Goal: Transaction & Acquisition: Purchase product/service

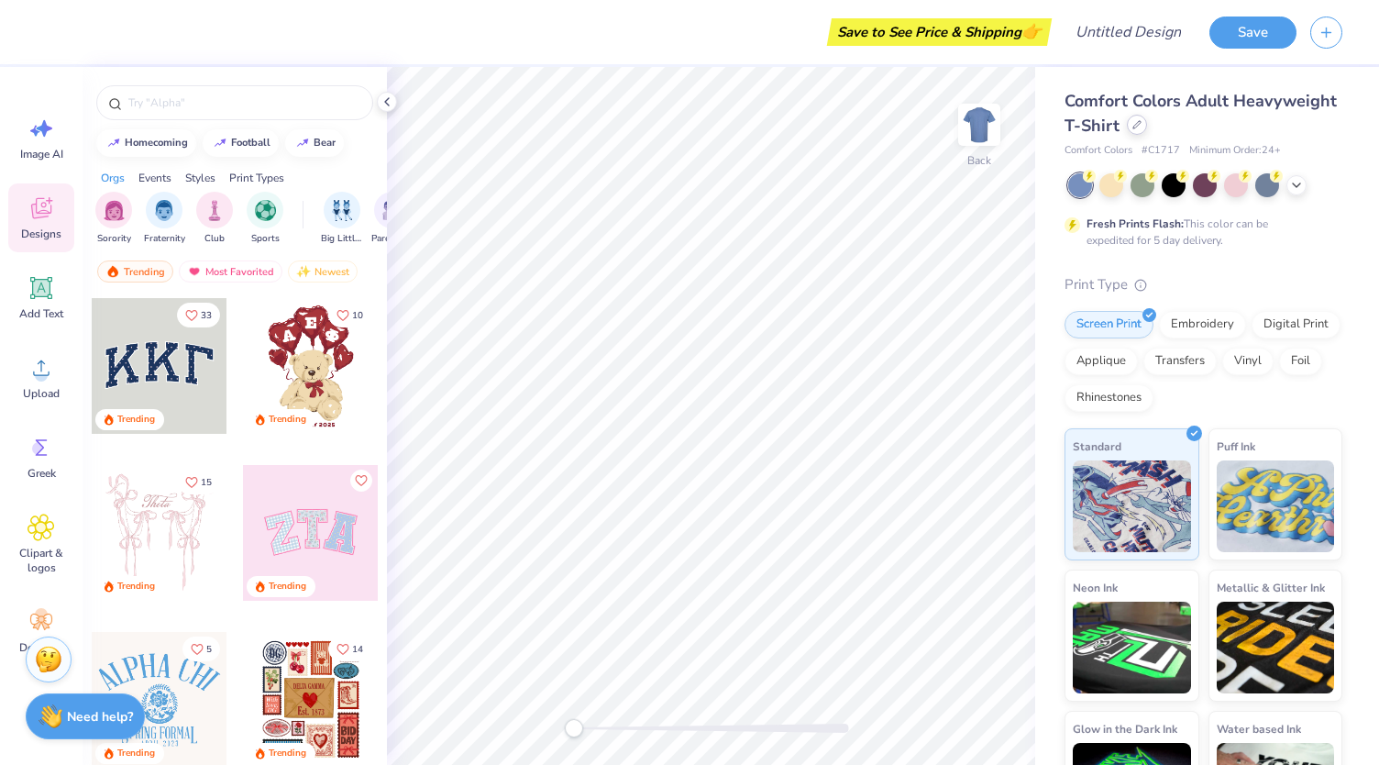
click at [1147, 128] on div at bounding box center [1137, 125] width 20 height 20
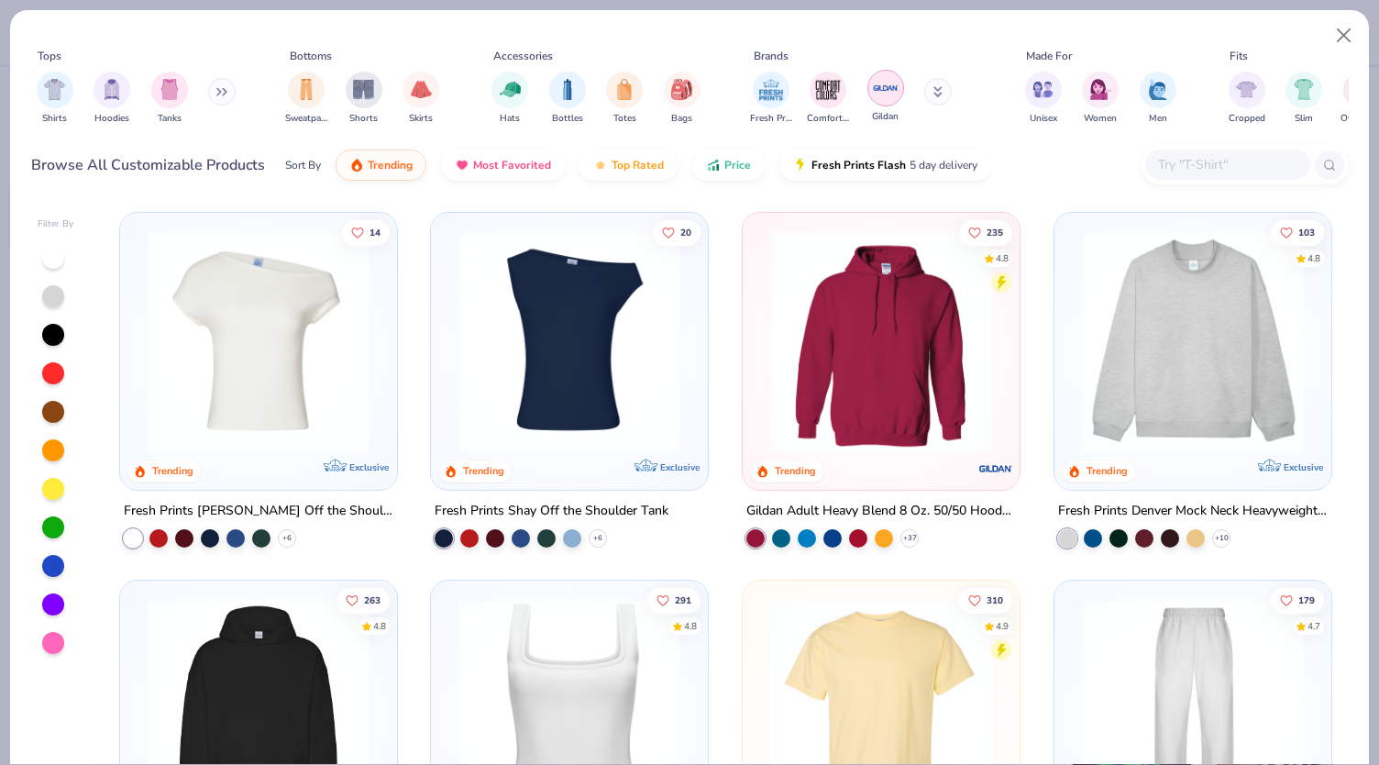
click at [886, 89] on img "filter for Gildan" at bounding box center [886, 88] width 28 height 28
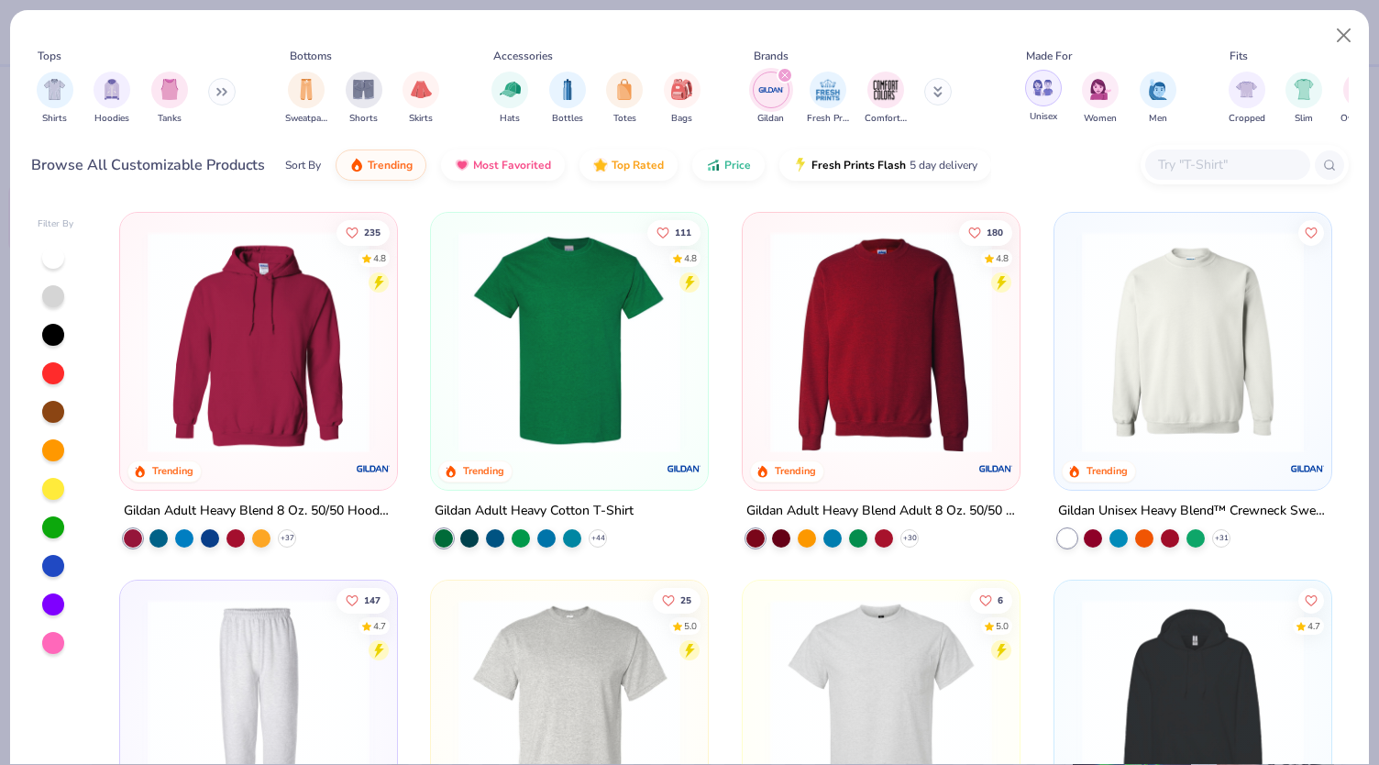
click at [1042, 87] on img "filter for Unisex" at bounding box center [1043, 87] width 21 height 21
click at [53, 77] on img "filter for Shirts" at bounding box center [54, 87] width 21 height 21
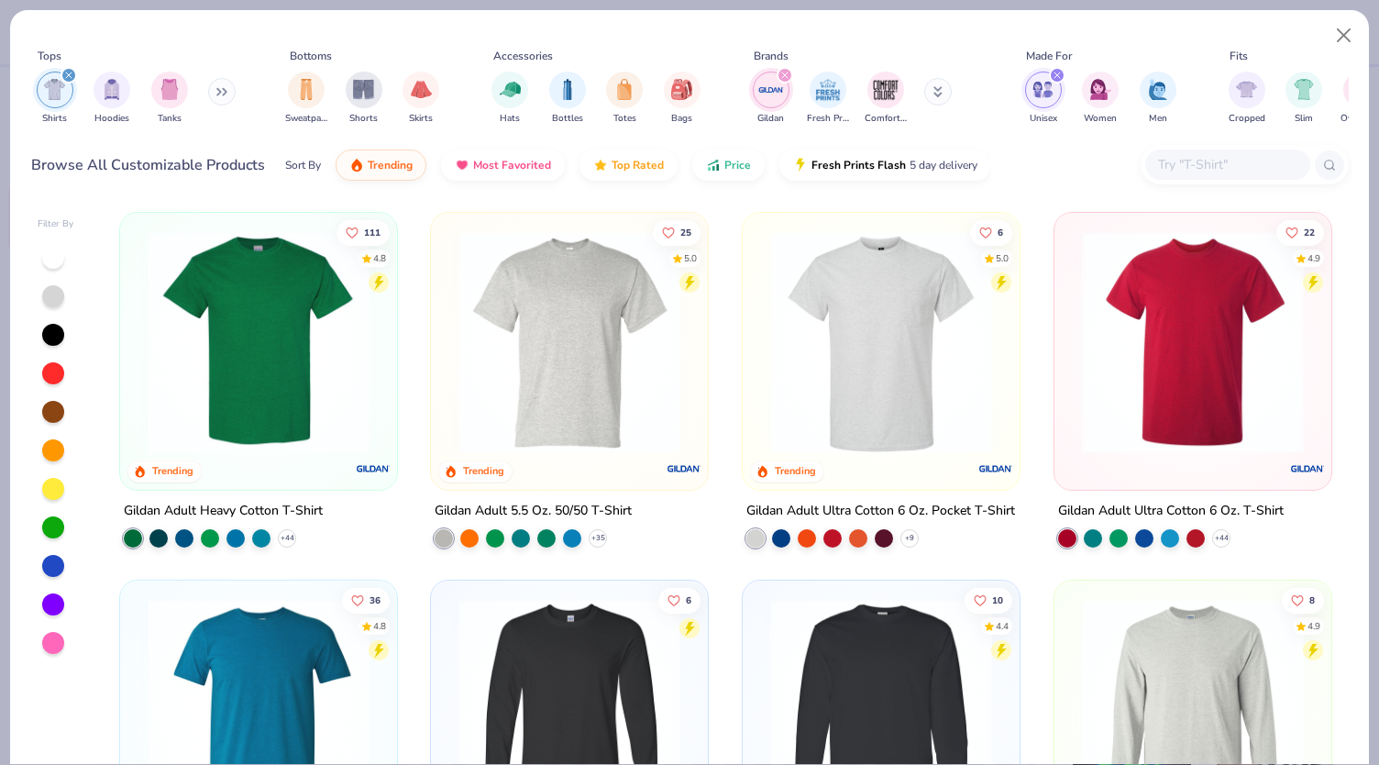
click at [224, 94] on icon at bounding box center [221, 91] width 11 height 9
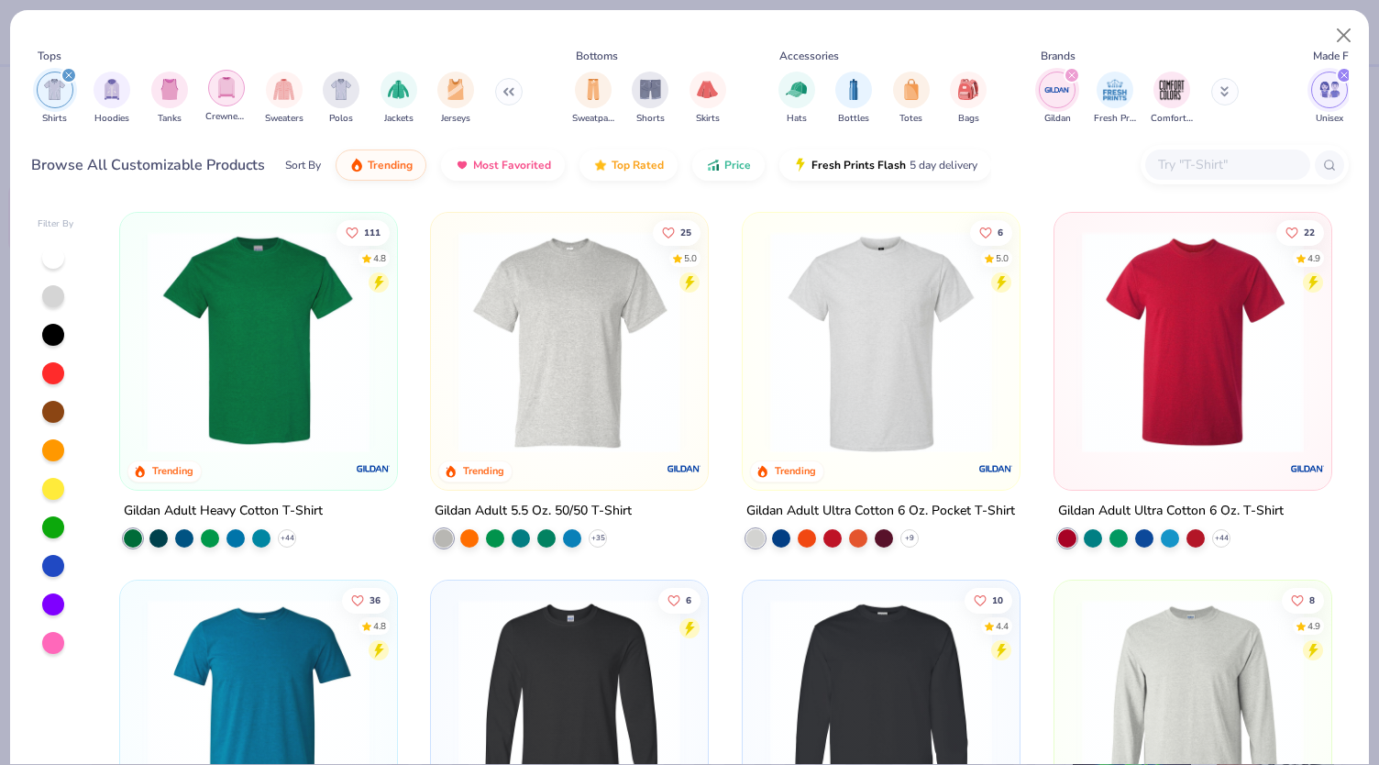
click at [218, 96] on img "filter for Crewnecks" at bounding box center [226, 87] width 20 height 21
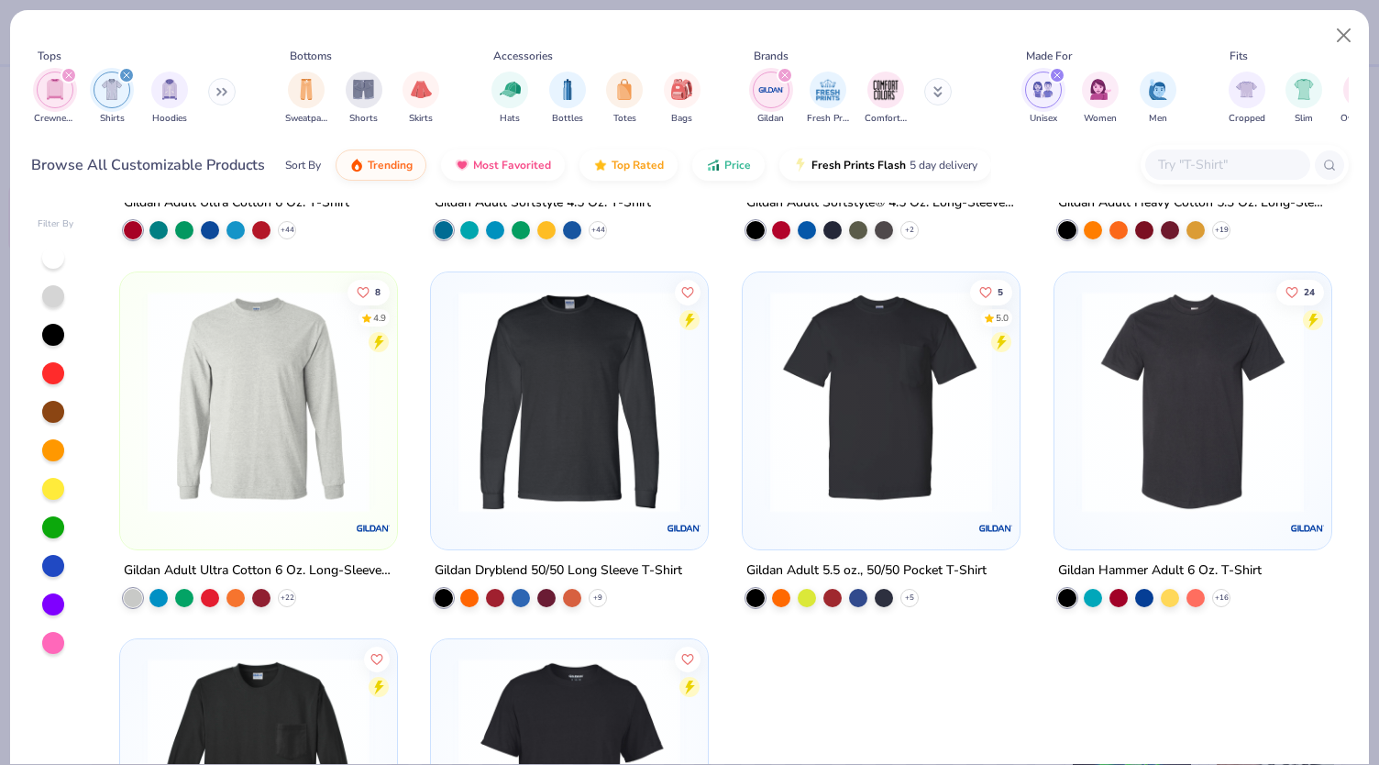
scroll to position [540, 0]
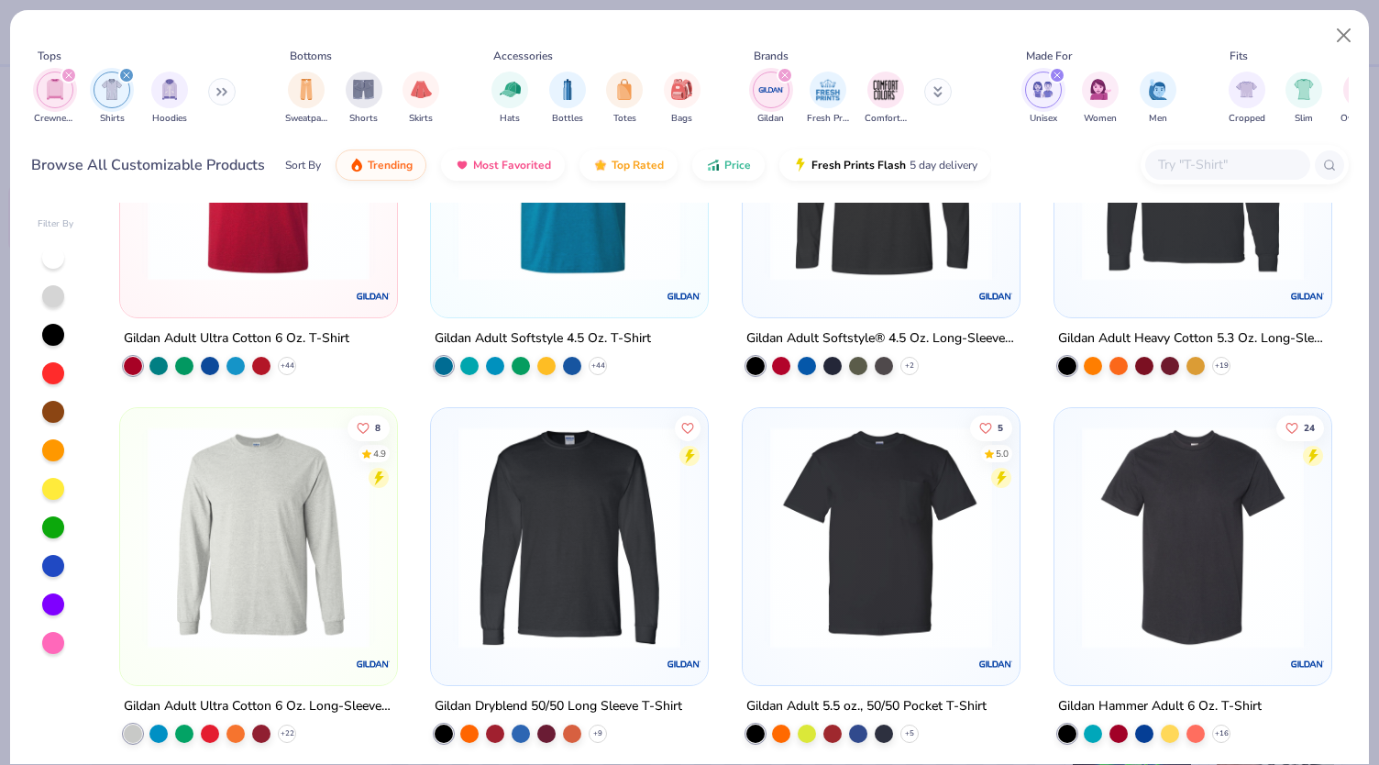
click at [127, 77] on icon "filter for Shirts" at bounding box center [127, 75] width 6 height 6
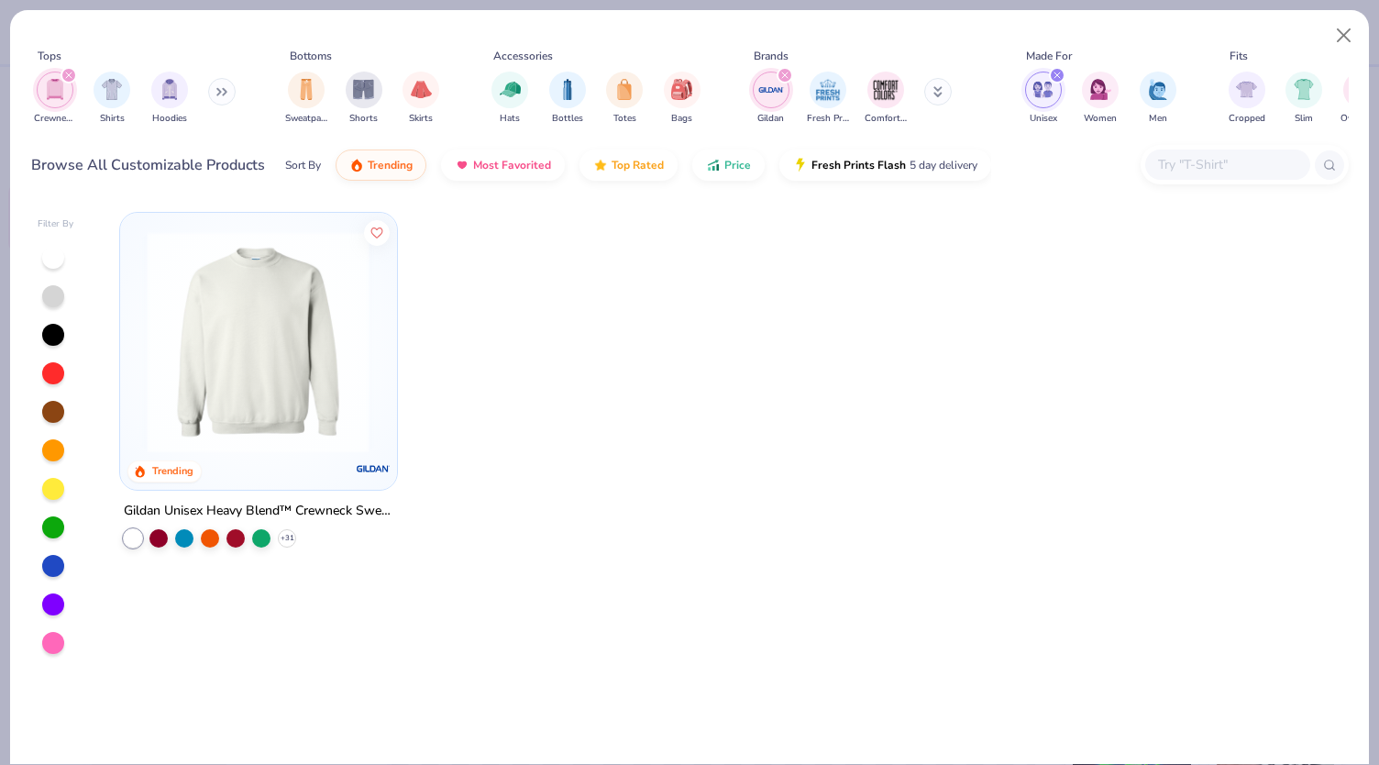
drag, startPoint x: 299, startPoint y: 318, endPoint x: 268, endPoint y: 313, distance: 31.7
click at [268, 313] on div at bounding box center [18, 342] width 720 height 222
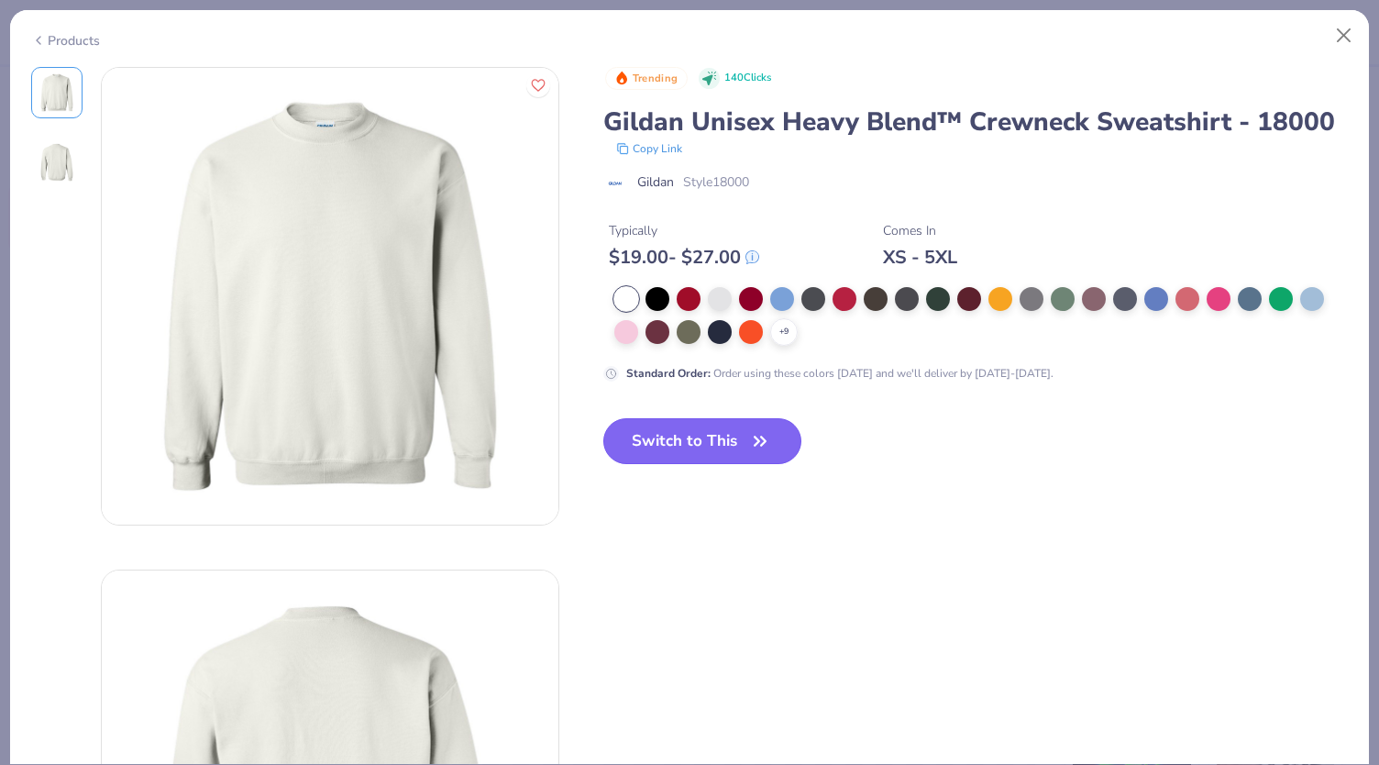
click at [731, 447] on button "Switch to This" at bounding box center [703, 441] width 199 height 46
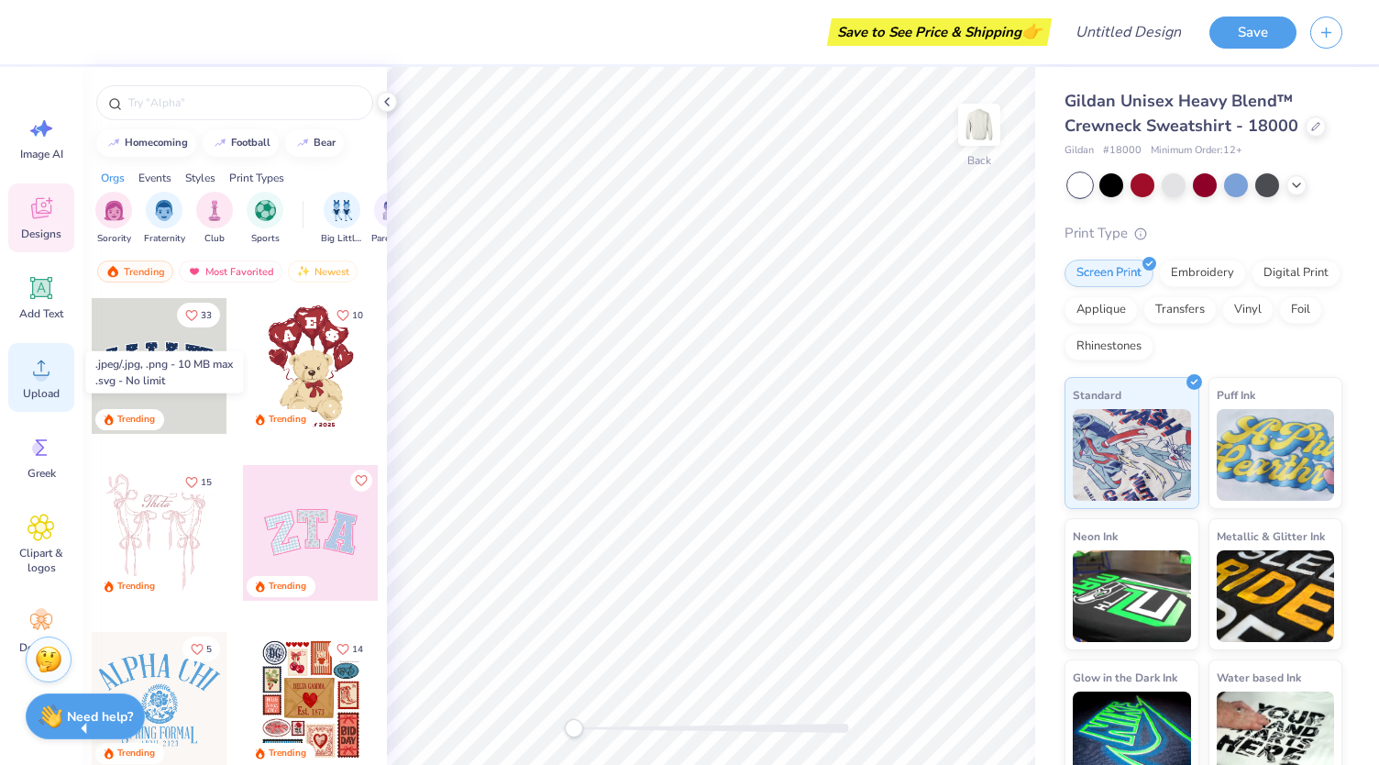
click at [35, 382] on div "Upload" at bounding box center [41, 377] width 66 height 69
click at [1299, 184] on icon at bounding box center [1297, 183] width 15 height 15
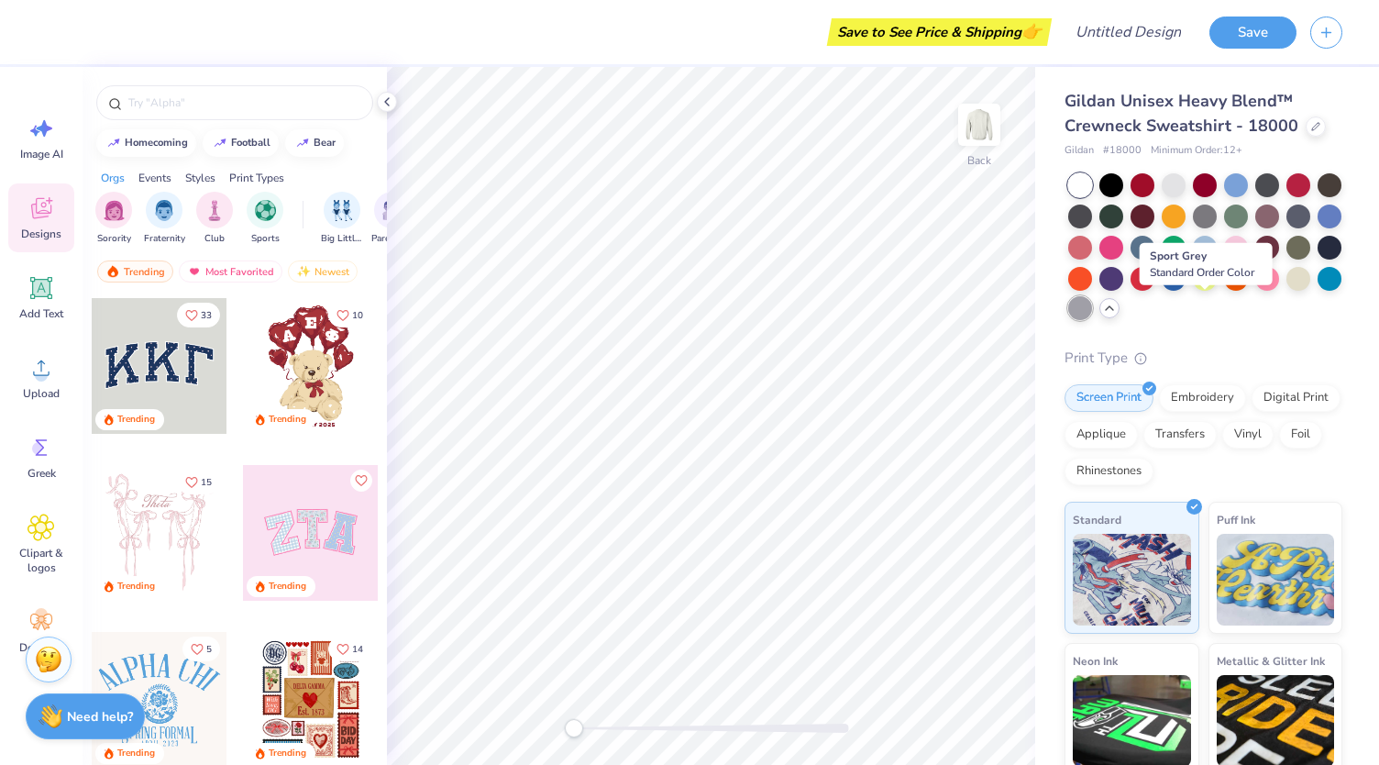
click at [1092, 303] on div at bounding box center [1081, 308] width 24 height 24
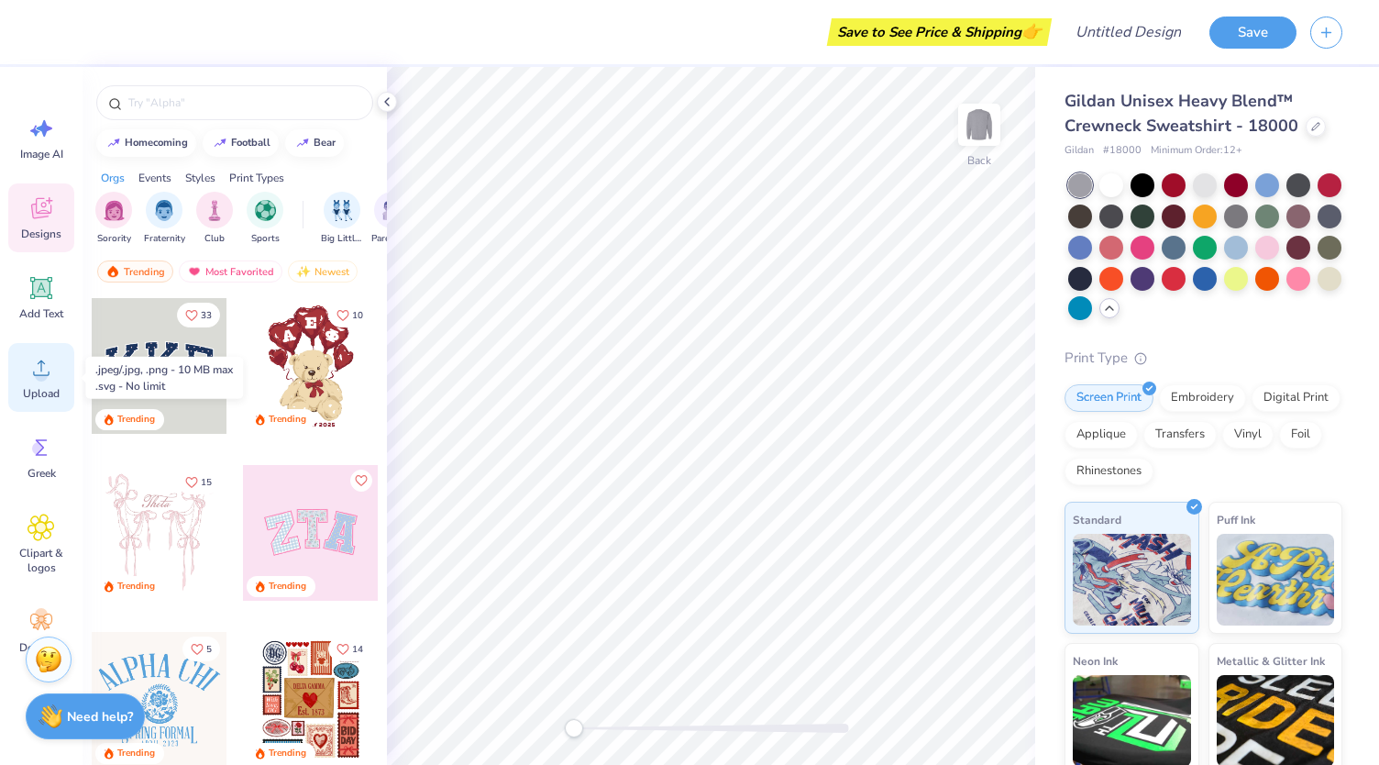
click at [29, 366] on icon at bounding box center [42, 368] width 28 height 28
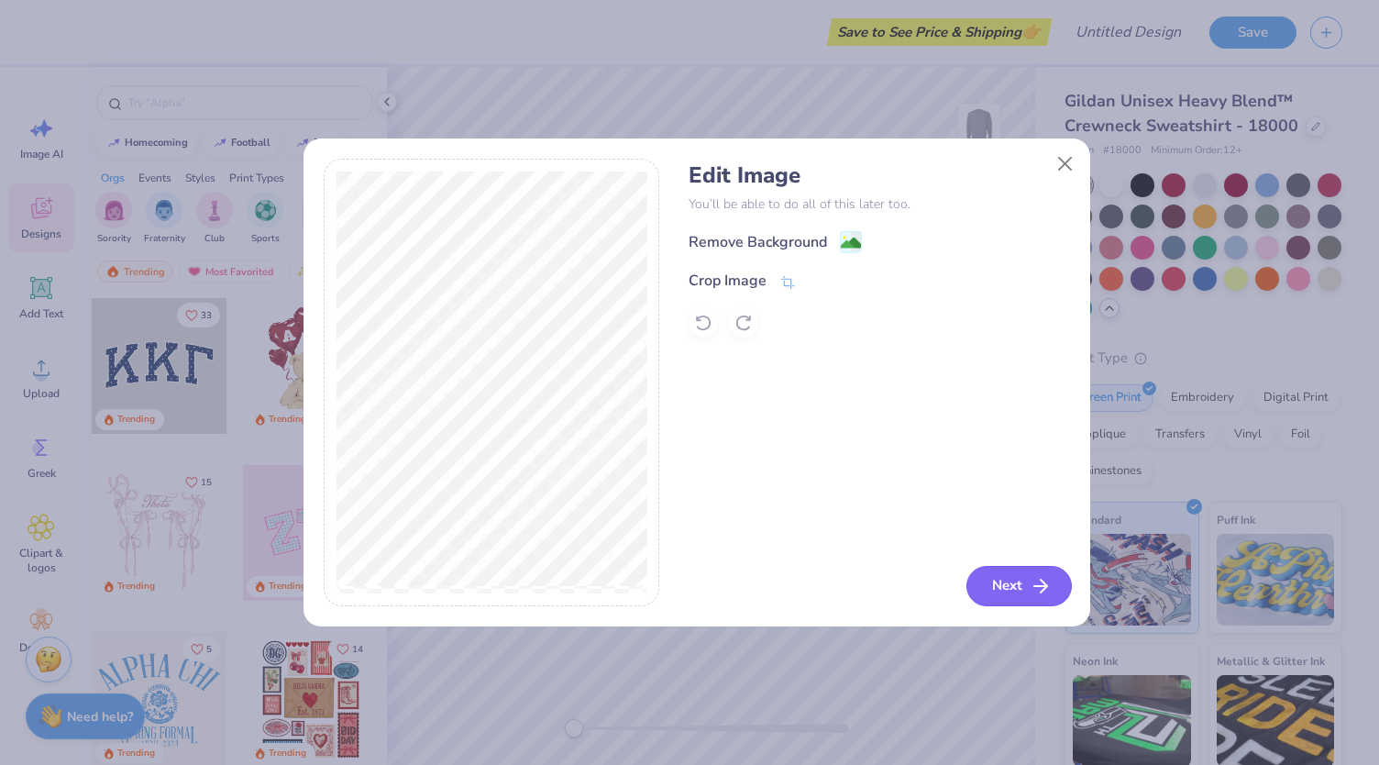
click at [997, 581] on button "Next" at bounding box center [1019, 586] width 105 height 40
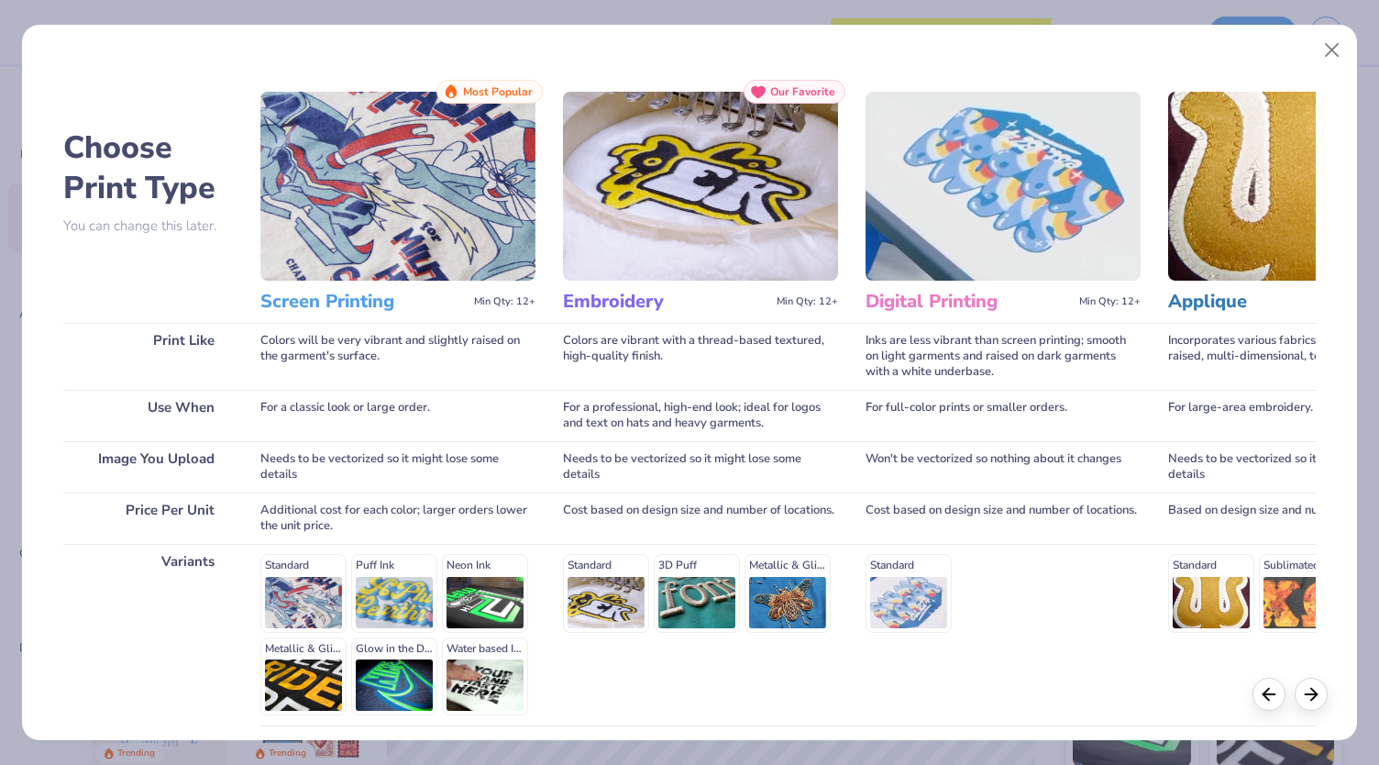
scroll to position [149, 0]
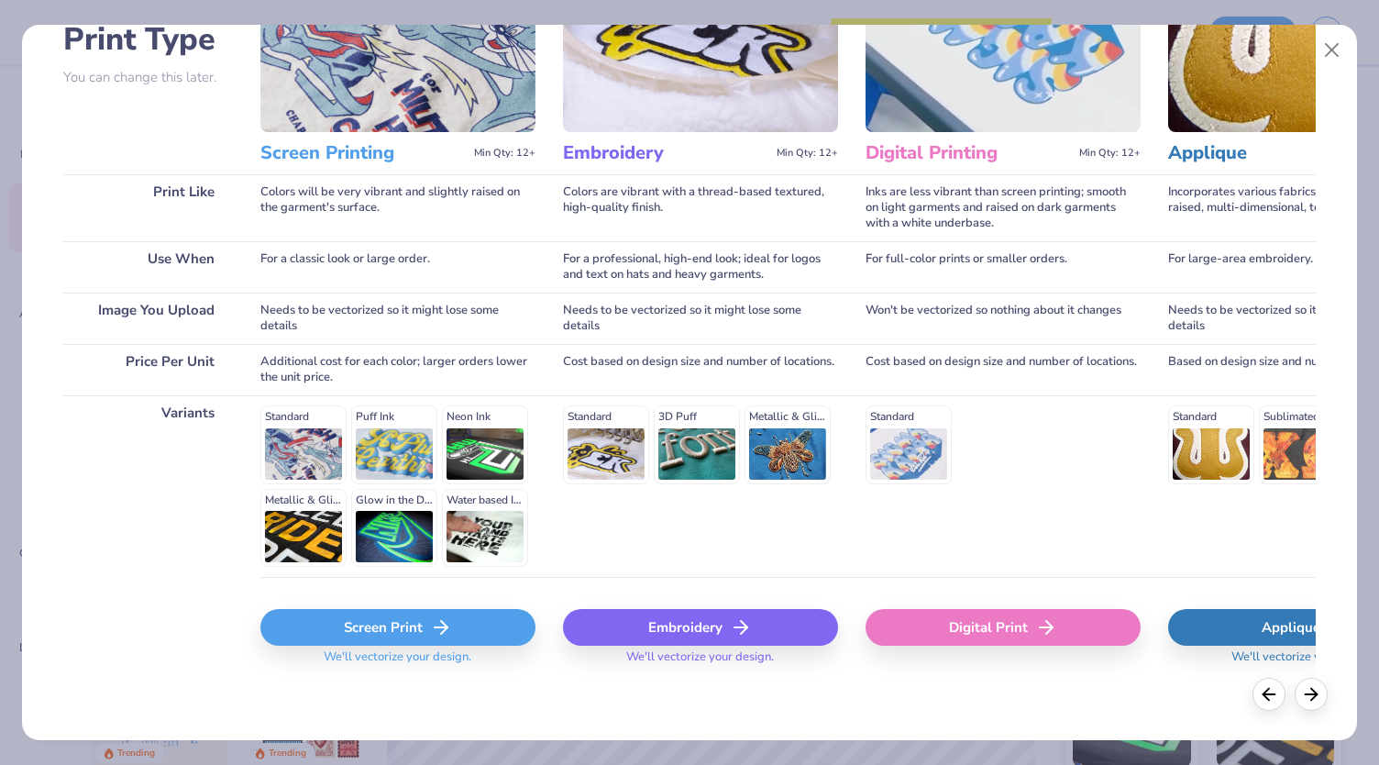
click at [469, 614] on div "Screen Print" at bounding box center [397, 627] width 275 height 37
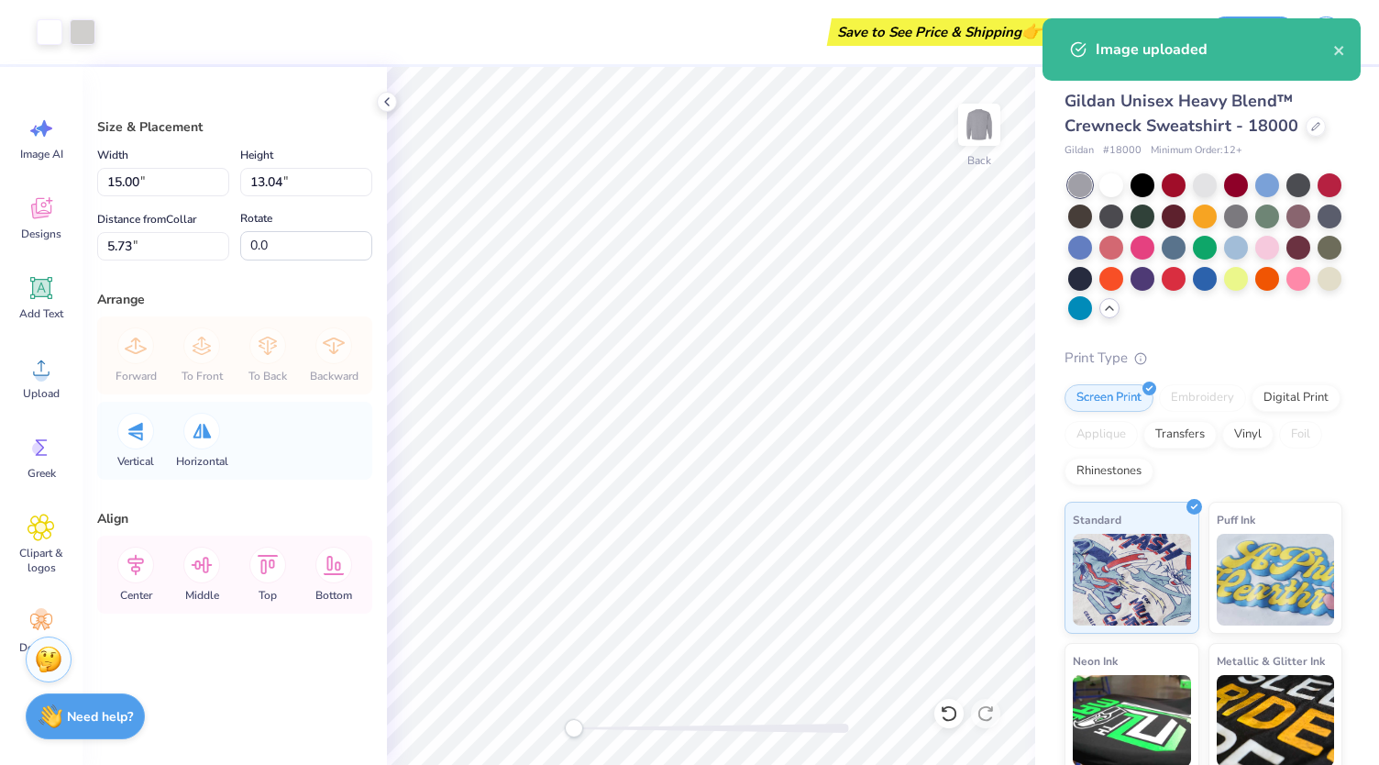
click at [969, 138] on img at bounding box center [979, 124] width 37 height 37
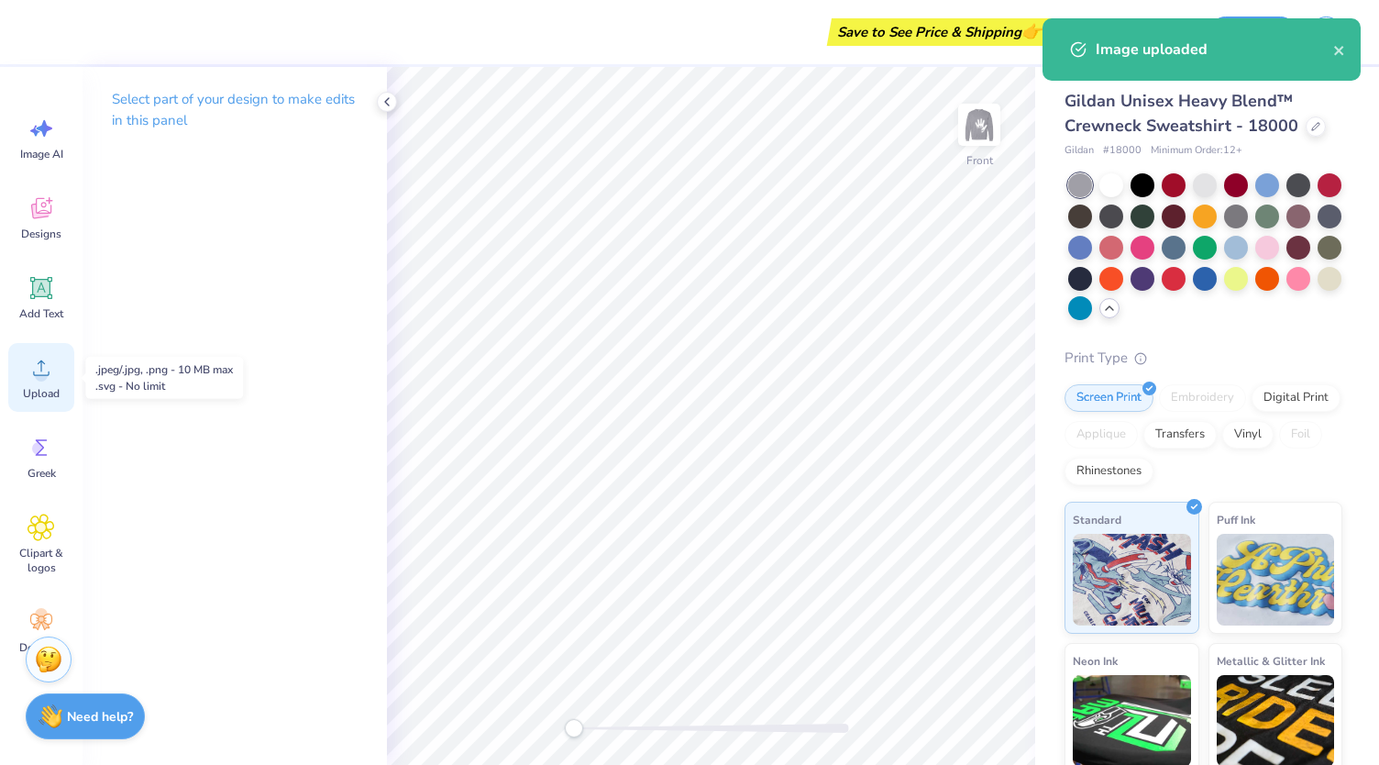
click at [39, 386] on span "Upload" at bounding box center [41, 393] width 37 height 15
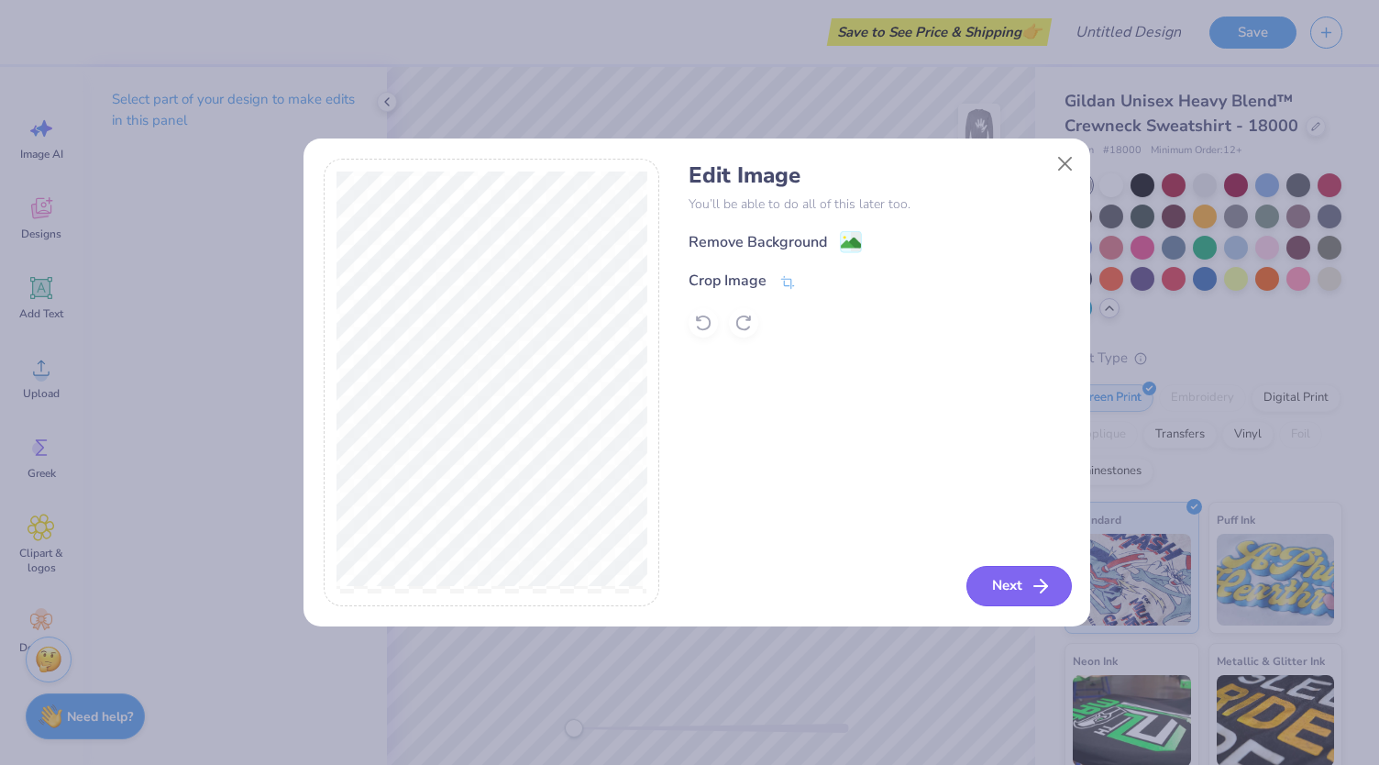
drag, startPoint x: 1045, startPoint y: 583, endPoint x: 1033, endPoint y: 582, distance: 12.0
click at [1033, 582] on icon "button" at bounding box center [1041, 586] width 22 height 22
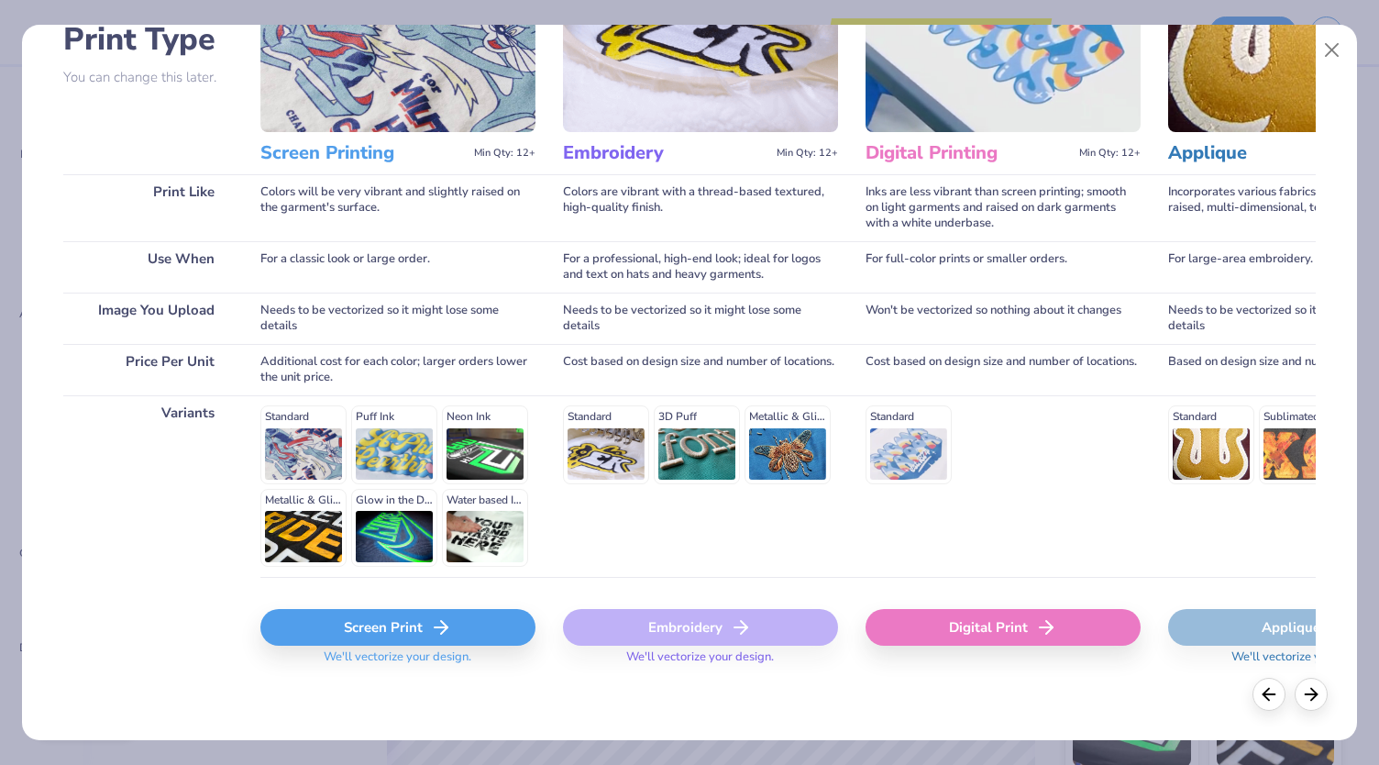
click at [423, 639] on div "Screen Print" at bounding box center [397, 627] width 275 height 37
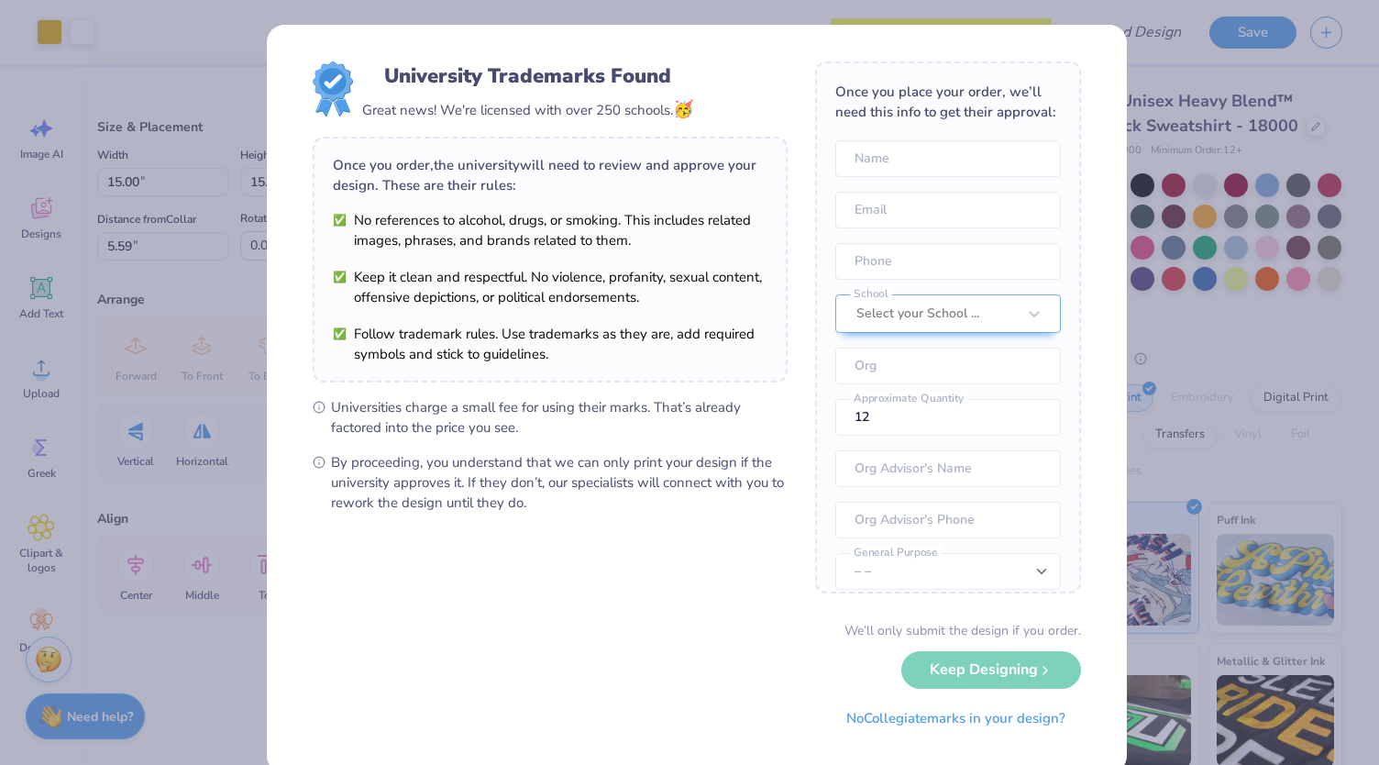
click at [313, 403] on icon at bounding box center [319, 407] width 13 height 13
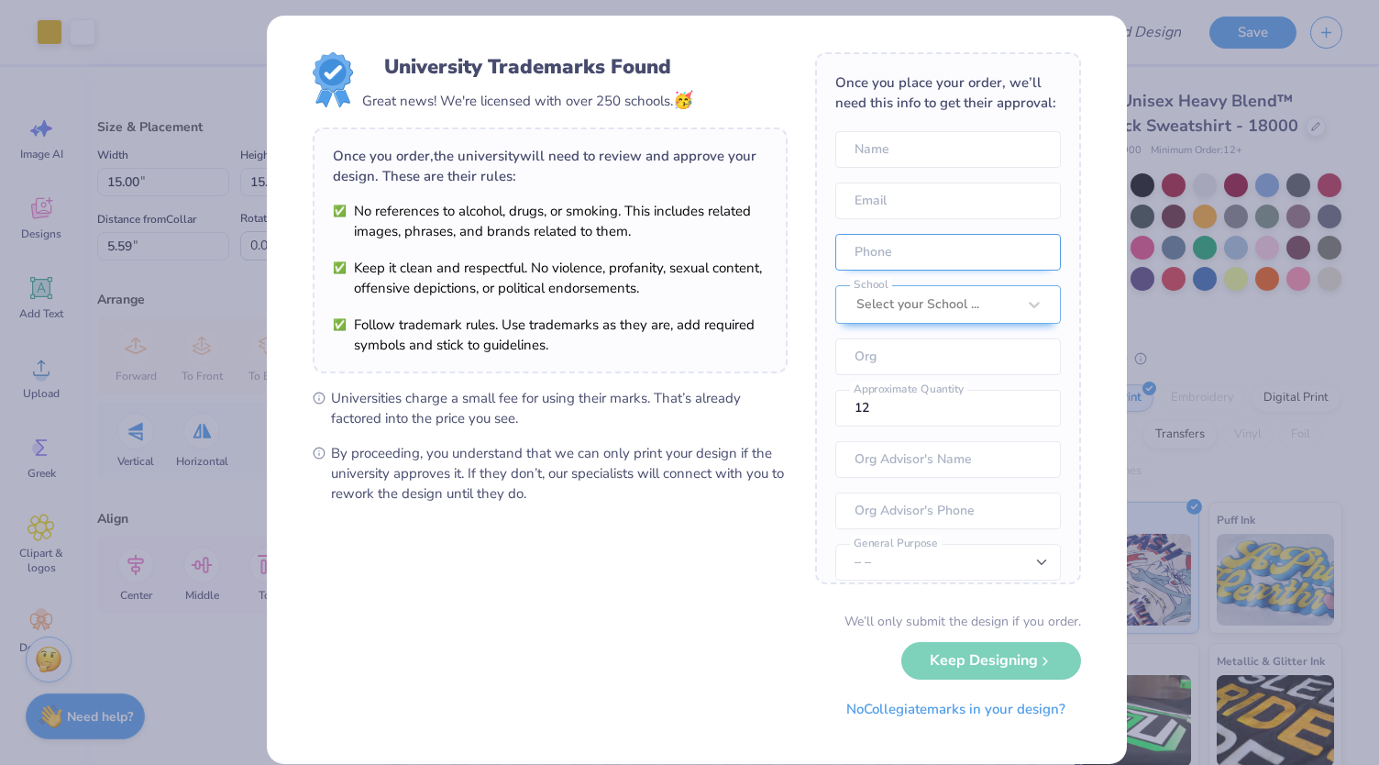
scroll to position [0, 0]
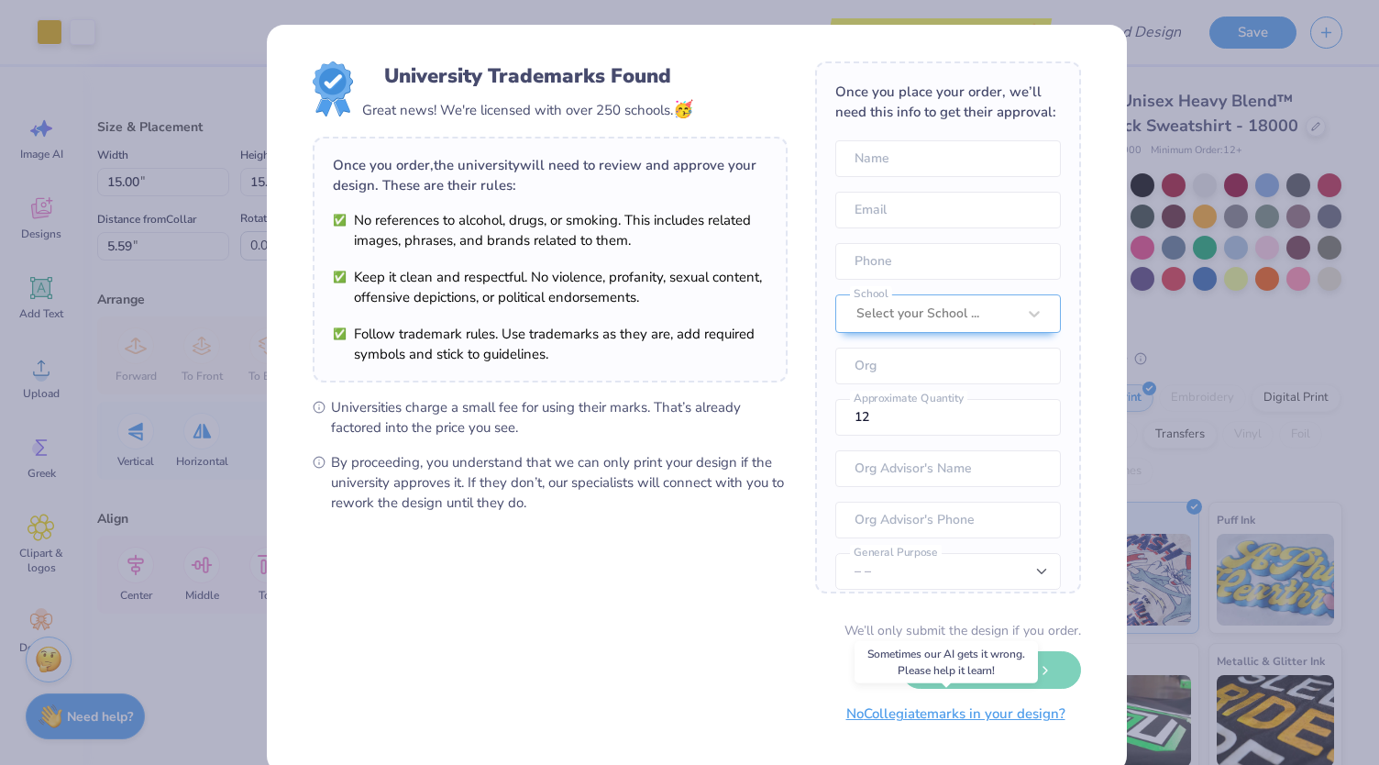
click at [926, 713] on button "No Collegiate marks in your design?" at bounding box center [956, 714] width 250 height 38
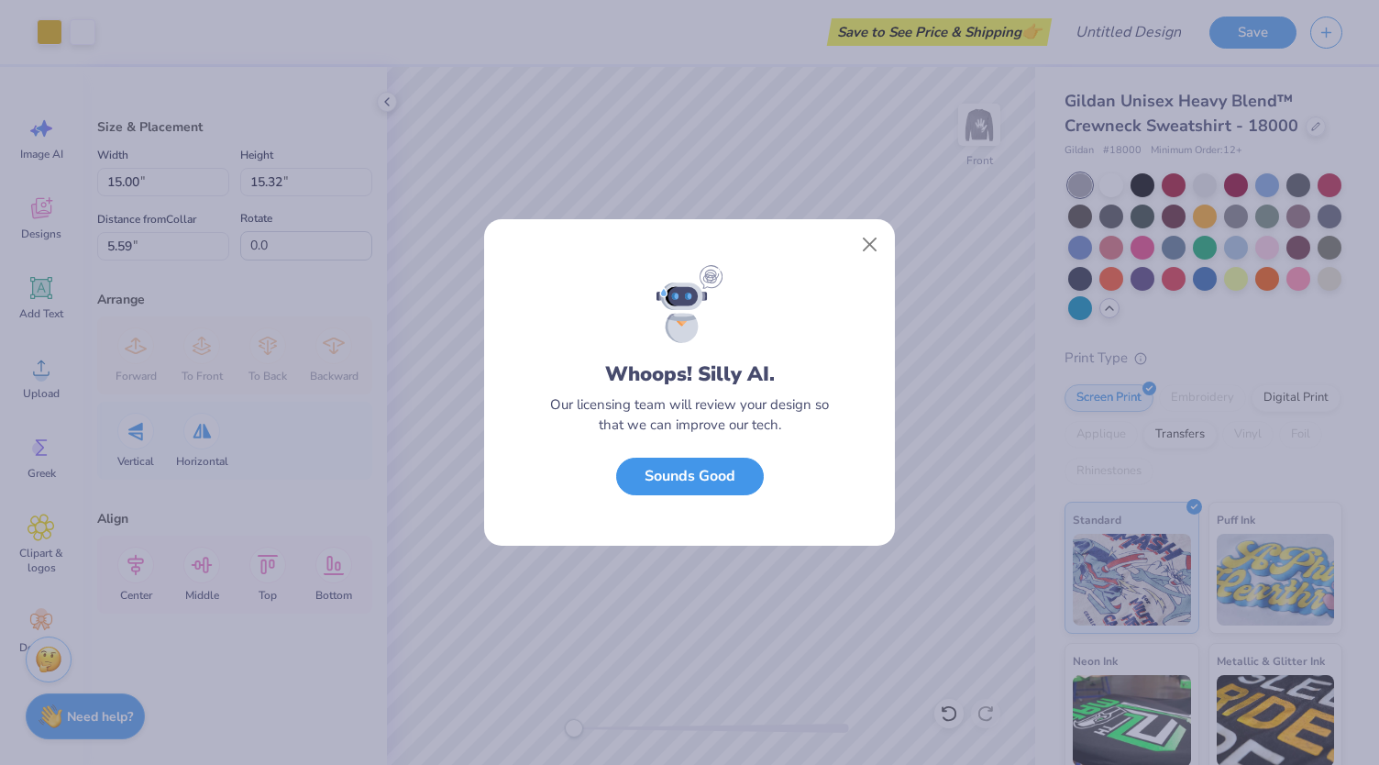
click at [737, 479] on button "Sounds Good" at bounding box center [690, 477] width 148 height 38
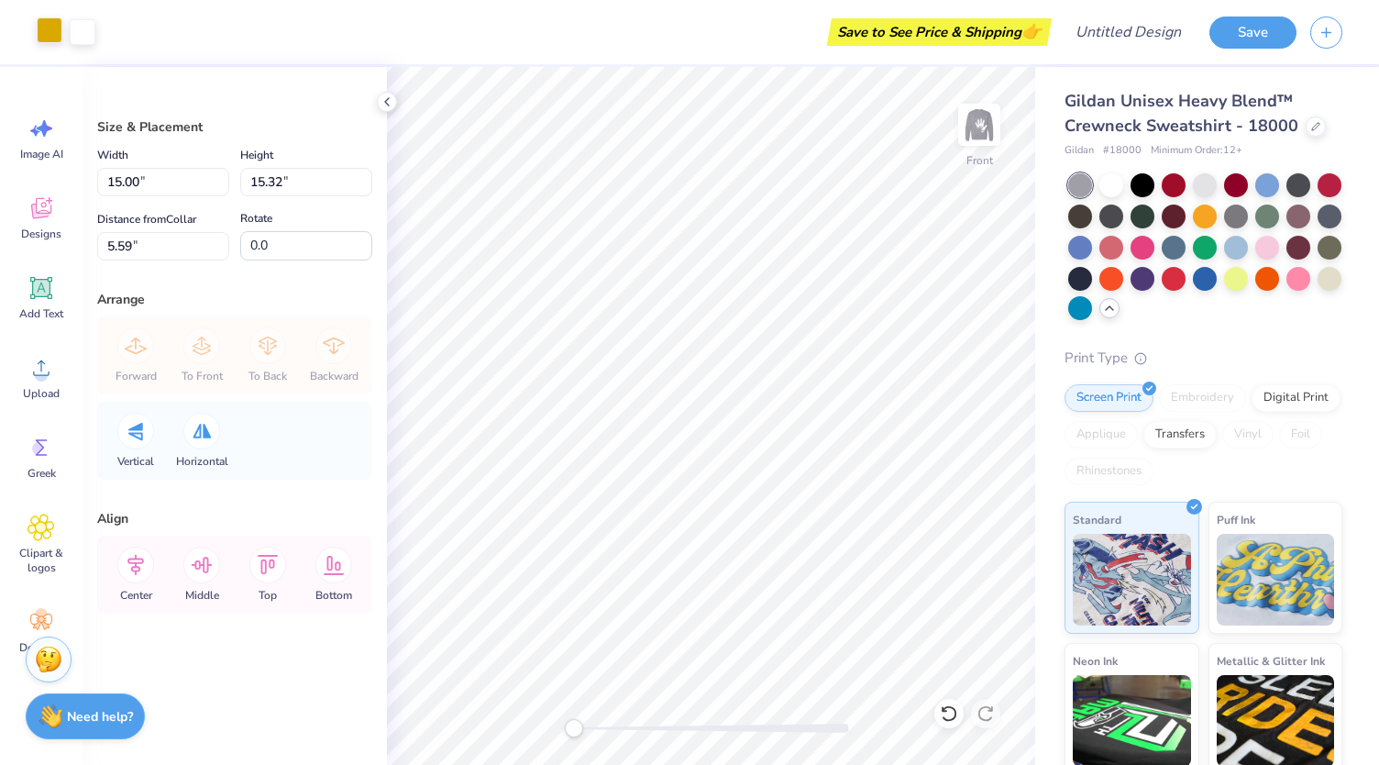
click at [60, 28] on div at bounding box center [50, 30] width 26 height 26
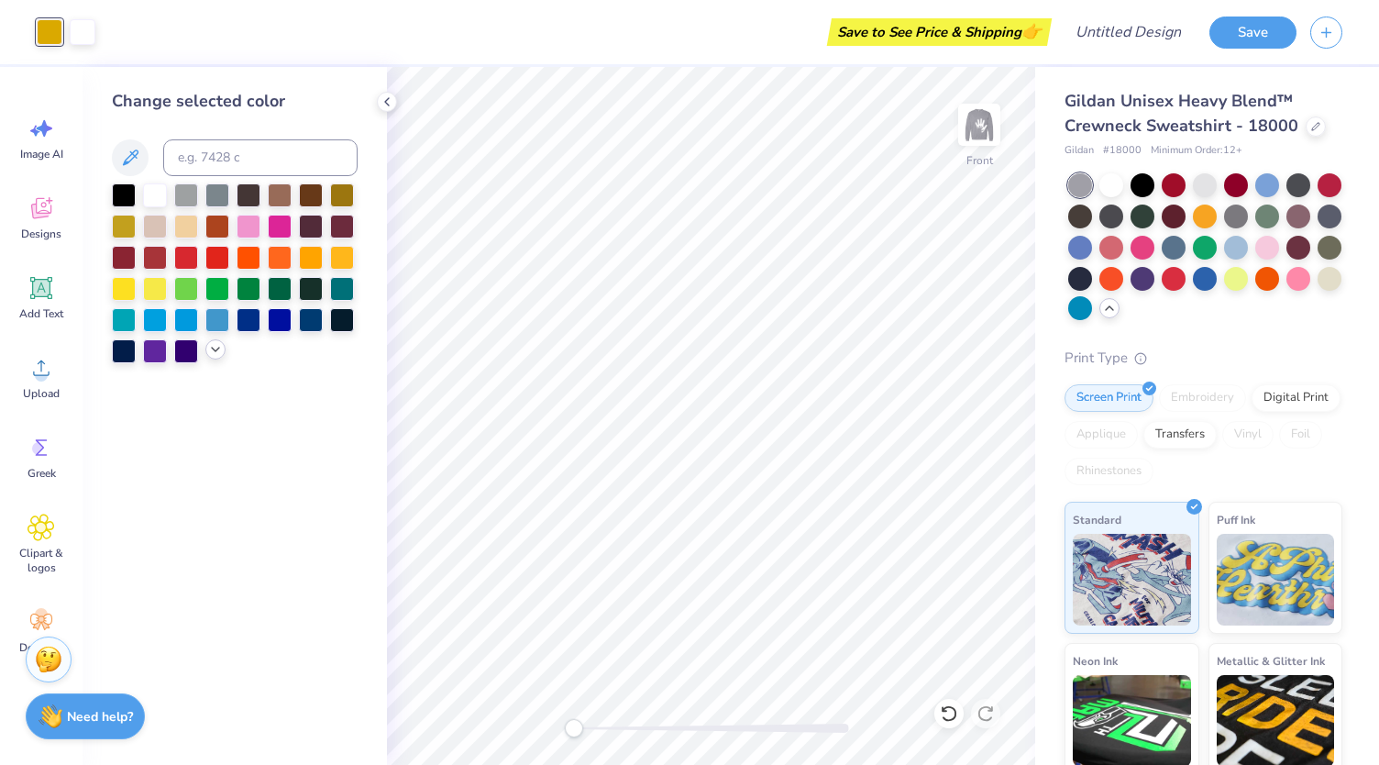
click at [209, 349] on icon at bounding box center [215, 349] width 15 height 15
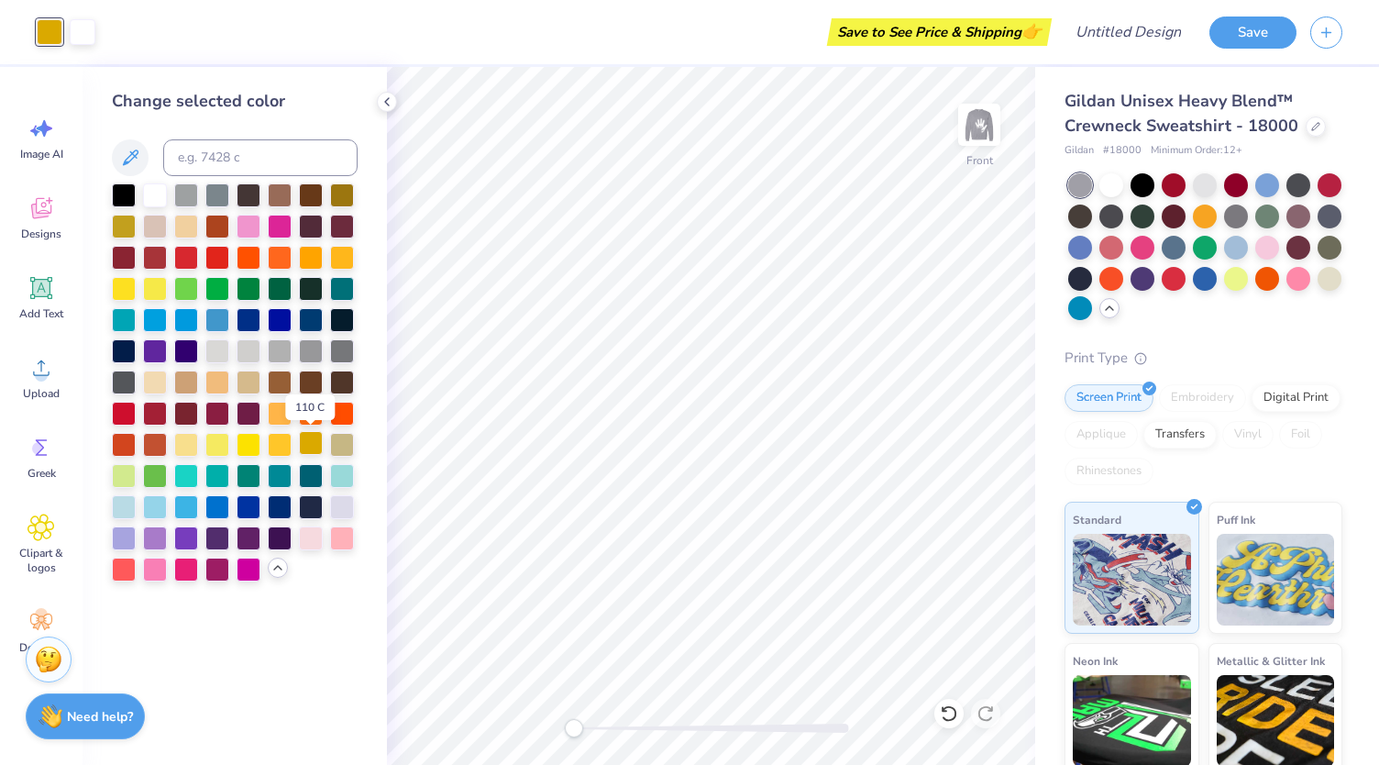
click at [307, 445] on div at bounding box center [311, 443] width 24 height 24
click at [284, 440] on div at bounding box center [280, 443] width 24 height 24
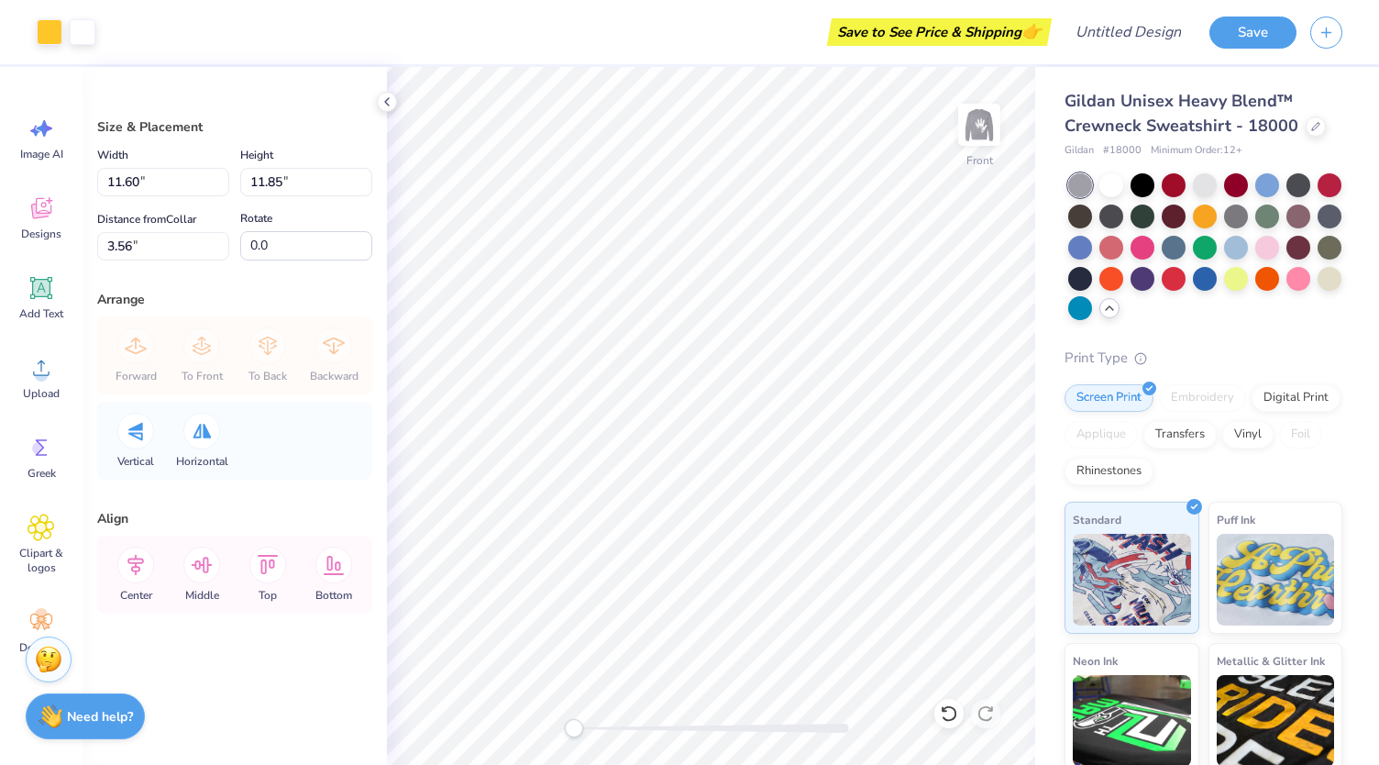
type input "10.50"
type input "10.73"
type input "3.53"
type input "11.09"
type input "11.34"
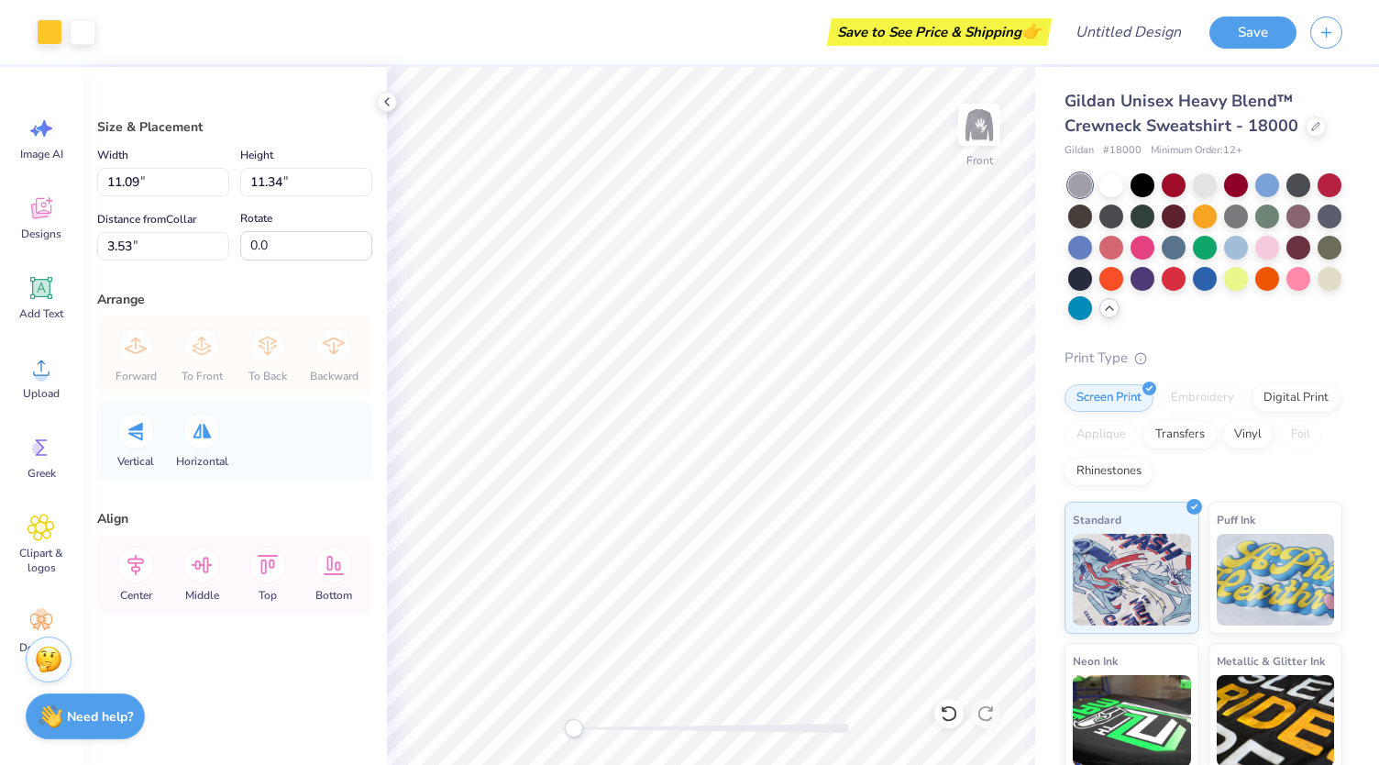
type input "3.48"
type input "10.31"
type input "10.54"
type input "3.51"
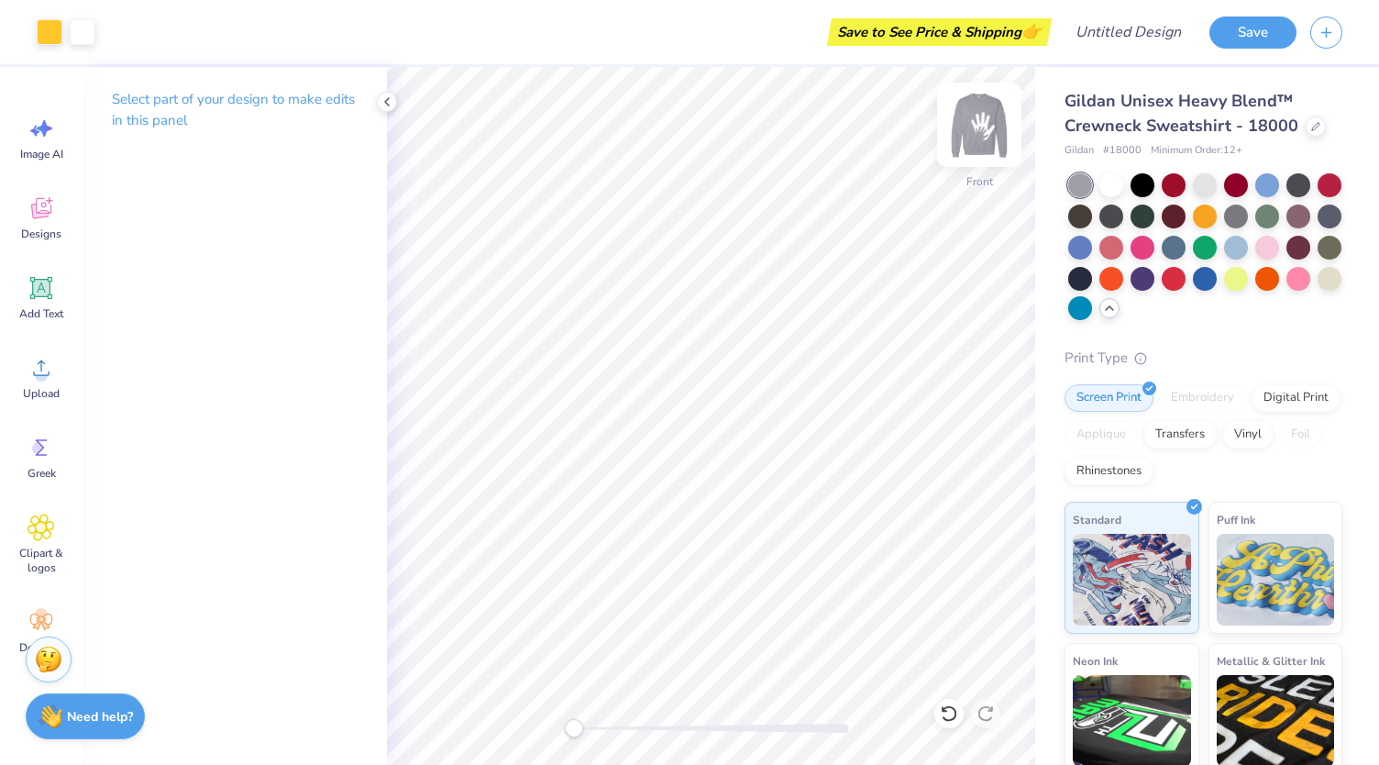
click at [989, 144] on img at bounding box center [979, 124] width 73 height 73
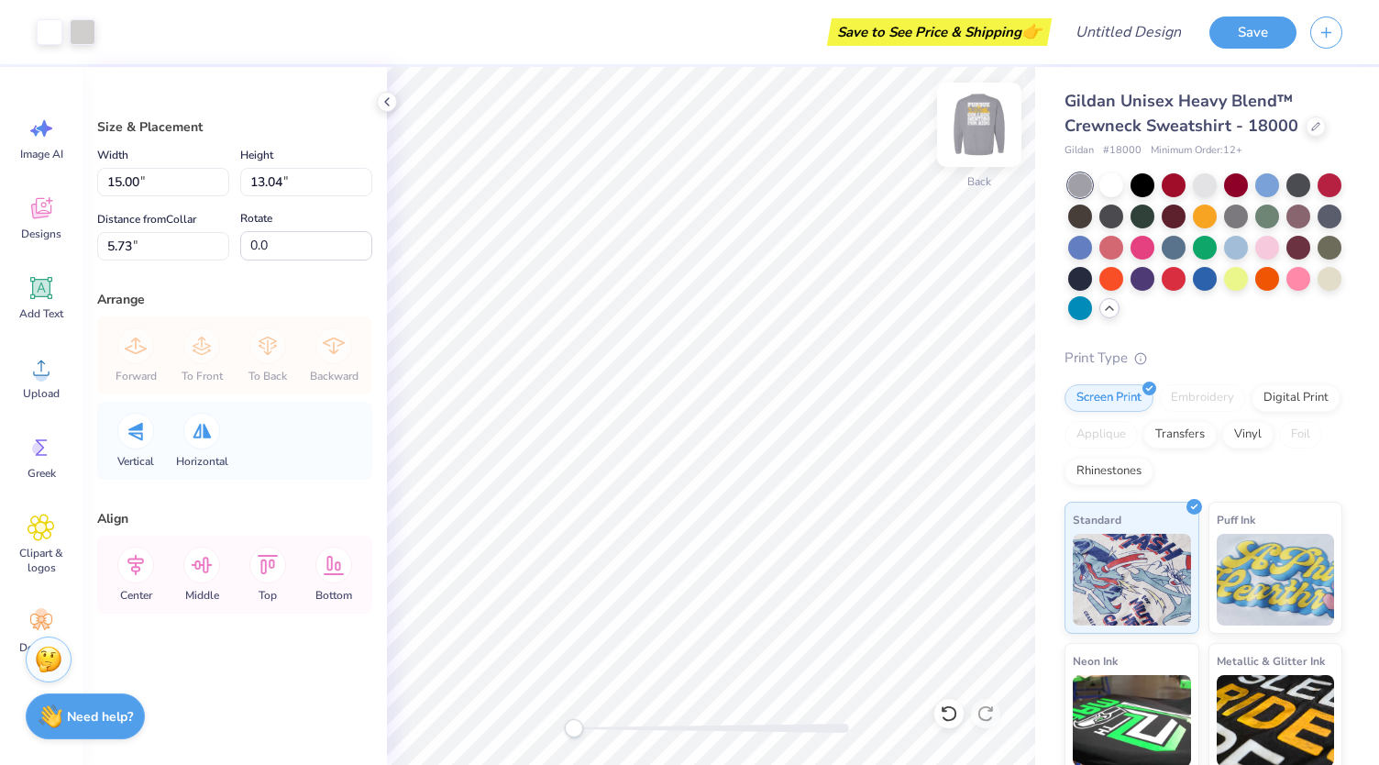
type input "4.14"
type input "3.60"
type input "2.99"
type input "2.60"
type input "3.00"
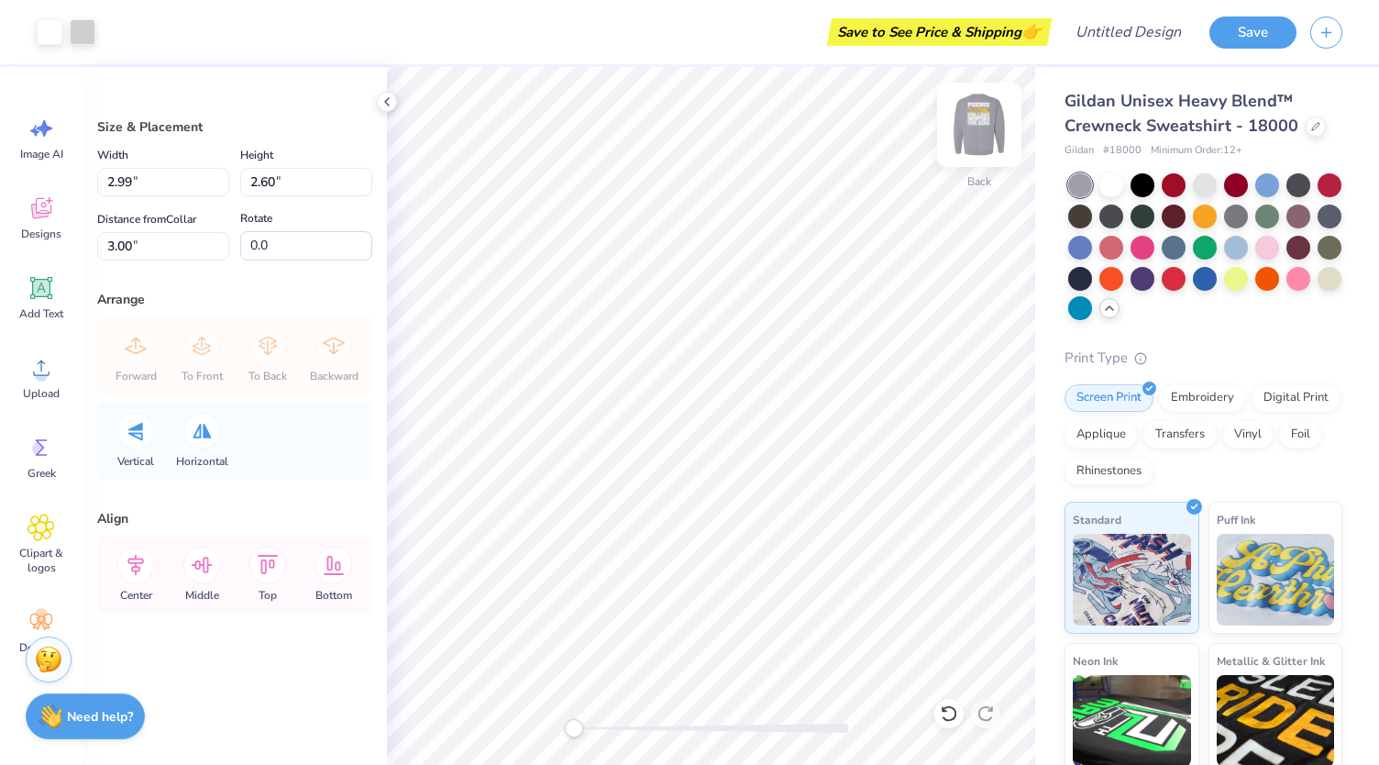
type input "2.60"
type input "2.26"
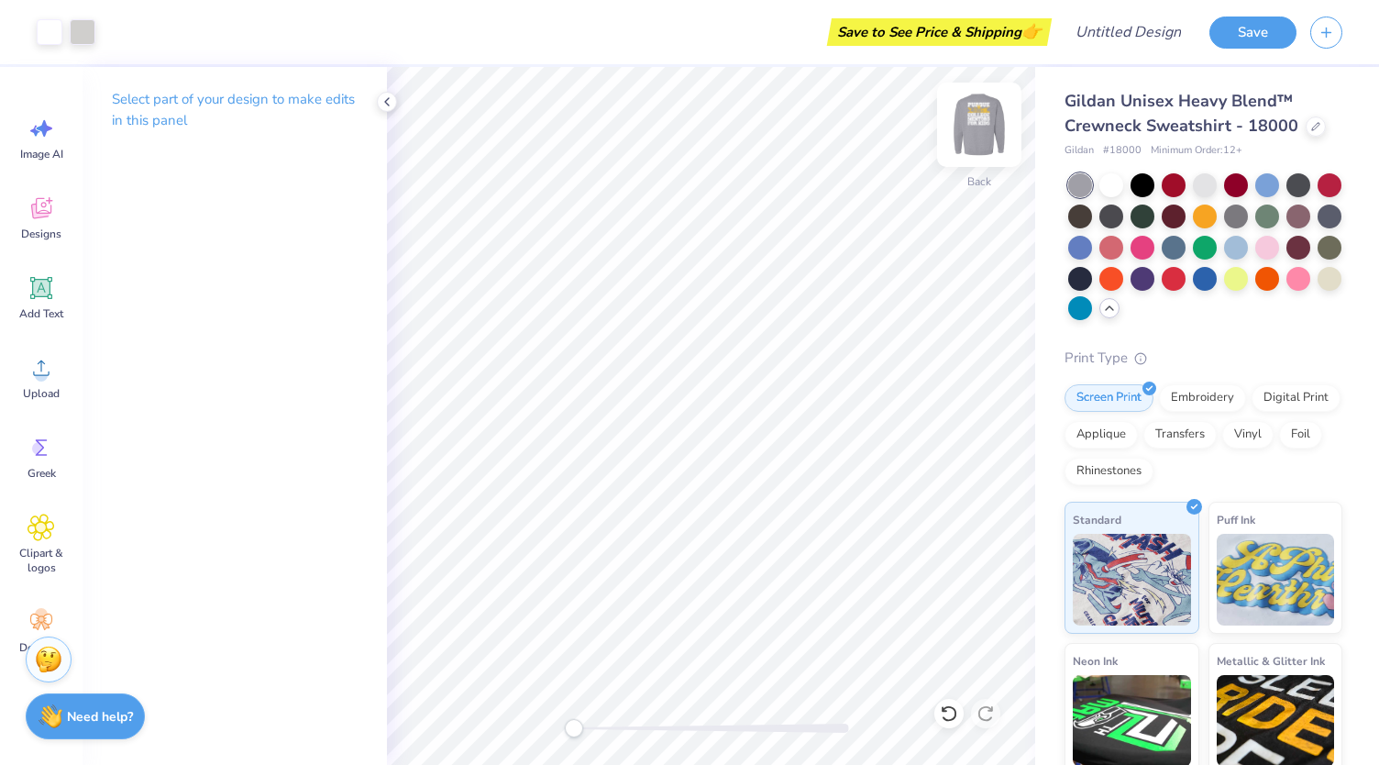
click at [972, 134] on img at bounding box center [979, 124] width 73 height 73
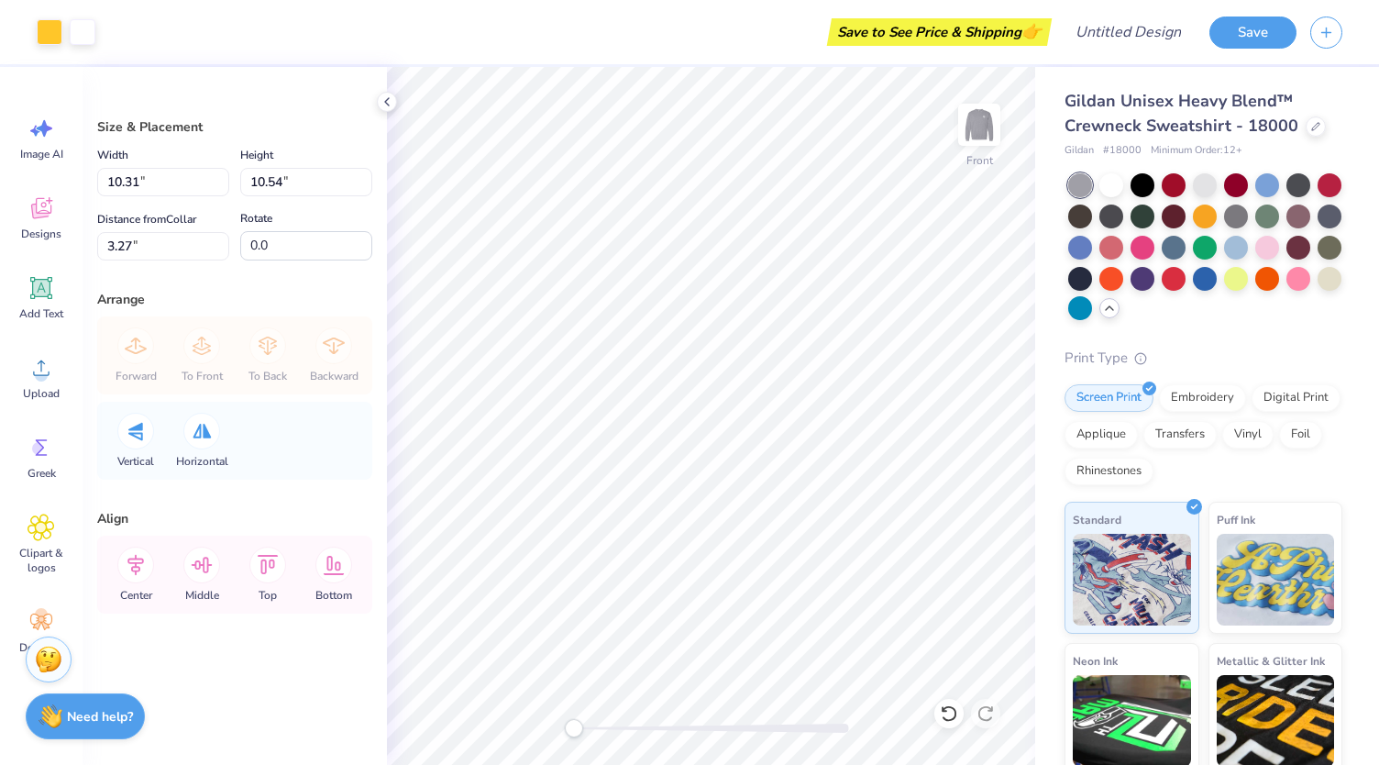
type input "10.20"
type input "10.42"
type input "10.82"
type input "11.06"
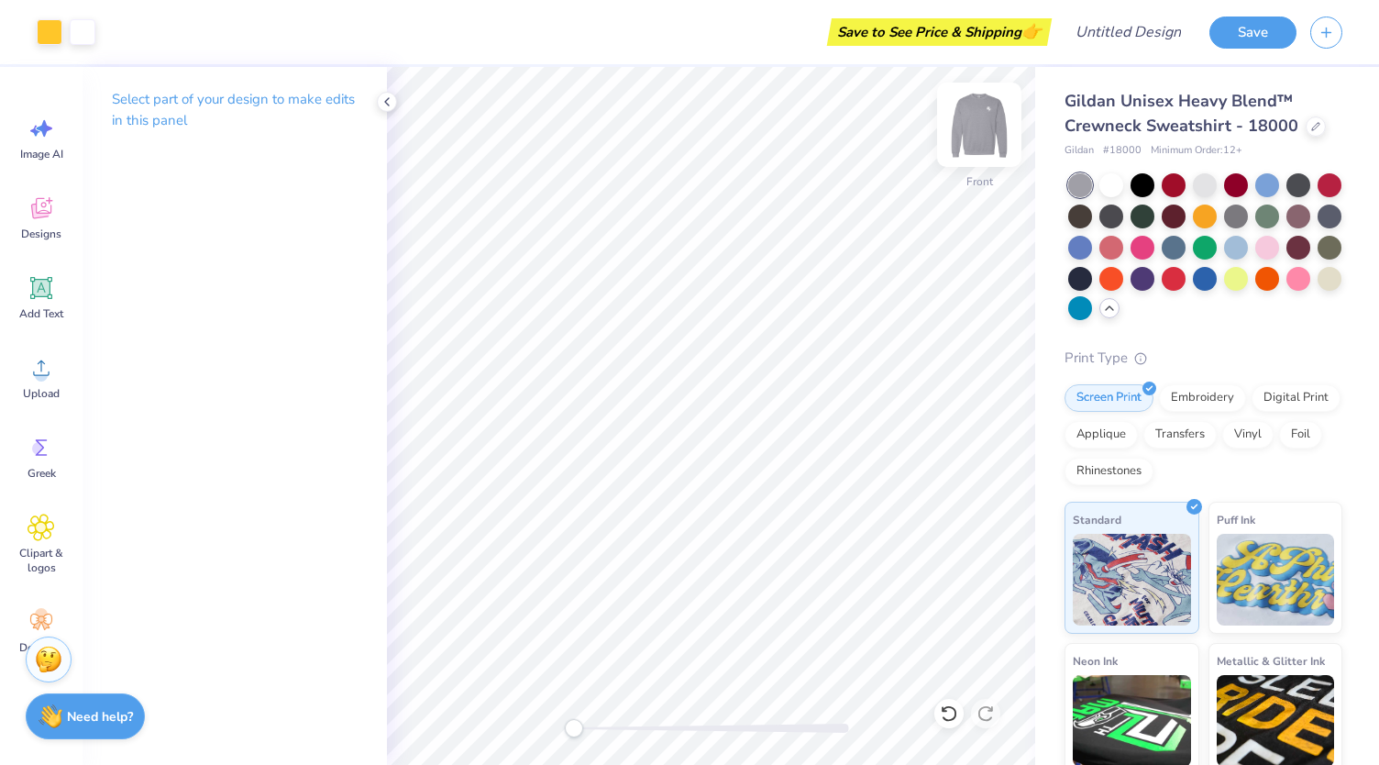
click at [976, 124] on img at bounding box center [979, 124] width 73 height 73
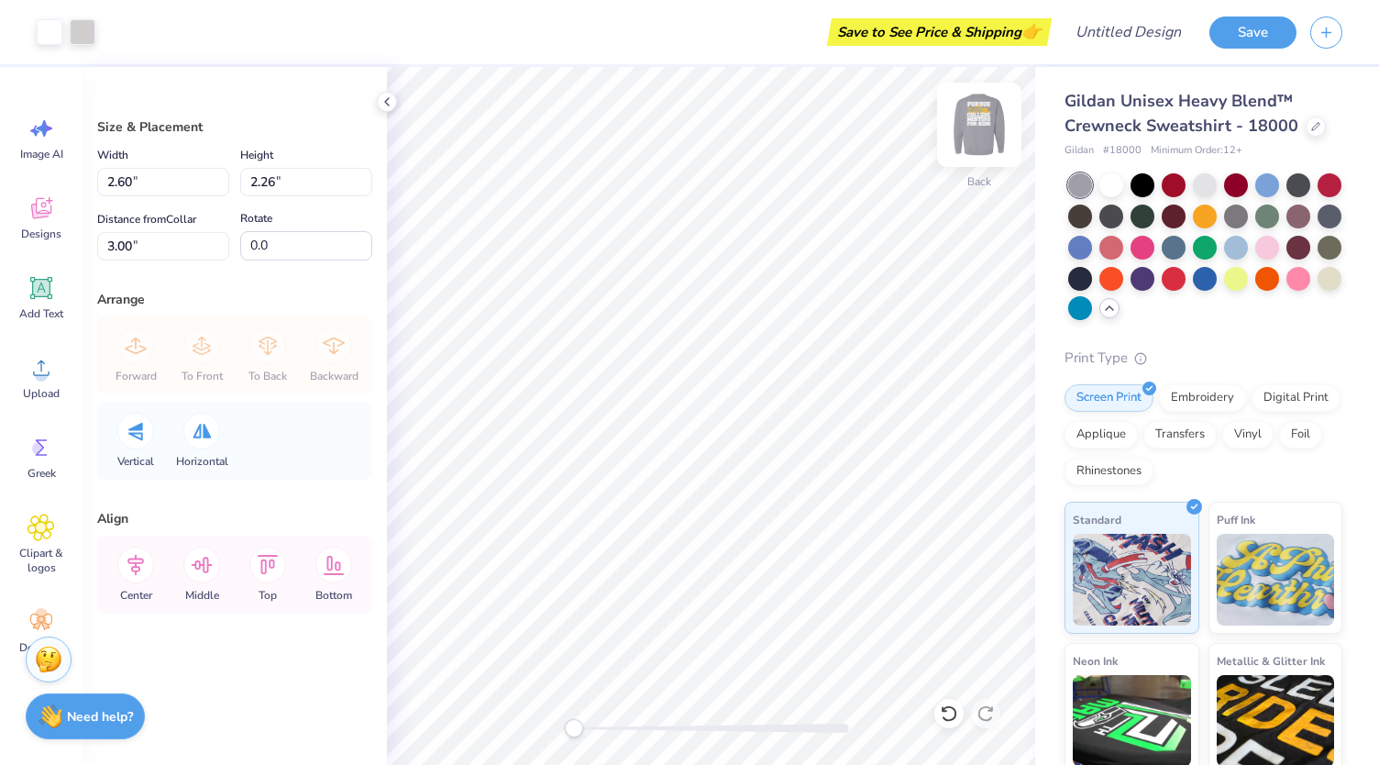
type input "2.54"
type input "2.21"
type input "2.29"
type input "1.99"
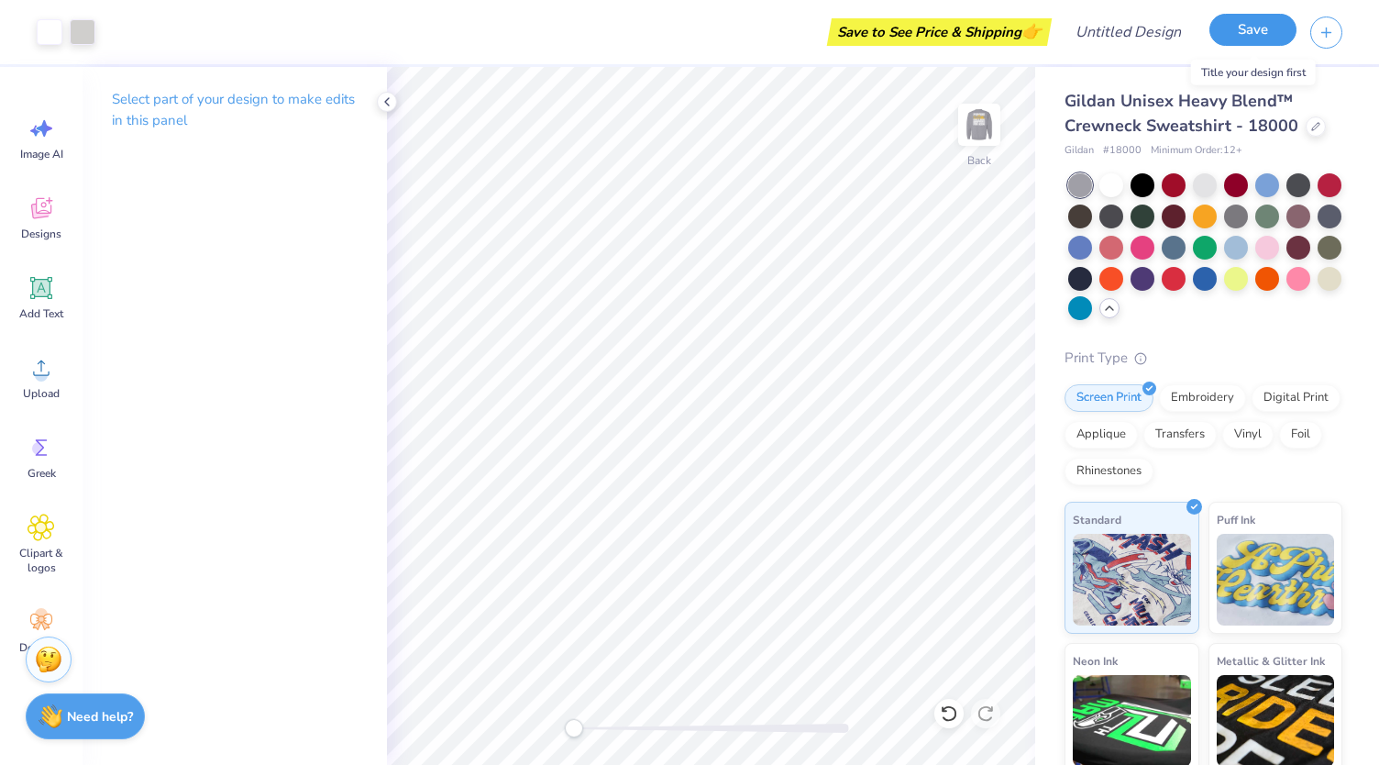
click at [1270, 35] on button "Save" at bounding box center [1253, 30] width 87 height 32
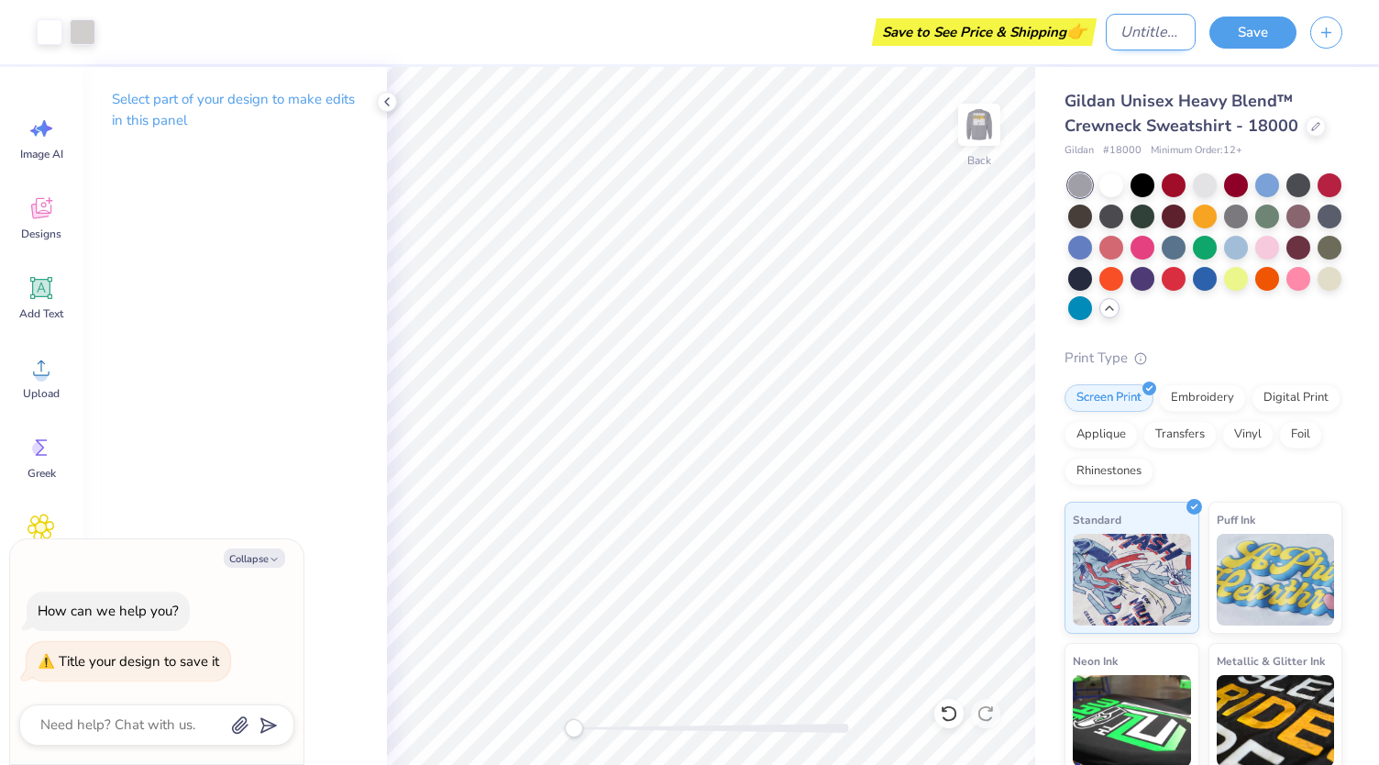
type textarea "x"
click at [1154, 36] on input "Design Title" at bounding box center [1151, 32] width 90 height 37
type input "C"
type textarea "x"
type input "CM"
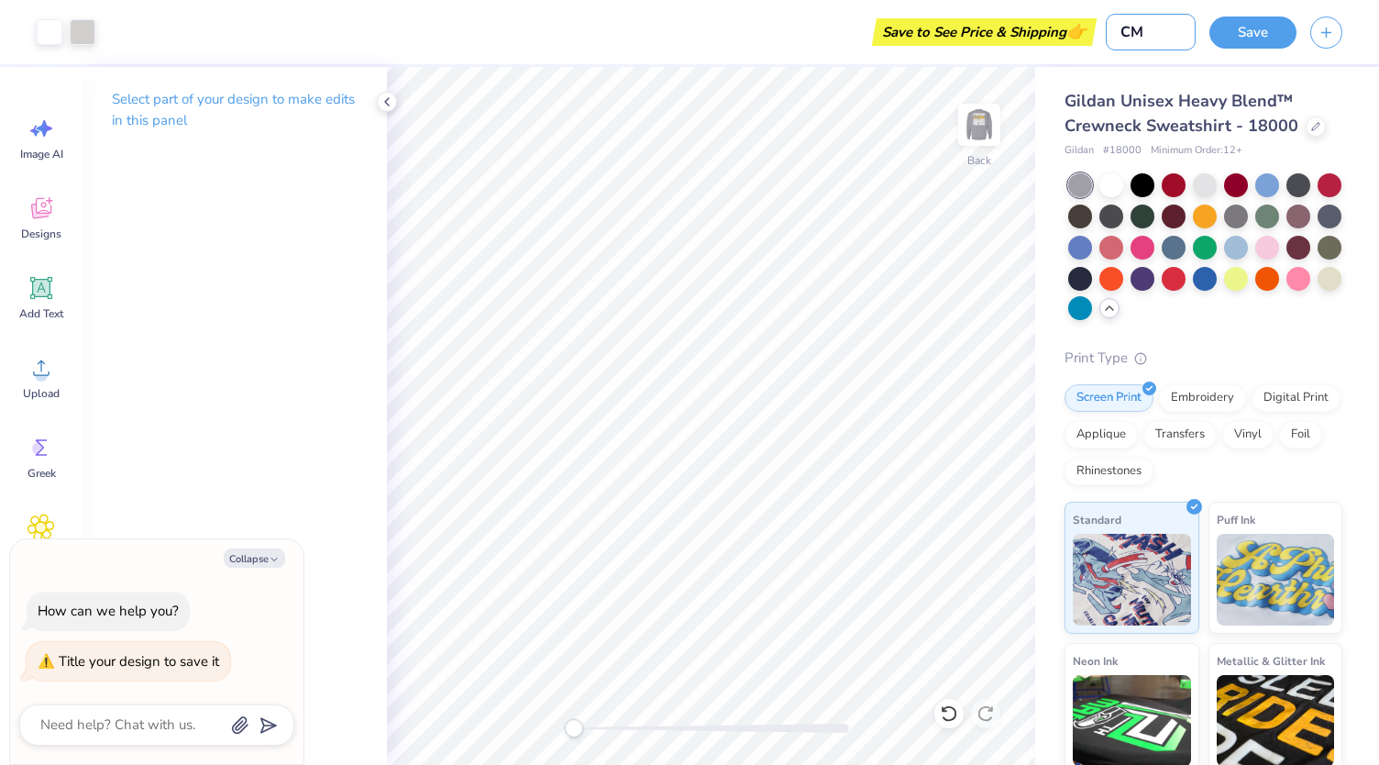
type textarea "x"
type input "CMF"
type textarea "x"
type input "CMFK"
type textarea "x"
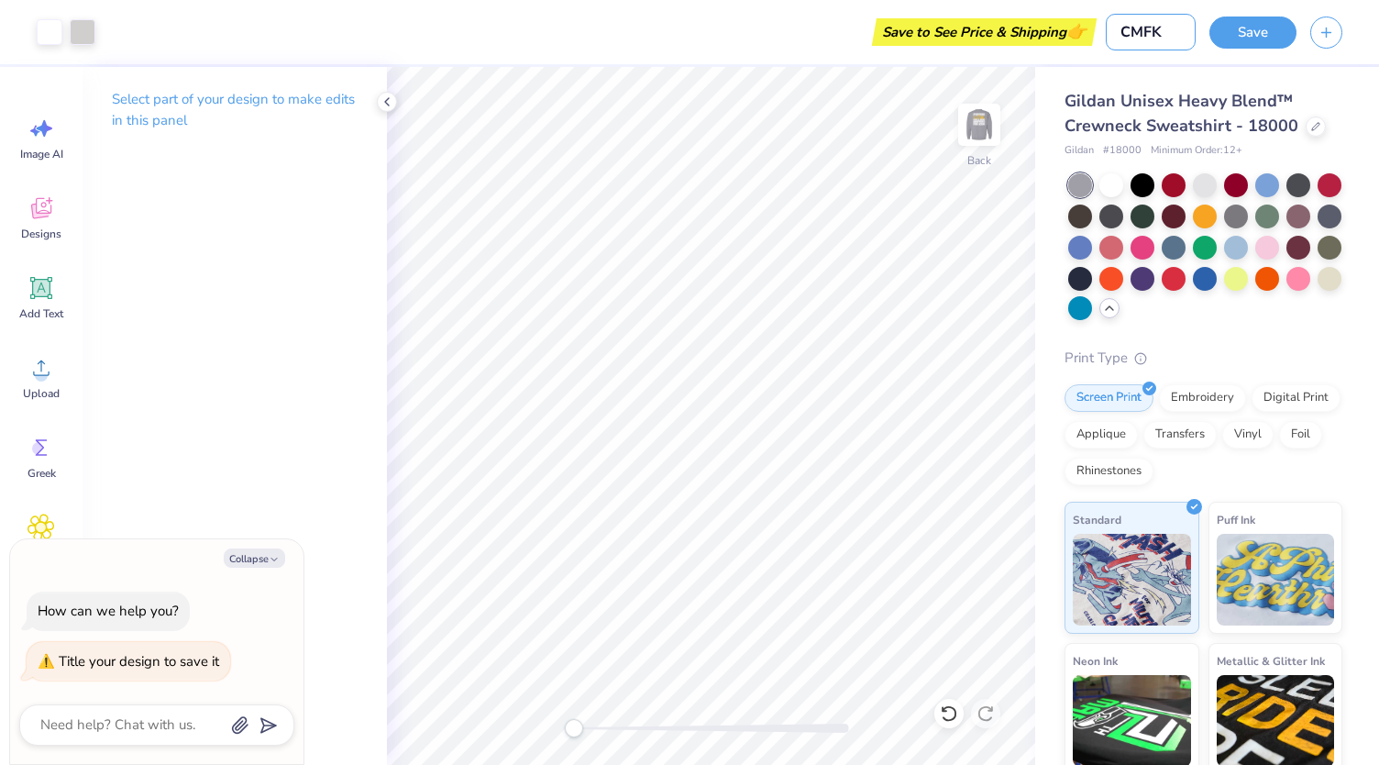
type input "CMFK"
type textarea "x"
type input "CMFK C"
type textarea "x"
type input "CMFK Cr"
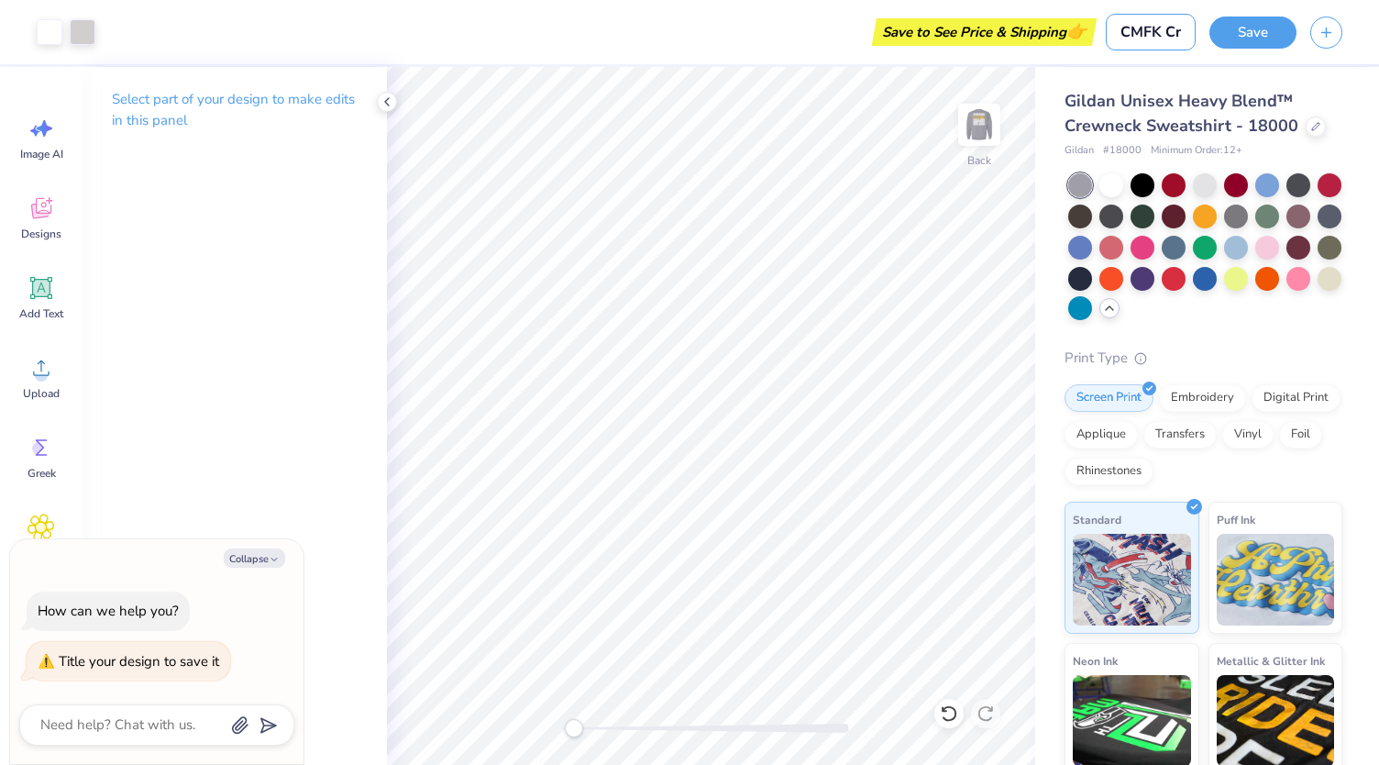
type textarea "x"
type input "CMFK Cre"
type textarea "x"
type input "CMFK Crew"
type textarea "x"
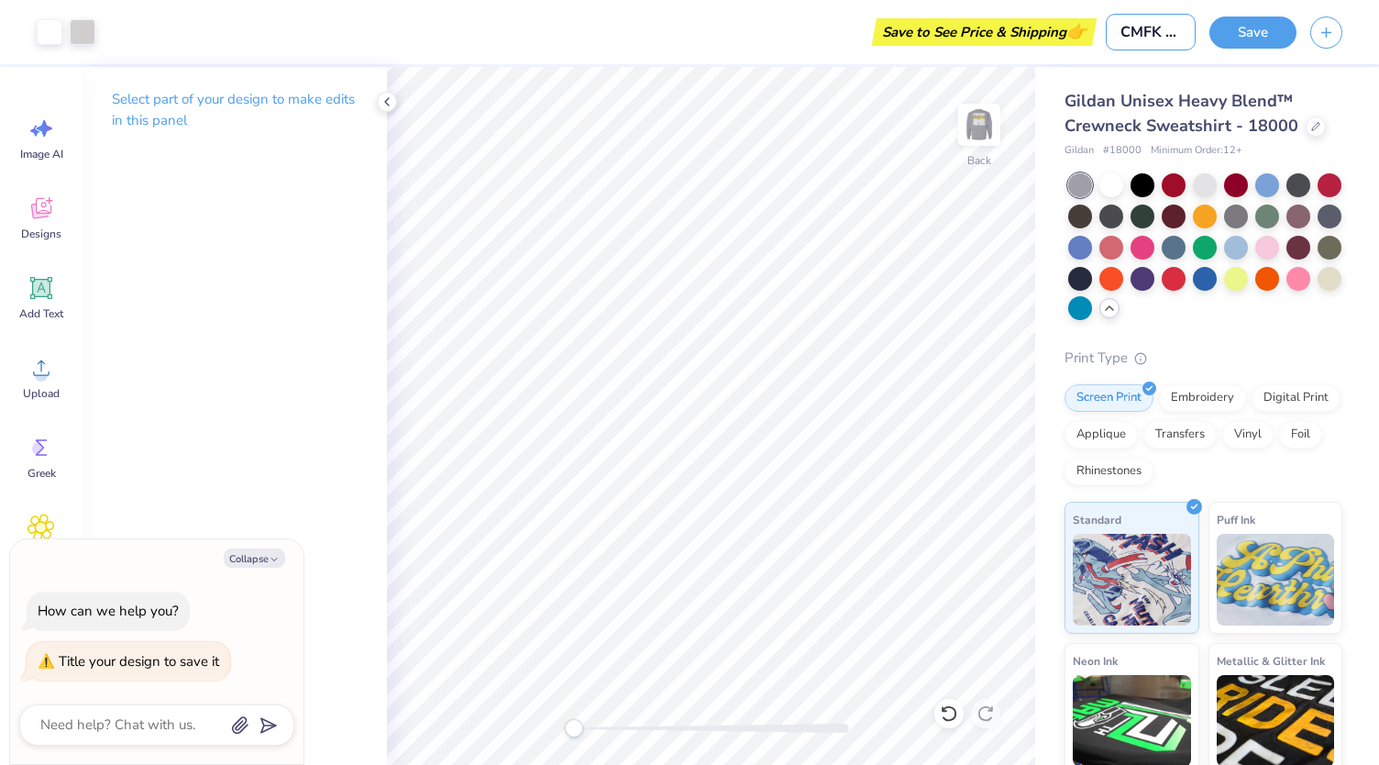
scroll to position [0, 19]
type input "CMFK Crew"
click at [1231, 33] on button "Save" at bounding box center [1253, 30] width 87 height 32
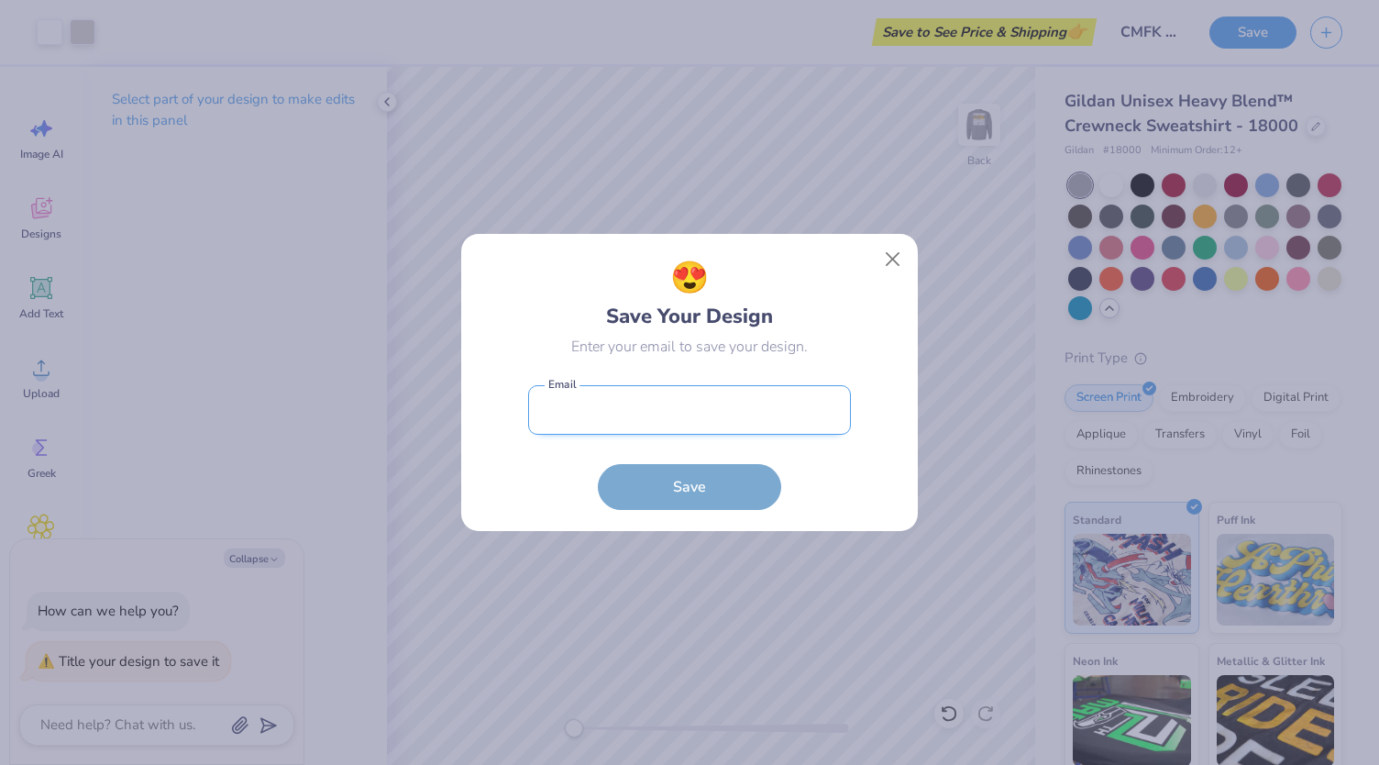
click at [746, 395] on input "email" at bounding box center [689, 410] width 323 height 50
type input "[EMAIL_ADDRESS][DOMAIN_NAME]"
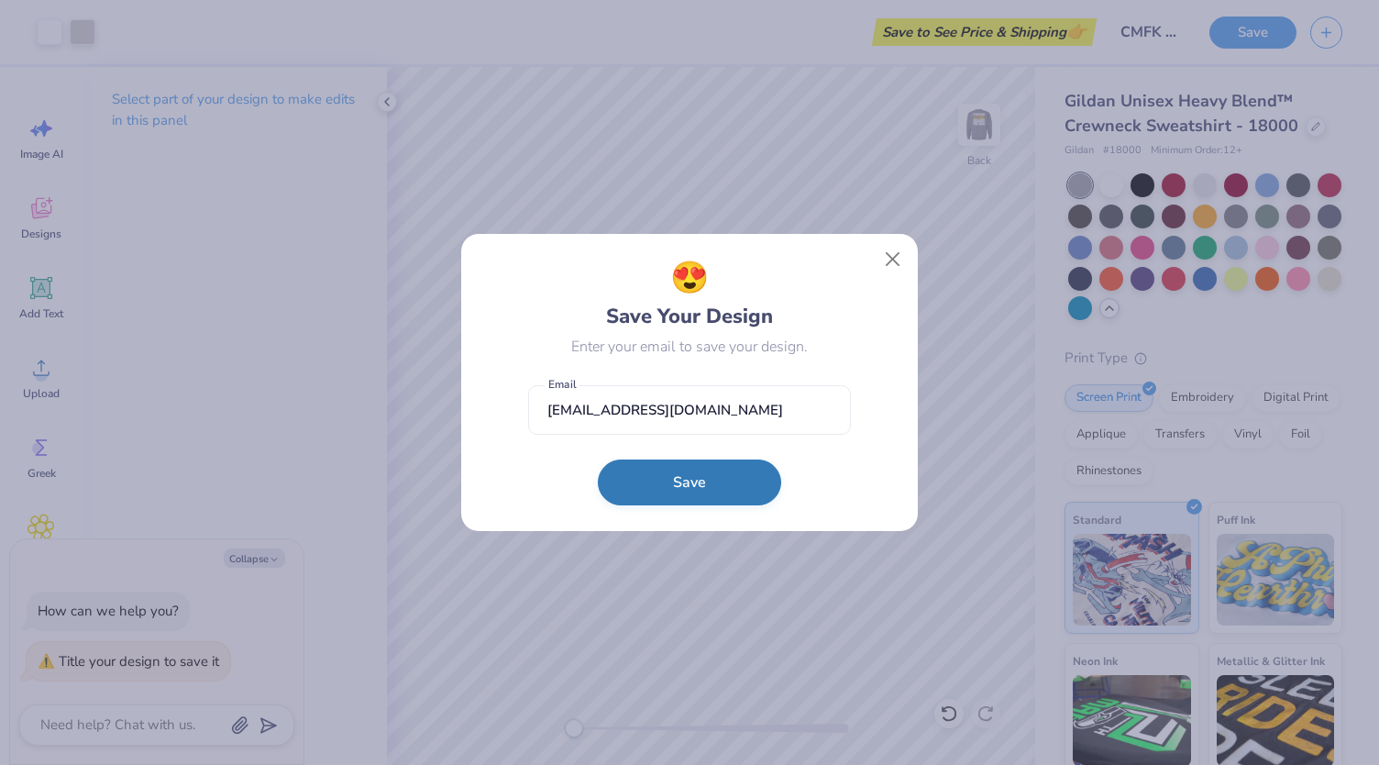
click at [681, 480] on button "Save" at bounding box center [689, 483] width 183 height 46
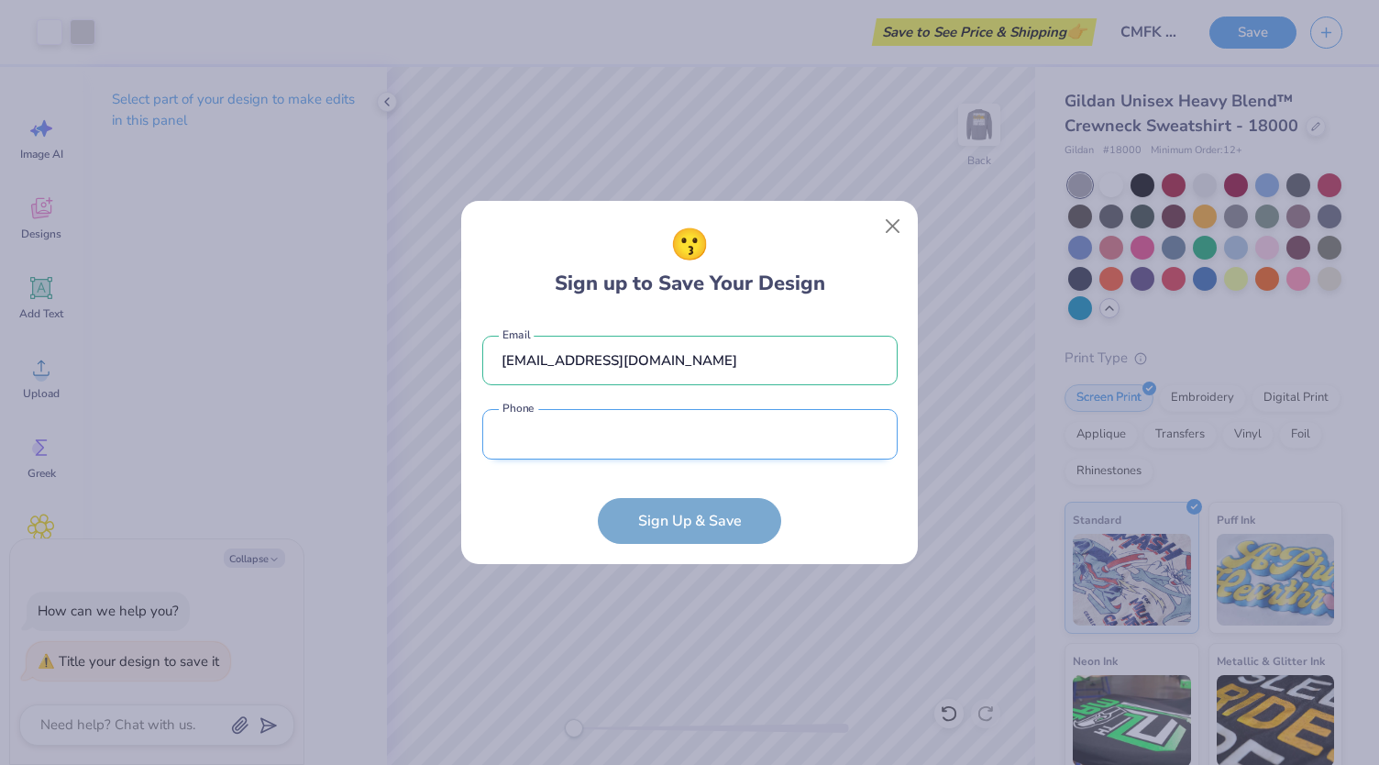
click at [618, 430] on input "tel" at bounding box center [689, 434] width 415 height 50
type input "(219) 779-3591"
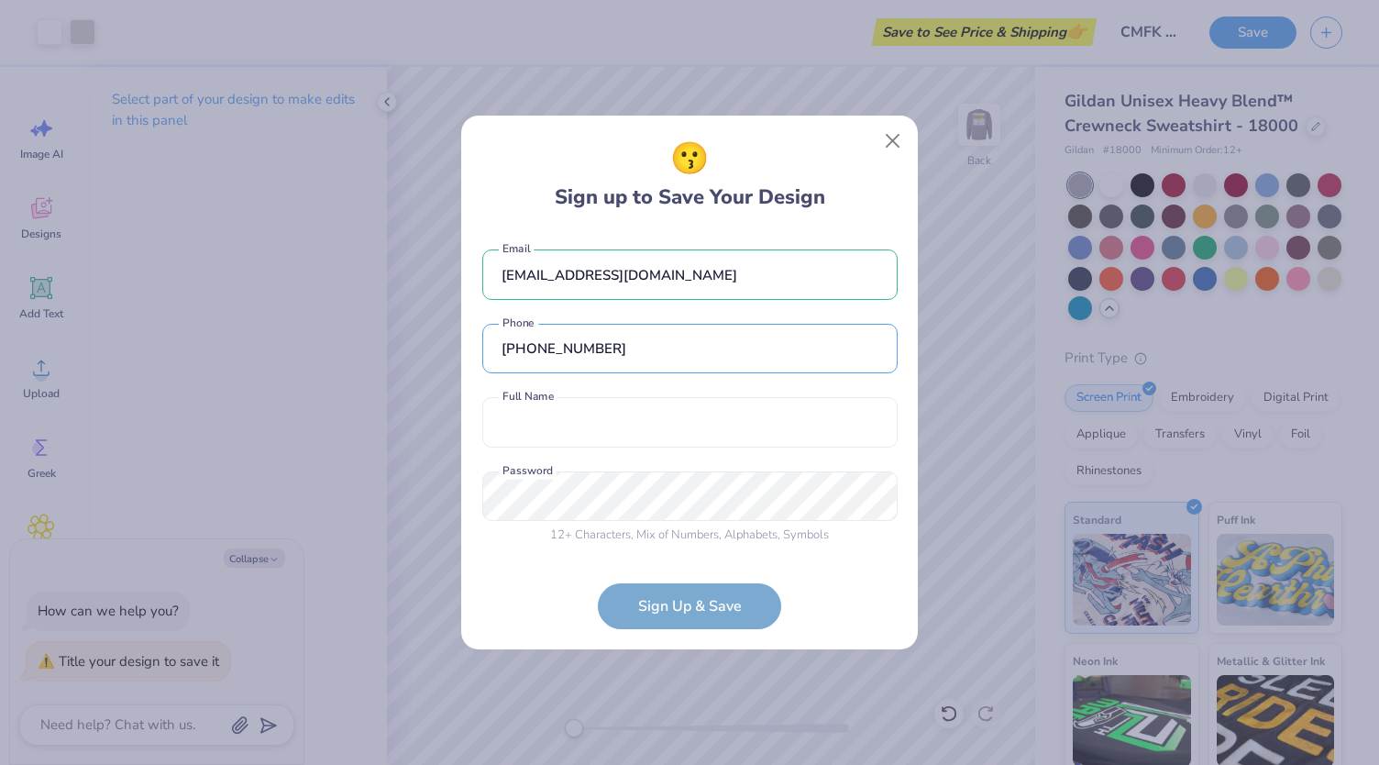
type textarea "x"
click at [606, 428] on input "text" at bounding box center [689, 422] width 415 height 50
type input "[PERSON_NAME]"
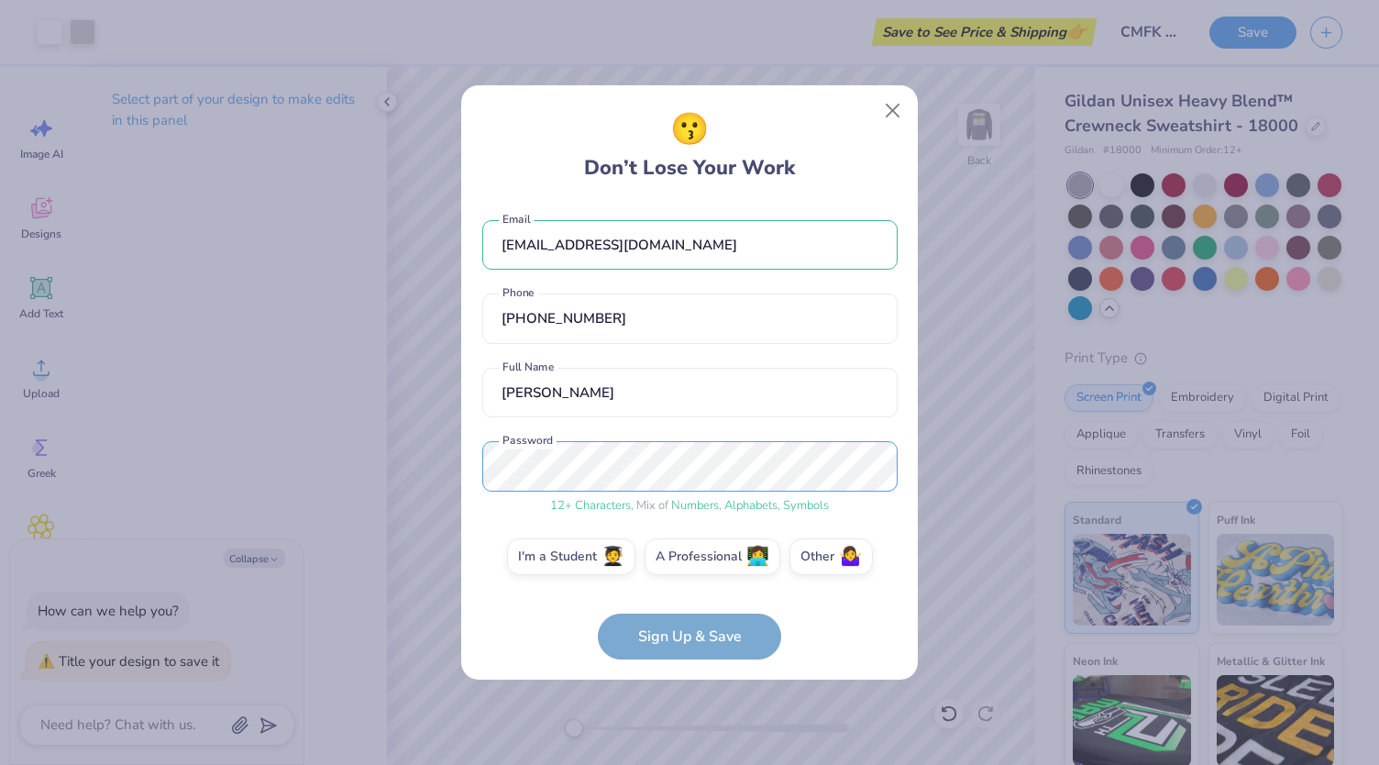
scroll to position [9, 0]
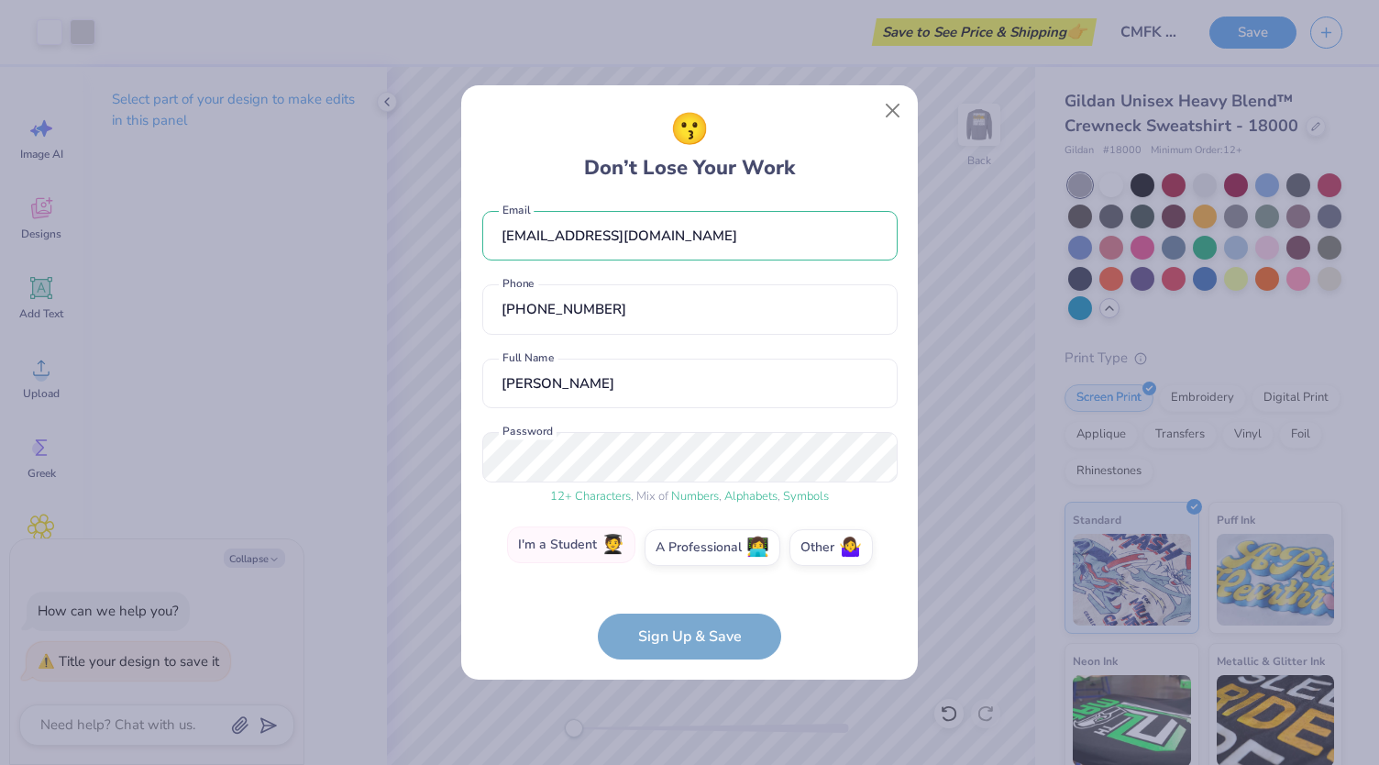
click at [578, 537] on label "I'm a Student 🧑‍🎓" at bounding box center [571, 544] width 128 height 37
click at [684, 556] on input "I'm a Student 🧑‍🎓" at bounding box center [690, 562] width 12 height 12
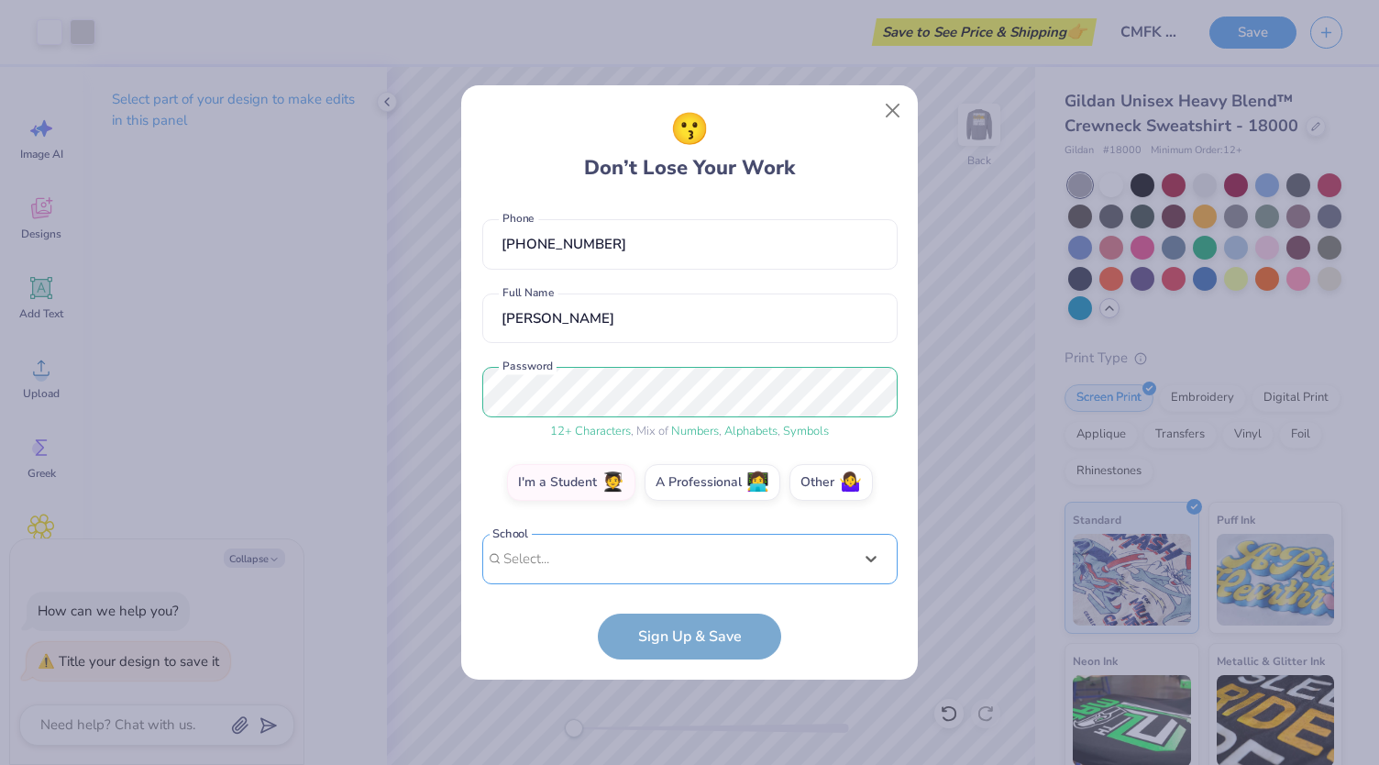
click at [644, 551] on div "option focused, 8 of 15. 15 results available. Use Up and Down to choose option…" at bounding box center [689, 701] width 415 height 335
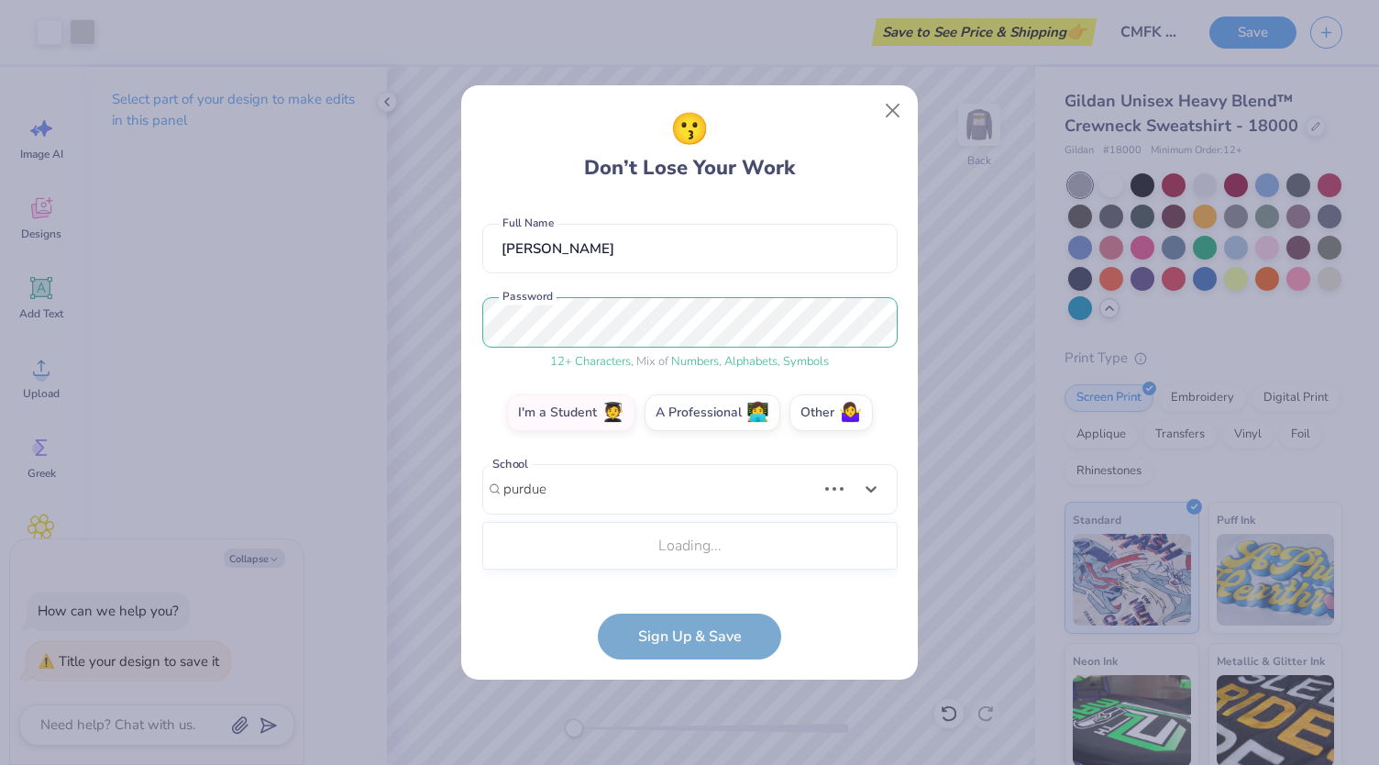
scroll to position [127, 0]
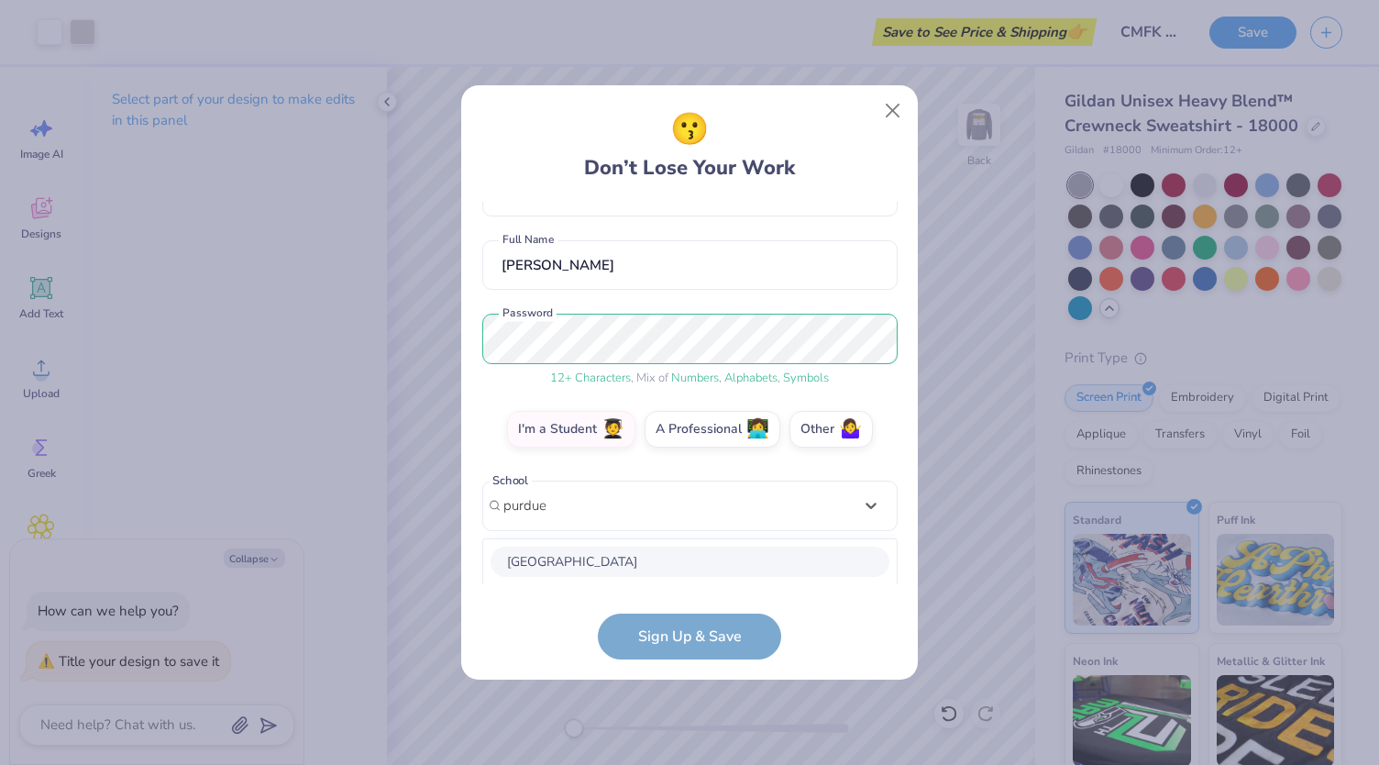
click at [626, 559] on div "[GEOGRAPHIC_DATA]" at bounding box center [690, 562] width 399 height 30
type input "purdue"
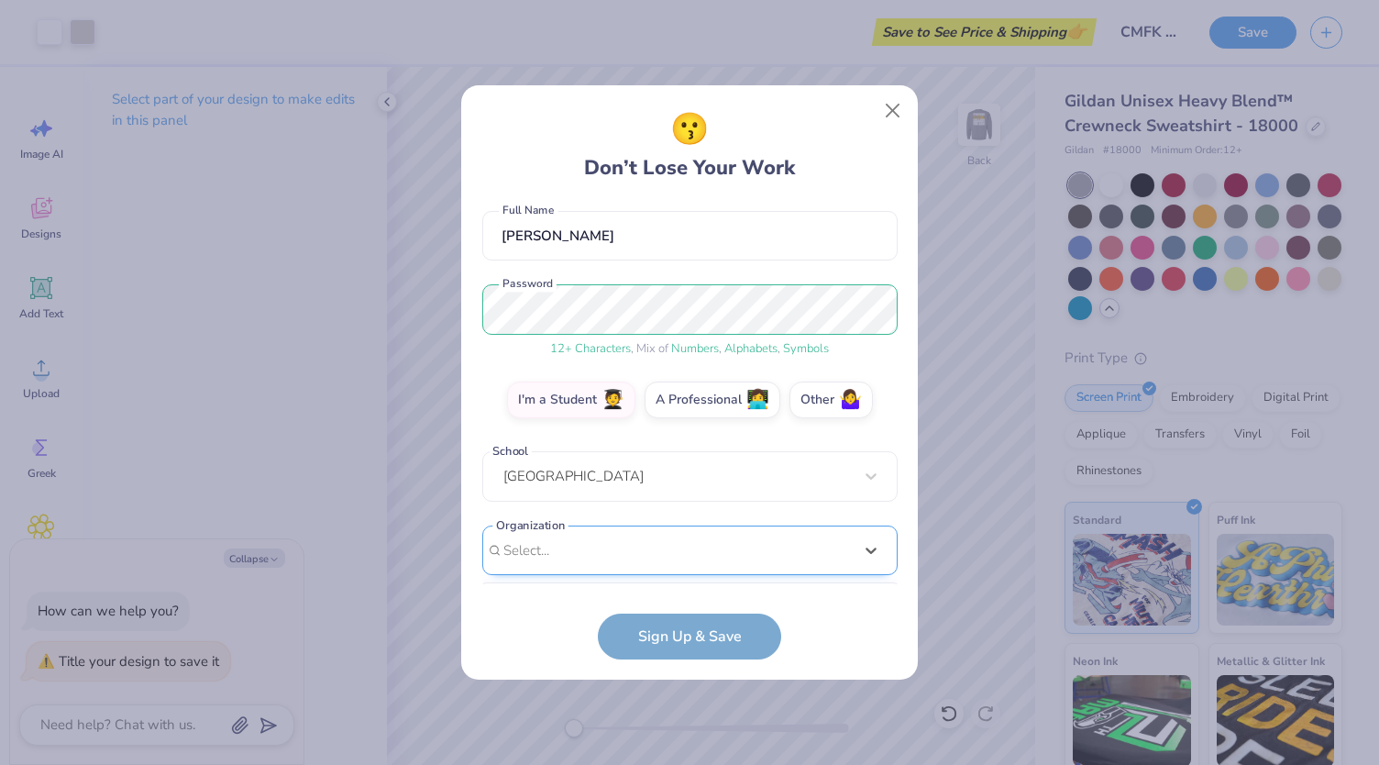
scroll to position [431, 0]
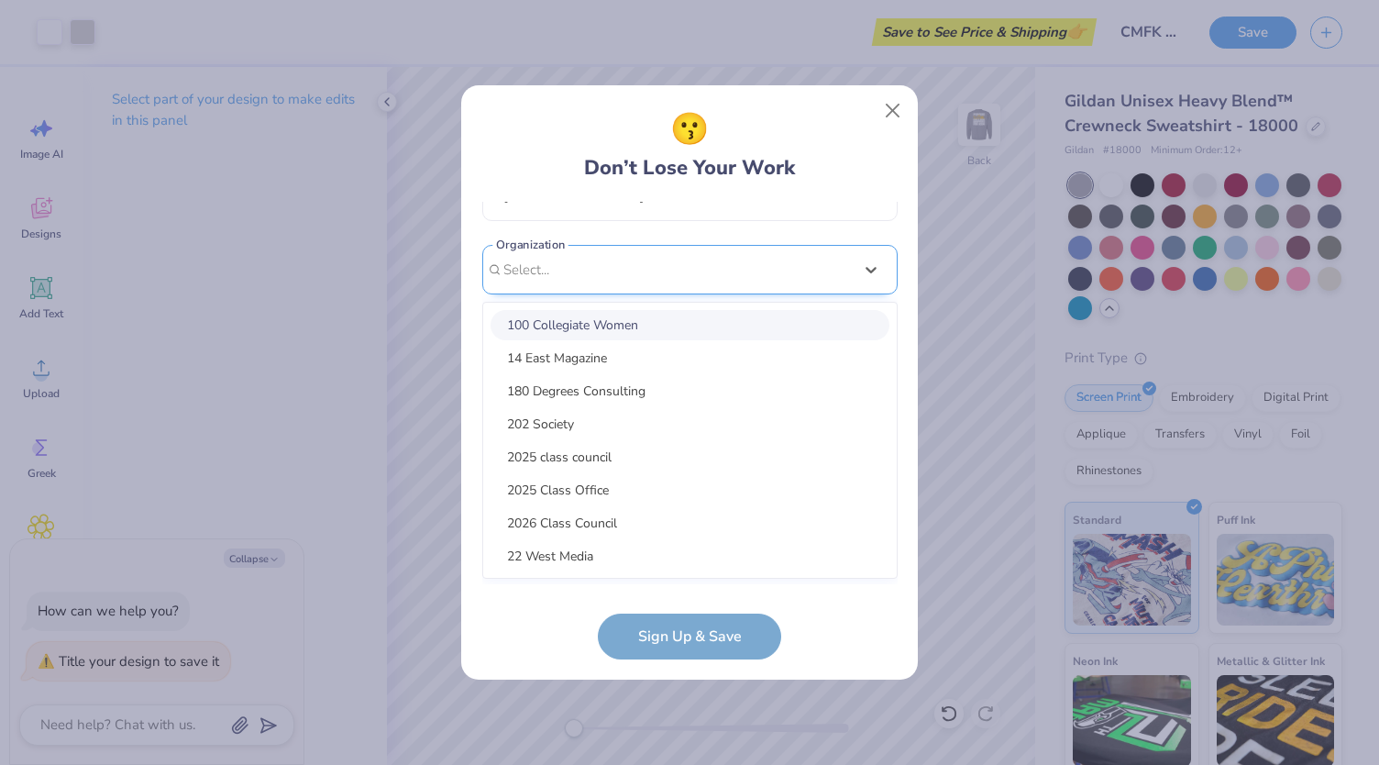
click at [613, 552] on div "option focused, 1 of 15. 15 results available. Use Up and Down to choose option…" at bounding box center [689, 412] width 415 height 335
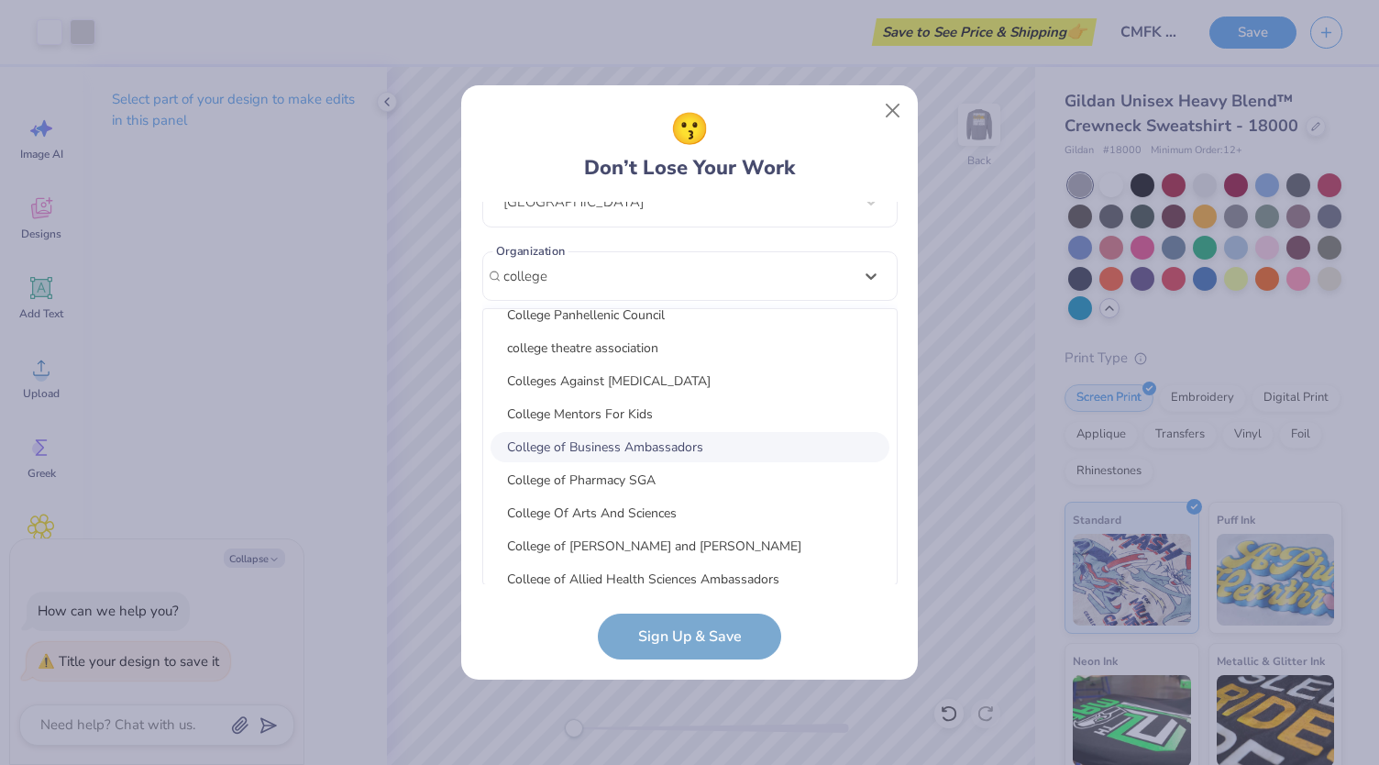
scroll to position [544, 0]
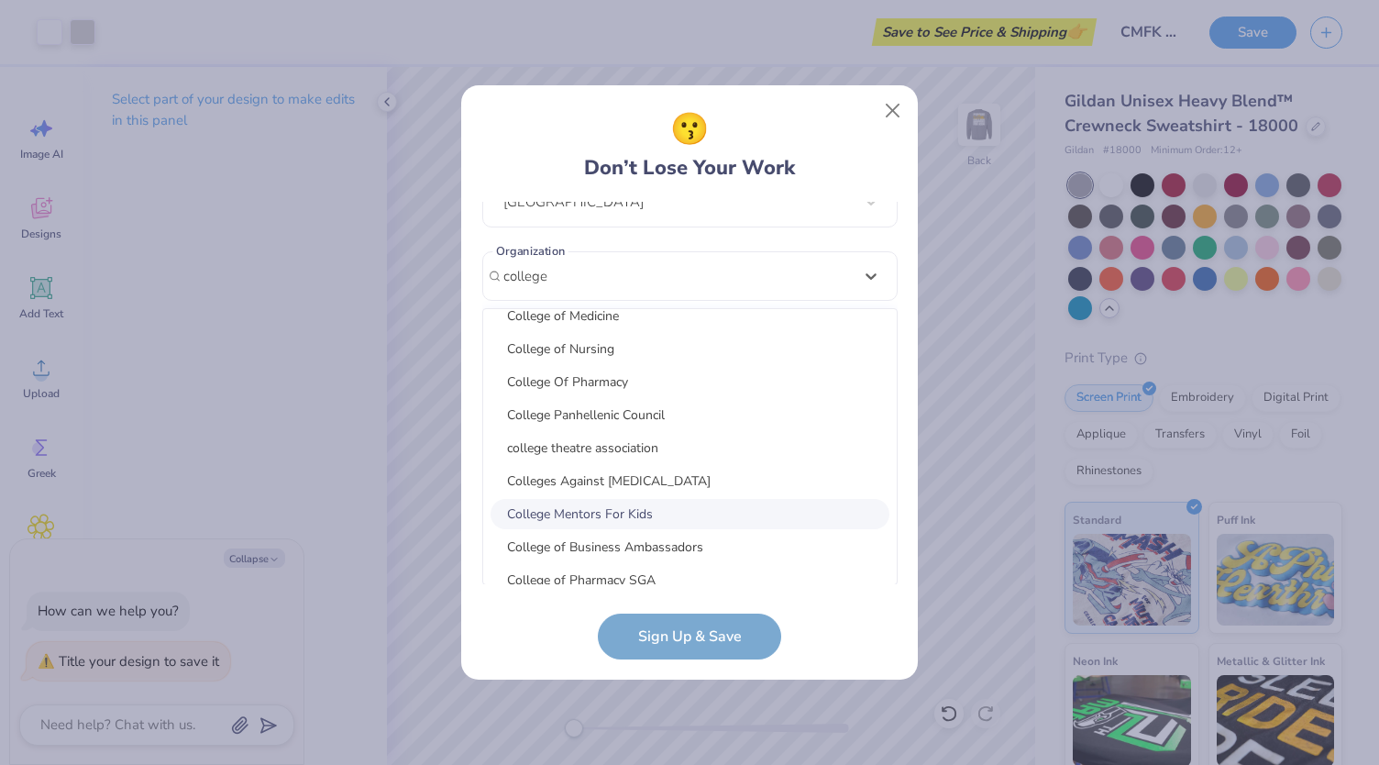
click at [685, 501] on div "College Mentors For Kids" at bounding box center [690, 514] width 399 height 30
type input "college"
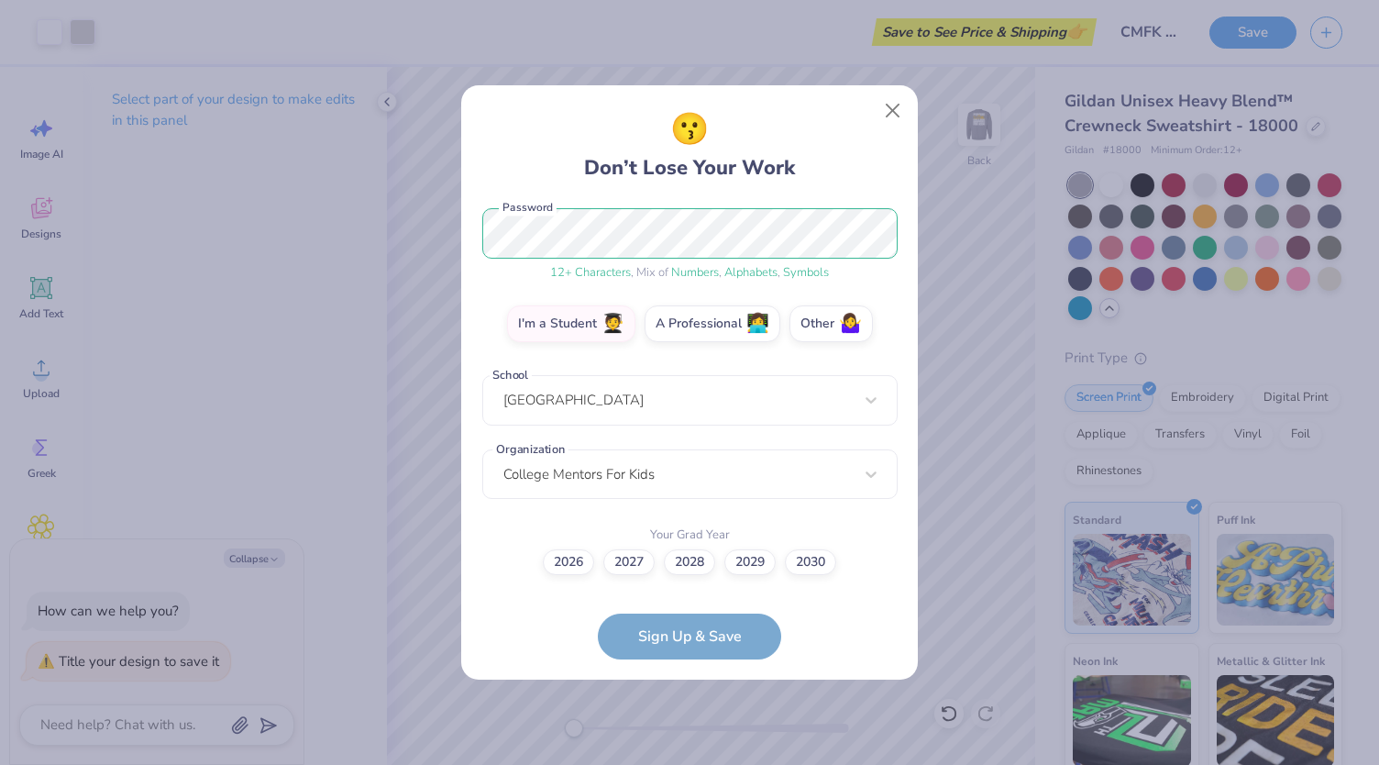
scroll to position [232, 0]
click at [637, 568] on label "2027" at bounding box center [629, 561] width 51 height 26
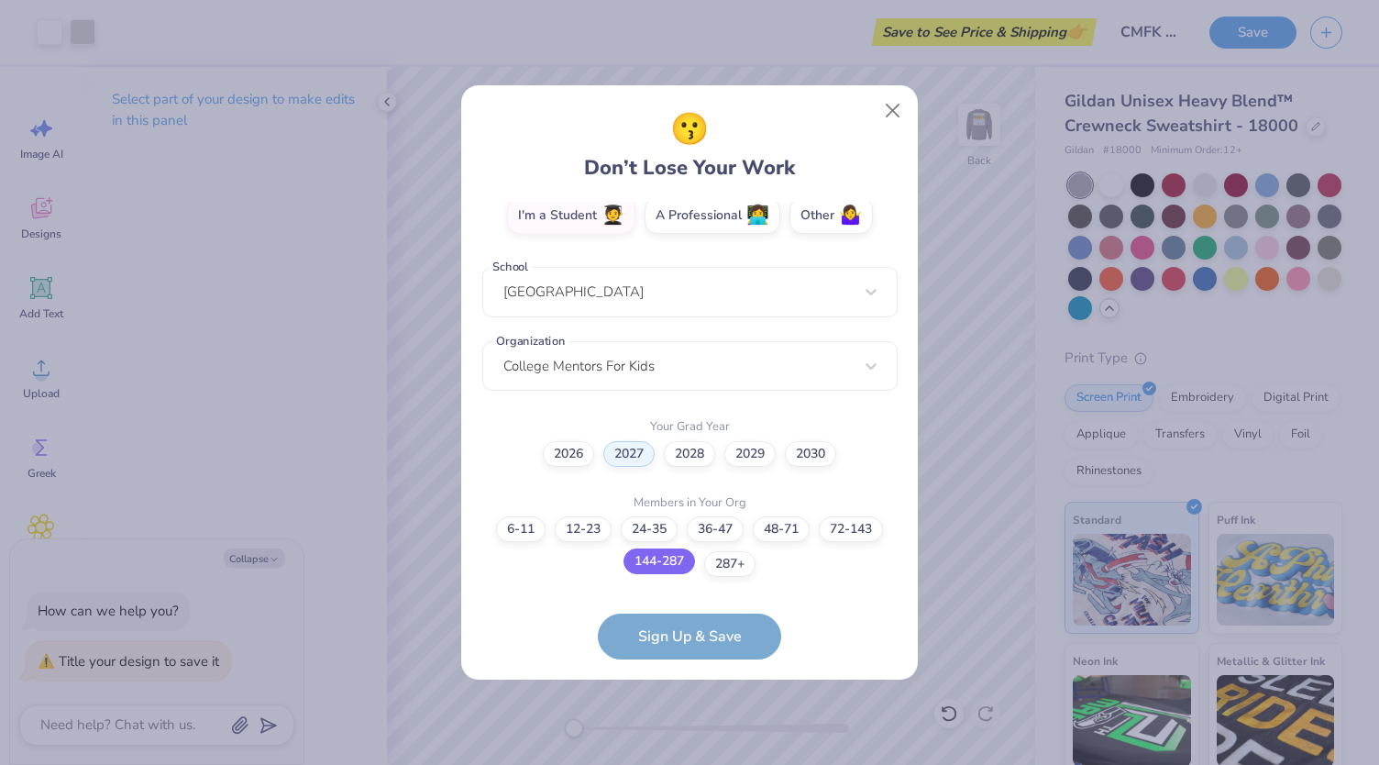
click at [664, 561] on label "144-287" at bounding box center [660, 561] width 72 height 26
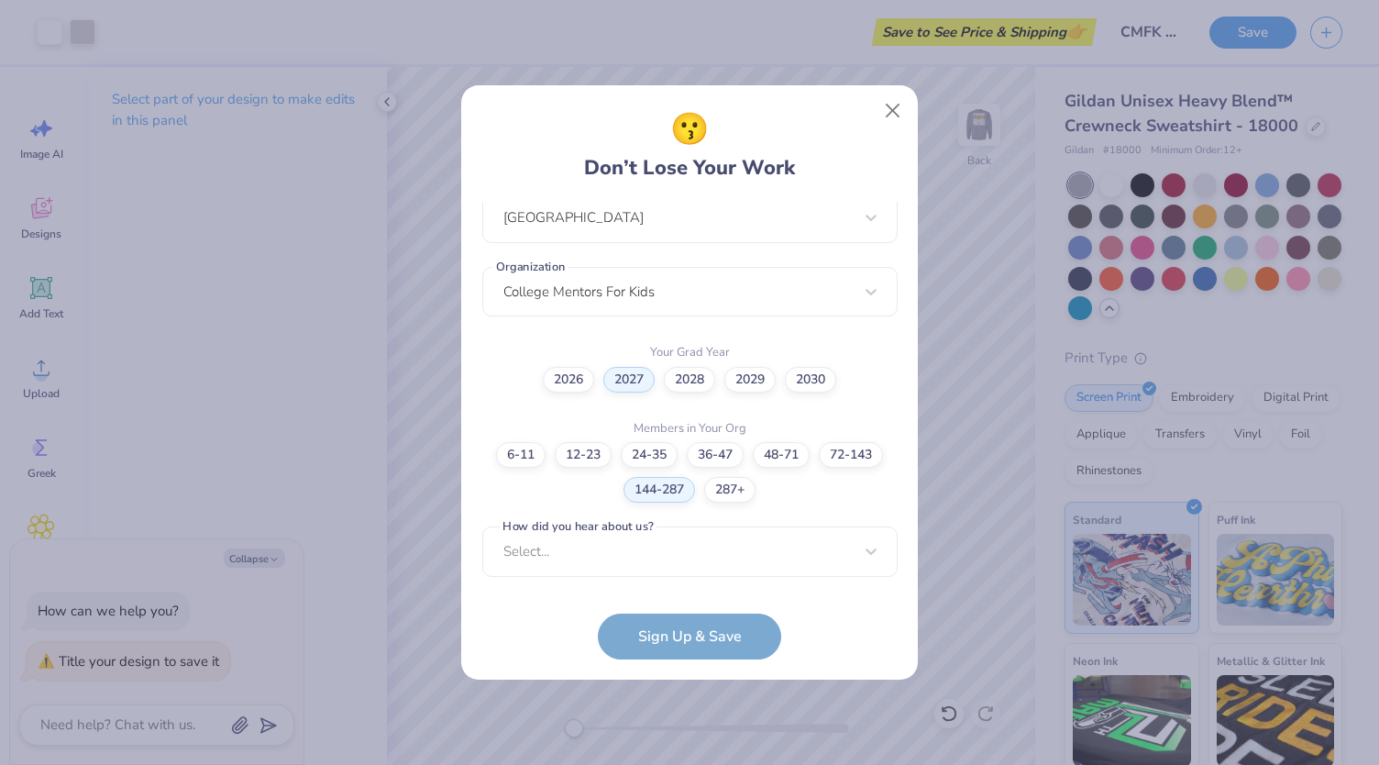
click at [666, 621] on form "jsimnic@purdue.edu Email (219) 779-3591 Phone Jason Simnick Full Name 12 + Char…" at bounding box center [689, 431] width 415 height 458
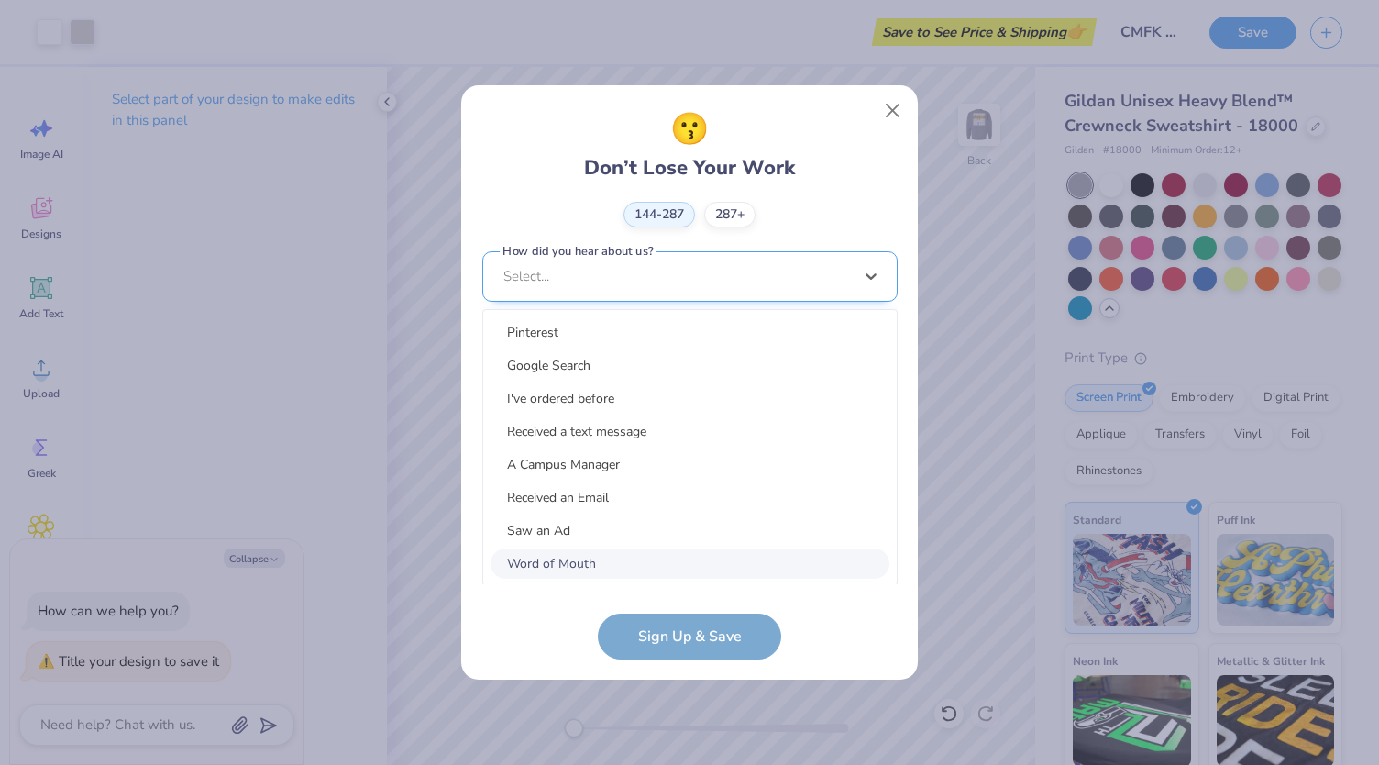
click at [637, 562] on div "option Word of Mouth focused, 8 of 15. 15 results available. Use Up and Down to…" at bounding box center [689, 418] width 415 height 335
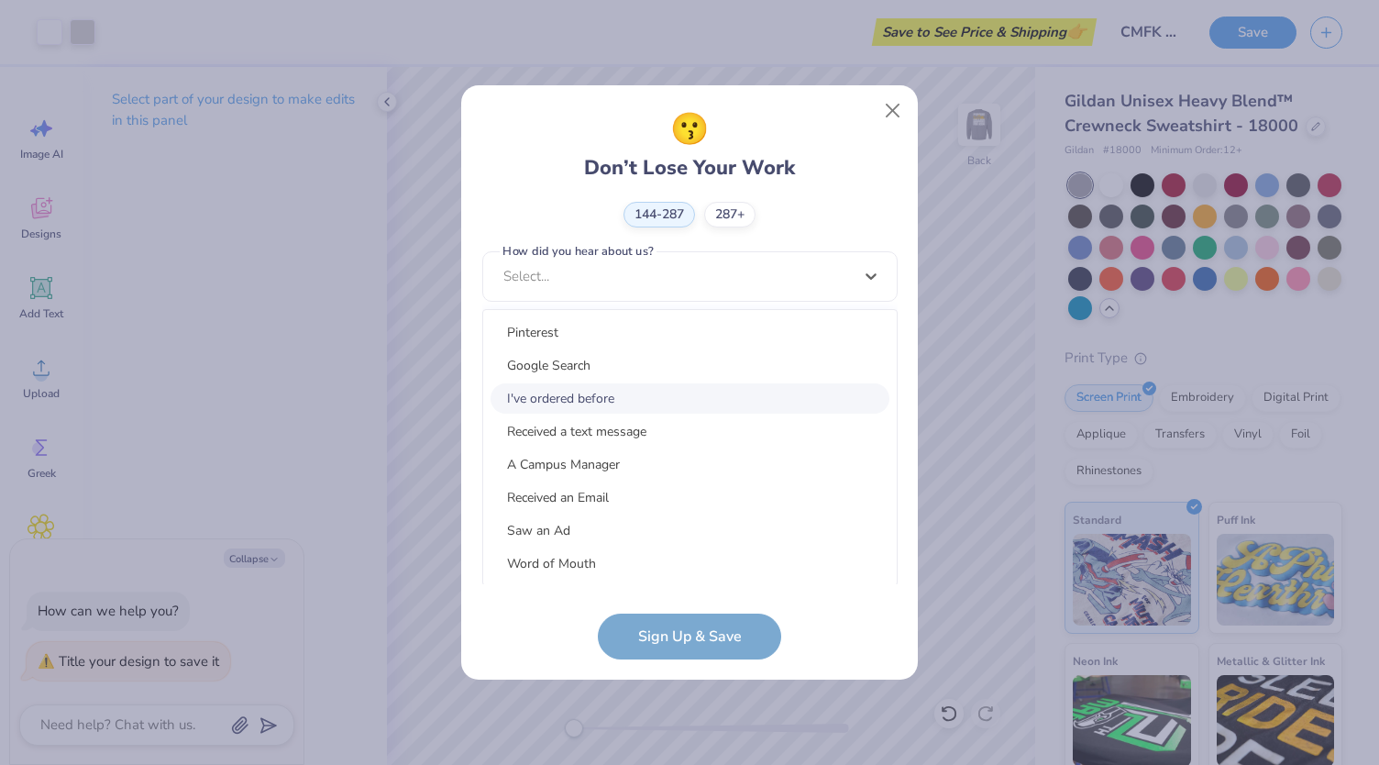
click at [604, 393] on div "I've ordered before" at bounding box center [690, 398] width 399 height 30
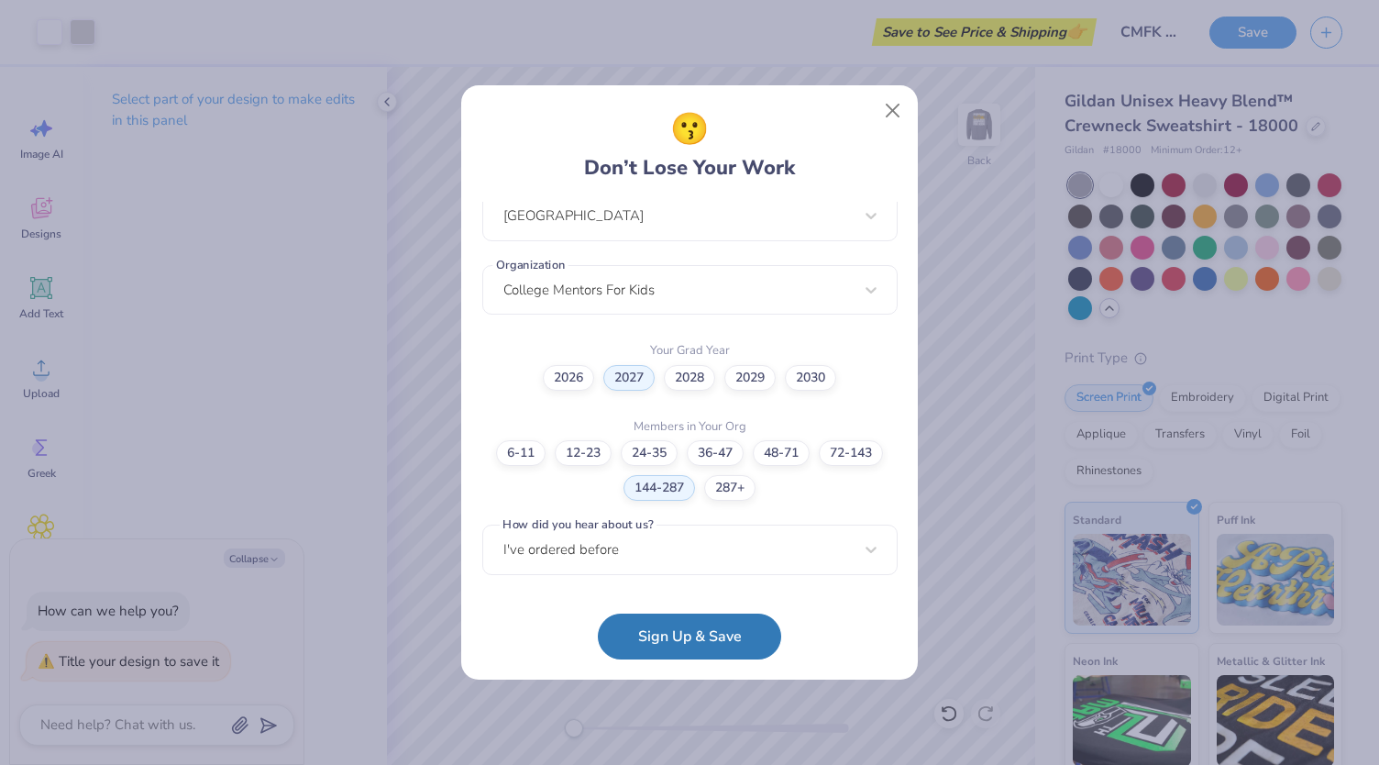
scroll to position [415, 0]
click at [692, 621] on button "Sign Up & Save" at bounding box center [689, 632] width 183 height 46
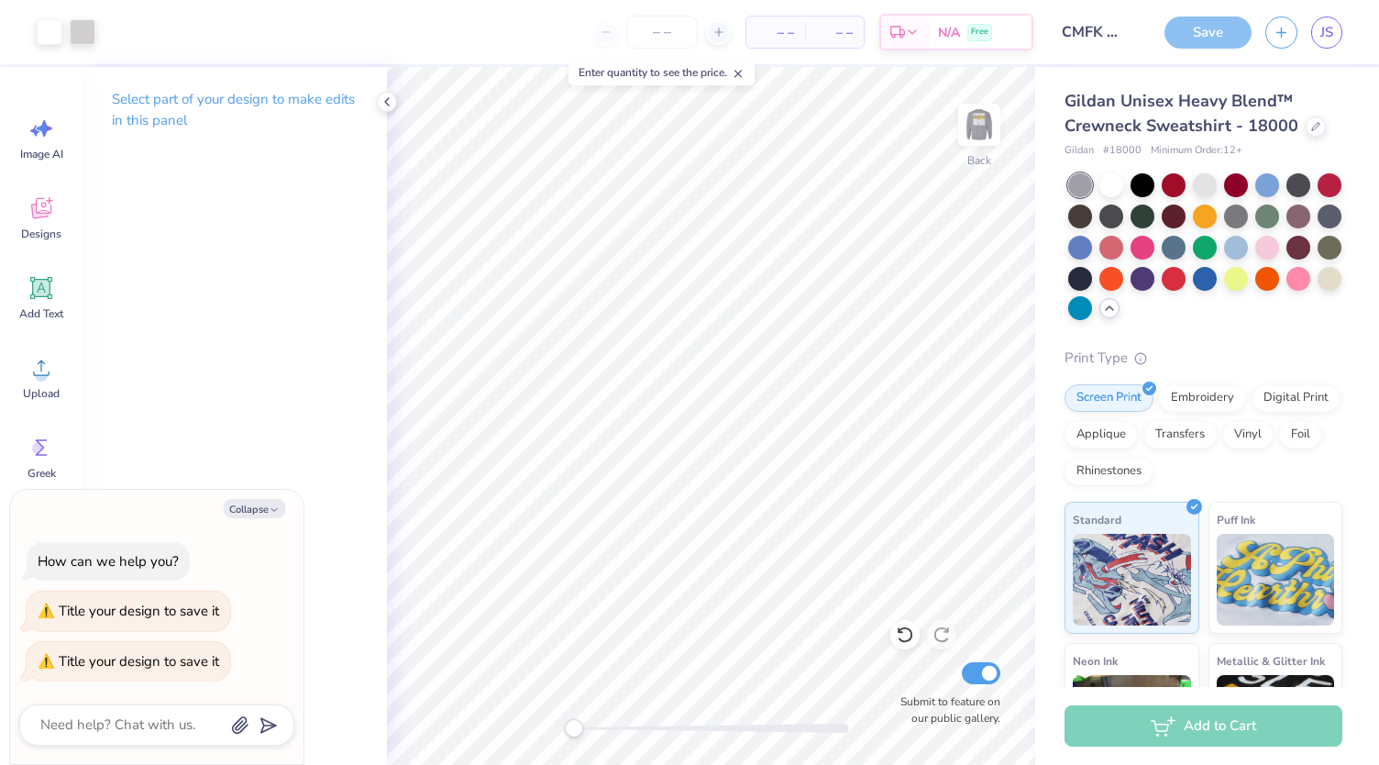
type textarea "x"
click at [818, 49] on div "– – Per Item – – Total Est. Delivery N/A Free" at bounding box center [571, 32] width 925 height 64
click at [793, 32] on span "– –" at bounding box center [776, 32] width 37 height 19
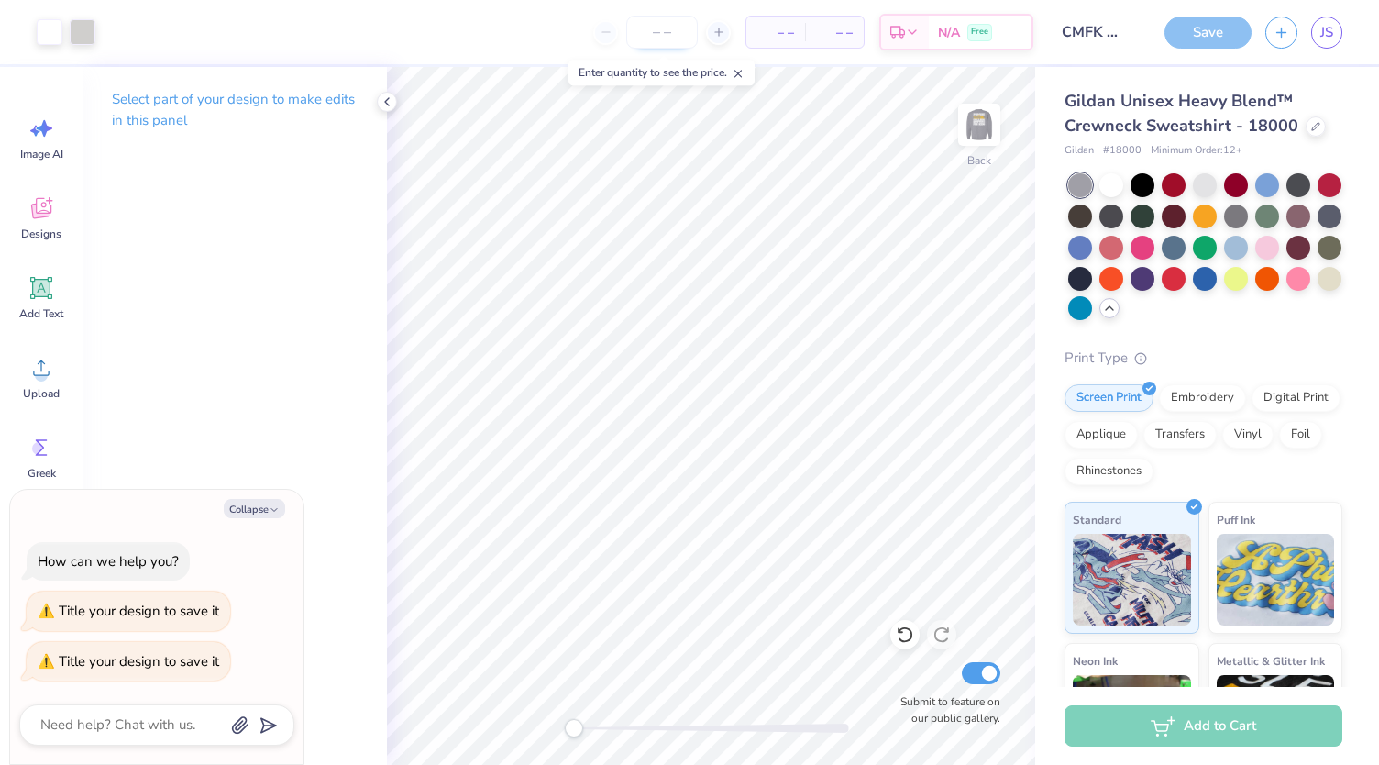
click at [682, 25] on input "number" at bounding box center [662, 32] width 72 height 33
type input "84"
type textarea "x"
type input "8"
type input "49"
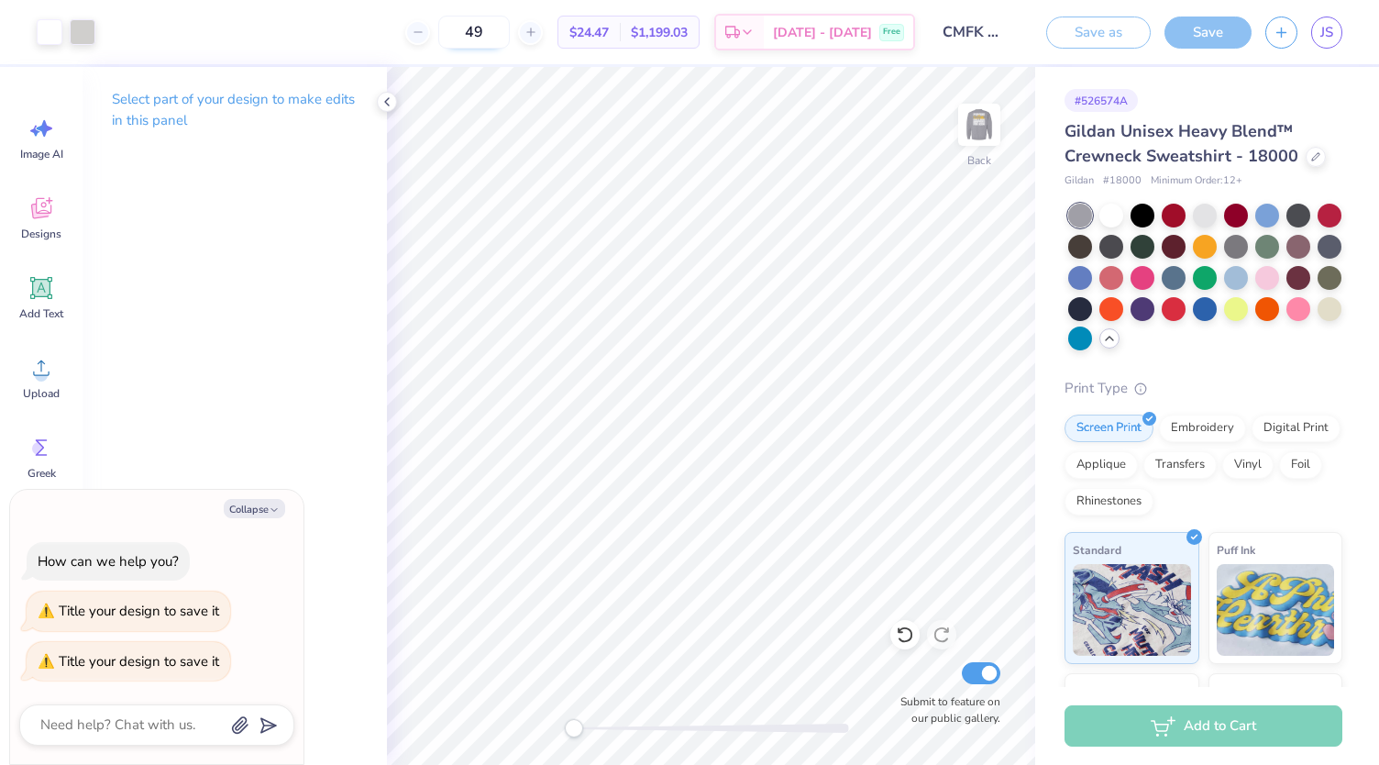
type textarea "x"
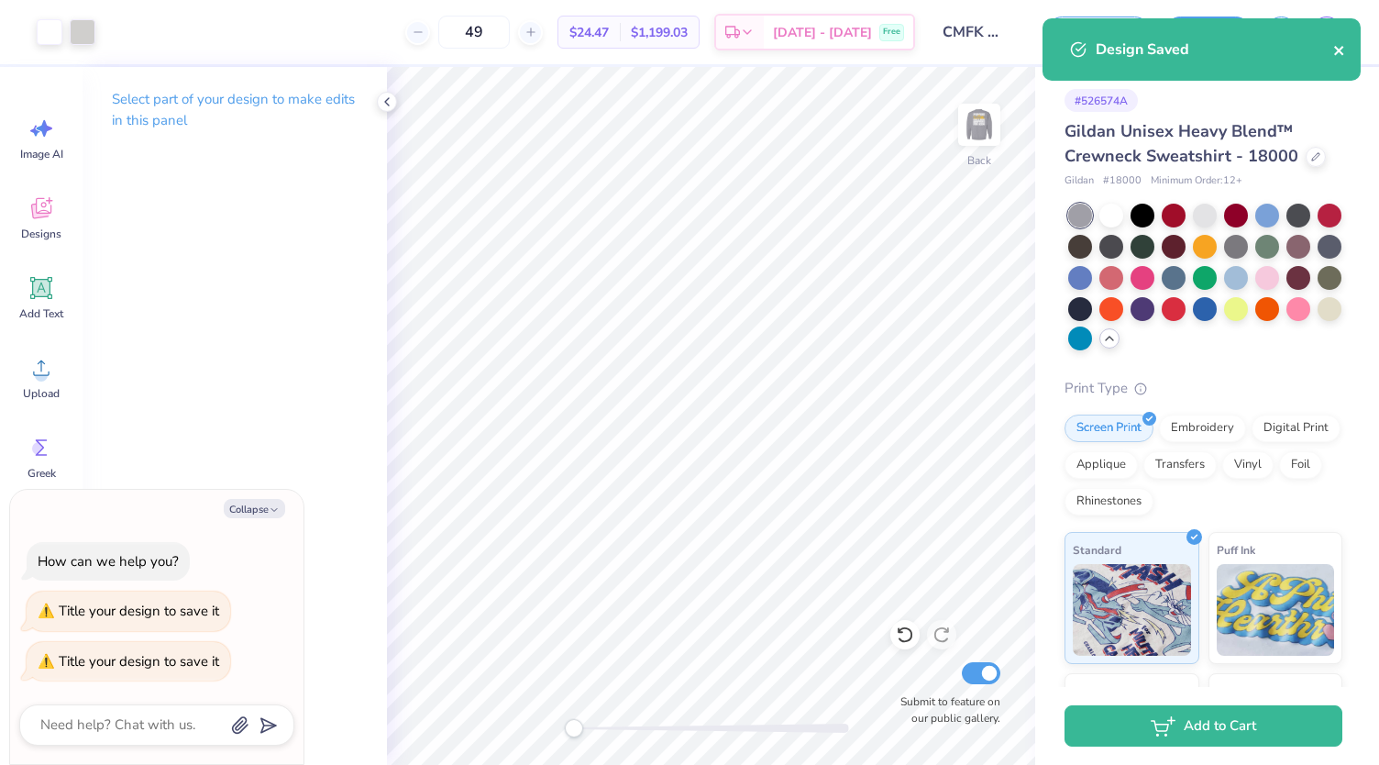
type input "49"
click at [1341, 49] on icon "close" at bounding box center [1339, 50] width 9 height 9
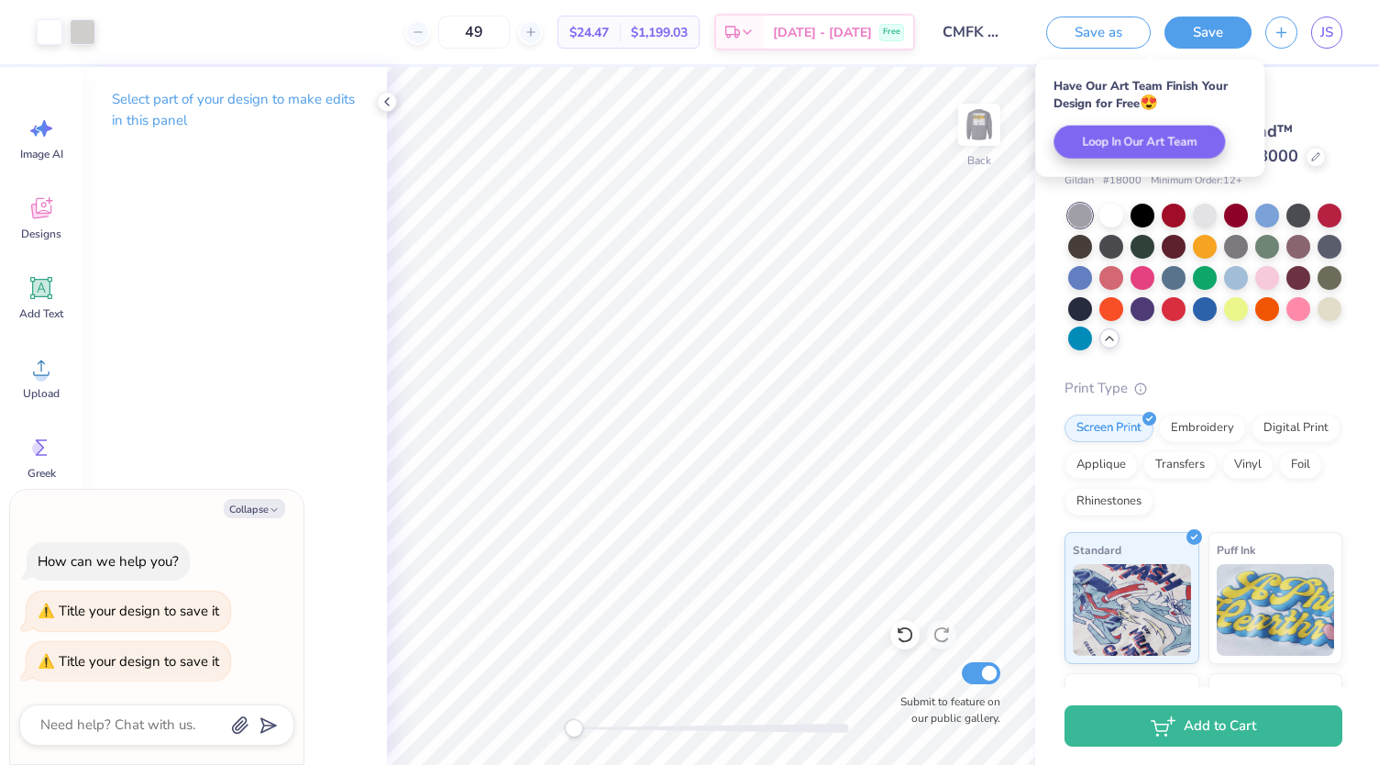
click at [387, 32] on div "49 $24.47 Per Item $1,199.03 Total Est. Delivery Oct 11 - 14 Free" at bounding box center [512, 32] width 806 height 64
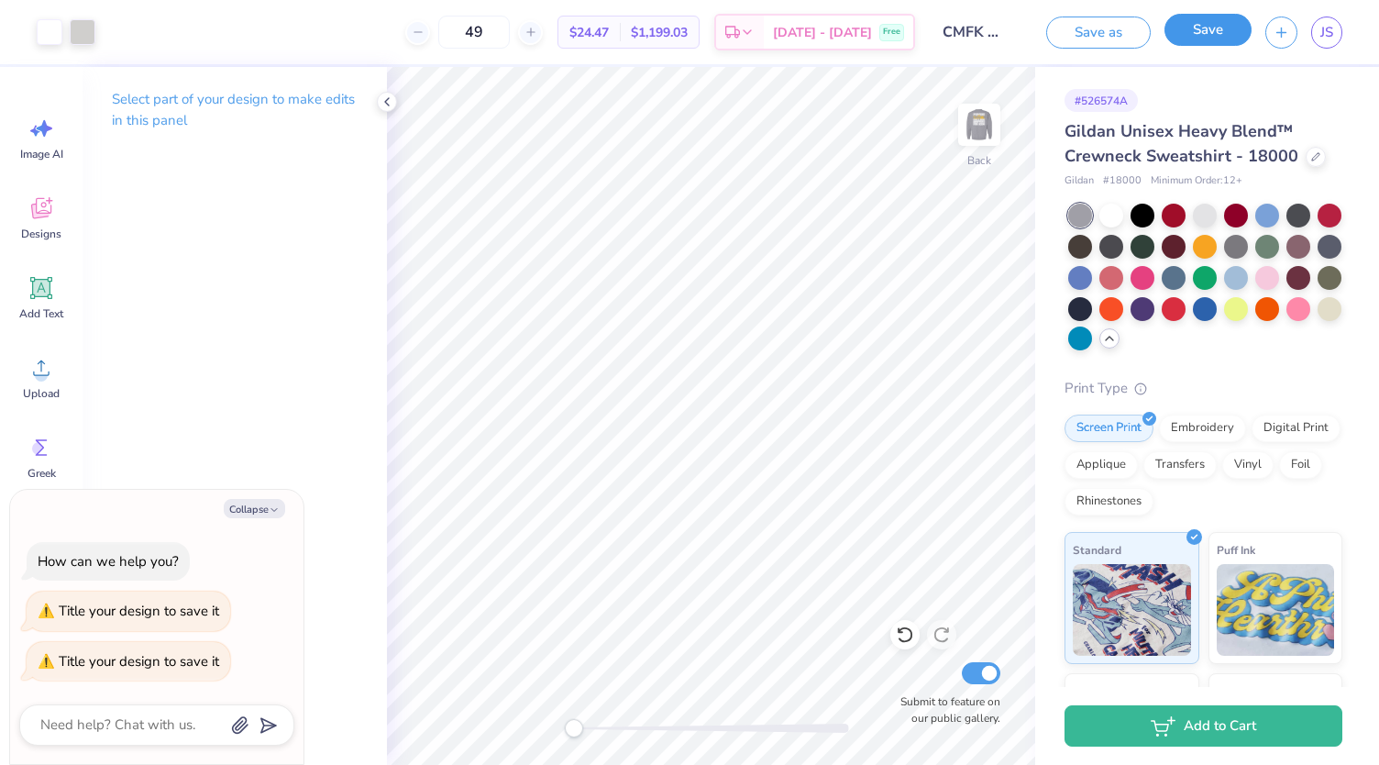
click at [1192, 34] on button "Save" at bounding box center [1208, 30] width 87 height 32
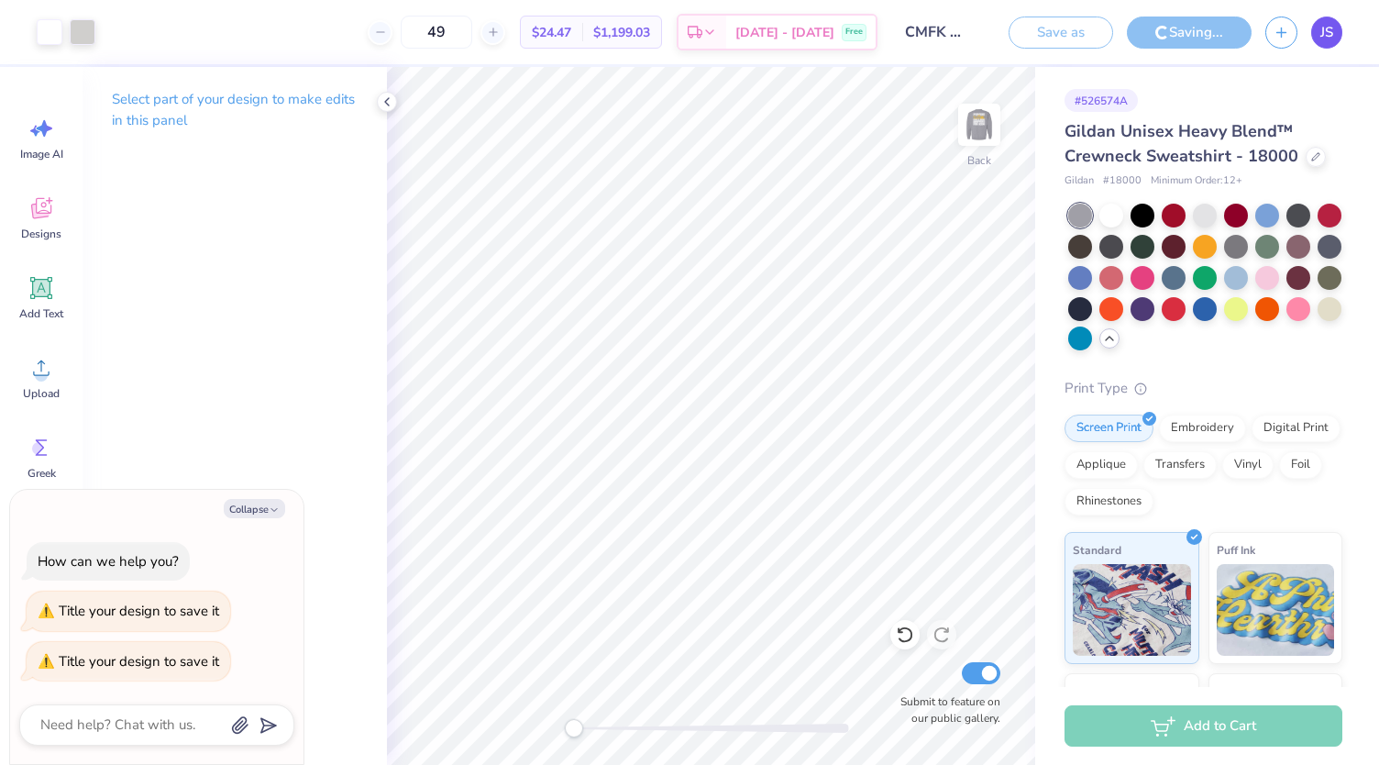
click at [1322, 26] on span "JS" at bounding box center [1327, 32] width 13 height 21
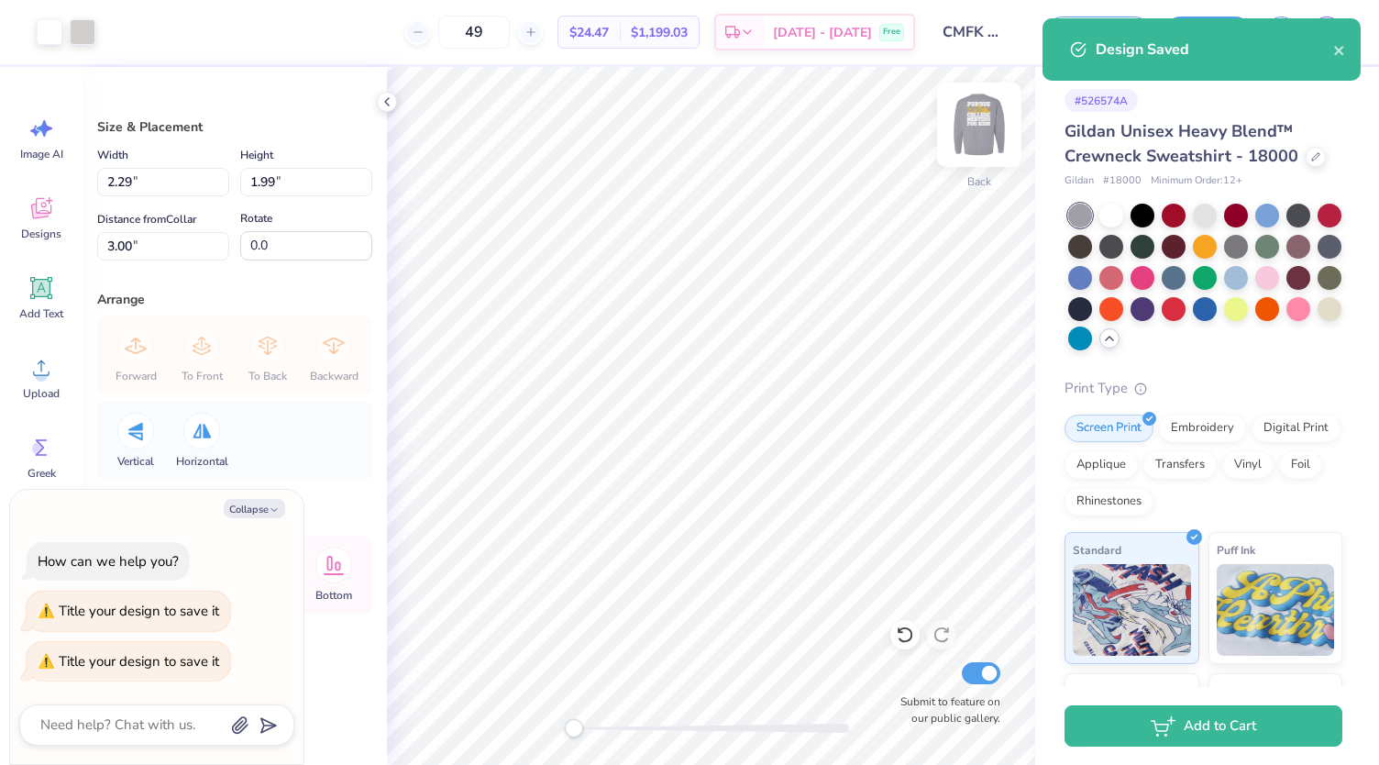
type textarea "x"
type input "2.10"
type input "1.82"
type textarea "x"
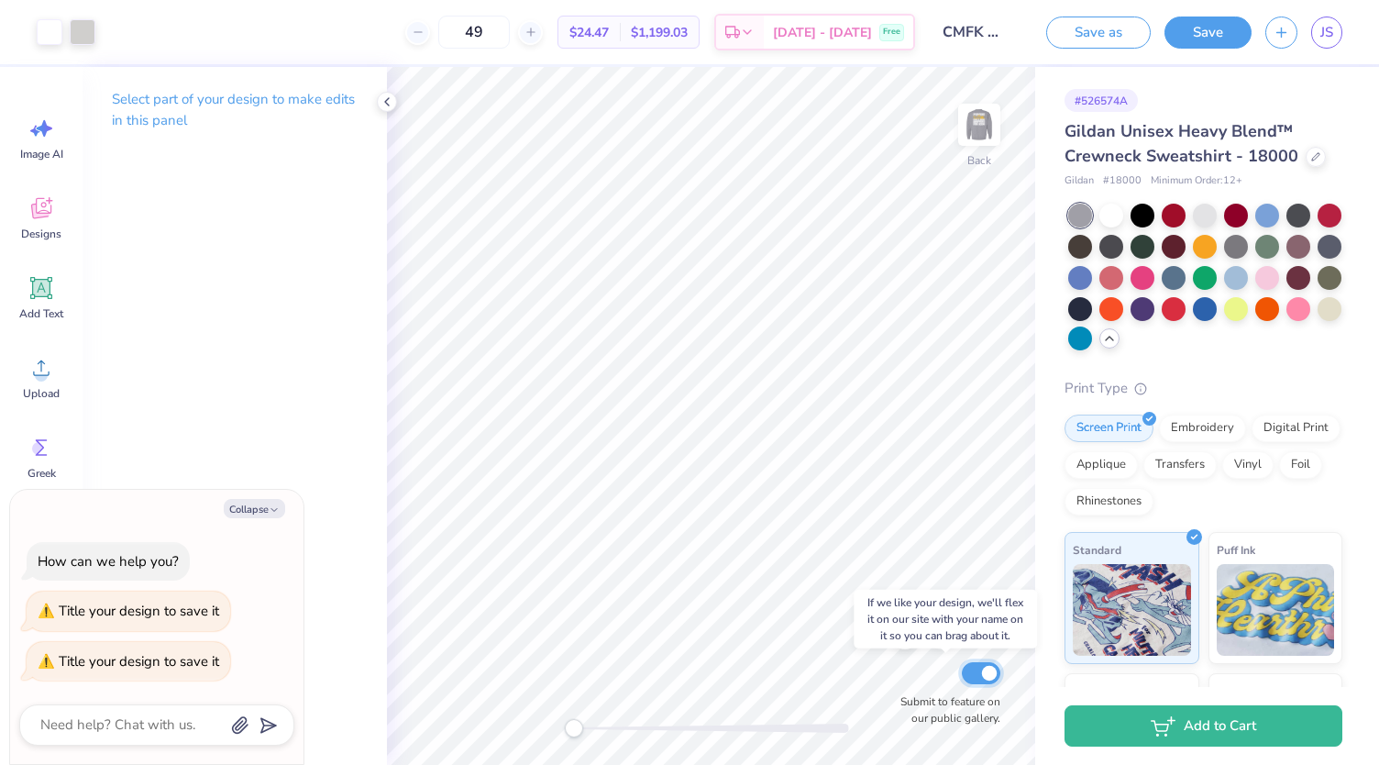
click at [970, 670] on input "Submit to feature on our public gallery." at bounding box center [981, 673] width 39 height 22
checkbox input "false"
click at [975, 126] on img at bounding box center [979, 124] width 73 height 73
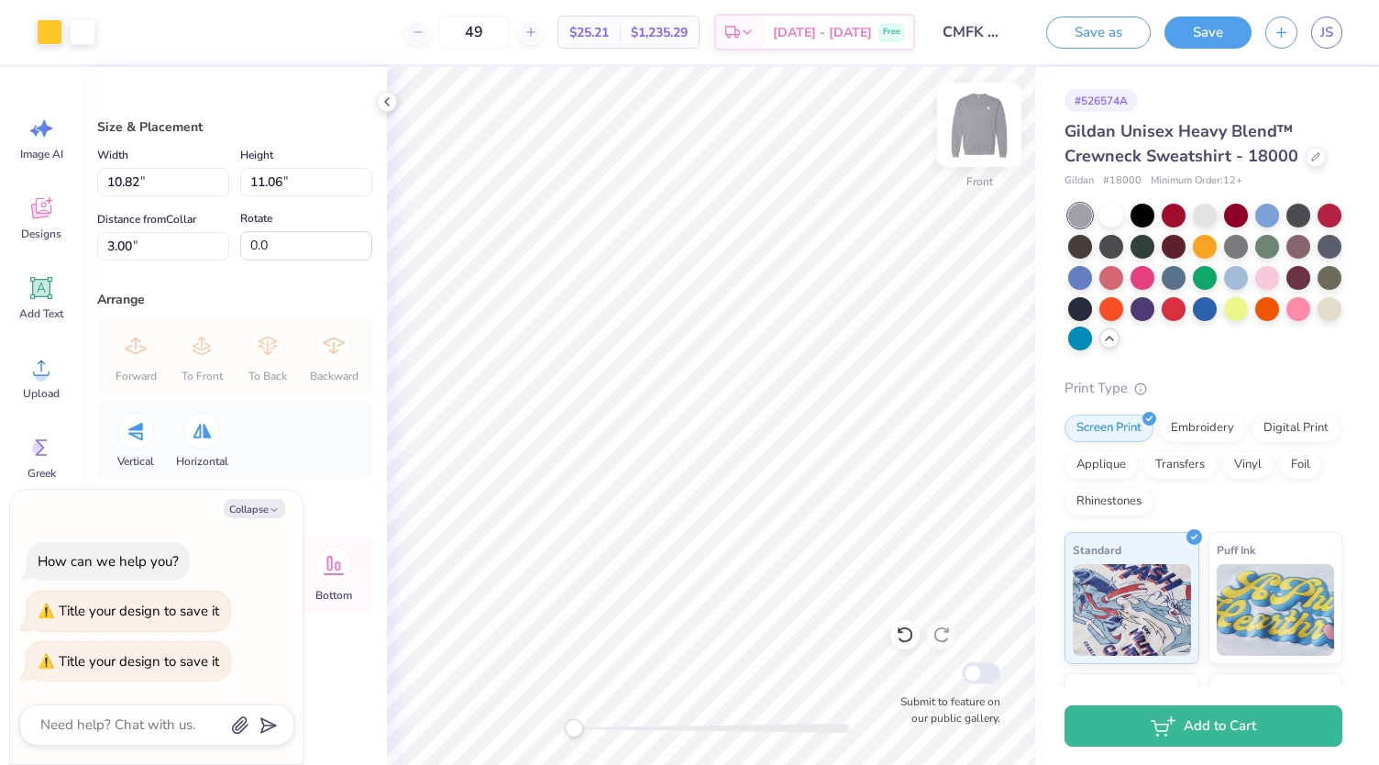
type textarea "x"
type input "10.44"
type input "10.66"
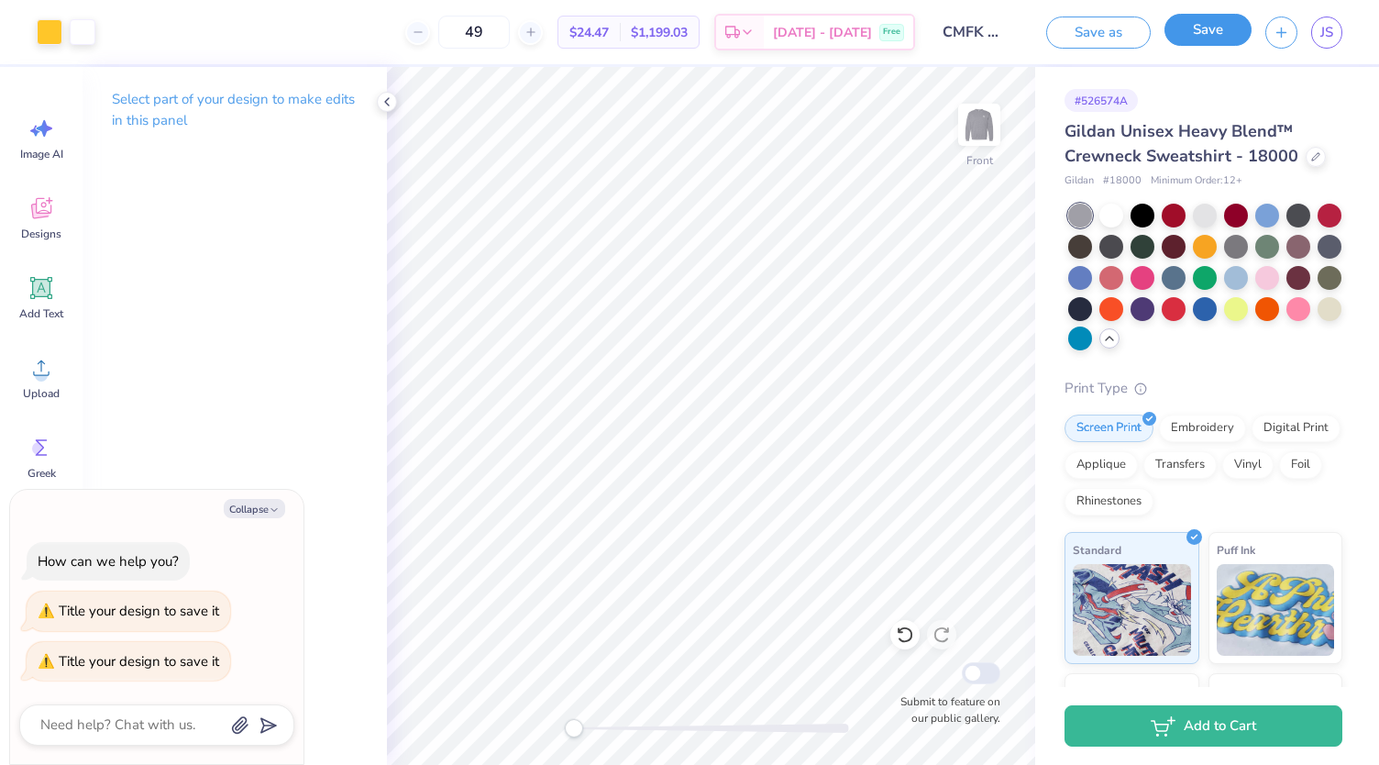
click at [1203, 39] on button "Save" at bounding box center [1208, 30] width 87 height 32
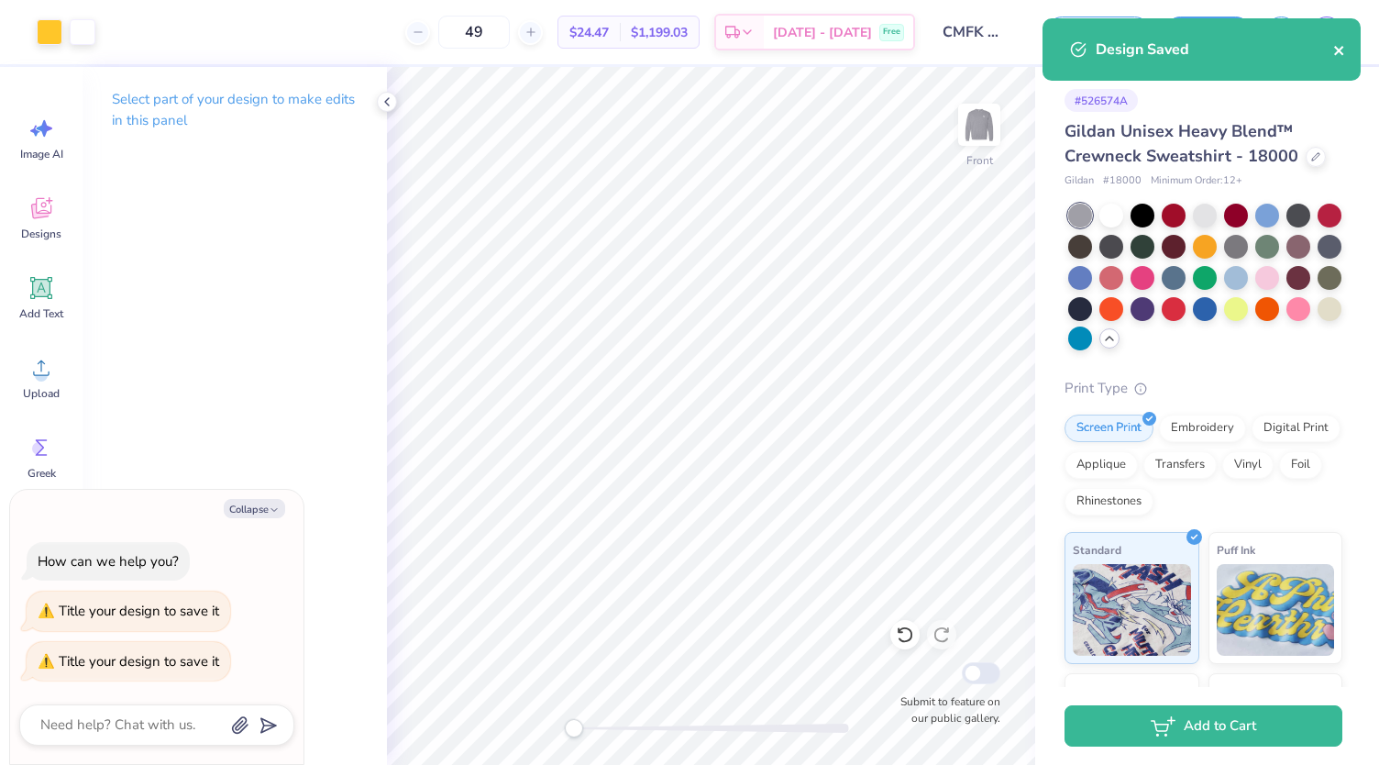
click at [1339, 53] on icon "close" at bounding box center [1340, 50] width 13 height 15
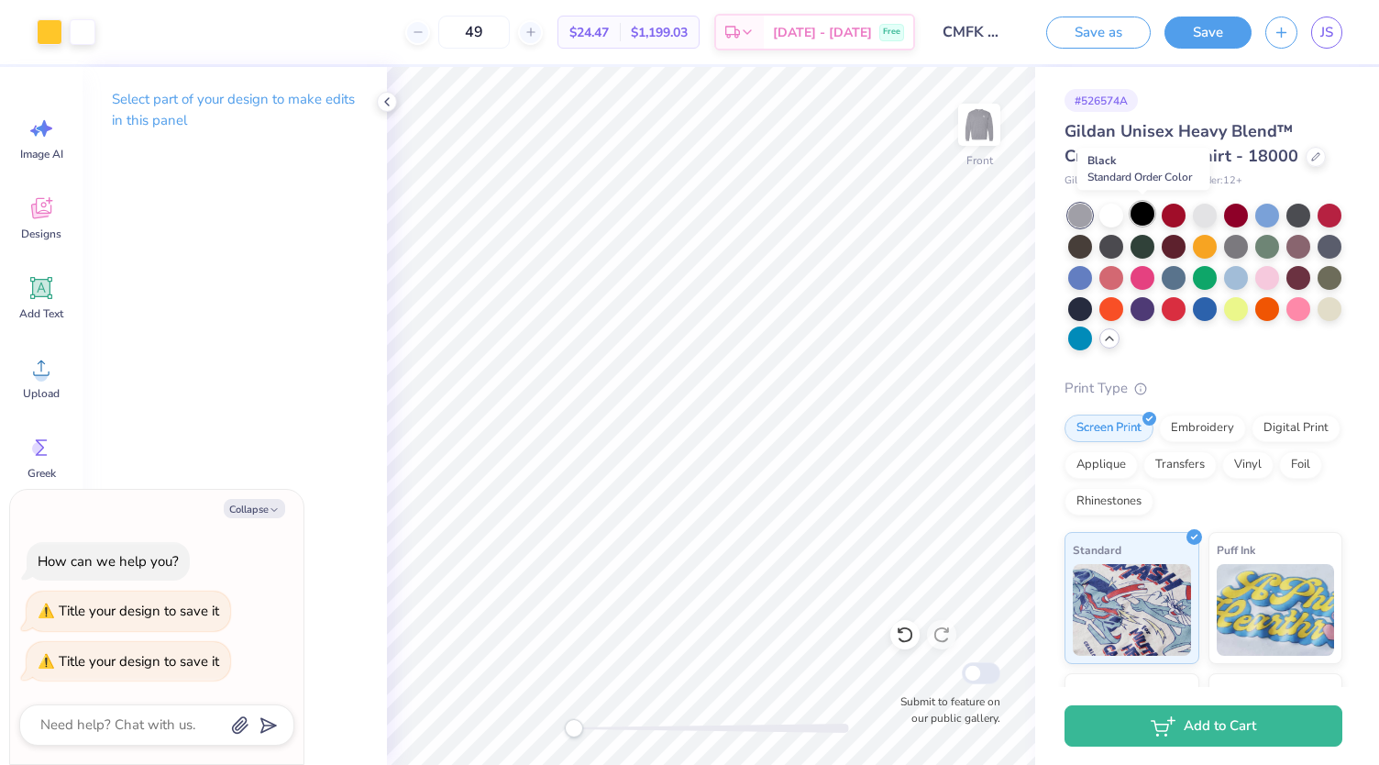
click at [1141, 216] on div at bounding box center [1143, 214] width 24 height 24
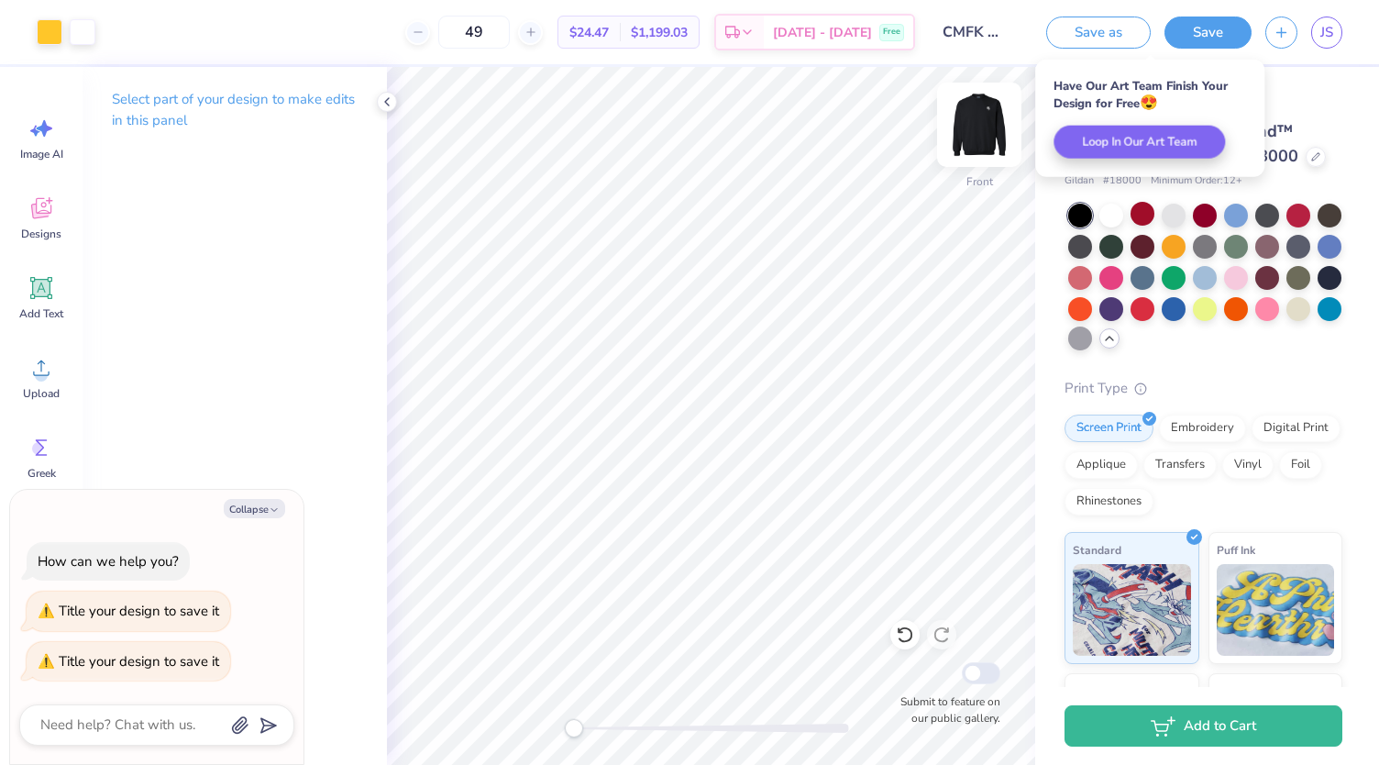
click at [985, 142] on img at bounding box center [979, 124] width 73 height 73
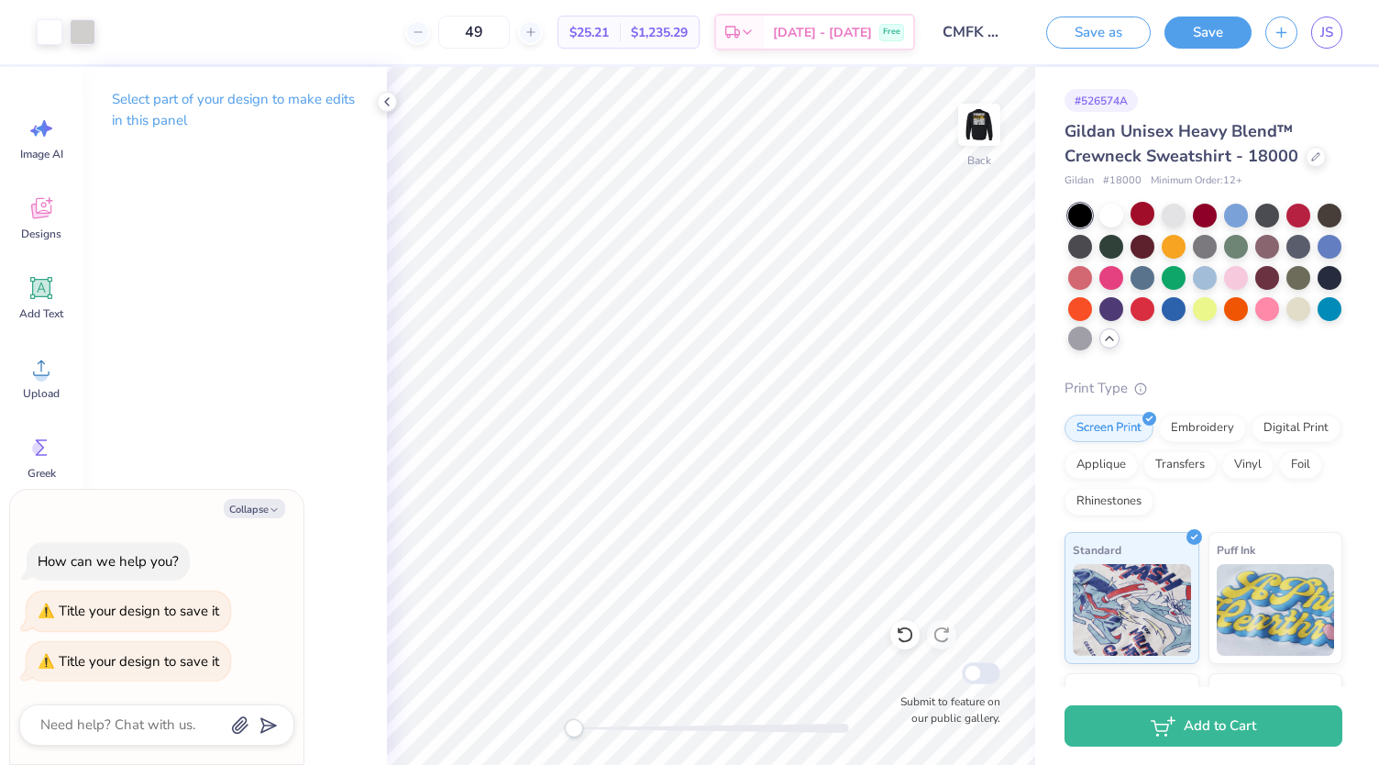
click at [985, 142] on img at bounding box center [979, 124] width 37 height 37
click at [55, 39] on div at bounding box center [50, 30] width 26 height 26
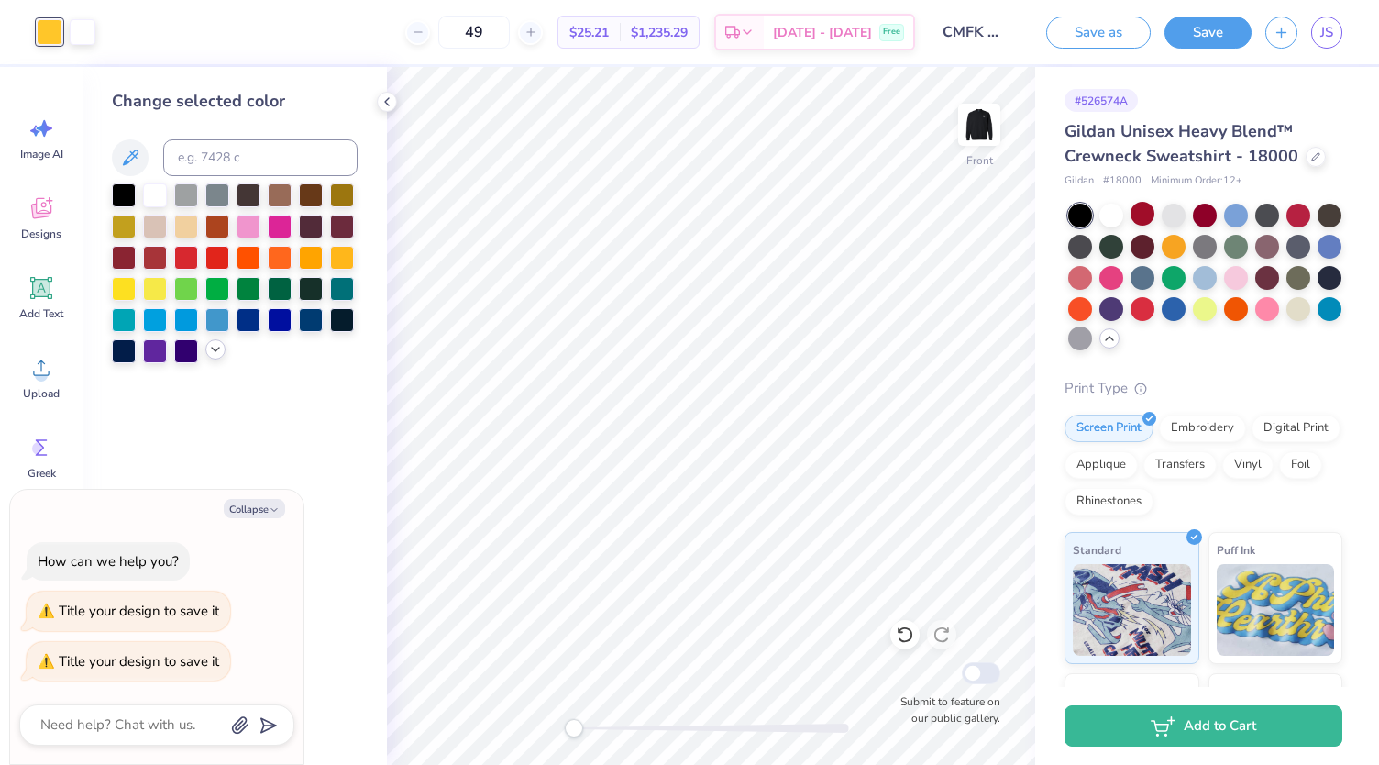
click at [214, 353] on icon at bounding box center [215, 349] width 15 height 15
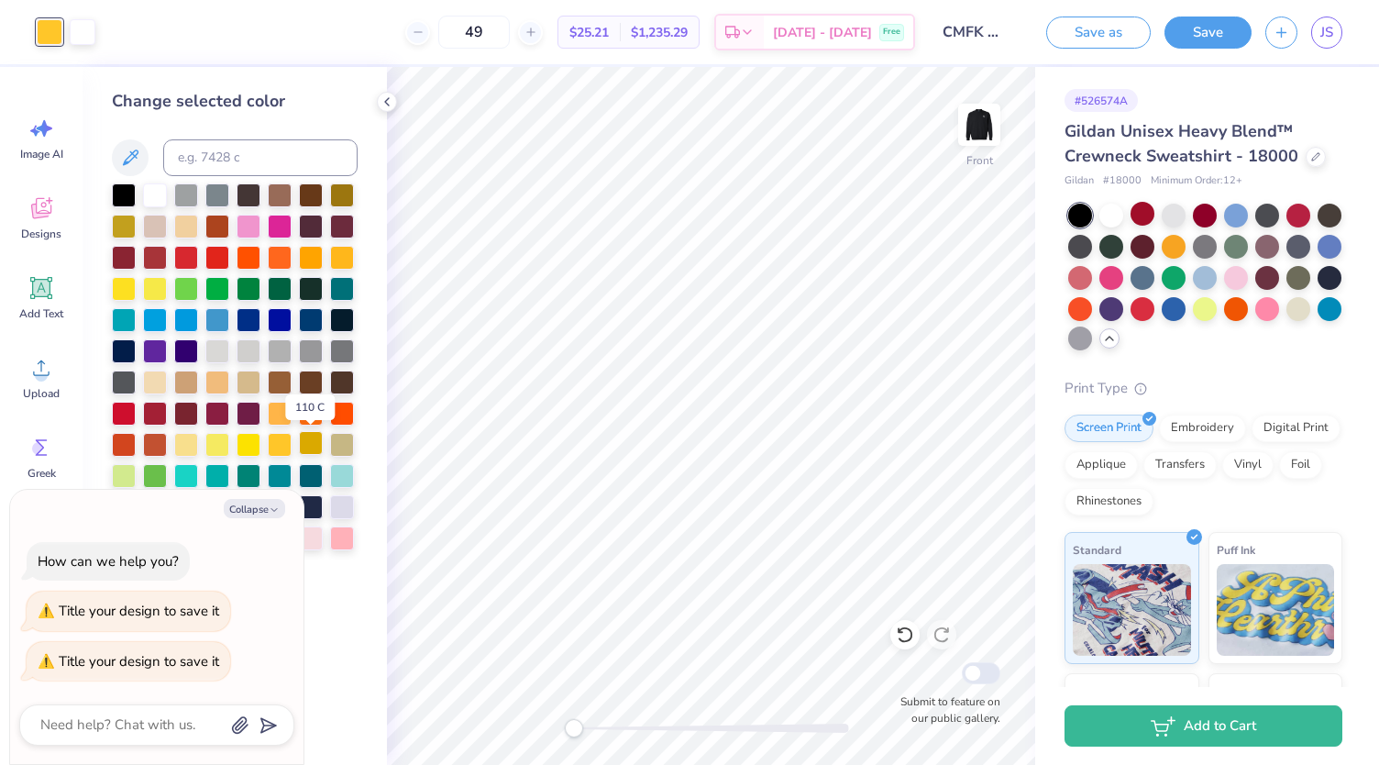
click at [310, 439] on div at bounding box center [311, 443] width 24 height 24
click at [1001, 125] on img at bounding box center [979, 124] width 73 height 73
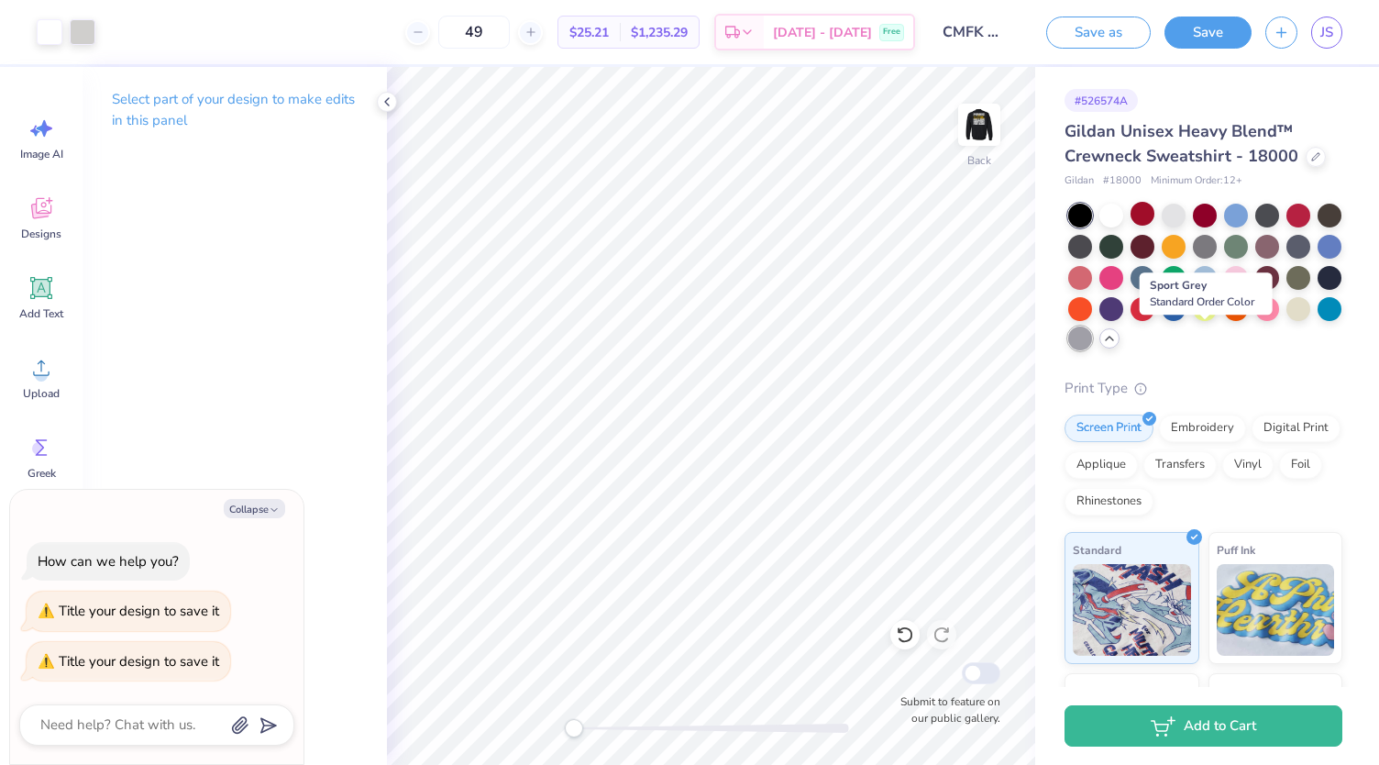
click at [1092, 338] on div at bounding box center [1081, 339] width 24 height 24
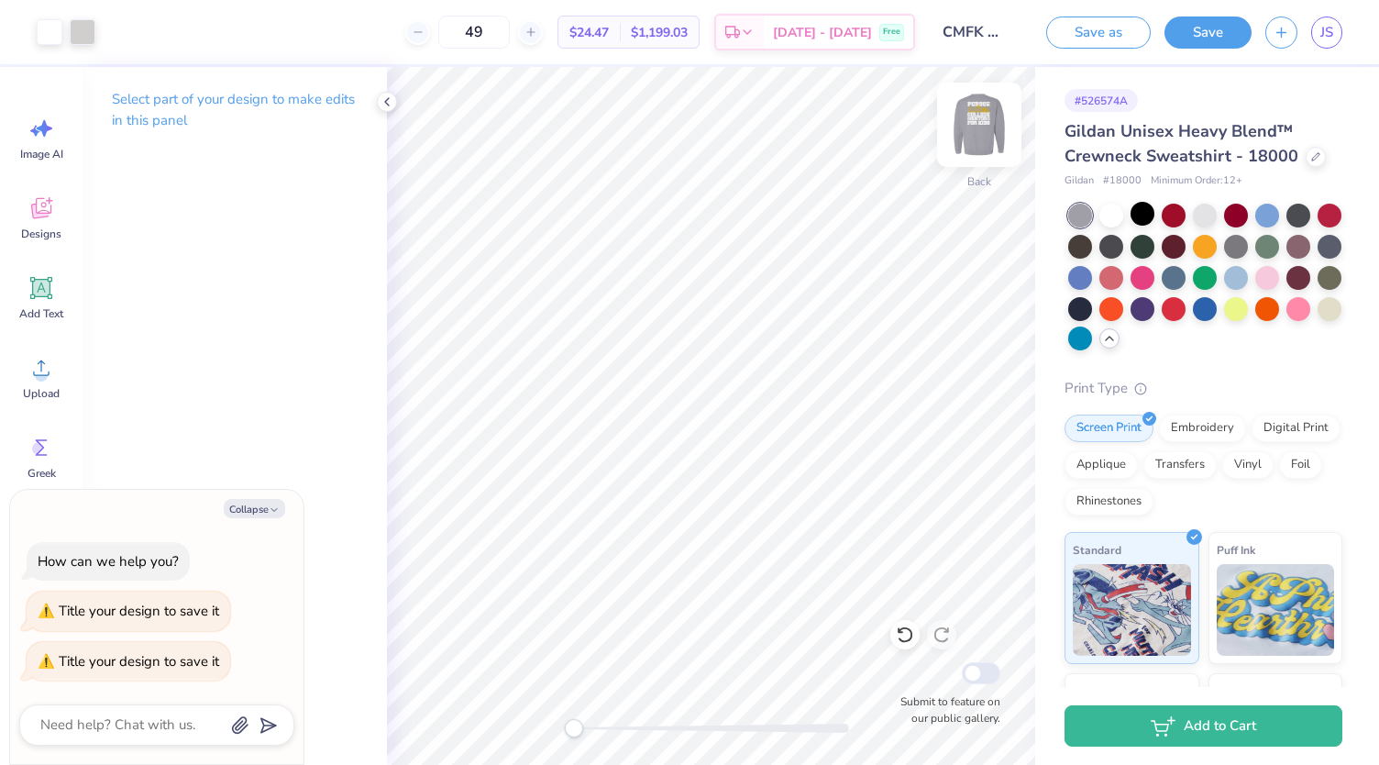
click at [978, 138] on img at bounding box center [979, 124] width 73 height 73
click at [50, 29] on div at bounding box center [50, 30] width 26 height 26
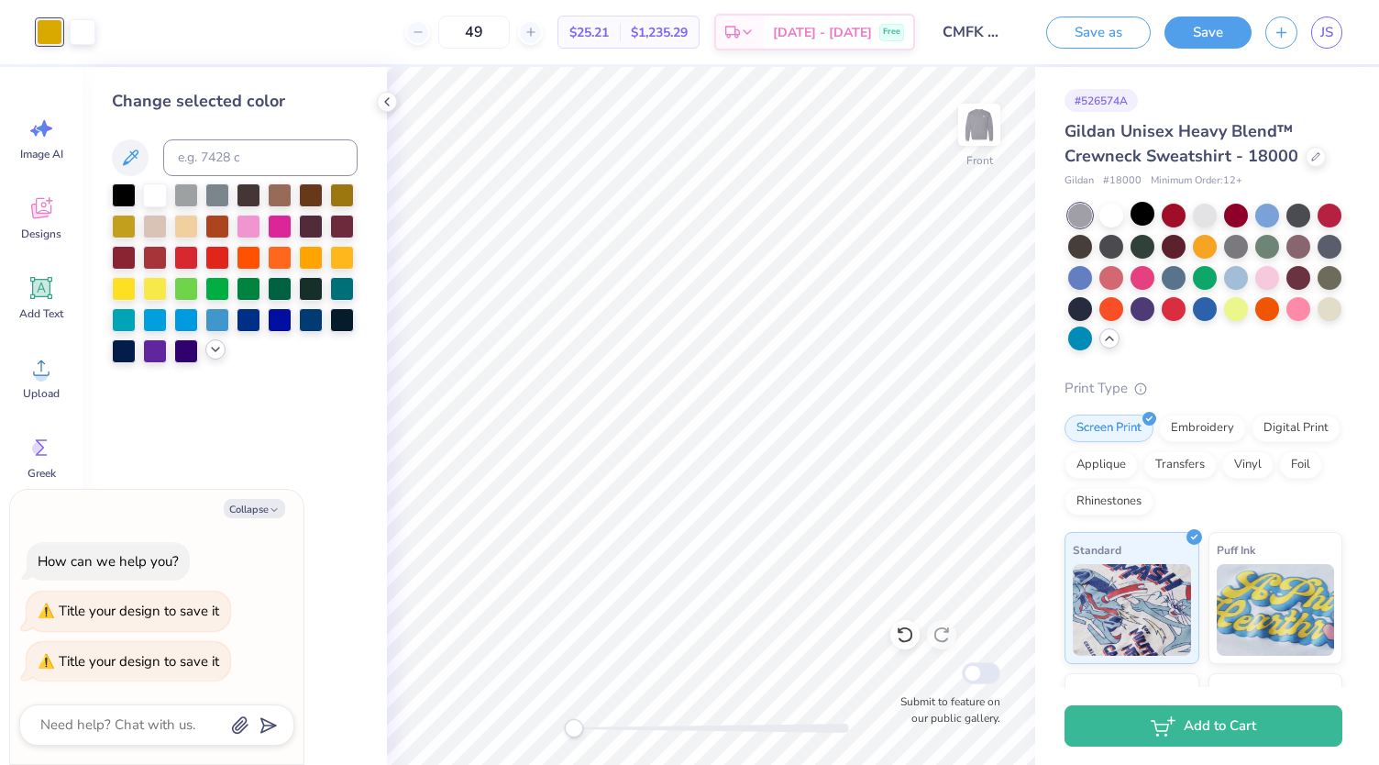
click at [218, 354] on icon at bounding box center [215, 349] width 15 height 15
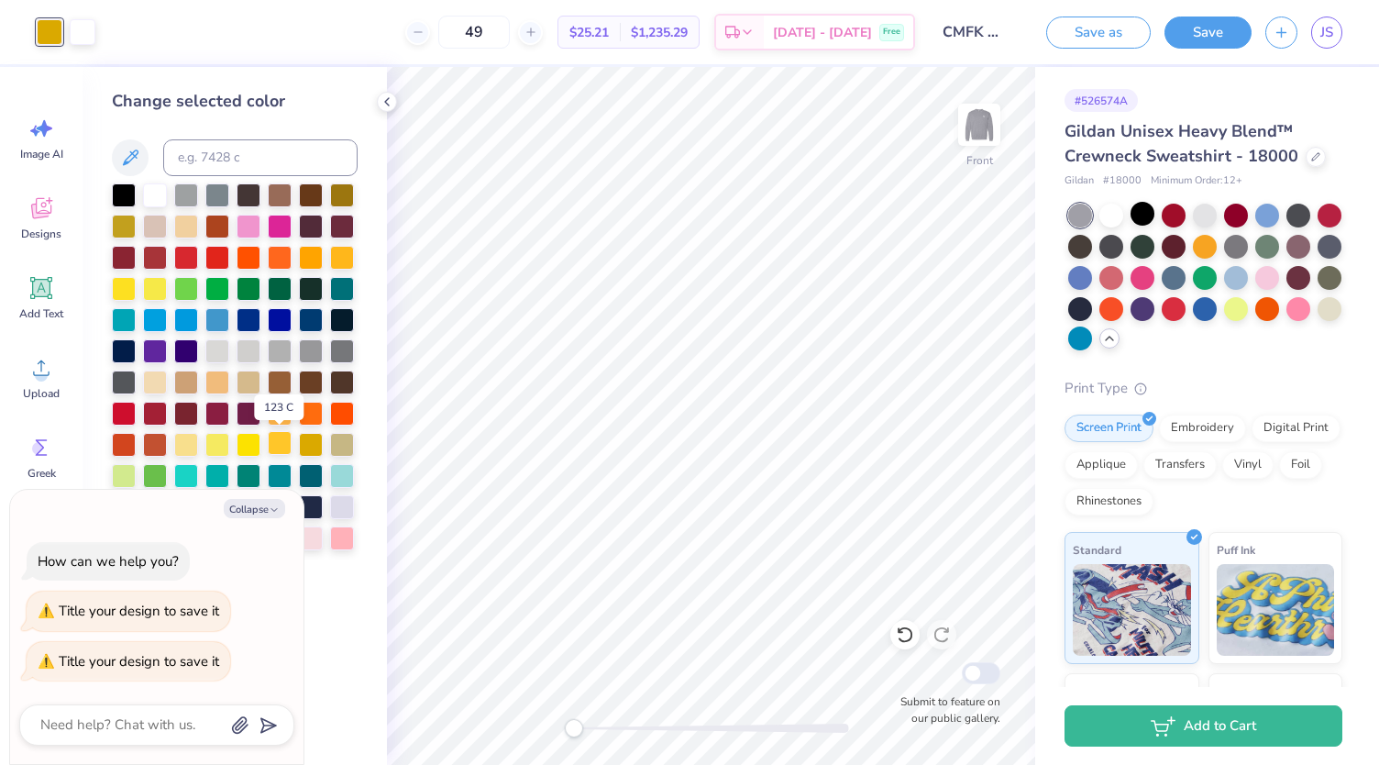
click at [280, 439] on div at bounding box center [280, 443] width 24 height 24
click at [985, 138] on img at bounding box center [979, 124] width 73 height 73
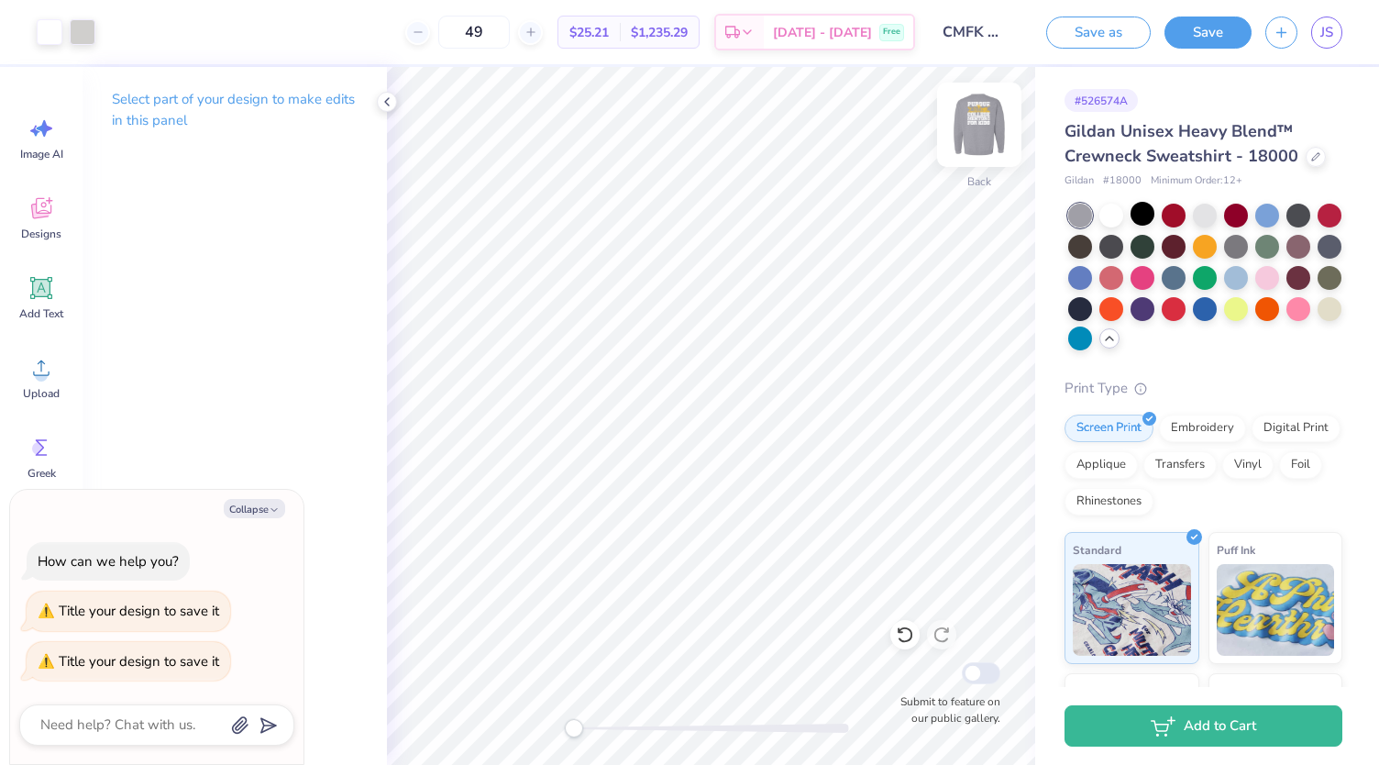
click at [985, 138] on img at bounding box center [979, 124] width 73 height 73
click at [1138, 214] on div at bounding box center [1143, 214] width 24 height 24
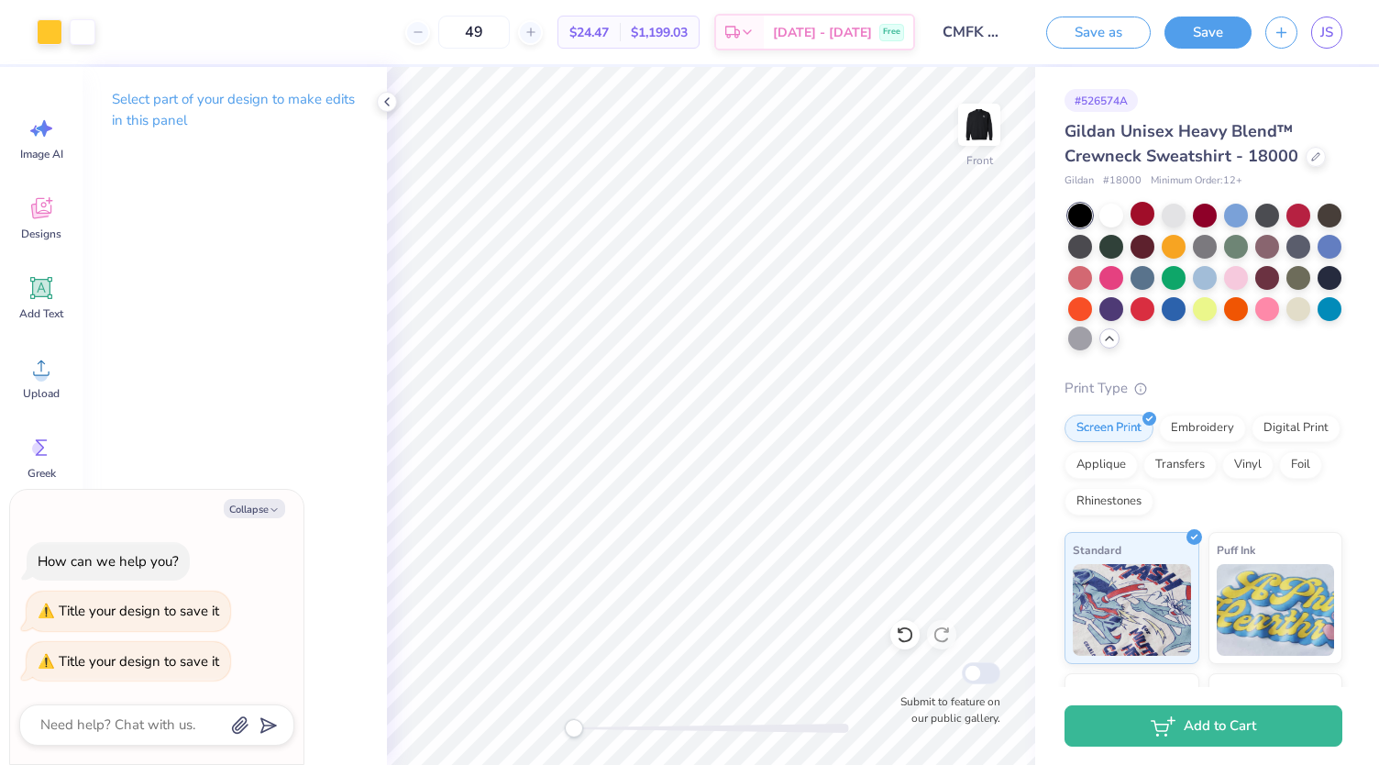
click at [1175, 227] on div at bounding box center [1206, 278] width 274 height 149
click at [1170, 219] on div at bounding box center [1174, 214] width 24 height 24
click at [1092, 333] on div at bounding box center [1081, 339] width 24 height 24
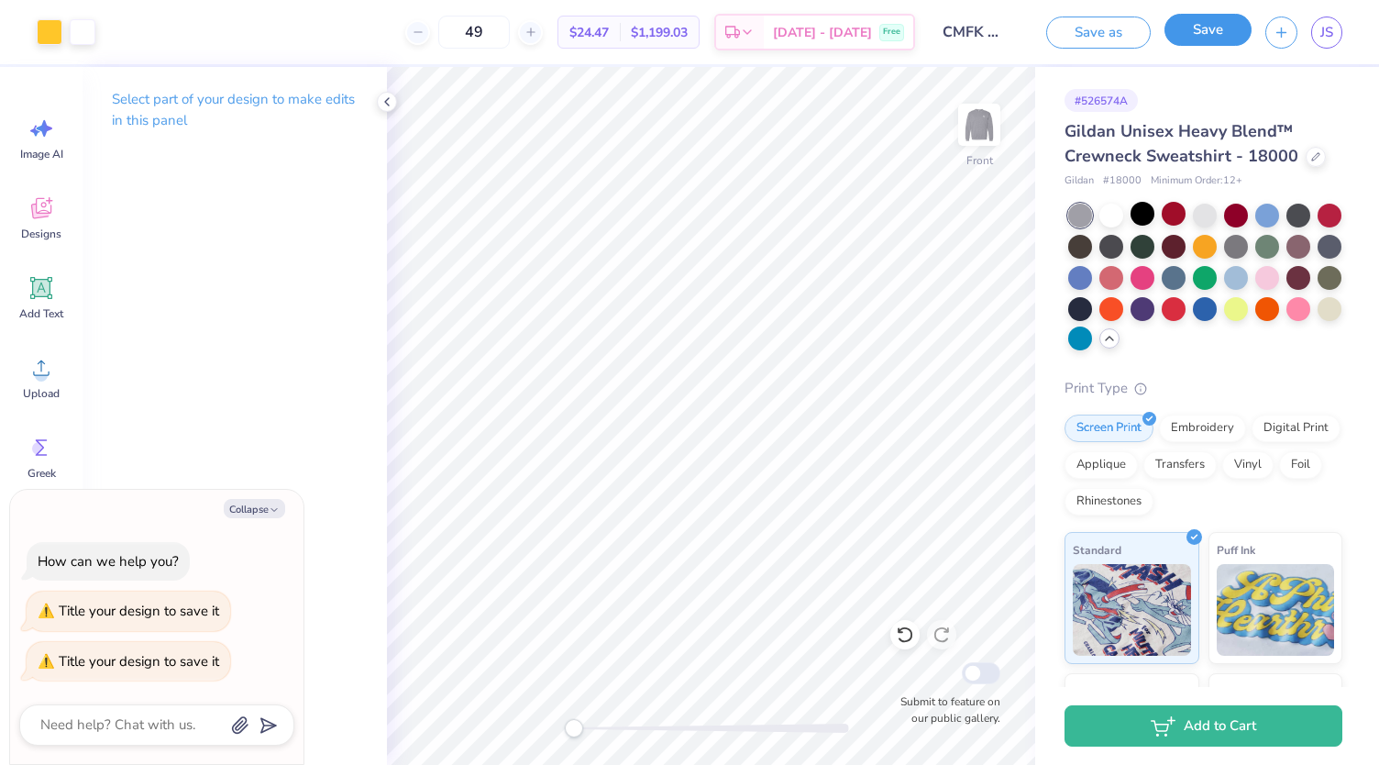
click at [1212, 28] on button "Save" at bounding box center [1208, 30] width 87 height 32
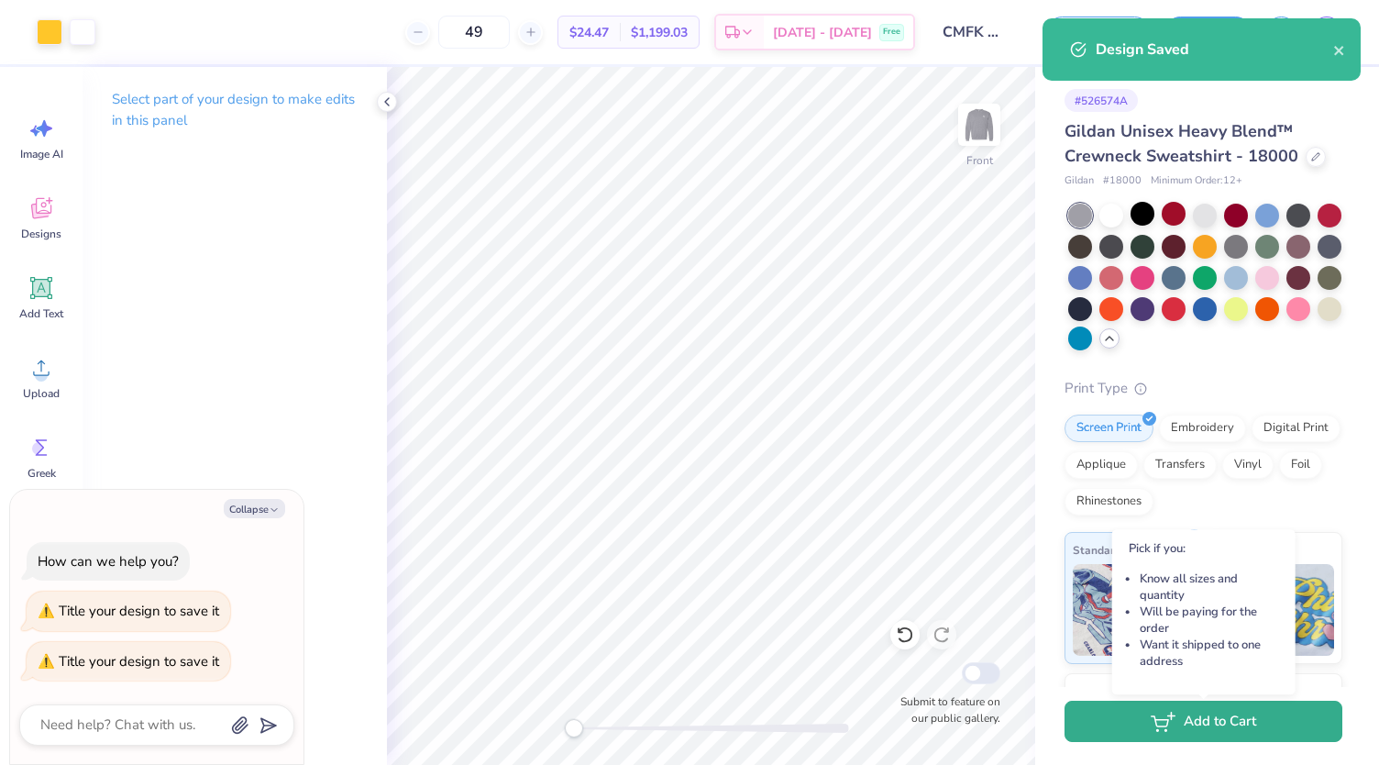
click at [1235, 722] on button "Add to Cart" at bounding box center [1204, 721] width 278 height 41
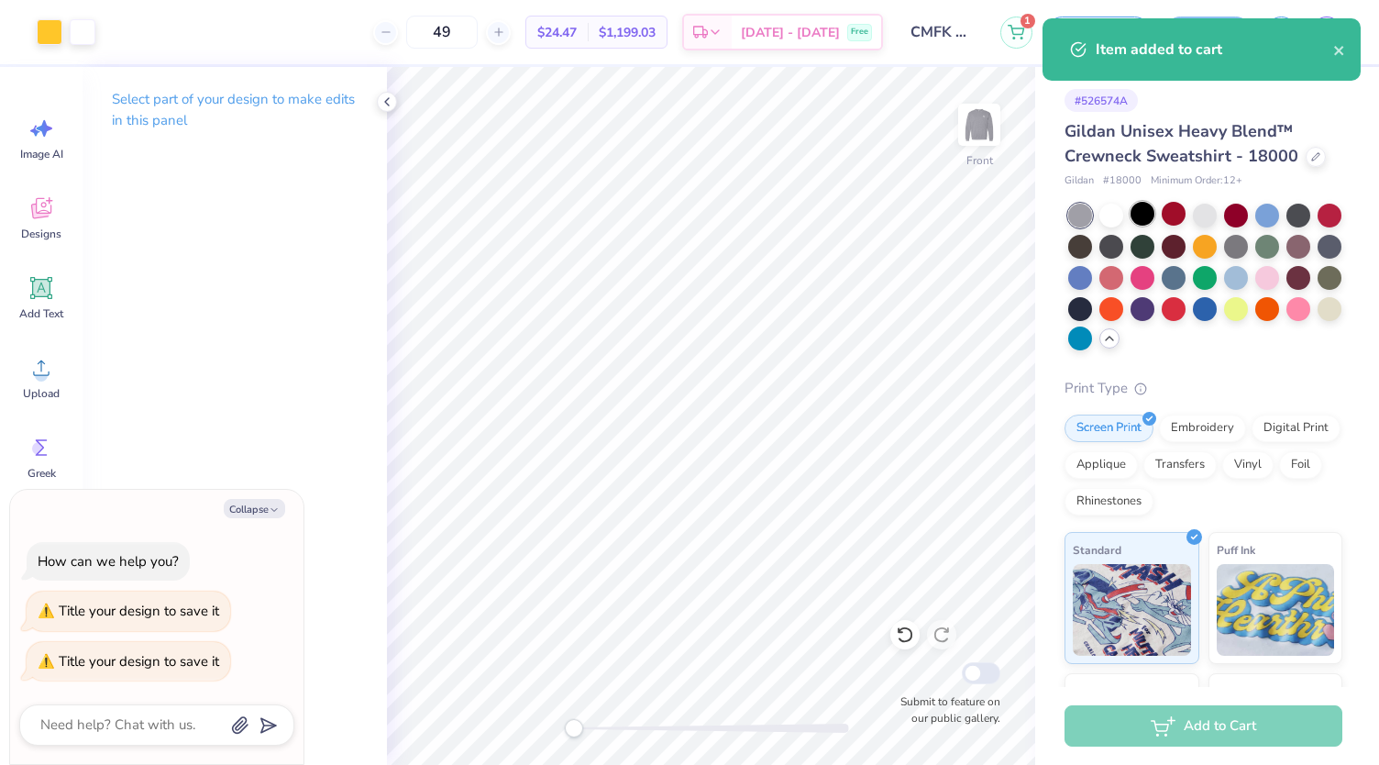
click at [1148, 206] on div at bounding box center [1143, 214] width 24 height 24
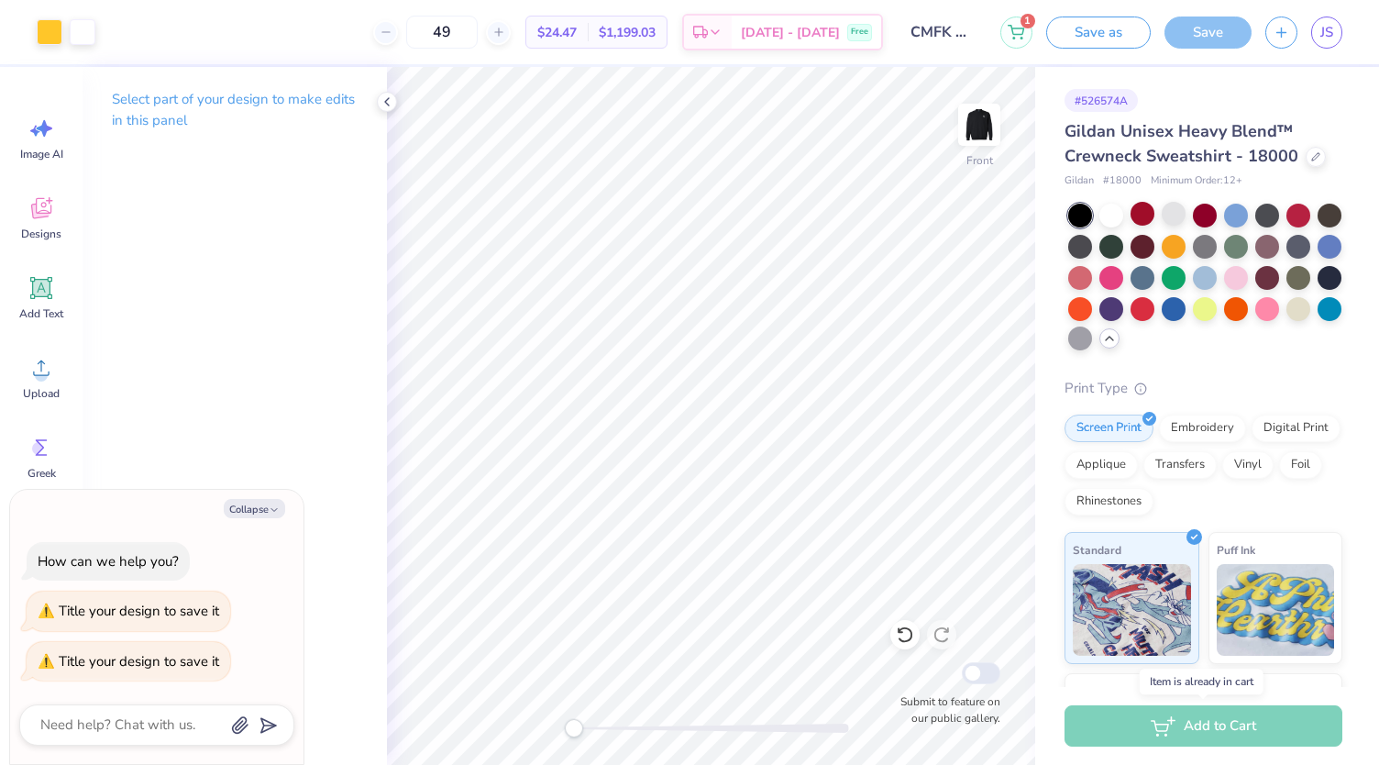
click at [1169, 740] on div "Add to Cart" at bounding box center [1204, 725] width 278 height 41
click at [1330, 28] on span "JS" at bounding box center [1327, 32] width 13 height 21
click at [1207, 730] on div "Add to Cart" at bounding box center [1204, 725] width 278 height 41
click at [1196, 39] on div "Save" at bounding box center [1208, 33] width 87 height 32
click at [1086, 217] on div at bounding box center [1081, 216] width 24 height 24
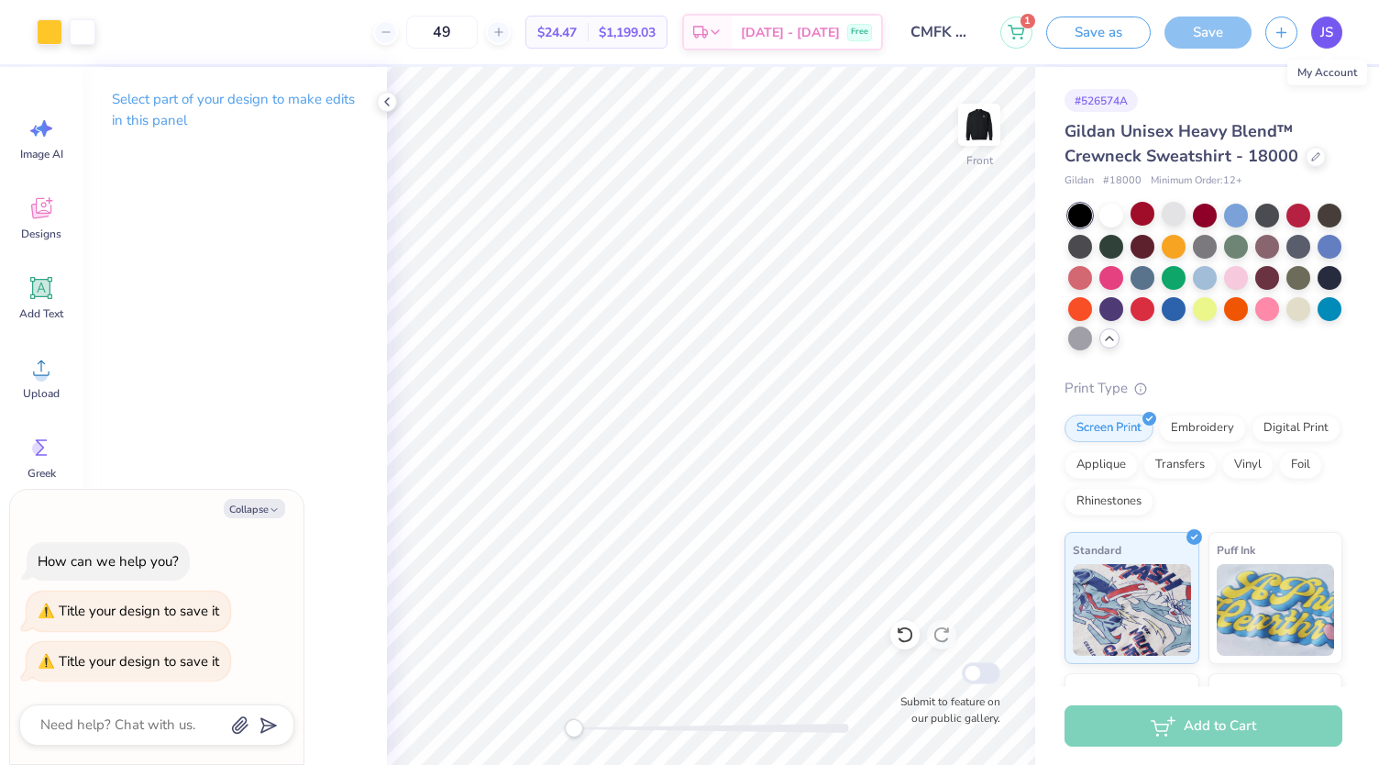
click at [1331, 40] on span "JS" at bounding box center [1327, 32] width 13 height 21
click at [577, 37] on span "$24.47" at bounding box center [556, 32] width 39 height 19
click at [965, 121] on img at bounding box center [979, 124] width 73 height 73
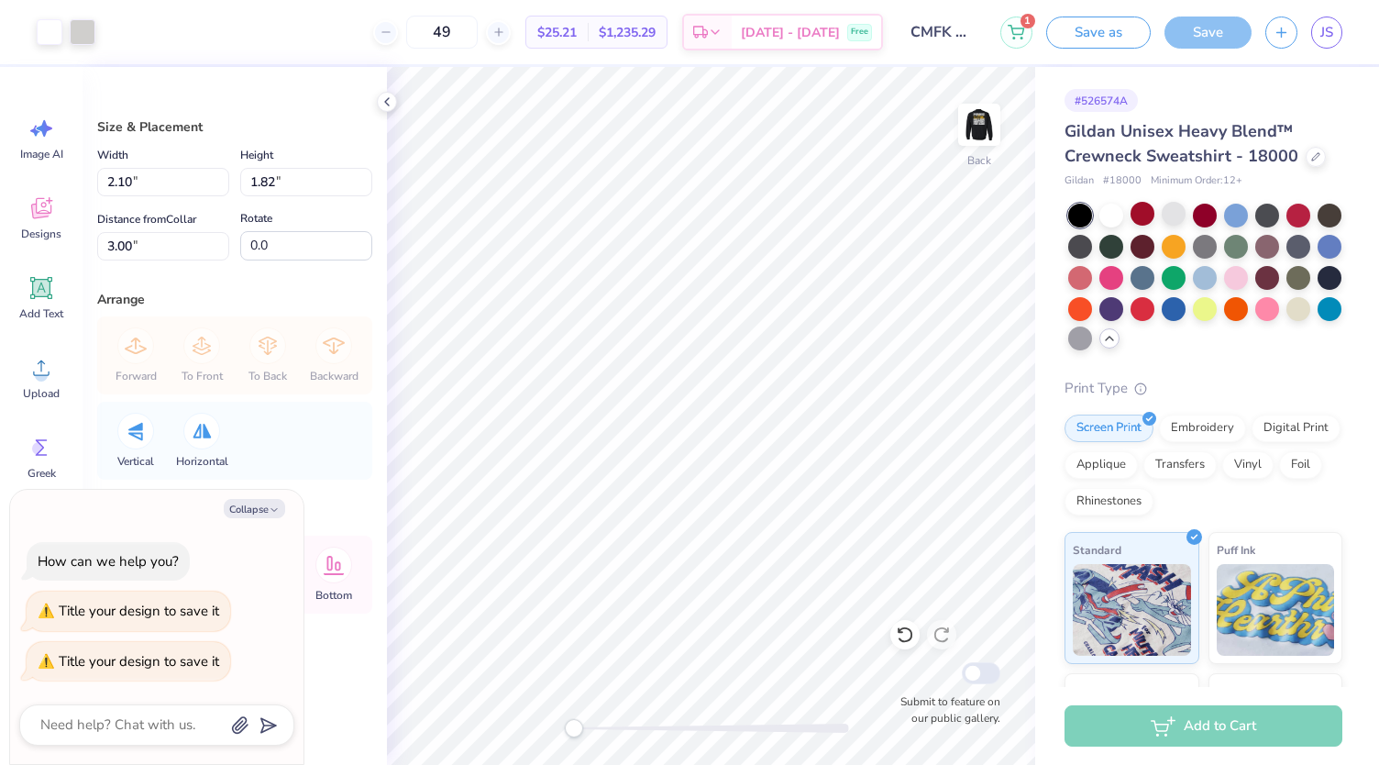
type textarea "x"
type input "1.92"
type input "1.67"
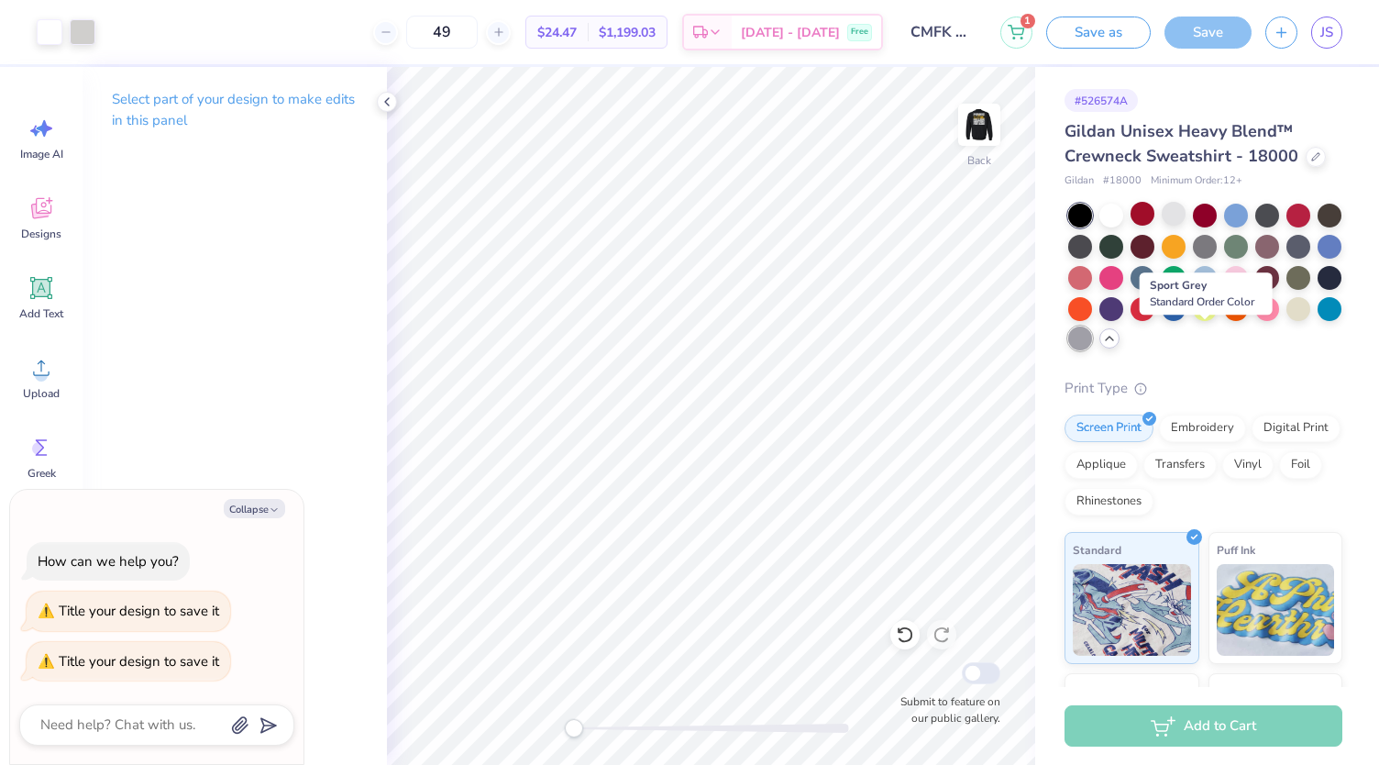
click at [1092, 337] on div at bounding box center [1081, 339] width 24 height 24
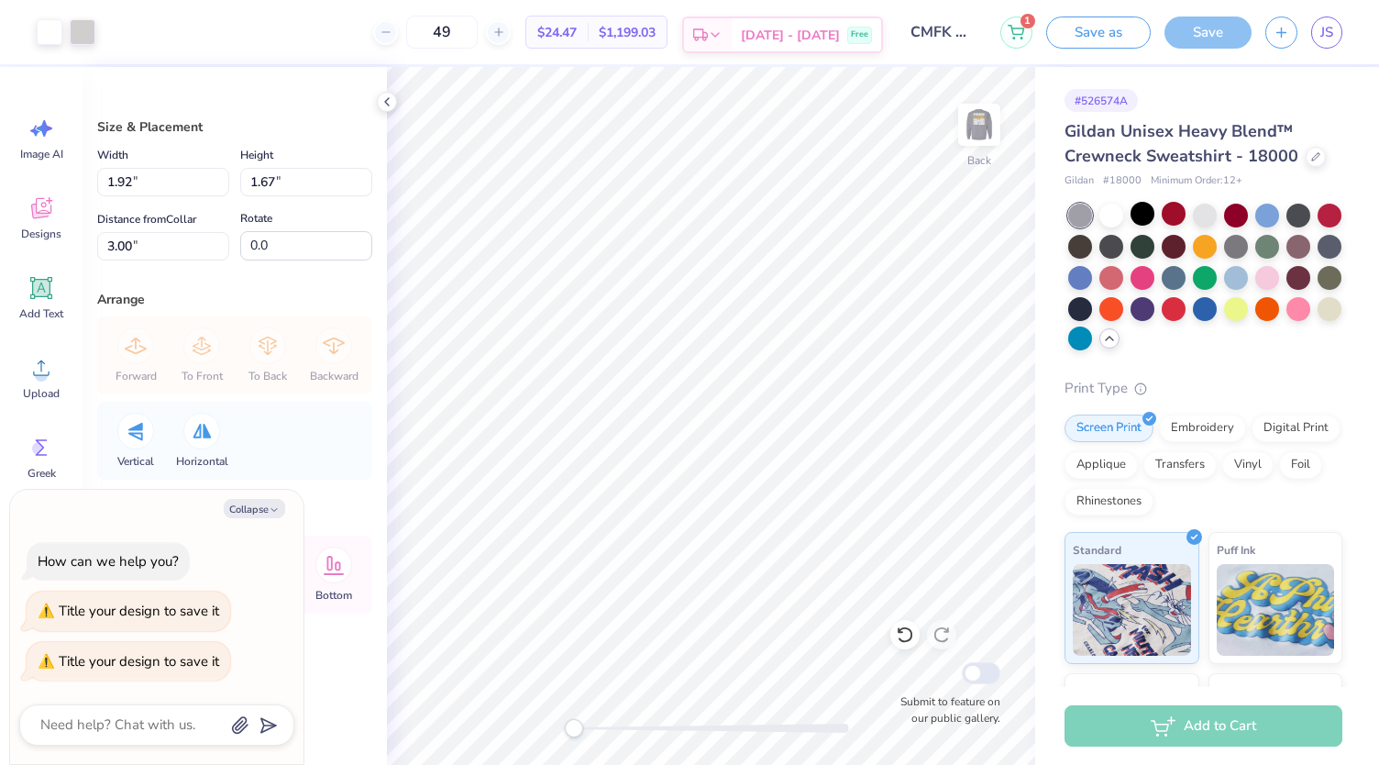
type textarea "x"
type input "2.10"
type input "1.82"
type textarea "x"
type input "1.89"
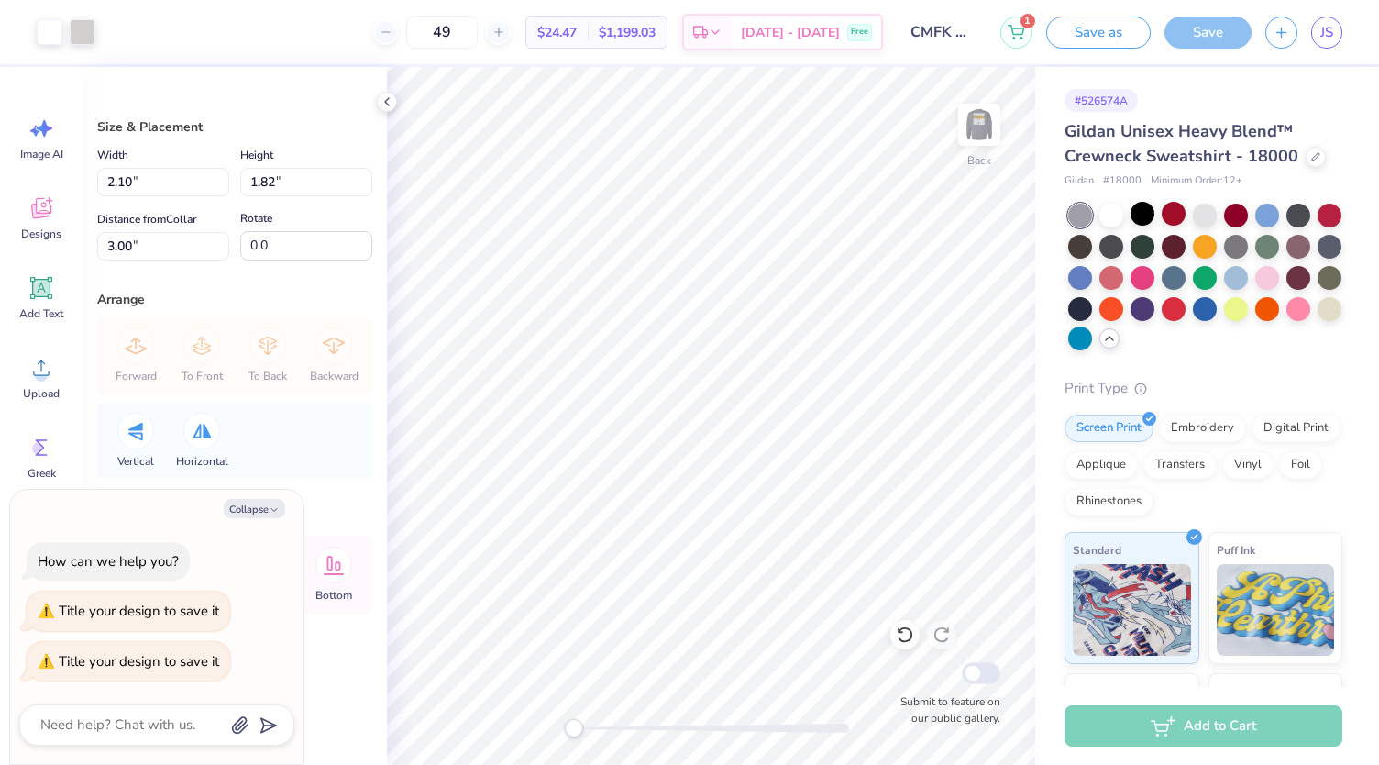
type input "1.64"
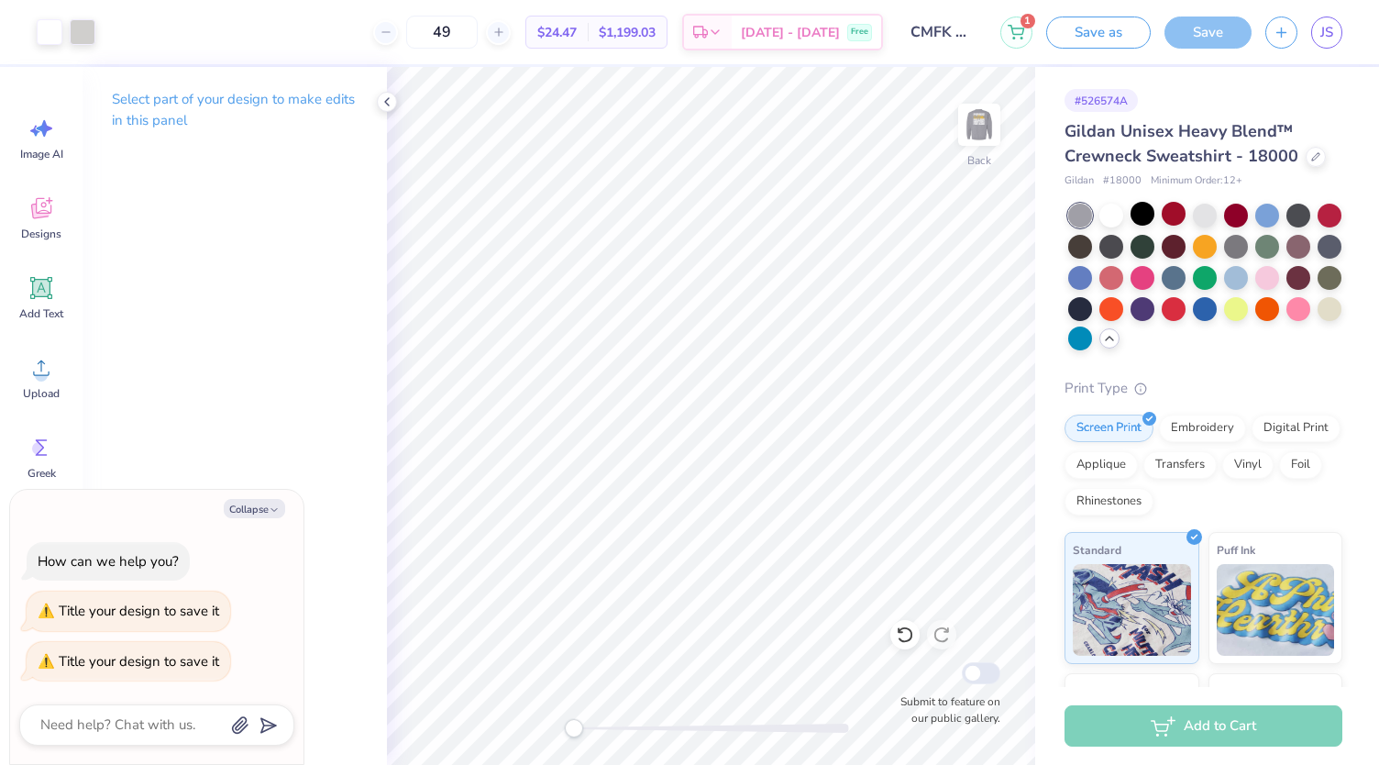
click at [1197, 32] on div "Save" at bounding box center [1208, 33] width 87 height 32
click at [1227, 716] on div "Add to Cart" at bounding box center [1204, 725] width 278 height 41
click at [1229, 723] on div "Add to Cart" at bounding box center [1204, 725] width 278 height 41
click at [981, 134] on img at bounding box center [979, 124] width 73 height 73
click at [981, 134] on img at bounding box center [979, 124] width 37 height 37
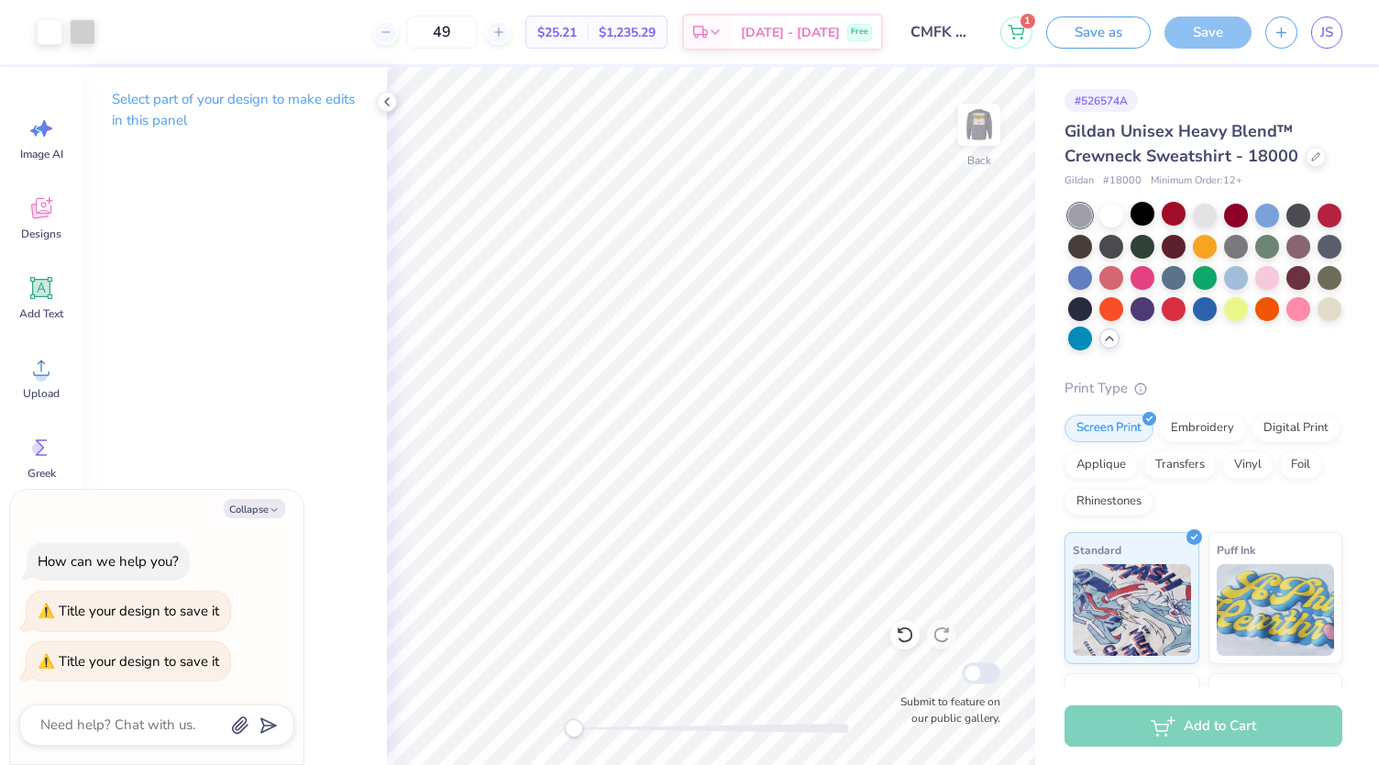
click at [981, 134] on img at bounding box center [979, 124] width 37 height 37
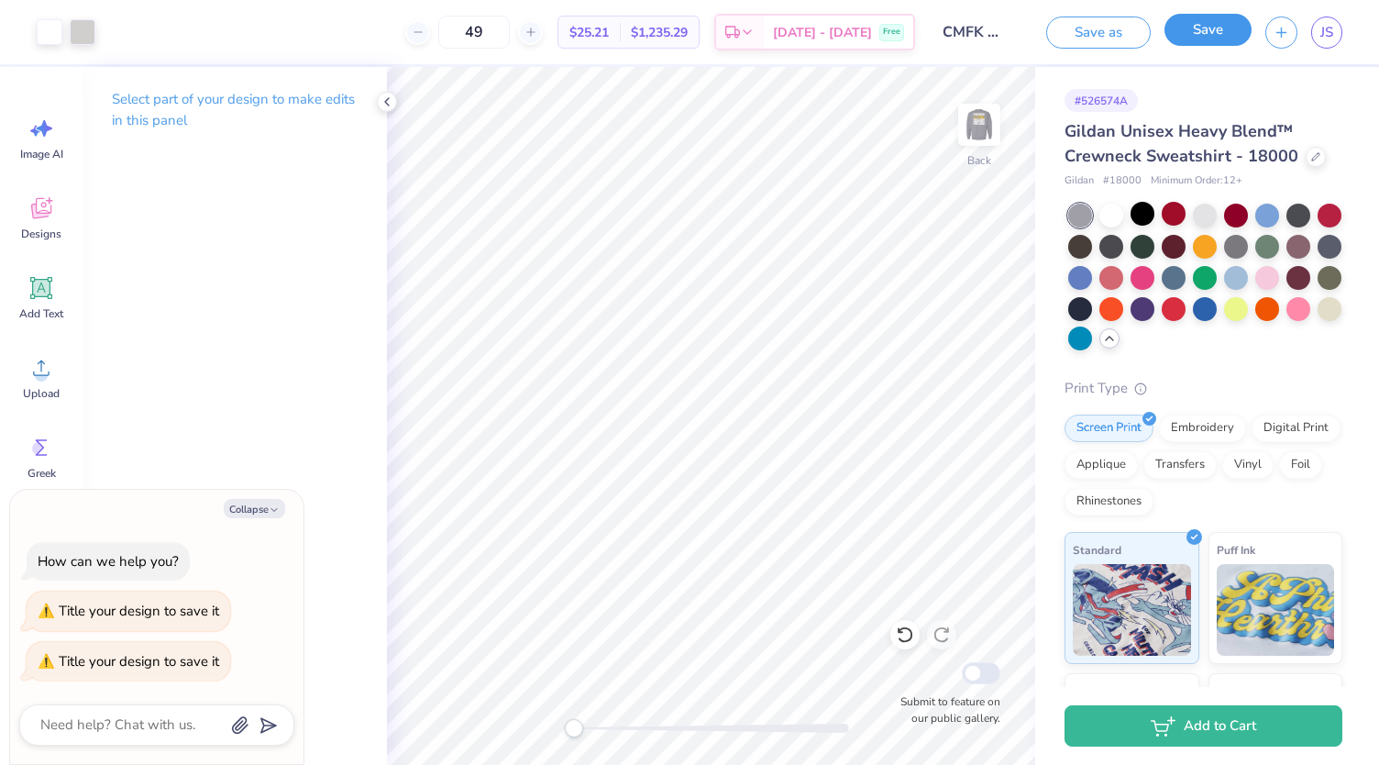
click at [1197, 28] on button "Save" at bounding box center [1208, 30] width 87 height 32
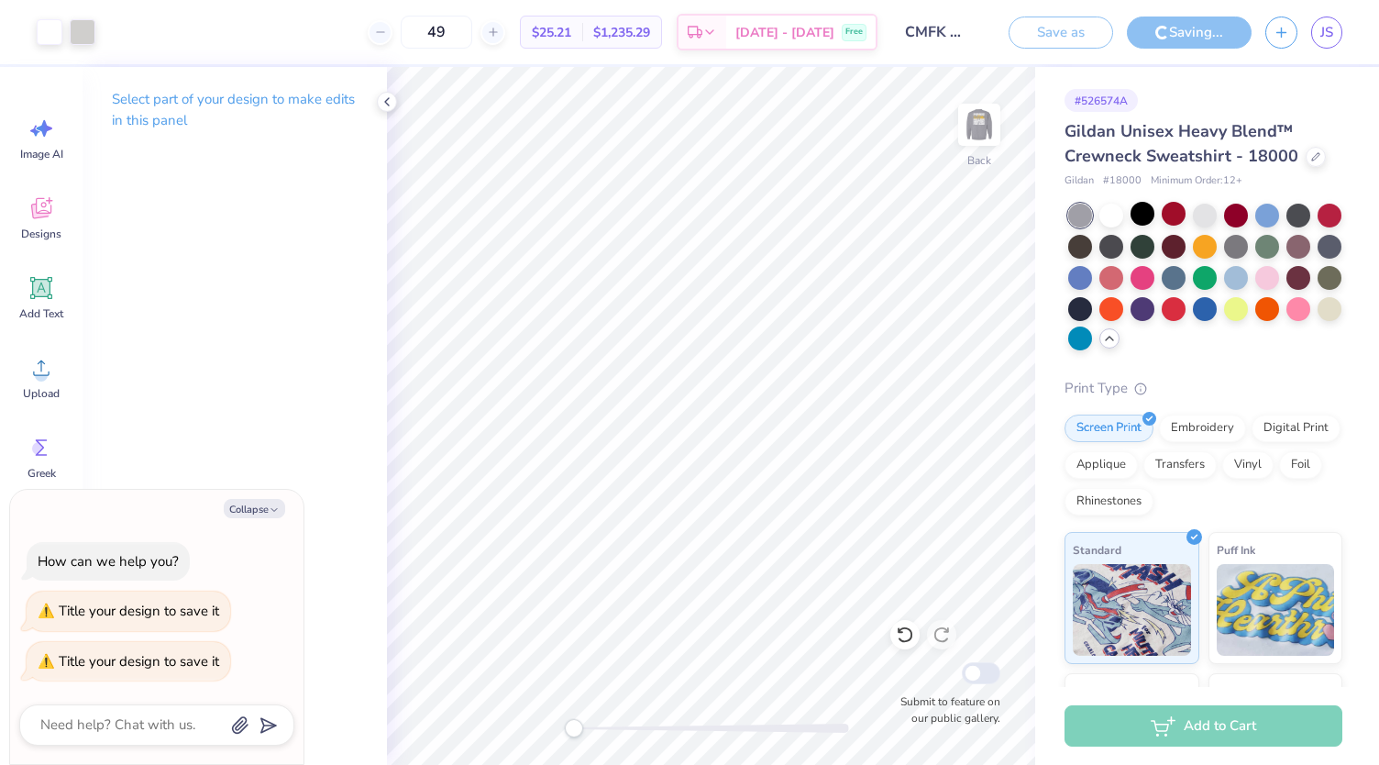
type textarea "x"
click at [81, 726] on textarea at bounding box center [132, 725] width 186 height 25
type textarea "H"
type textarea "x"
type textarea "Ho"
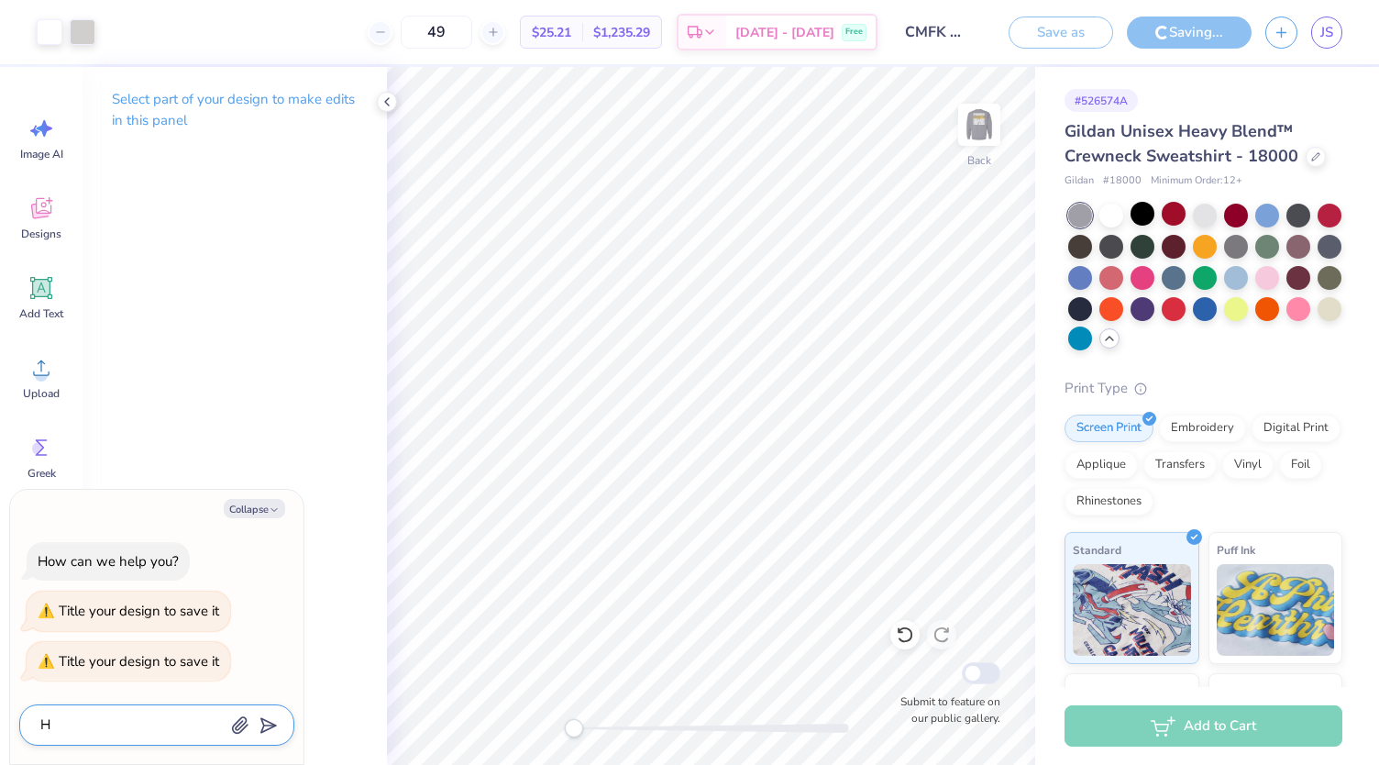
type textarea "x"
type textarea "How"
type textarea "x"
type textarea "How"
type textarea "x"
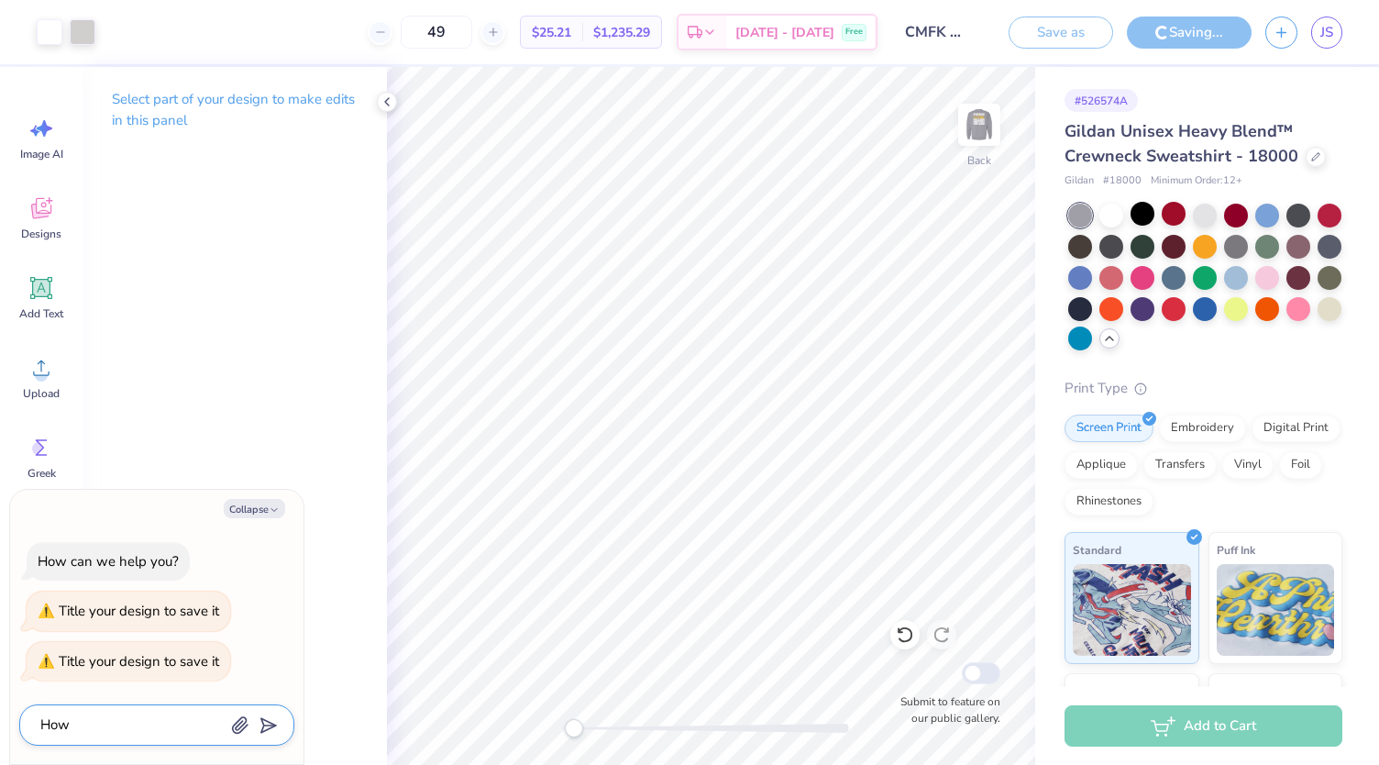
type textarea "How d"
type textarea "x"
type textarea "How do"
type textarea "x"
type textarea "How do"
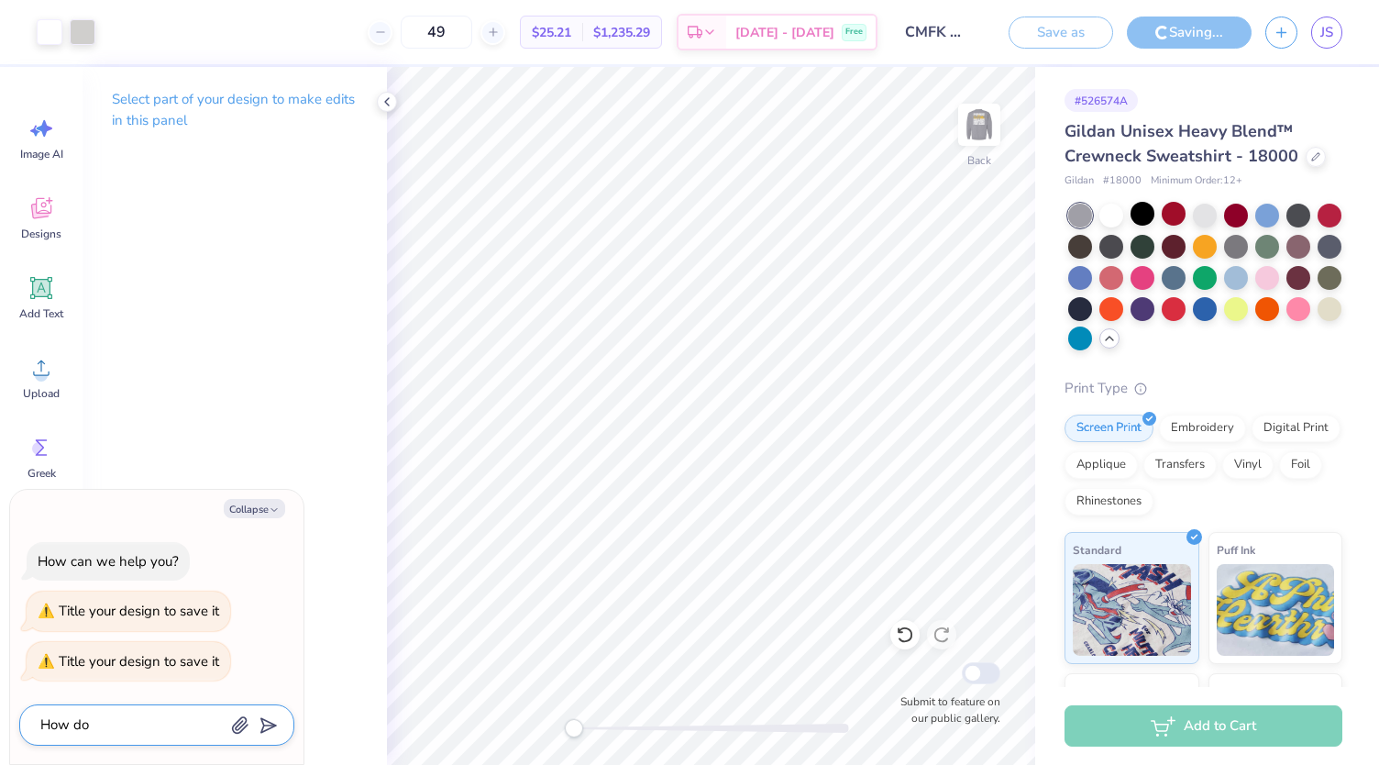
type textarea "x"
type textarea "How do I"
type textarea "x"
type textarea "How do I"
type textarea "x"
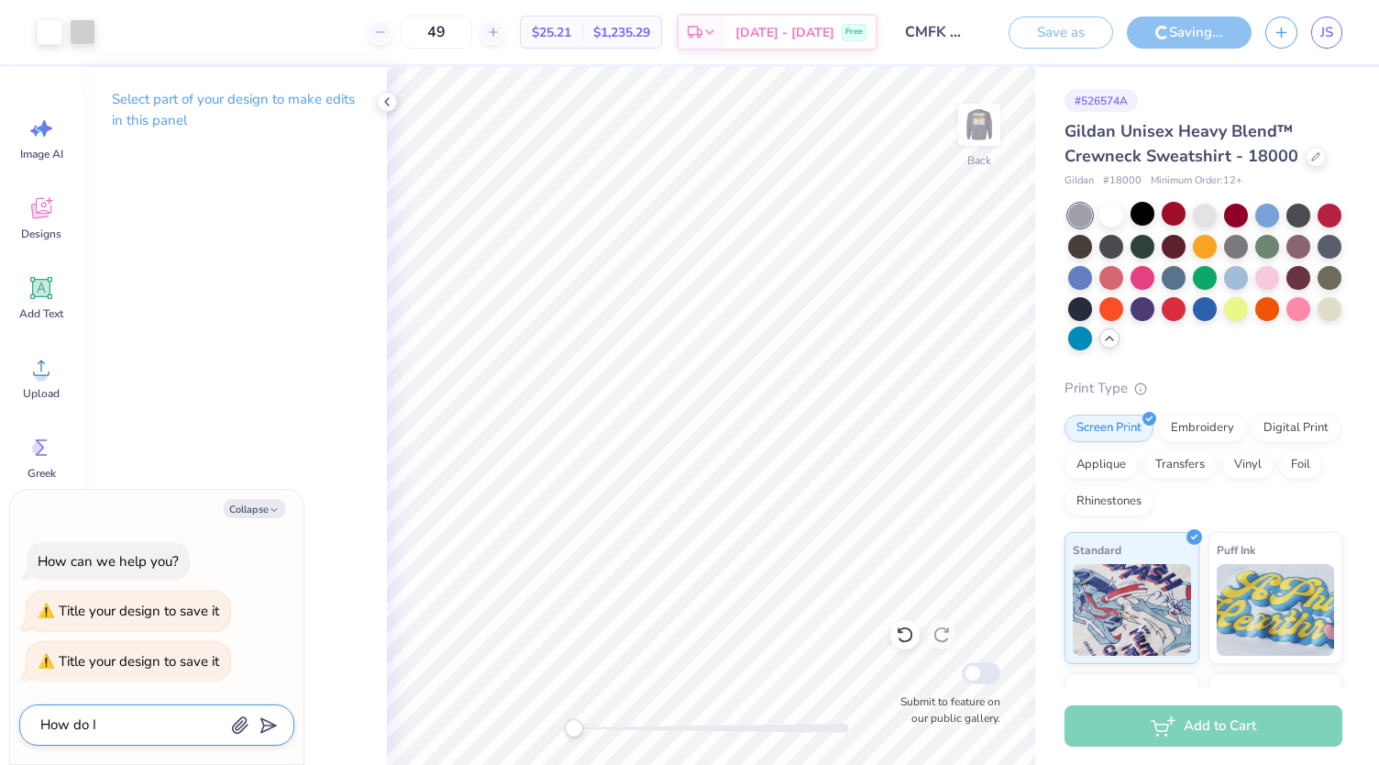
type textarea "How do I m"
type textarea "x"
type textarea "How do I ma"
type textarea "x"
type textarea "How do I mak"
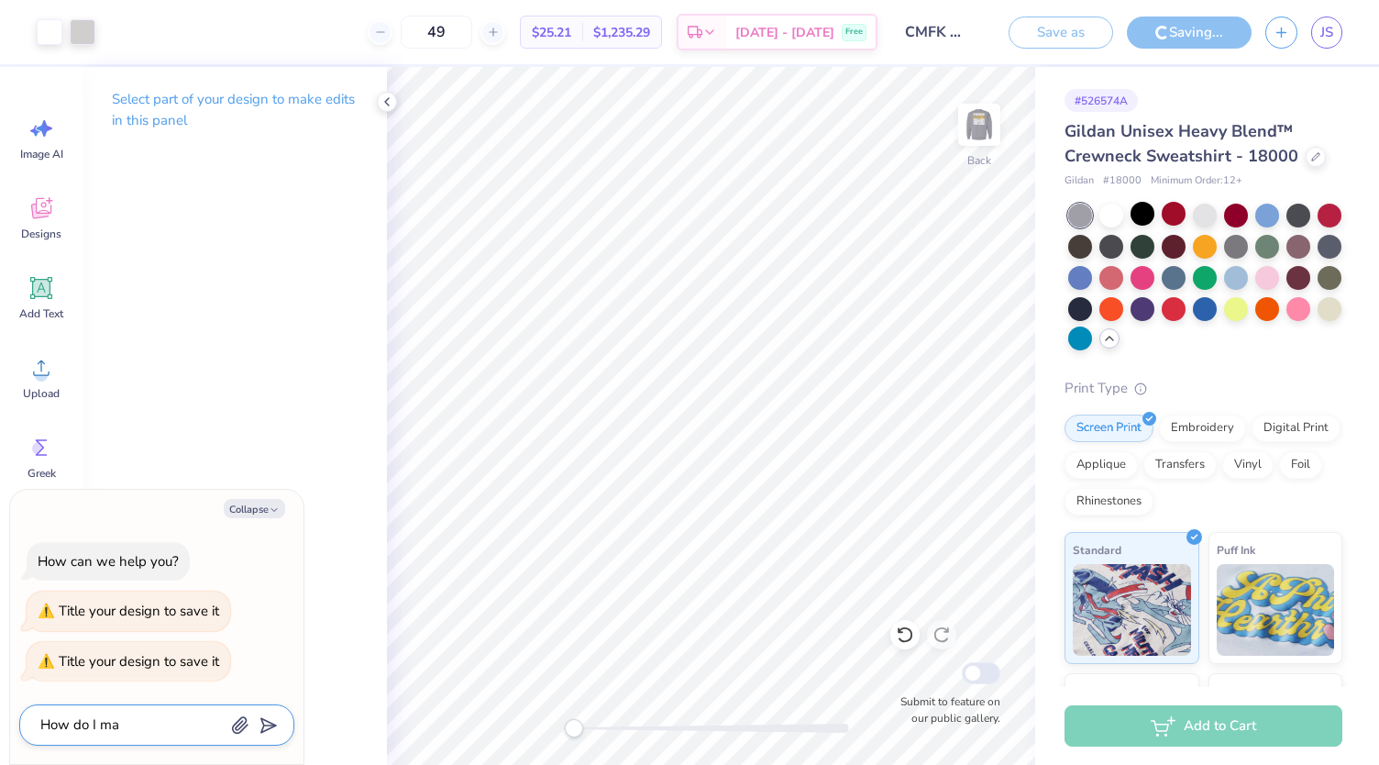
type textarea "x"
type textarea "How do I make"
type textarea "x"
type textarea "How do I make"
type textarea "x"
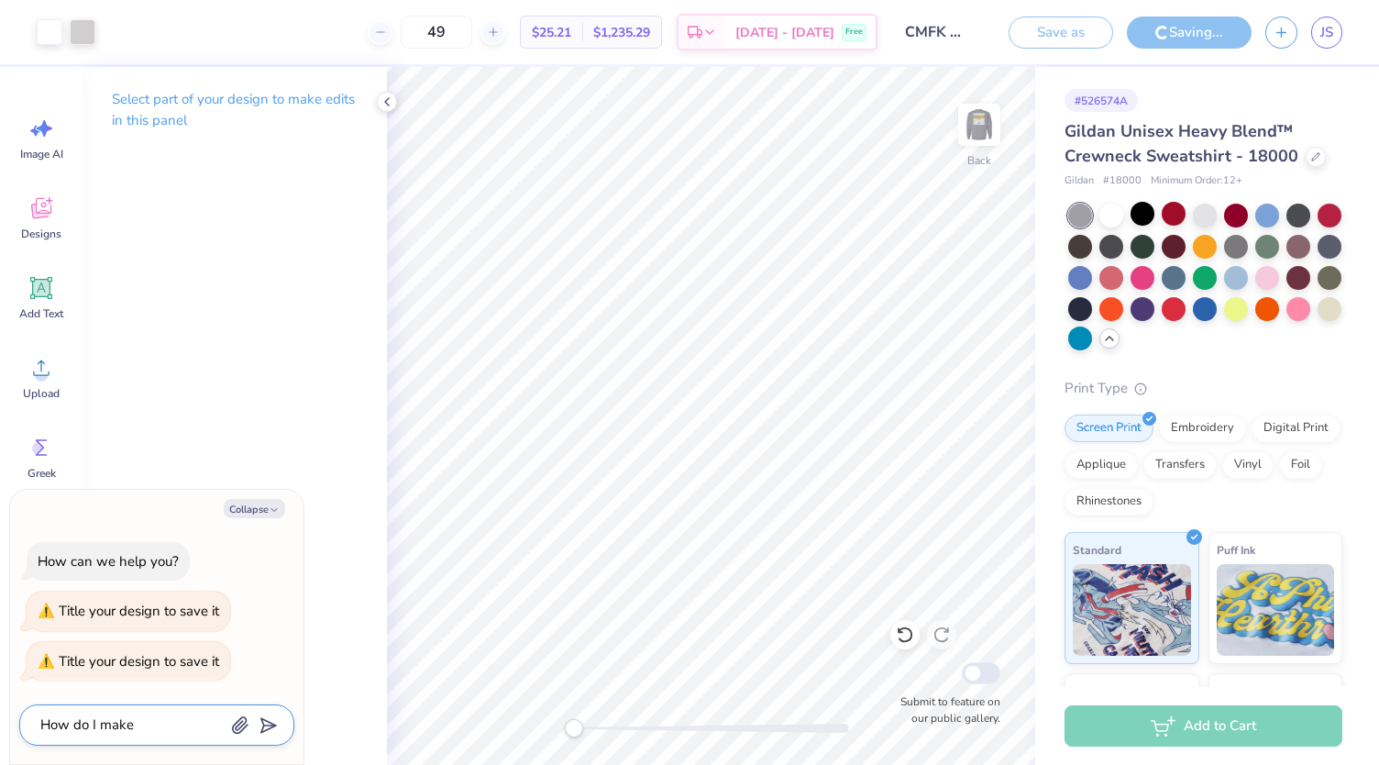
type textarea "How do I make a"
type textarea "x"
type textarea "How do I make a"
type textarea "x"
type textarea "How do I make a s"
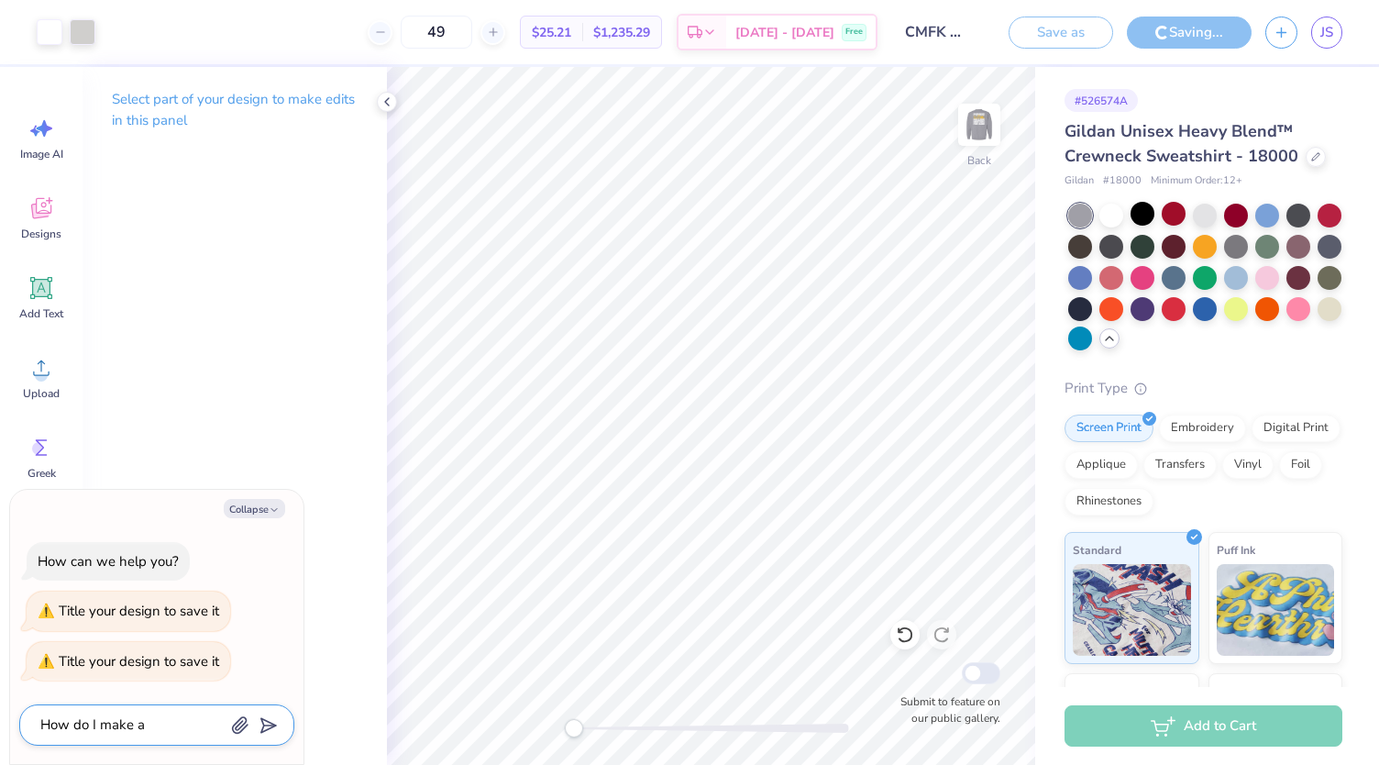
type textarea "x"
type textarea "How do I make a st"
type textarea "x"
type textarea "How do I make a sto"
type textarea "x"
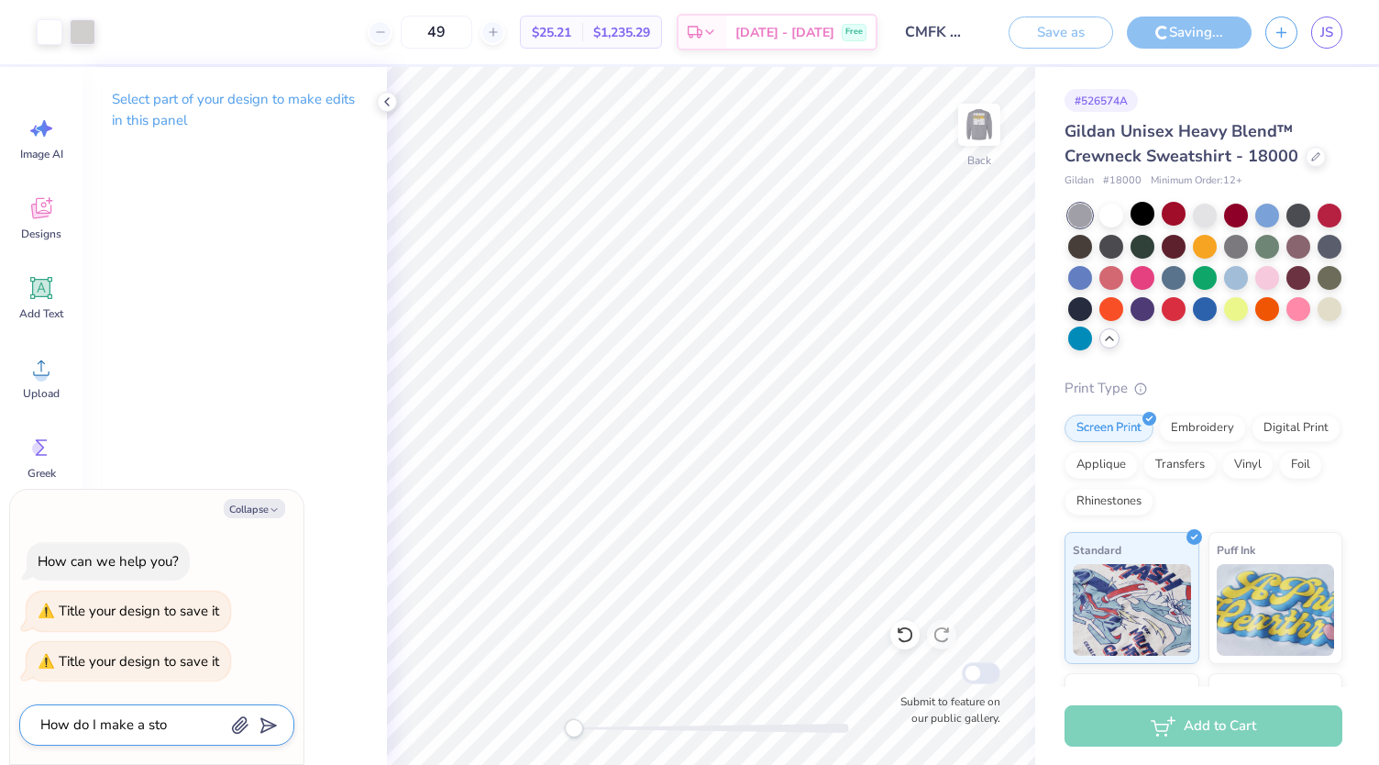
type textarea "How do I make a stor"
type textarea "x"
type textarea "How do I make a store"
type textarea "x"
type textarea "How do I make a store"
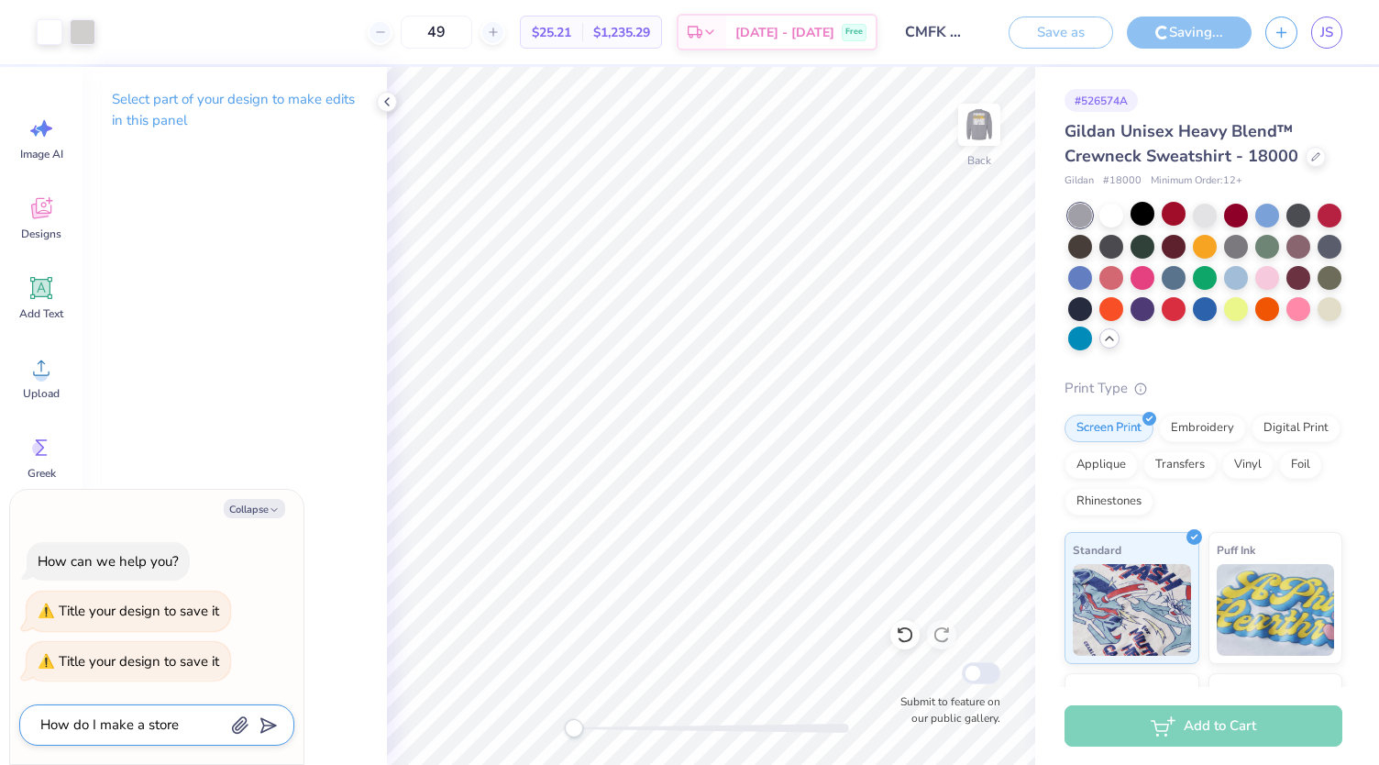
type textarea "x"
type textarea "How do I make a store f"
type textarea "x"
type textarea "How do I make a store fr"
type textarea "x"
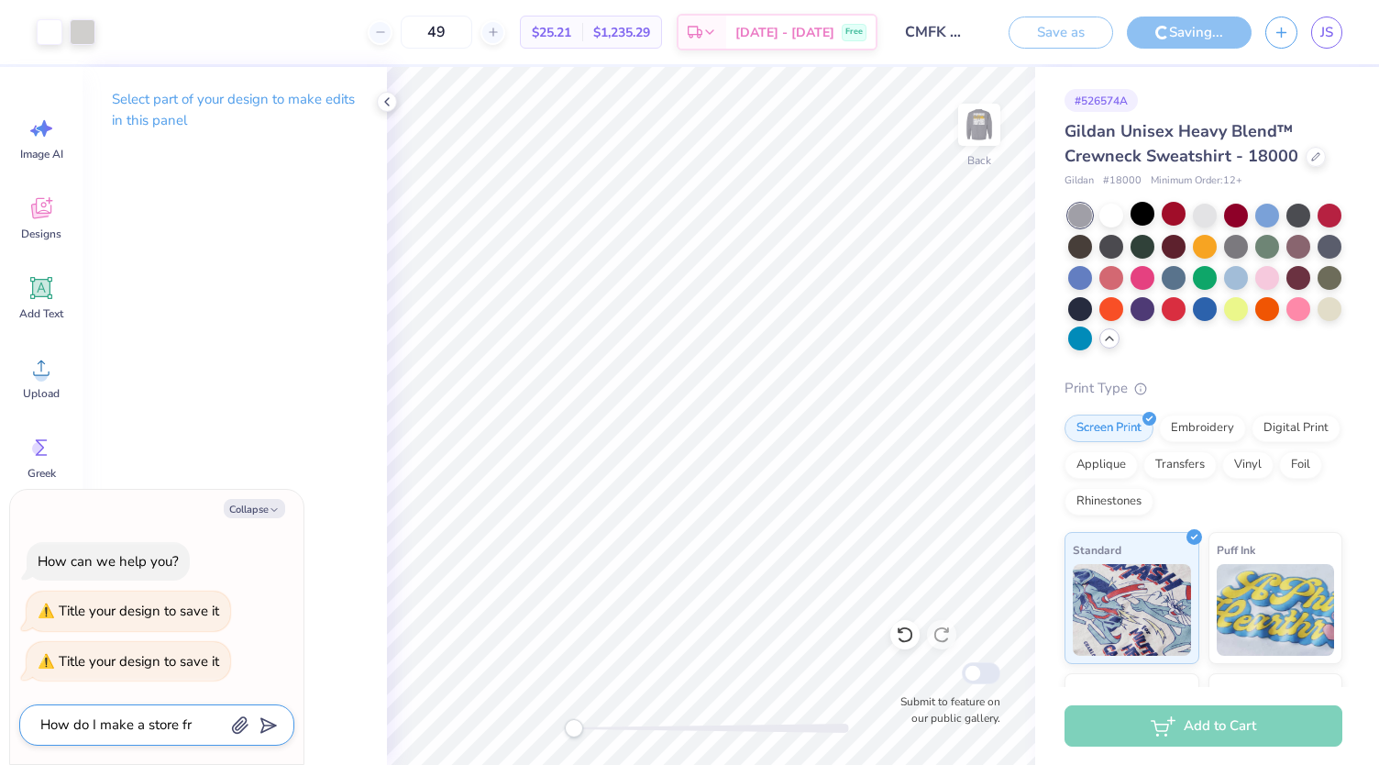
type textarea "How do I make a store fro"
type textarea "x"
type textarea "How do I make a store fron"
type textarea "x"
type textarea "How do I make a store front"
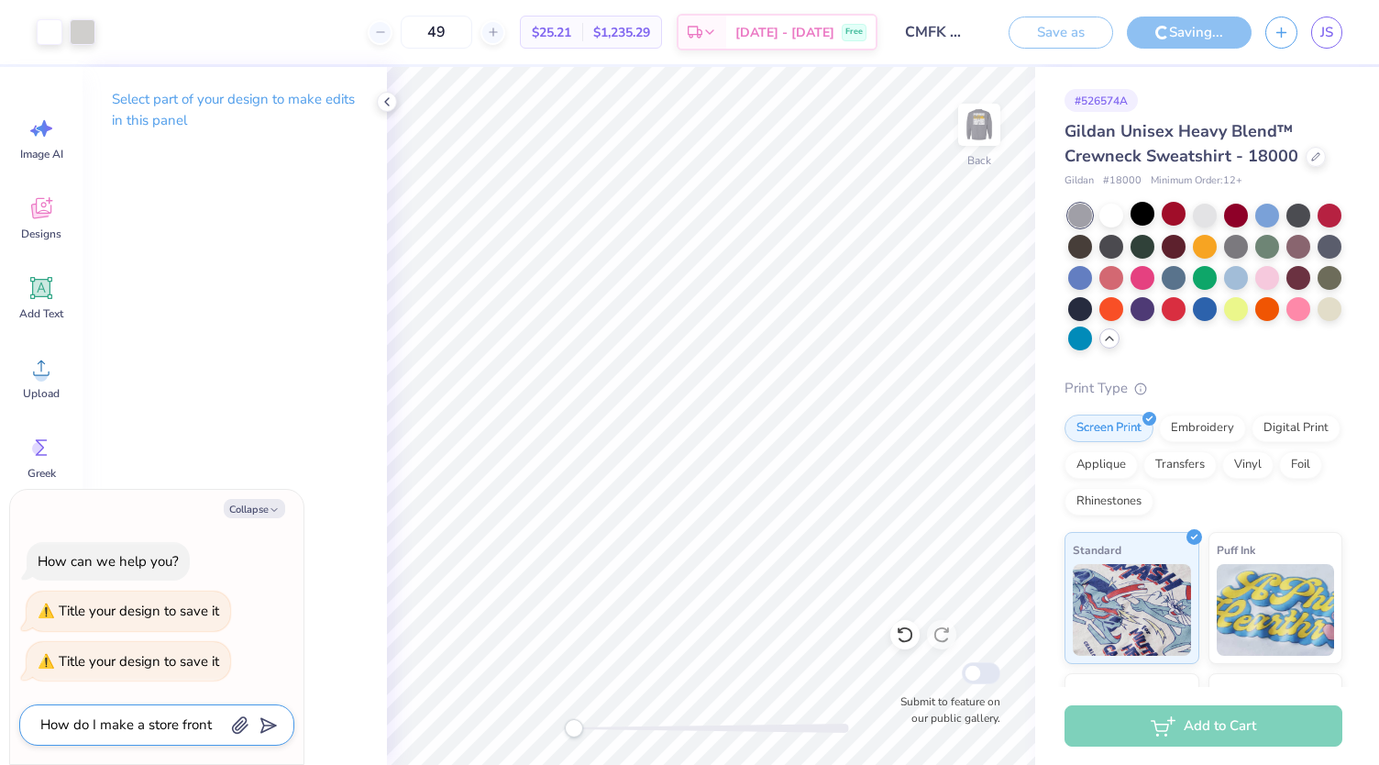
type textarea "x"
type textarea "How do I make a store front"
type textarea "x"
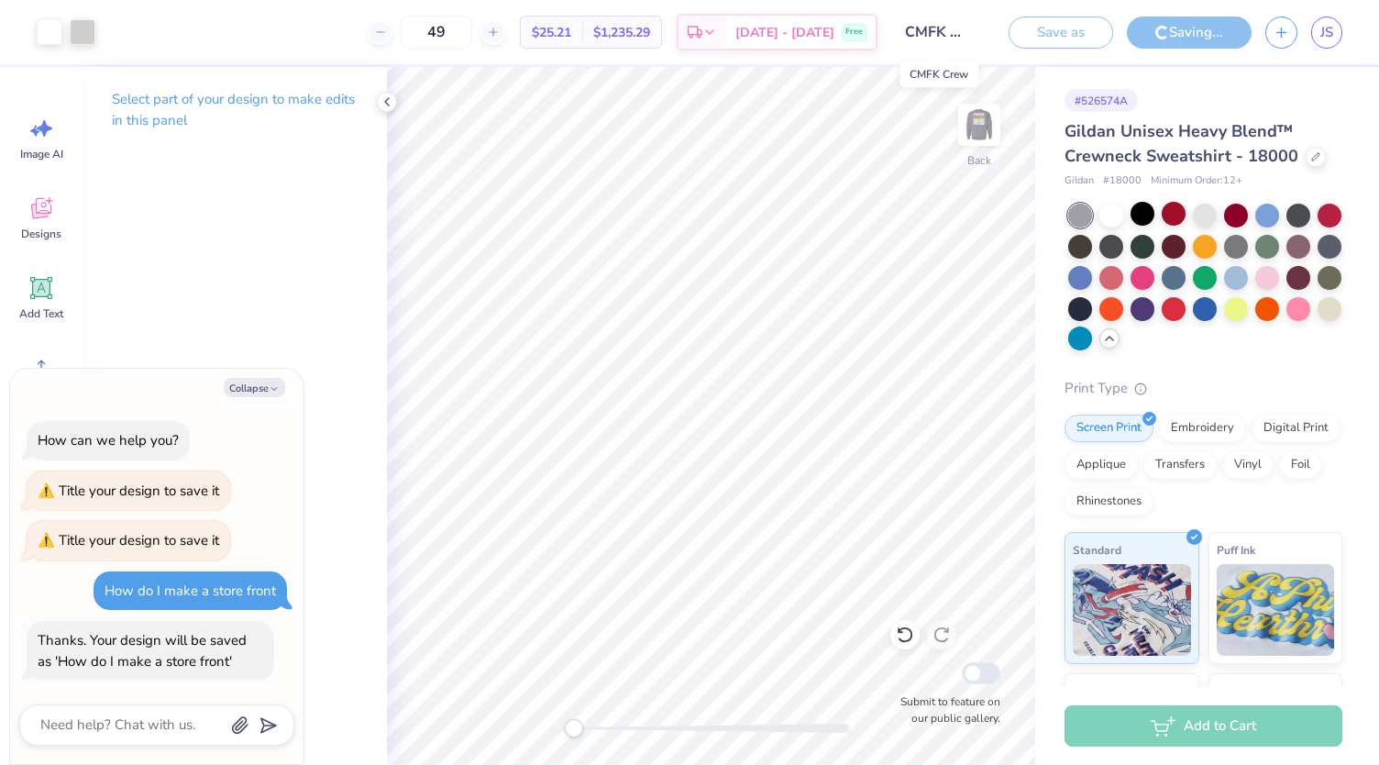
click at [940, 40] on input "CMFK Crew" at bounding box center [937, 32] width 90 height 37
click at [63, 735] on textarea at bounding box center [132, 725] width 186 height 25
type textarea "n"
type textarea "x"
type textarea "no"
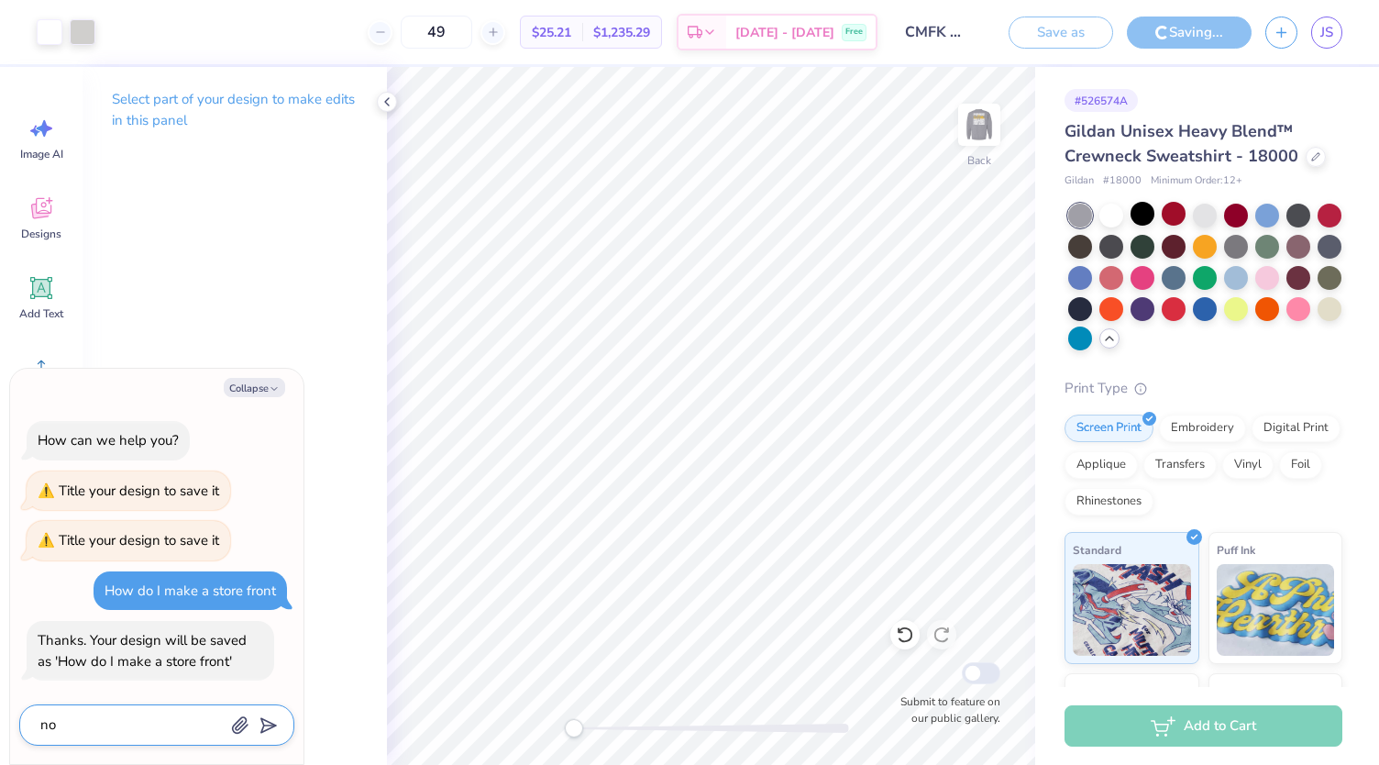
type textarea "x"
type textarea "no,"
type textarea "x"
type textarea "no,"
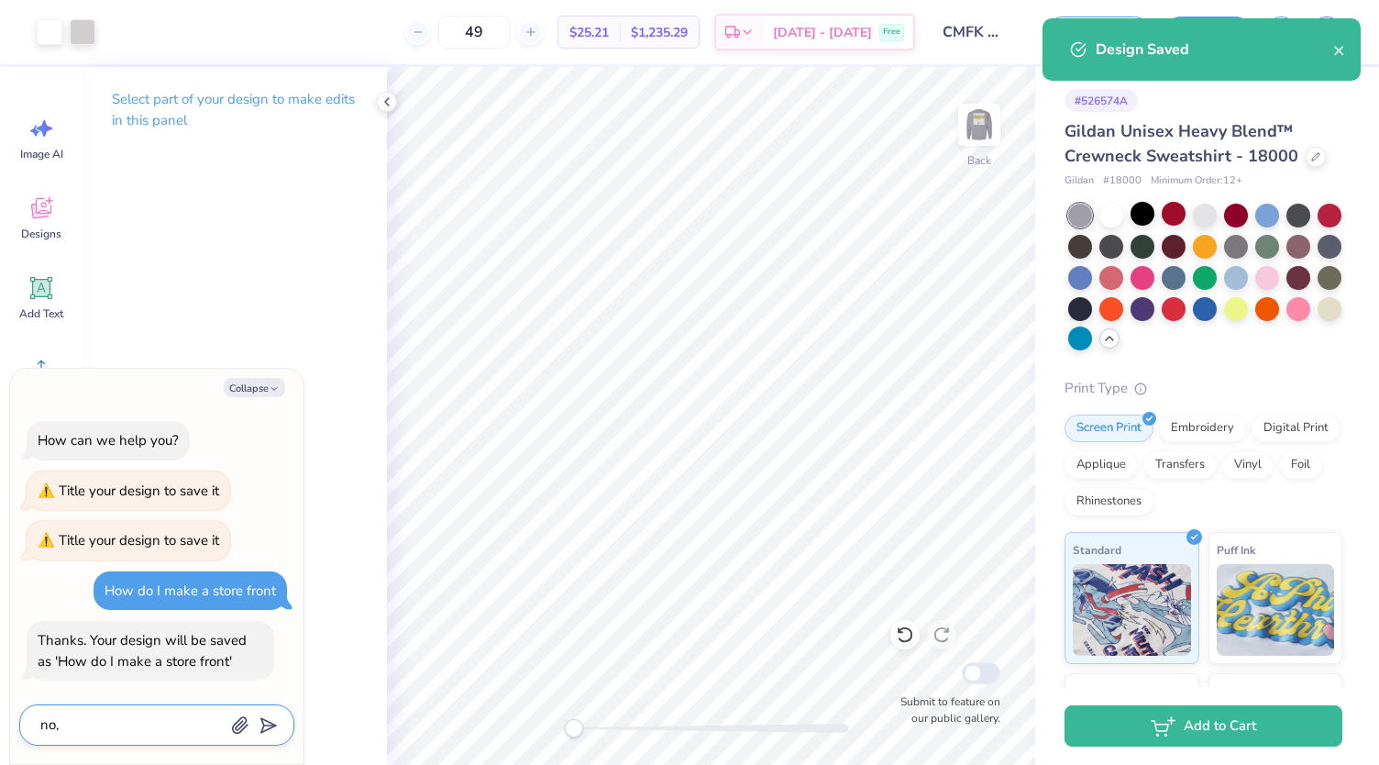
type textarea "x"
type textarea "no, H"
type textarea "x"
type textarea "no, Ho"
type textarea "x"
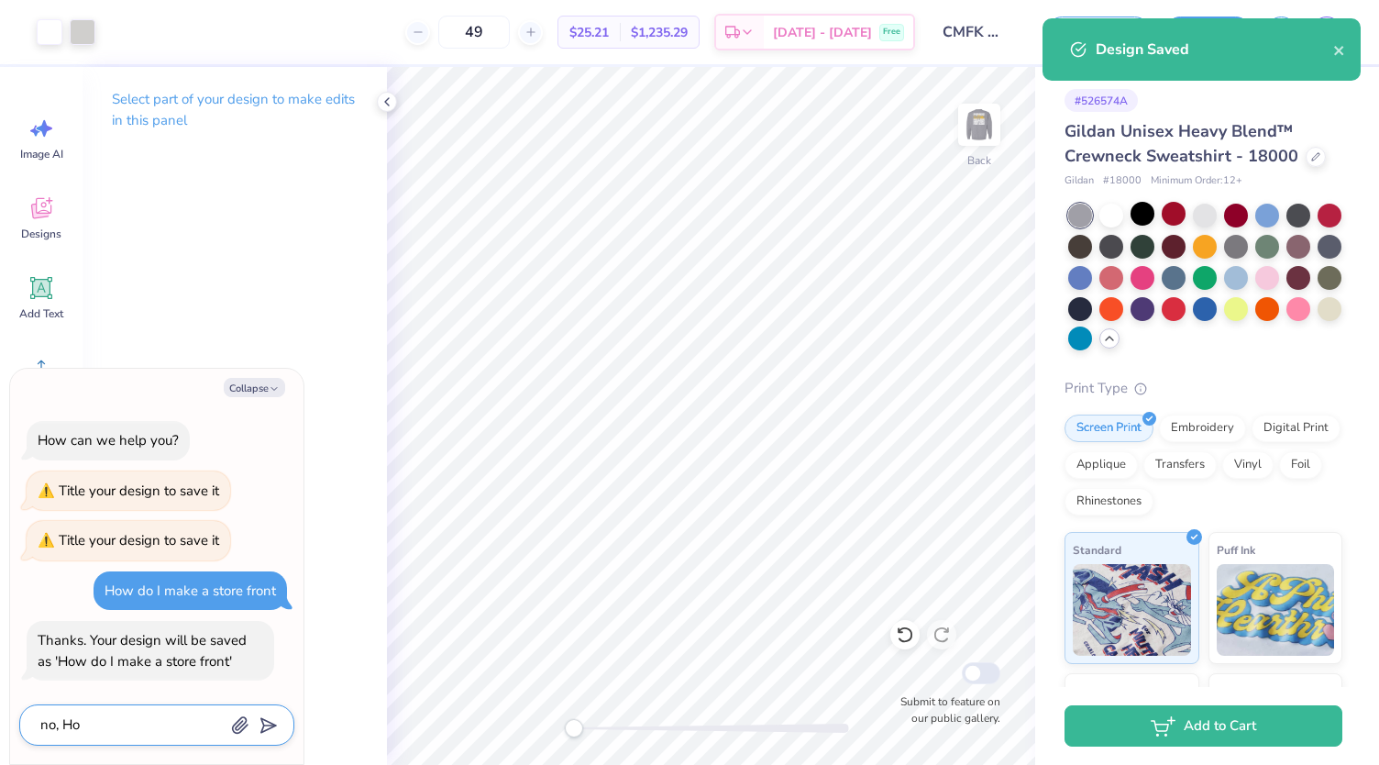
type textarea "no, How"
type textarea "x"
type textarea "no, How"
type textarea "x"
type textarea "no, How d"
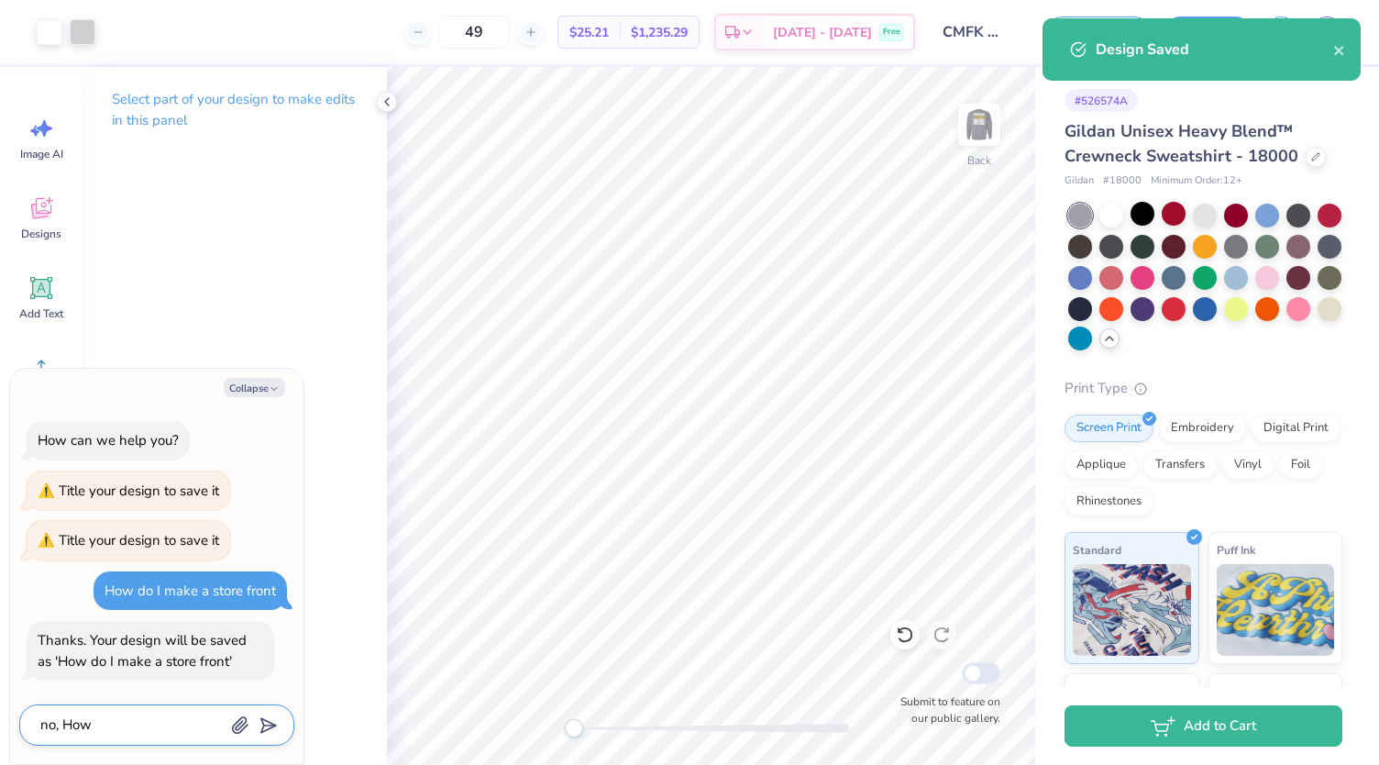
type textarea "x"
type textarea "no, How do"
type textarea "x"
type textarea "no, How do"
type textarea "x"
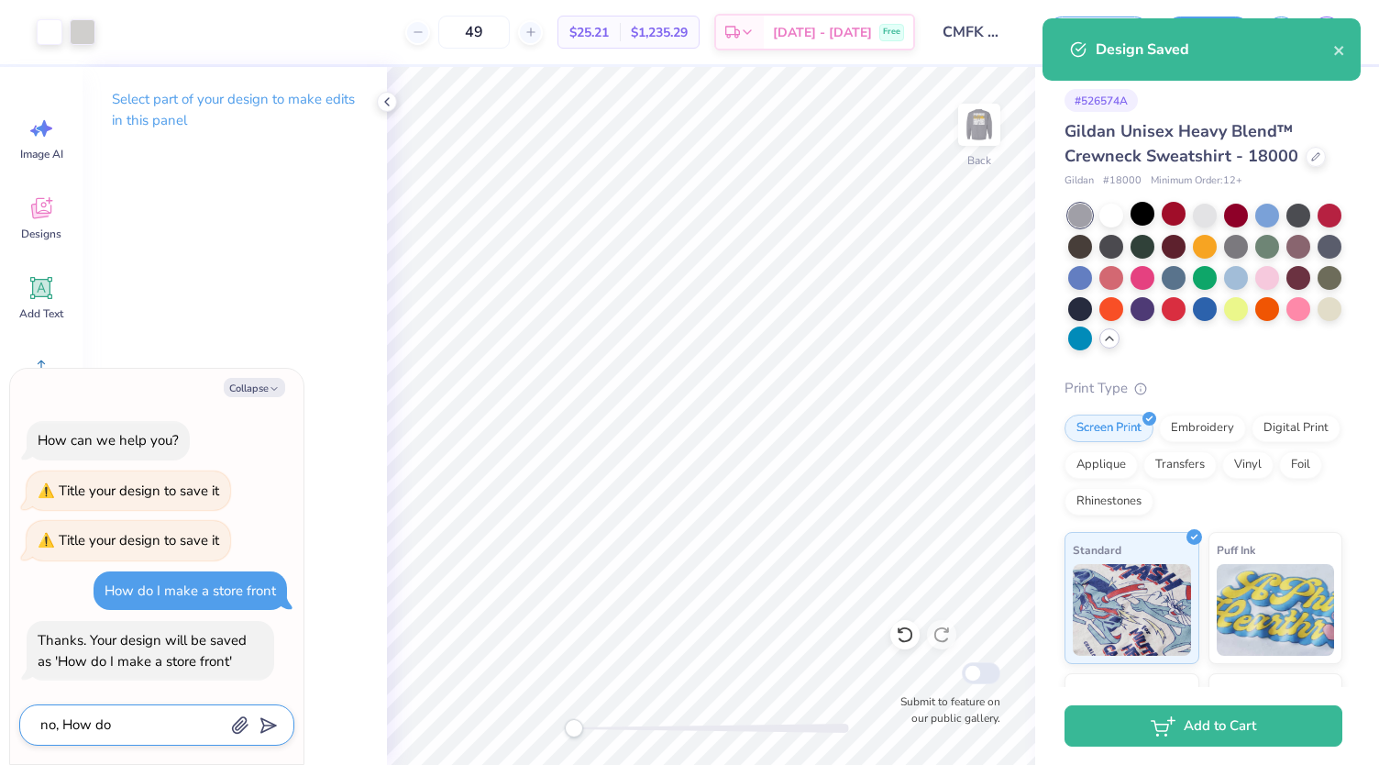
type textarea "no, How do I"
type textarea "x"
type textarea "no, How do I"
type textarea "x"
type textarea "no, How do I am"
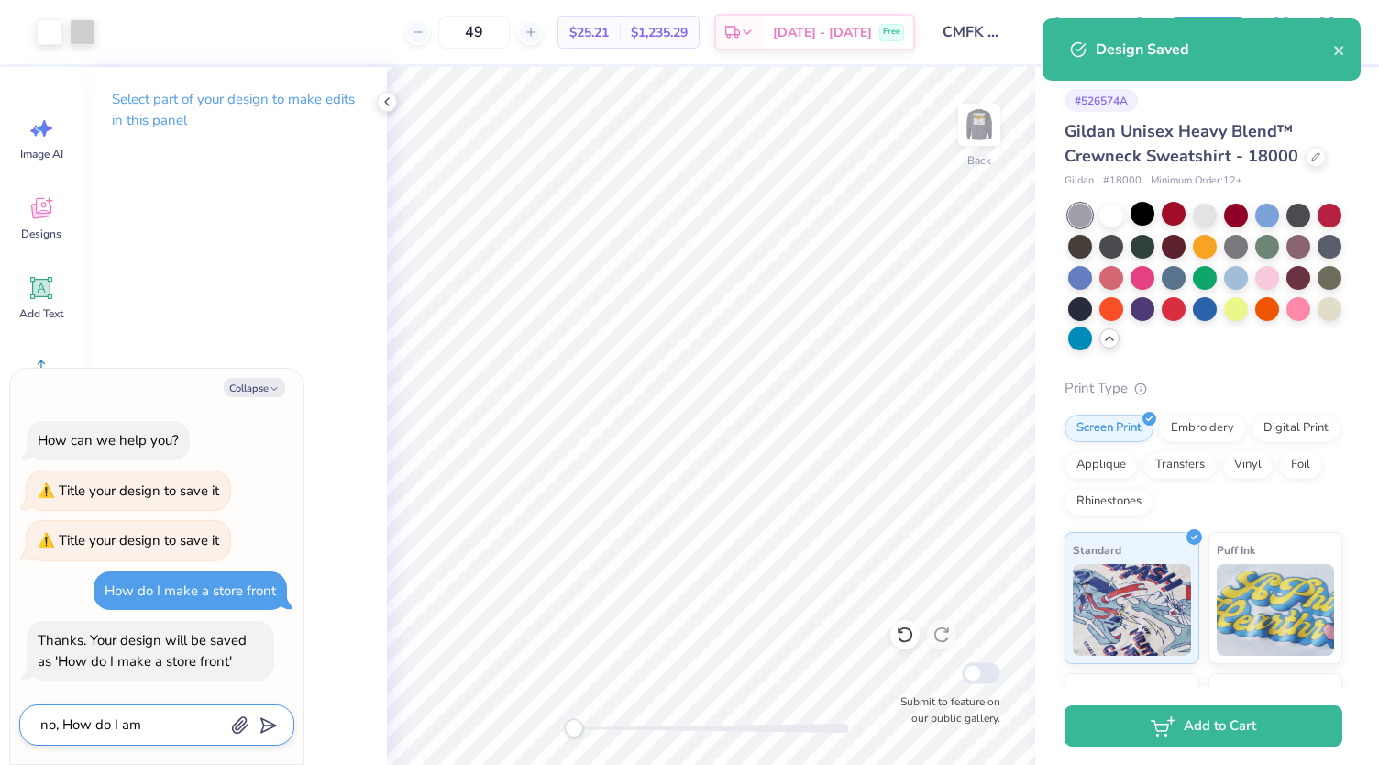
type textarea "x"
type textarea "no, How do I amk"
type textarea "x"
type textarea "no, How do I amke"
type textarea "x"
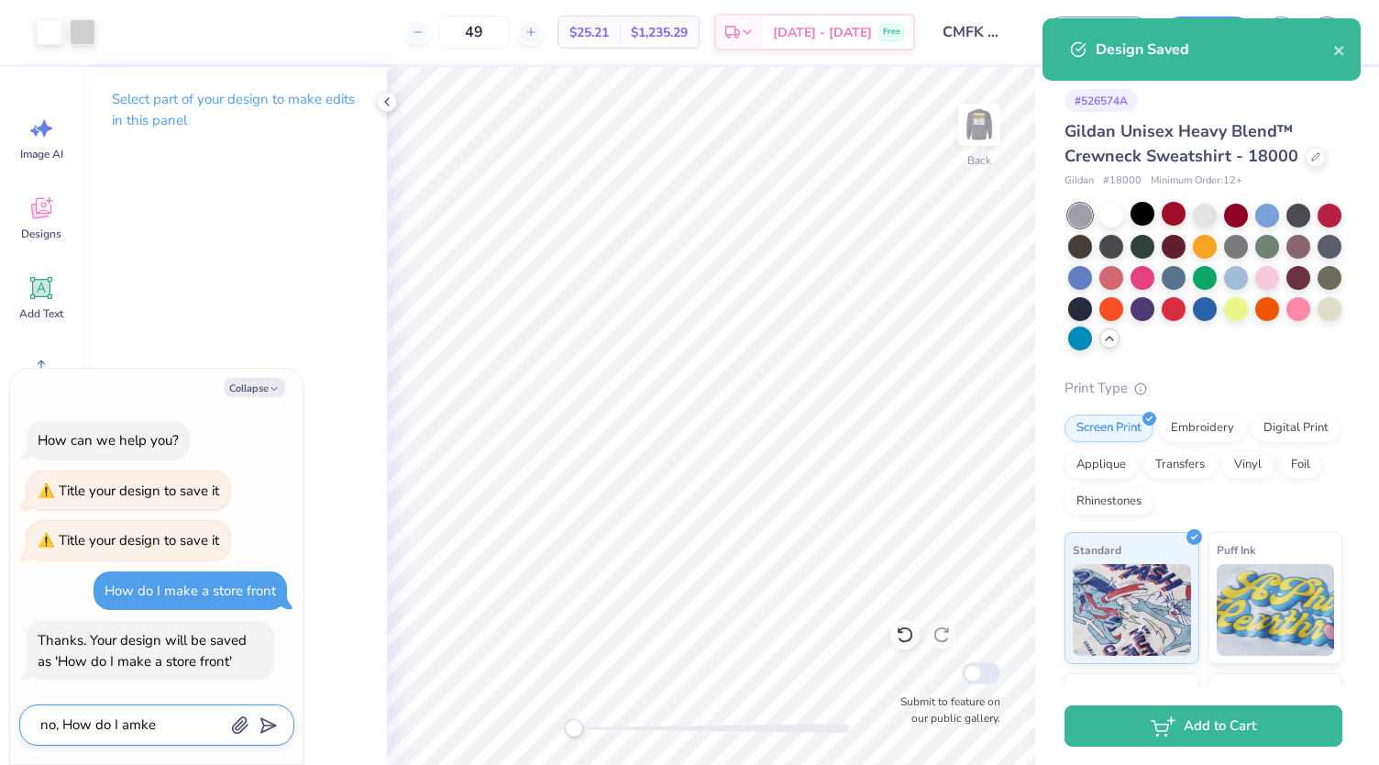
type textarea "no, How do I amke"
type textarea "x"
type textarea "no, How do I amke a"
type textarea "x"
type textarea "no, How do I amke a"
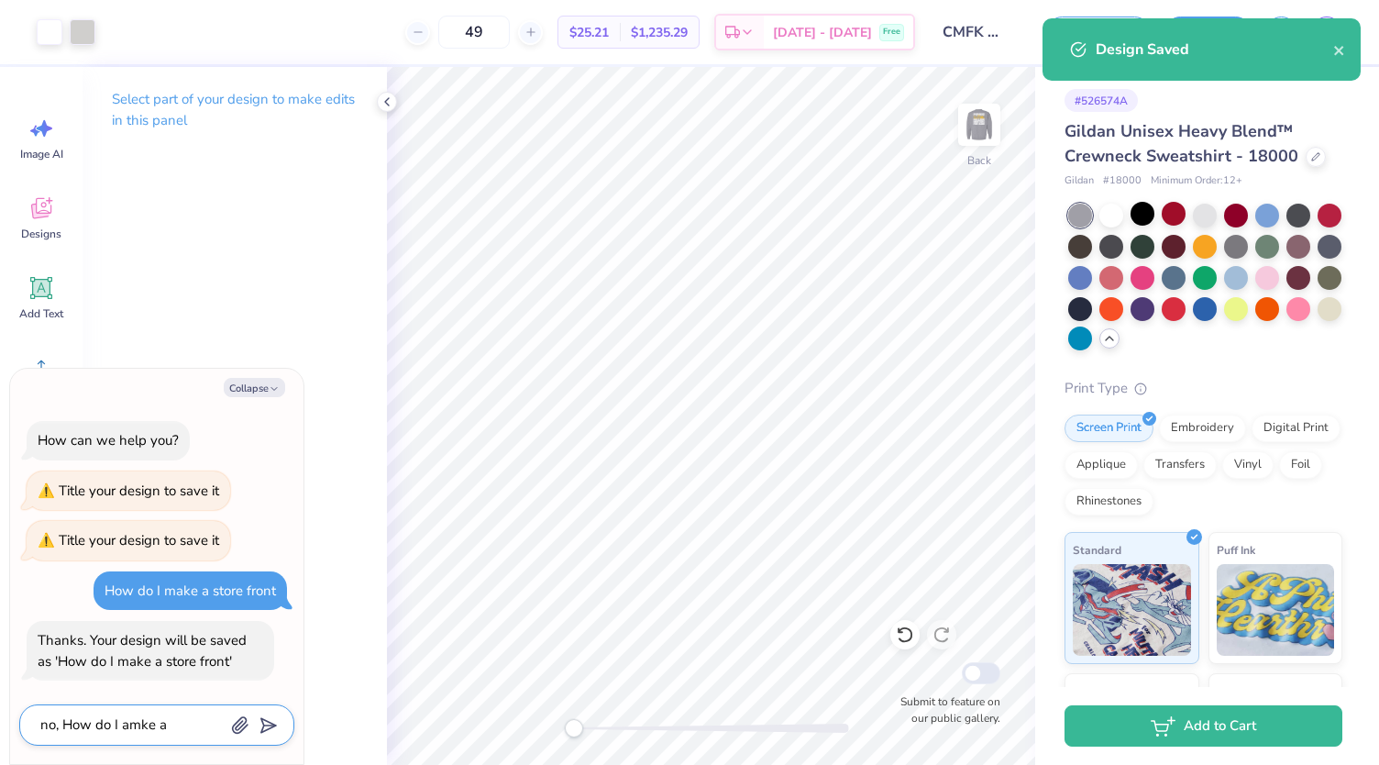
type textarea "x"
type textarea "no, How do I amke a s"
type textarea "x"
type textarea "no, How do I amke a st"
type textarea "x"
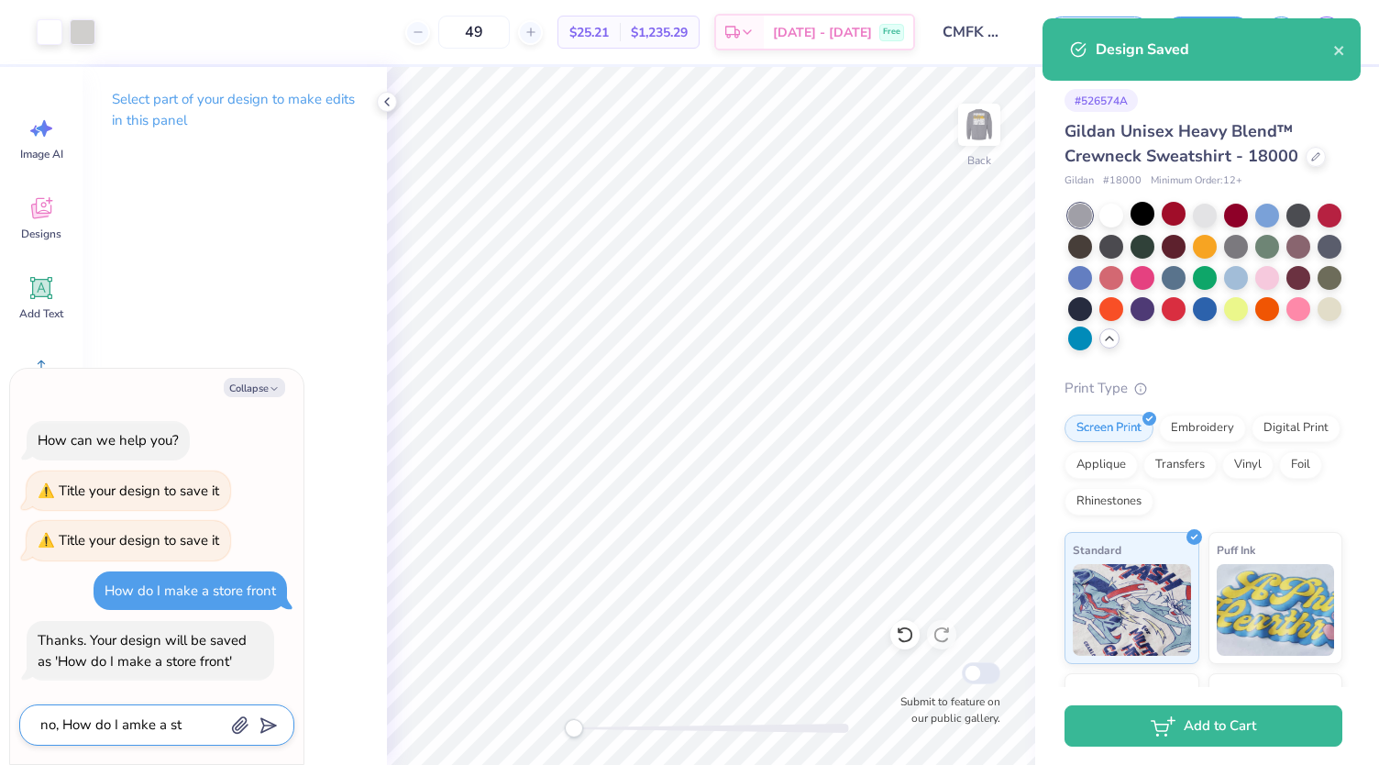
type textarea "no, How do I amke a sto"
type textarea "x"
type textarea "no, How do I amke a stor"
type textarea "x"
type textarea "no, How do I amke a store"
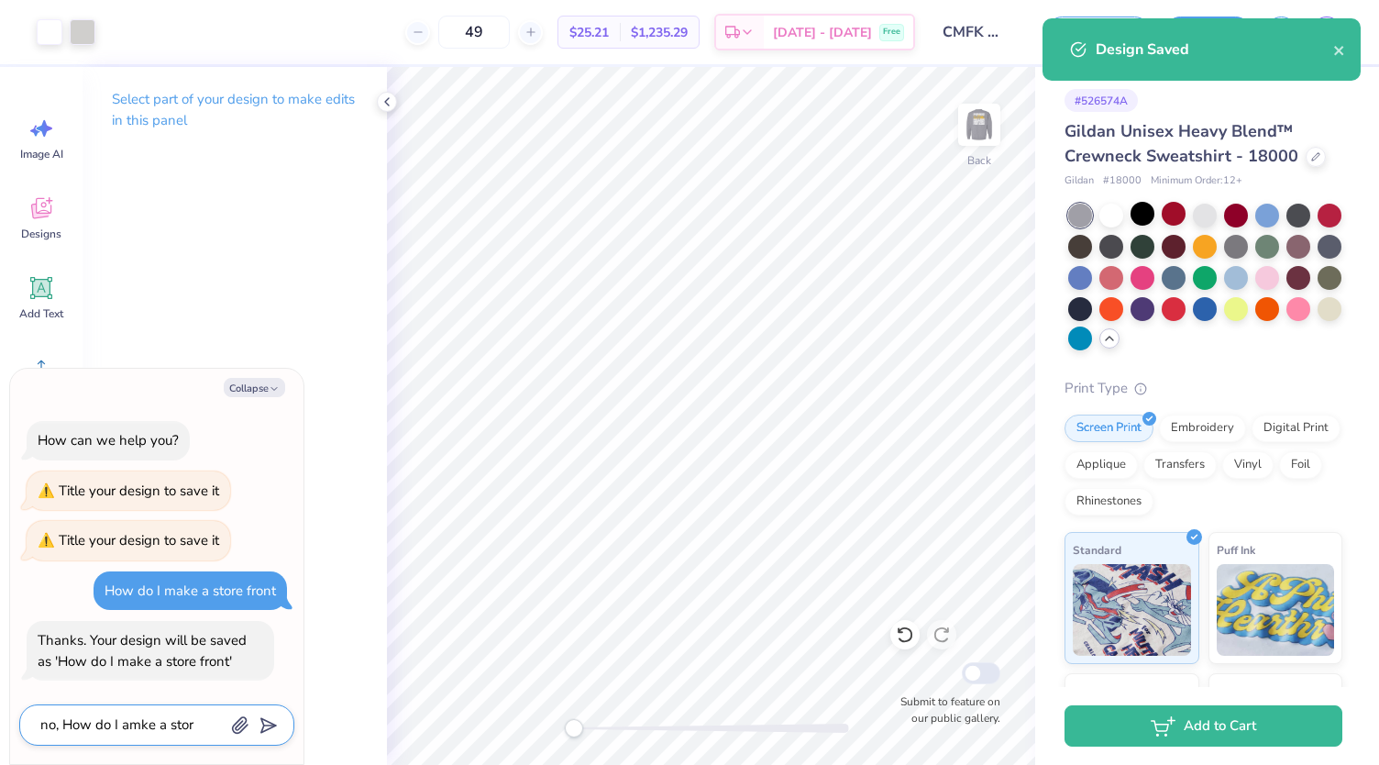
type textarea "x"
type textarea "no, How do I amke a store"
type textarea "x"
type textarea "no, How do I amke a store f"
type textarea "x"
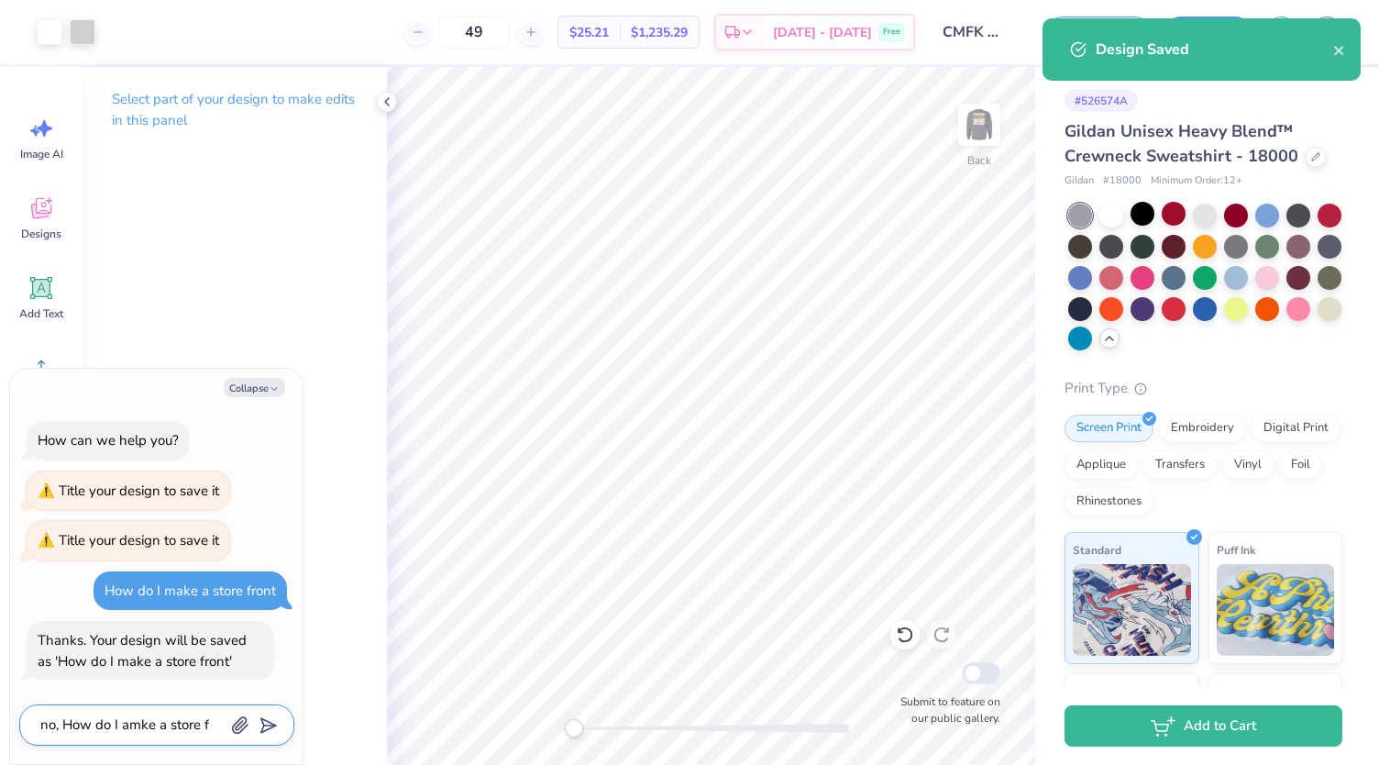
type textarea "no, How do I amke a store fr"
type textarea "x"
type textarea "no, How do I amke a store fro"
type textarea "x"
type textarea "no, How do I amke a store fron"
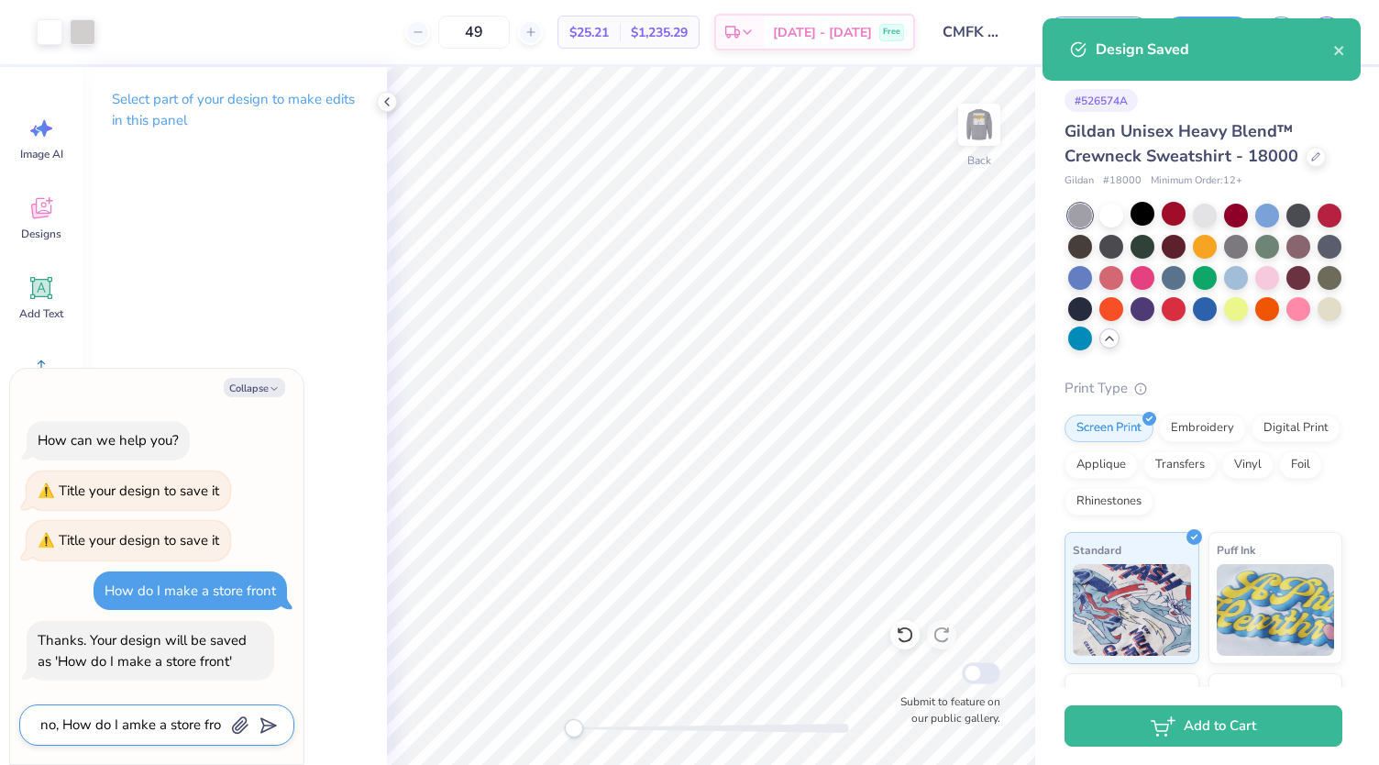
type textarea "x"
type textarea "no, How do I amke a store front"
type textarea "x"
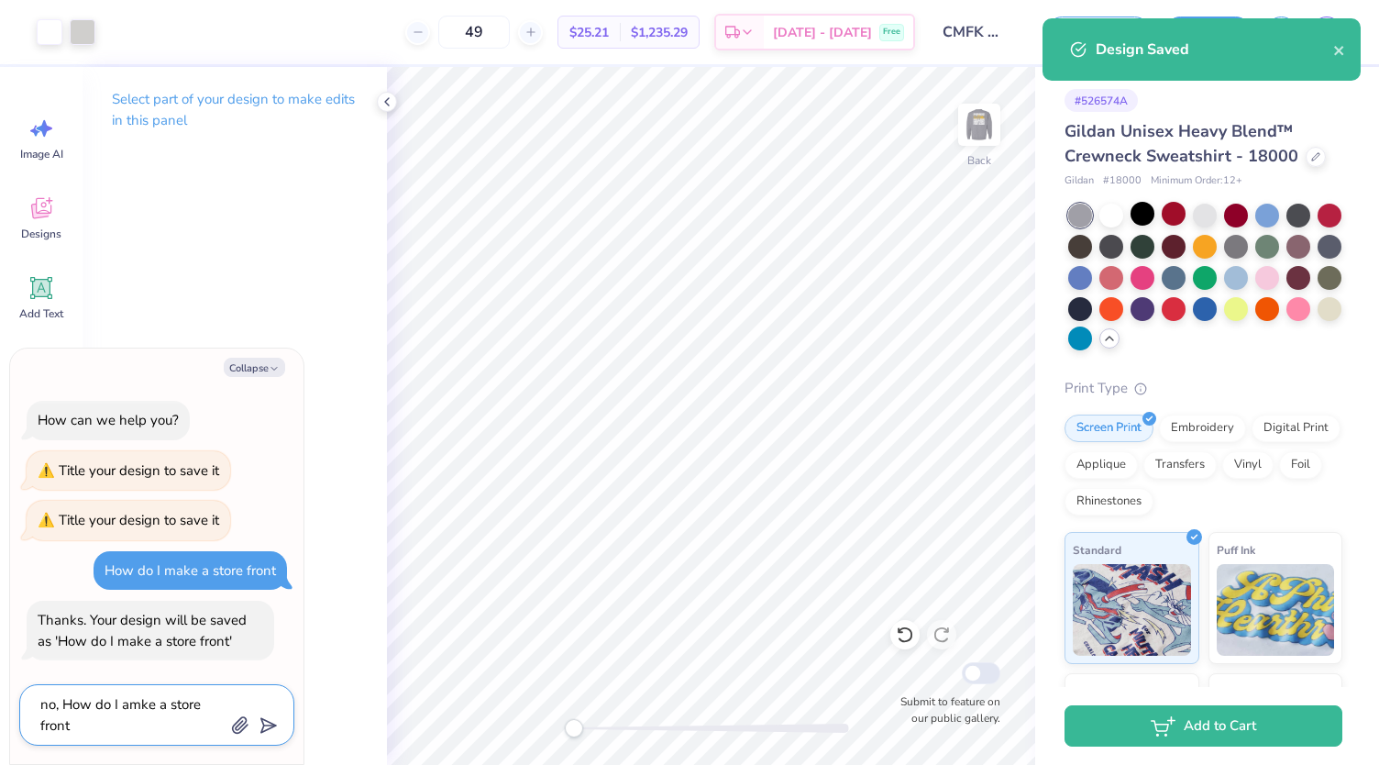
type textarea "no, How do I amke a store front"
type textarea "x"
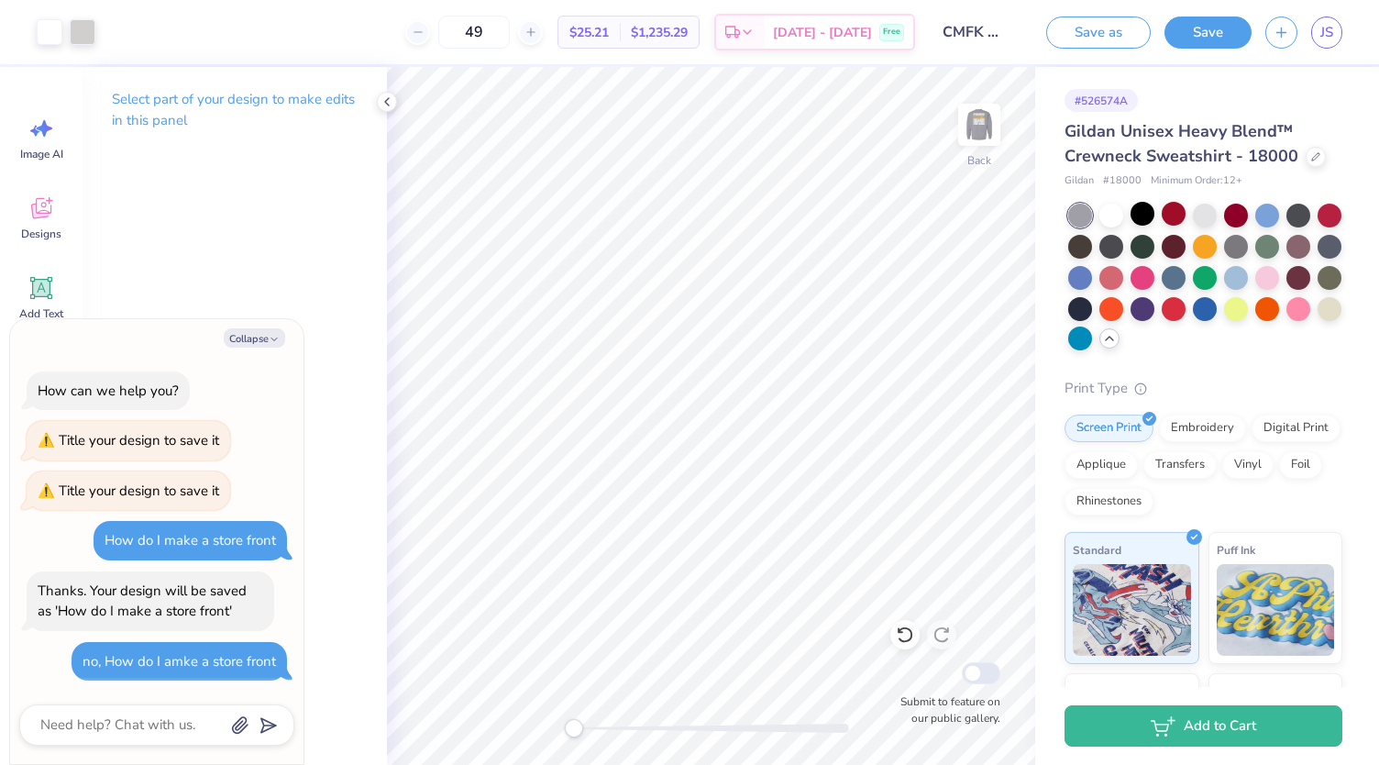
click at [1289, 61] on div "Save as Save JS" at bounding box center [1206, 32] width 347 height 64
click at [1146, 214] on div at bounding box center [1143, 214] width 24 height 24
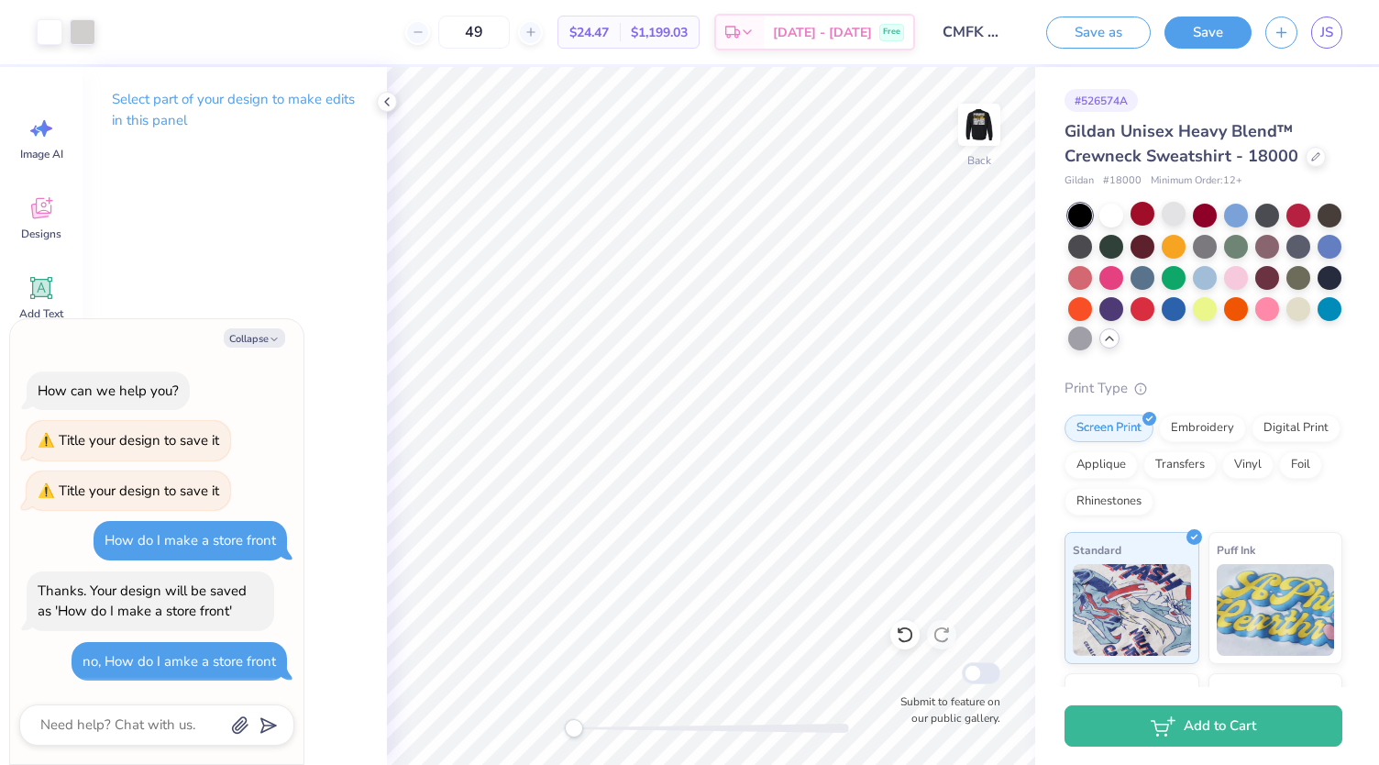
type textarea "x"
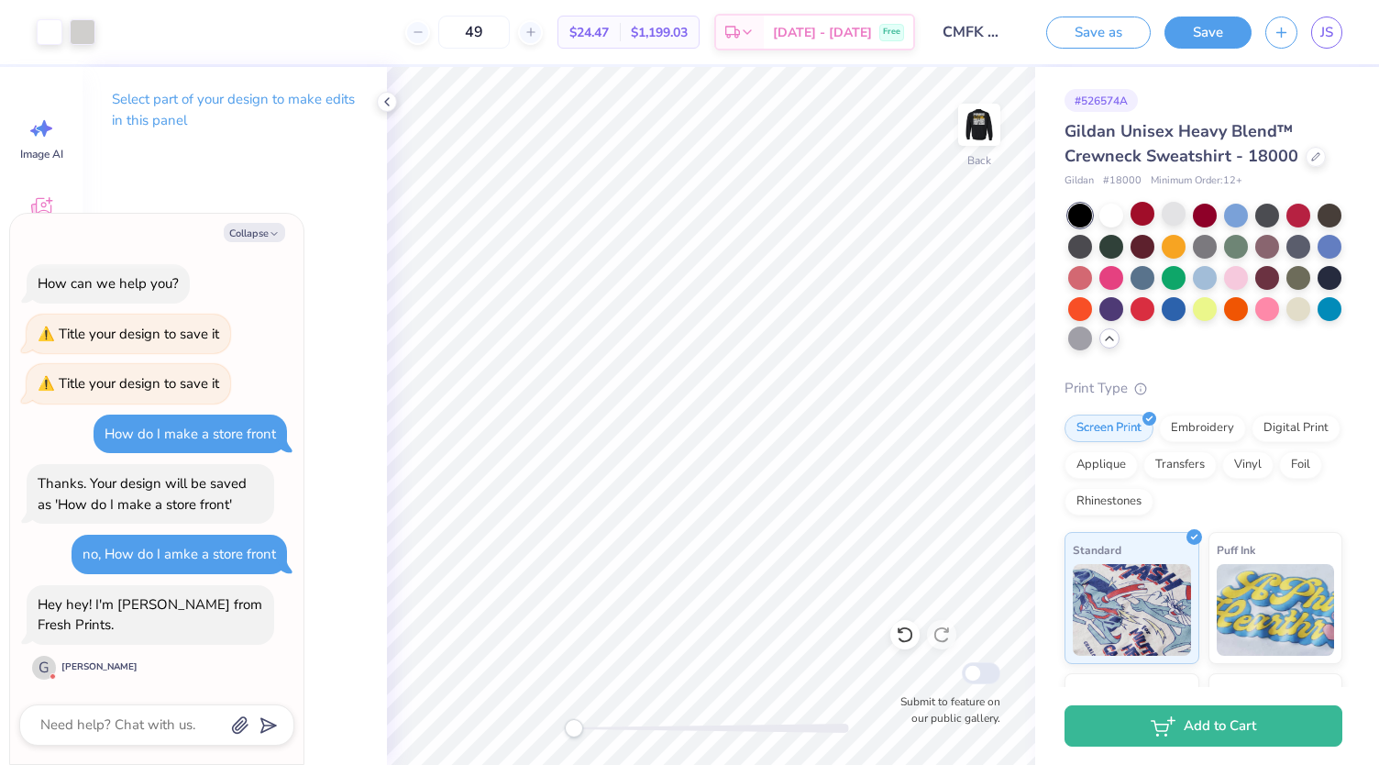
scroll to position [1, 0]
click at [127, 720] on textarea at bounding box center [132, 725] width 186 height 25
type textarea "H"
type textarea "x"
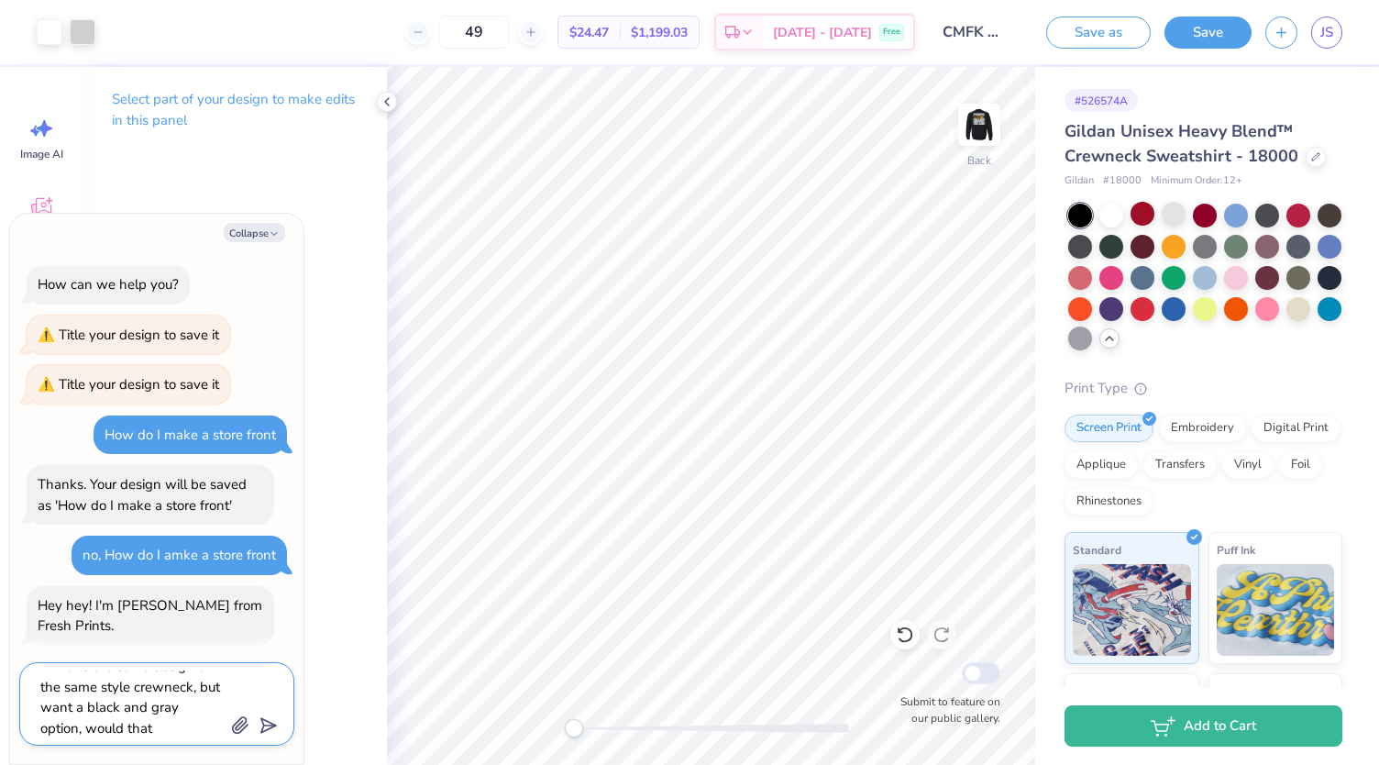
scroll to position [202, 0]
click at [128, 726] on textarea "Hi George. Last year we were able to make a store front that was open for about…" at bounding box center [132, 703] width 186 height 67
click at [141, 728] on textarea "Hi George. Last year we were able to make a store front that was open for about…" at bounding box center [132, 703] width 186 height 67
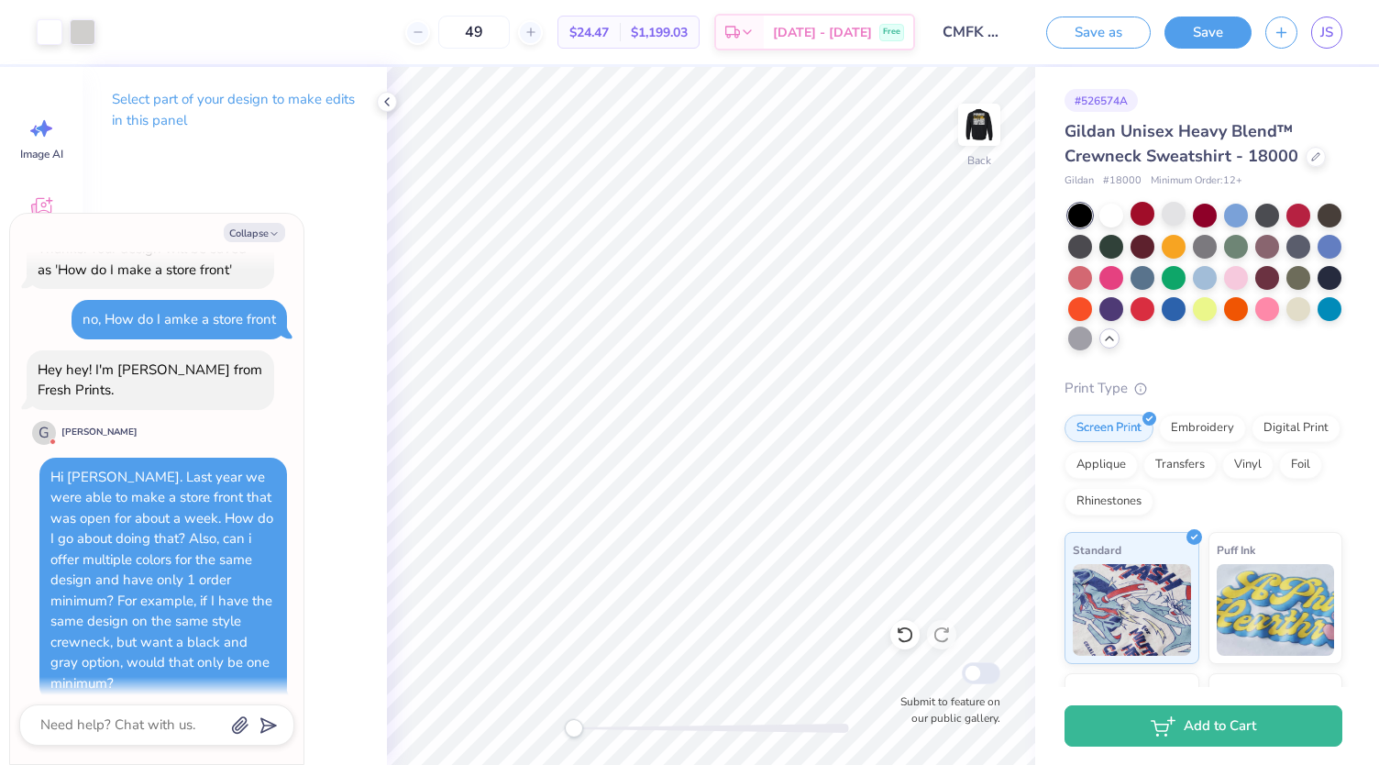
scroll to position [385, 0]
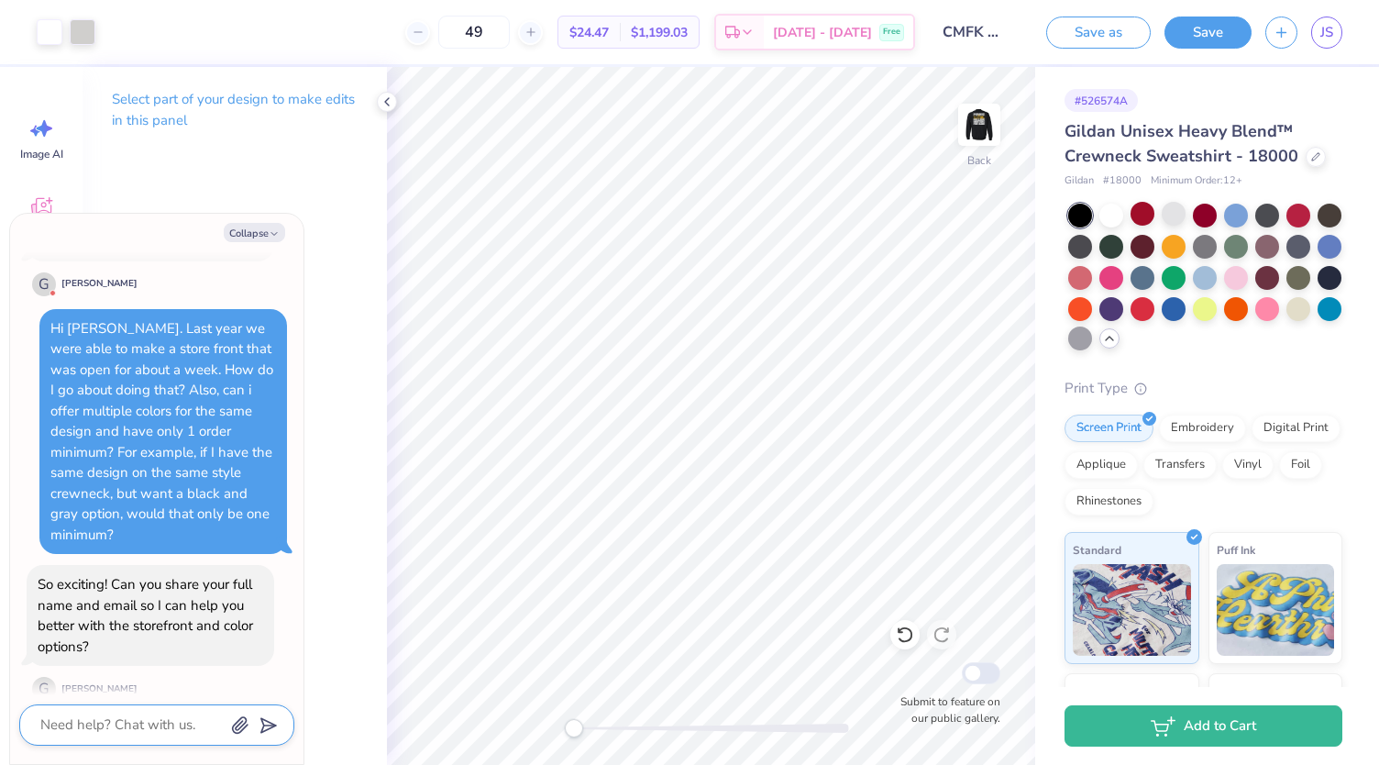
click at [117, 720] on textarea at bounding box center [132, 725] width 186 height 25
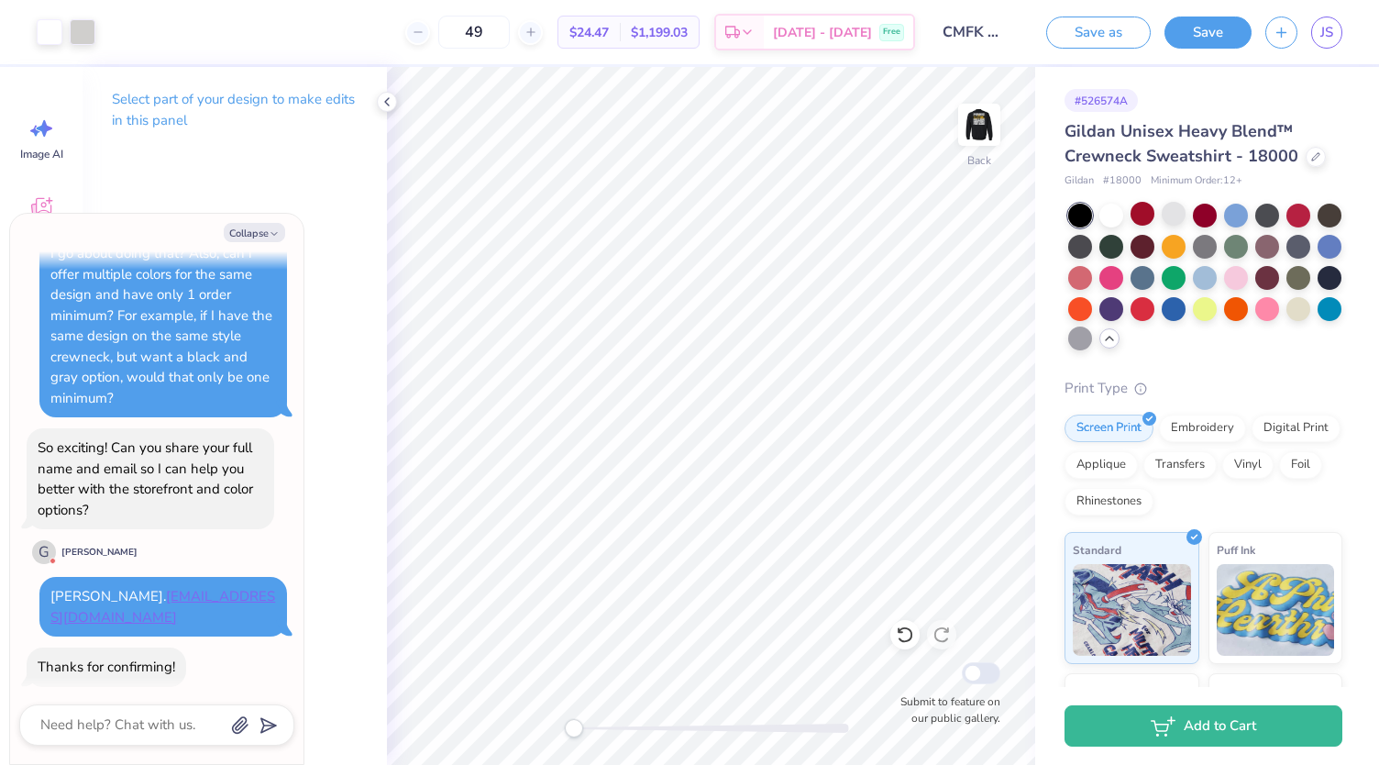
scroll to position [811, 0]
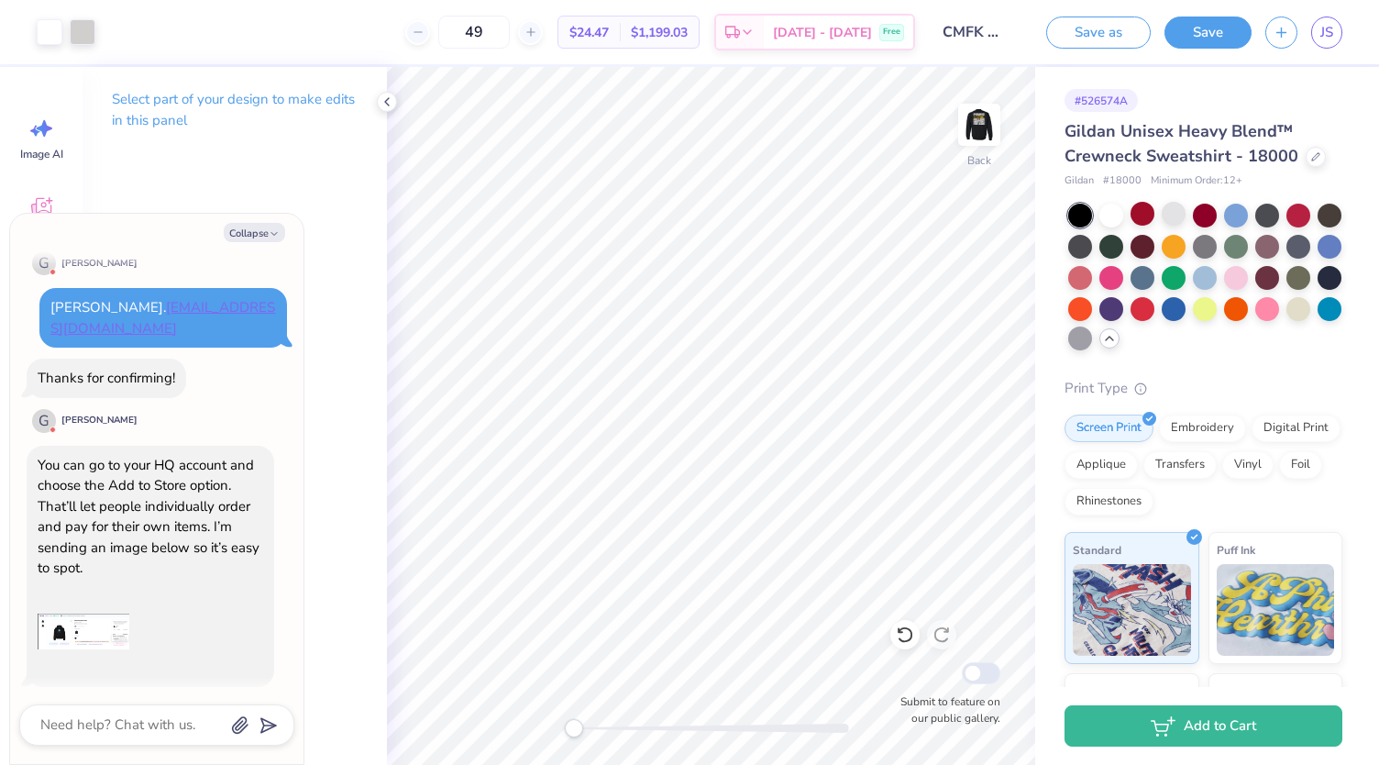
click at [86, 591] on img at bounding box center [84, 632] width 92 height 92
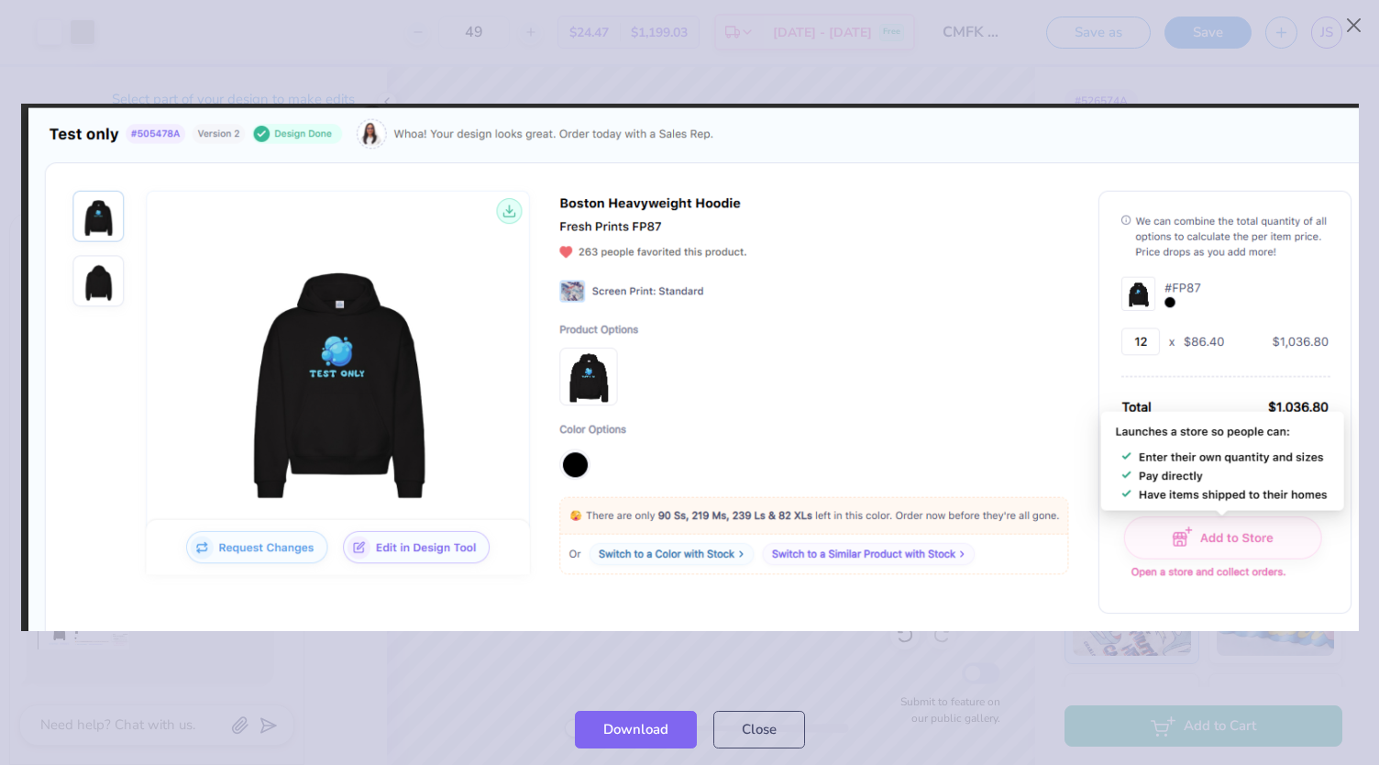
click at [196, 621] on img at bounding box center [690, 367] width 1338 height 527
click at [194, 638] on div at bounding box center [689, 367] width 1379 height 652
click at [207, 647] on div at bounding box center [689, 367] width 1379 height 652
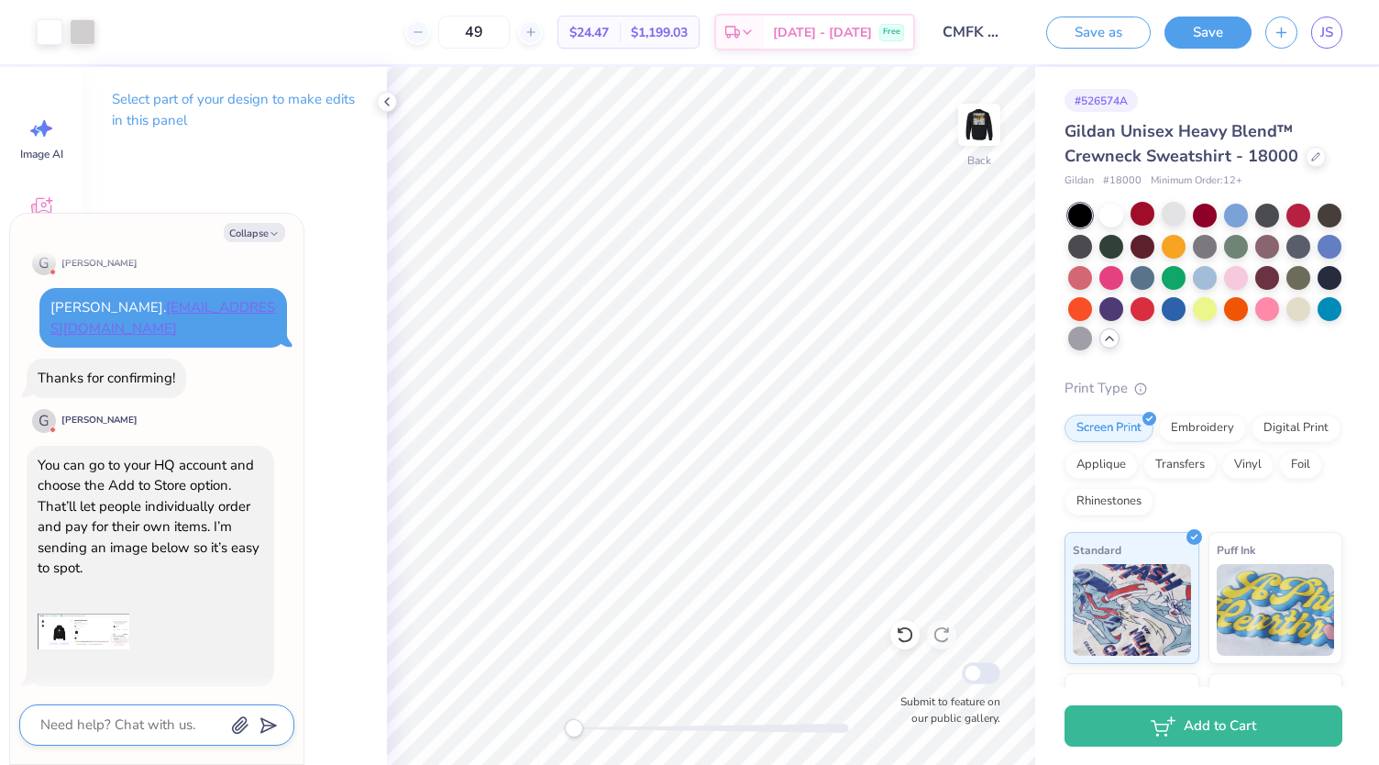
click at [114, 720] on textarea at bounding box center [132, 725] width 186 height 25
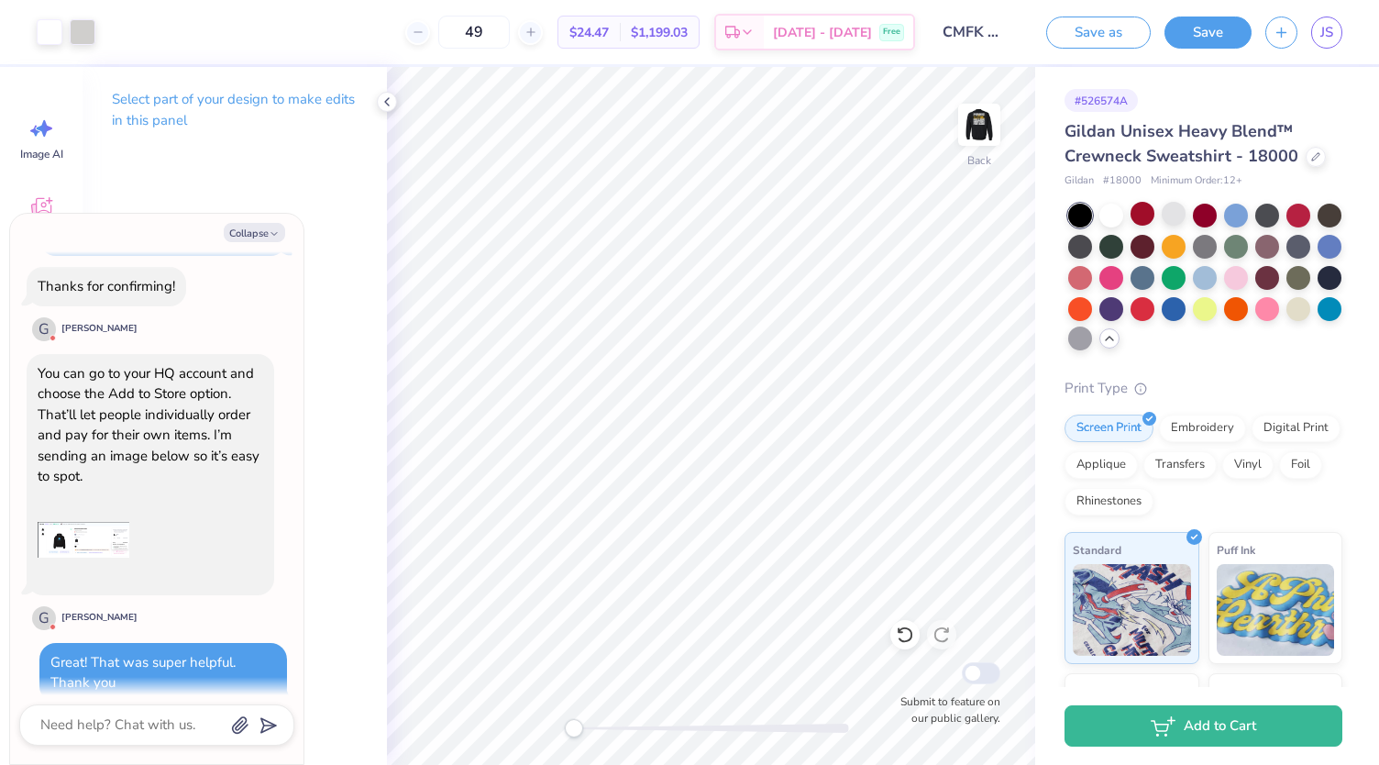
scroll to position [882, 0]
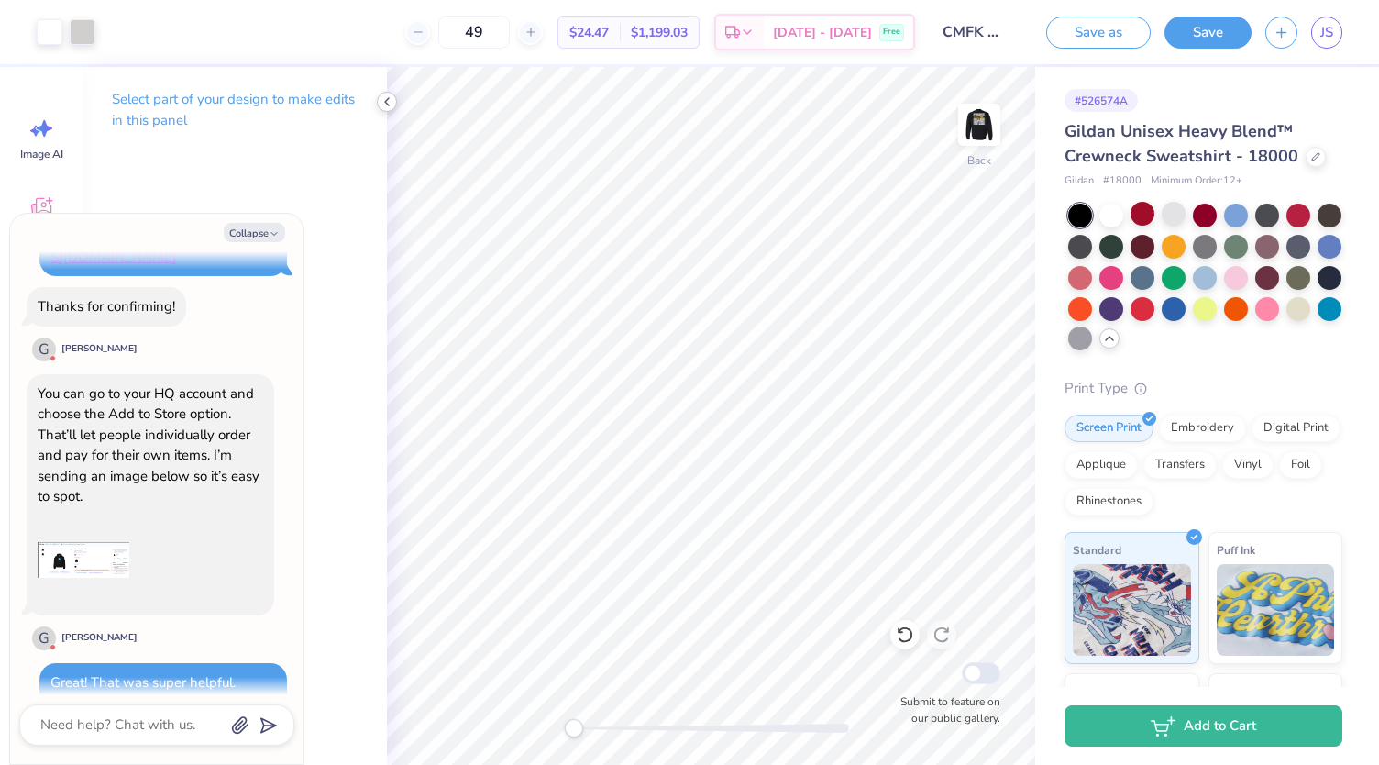
click at [382, 104] on icon at bounding box center [387, 101] width 15 height 15
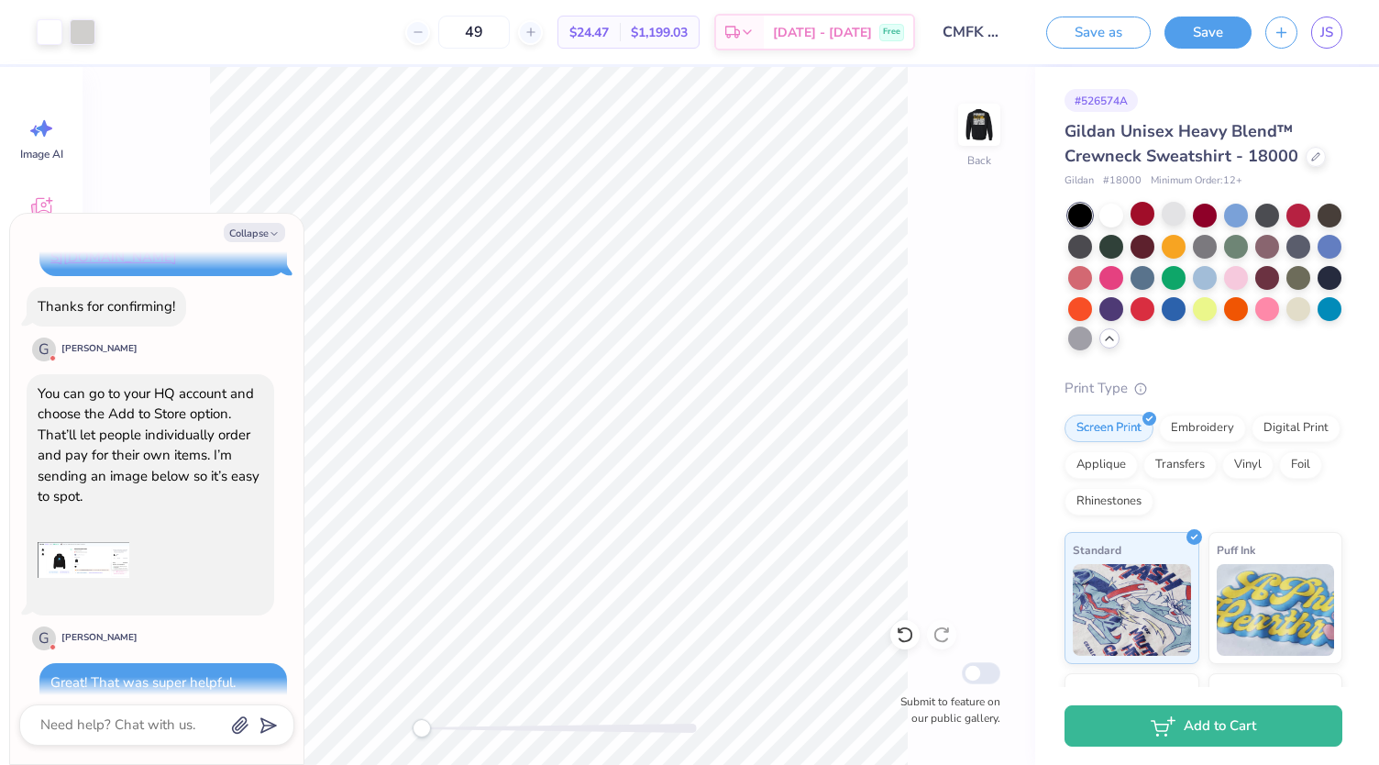
click at [266, 243] on div "Collapse How can we help you? Title your design to save it Title your design to…" at bounding box center [157, 489] width 294 height 550
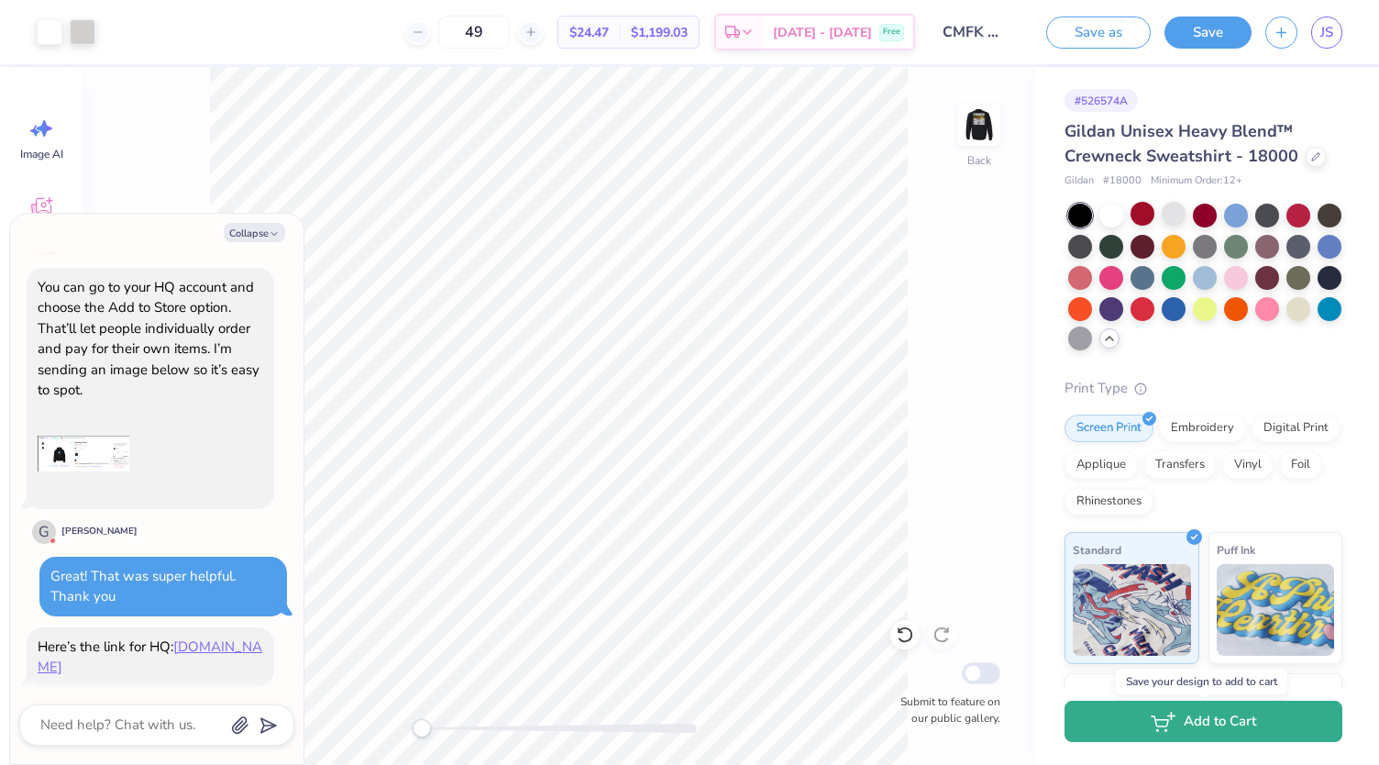
click at [1159, 724] on icon "button" at bounding box center [1163, 722] width 25 height 20
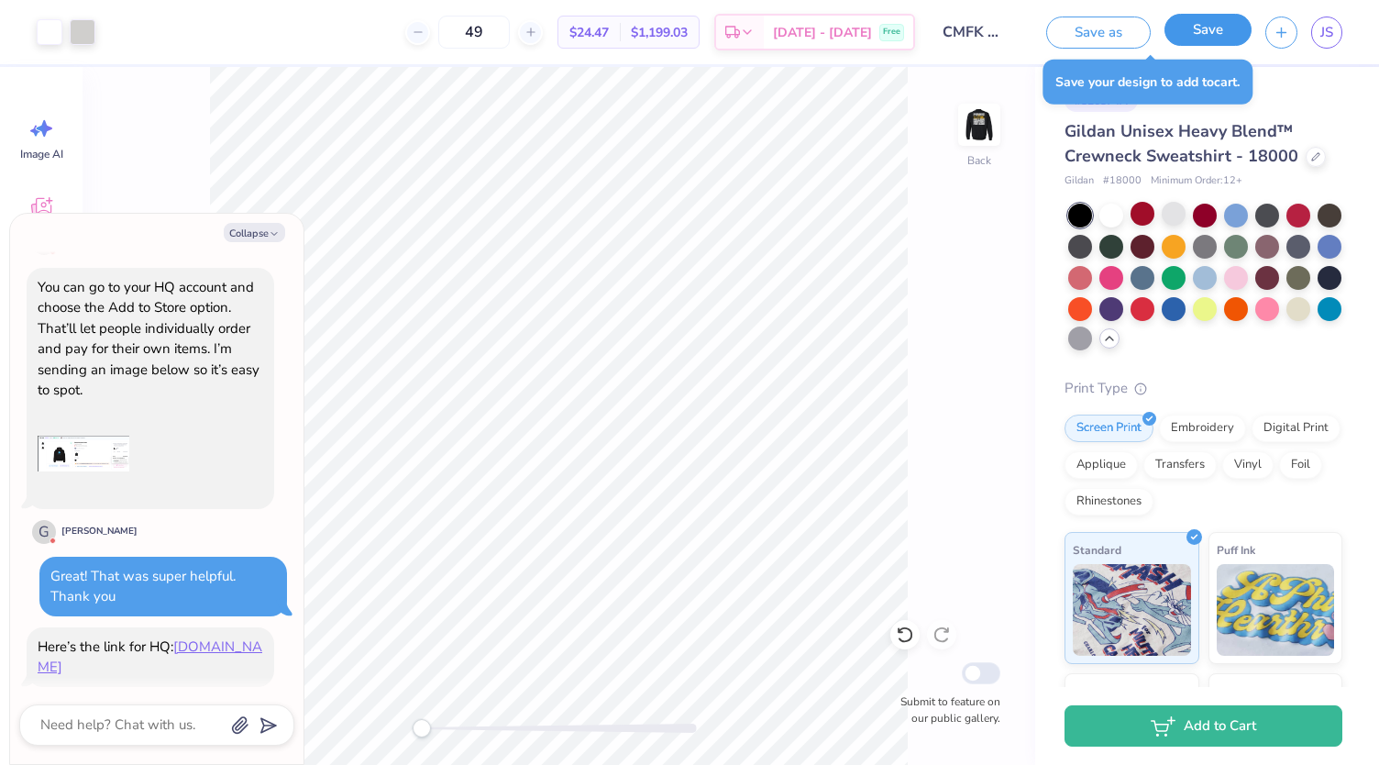
click at [1199, 36] on button "Save" at bounding box center [1208, 30] width 87 height 32
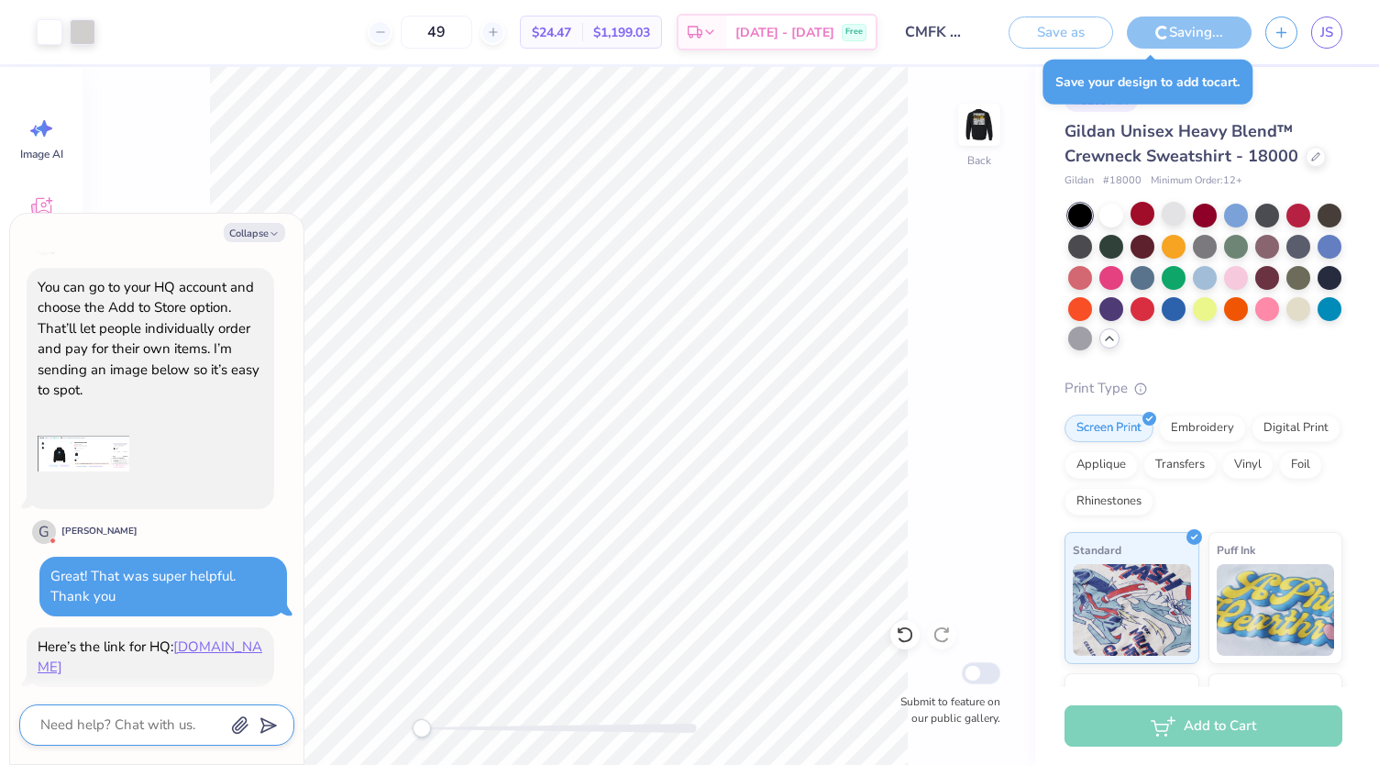
click at [171, 726] on textarea at bounding box center [132, 725] width 186 height 25
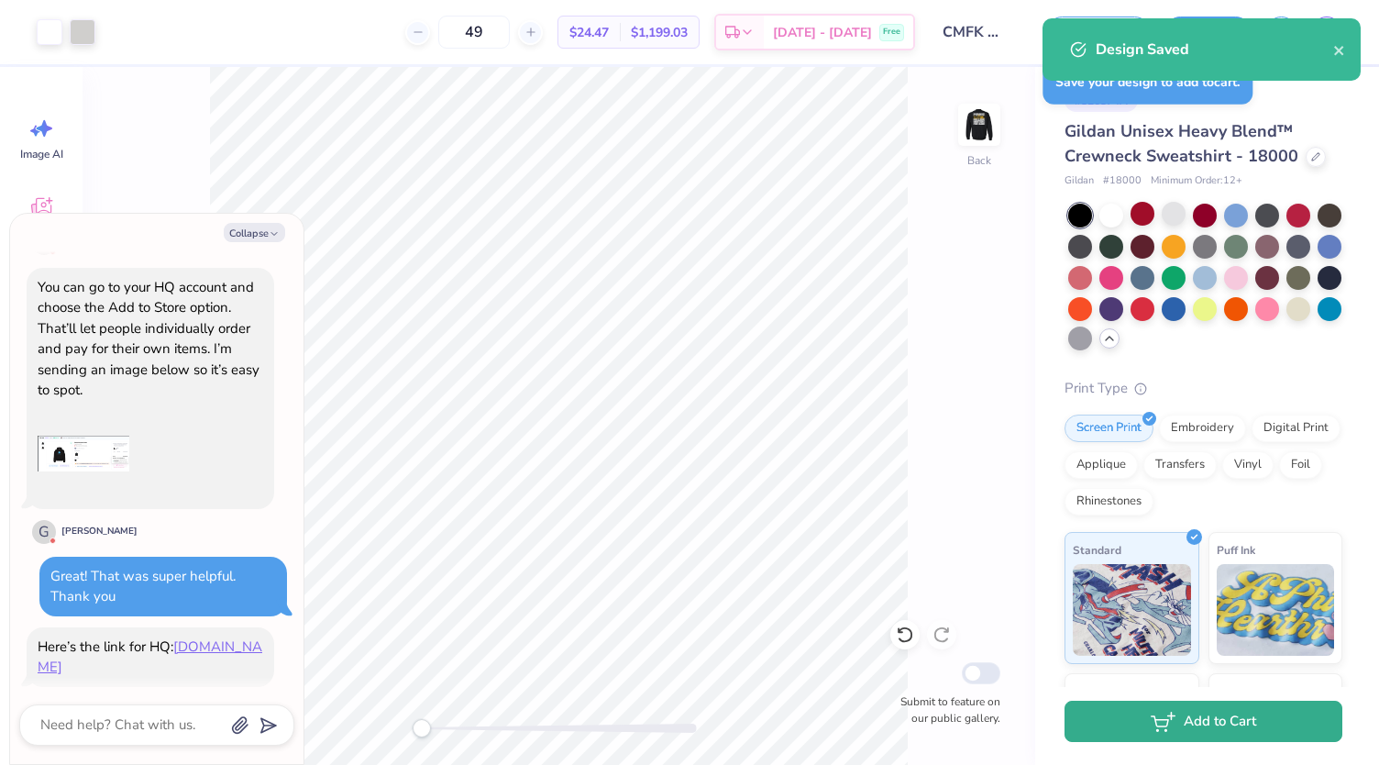
click at [1130, 718] on button "Add to Cart" at bounding box center [1204, 721] width 278 height 41
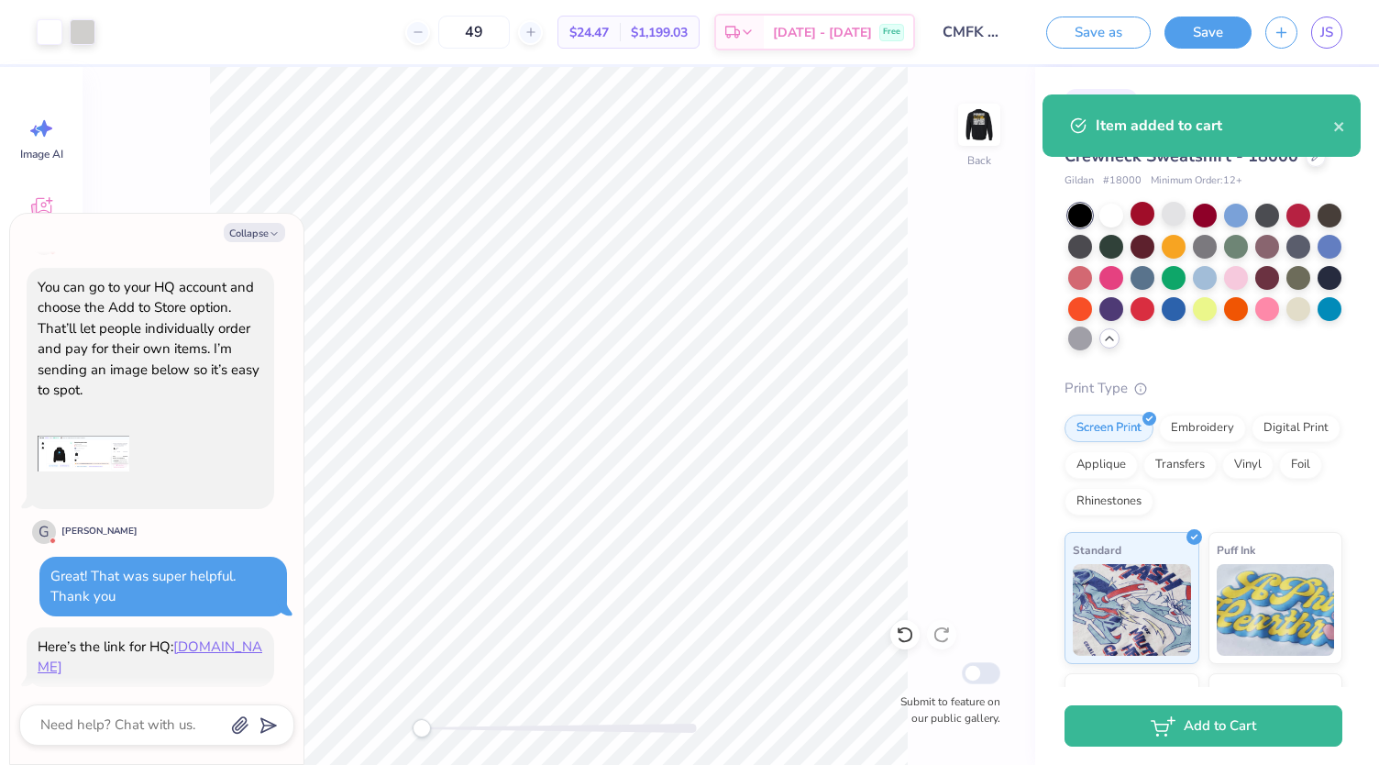
scroll to position [1097, 0]
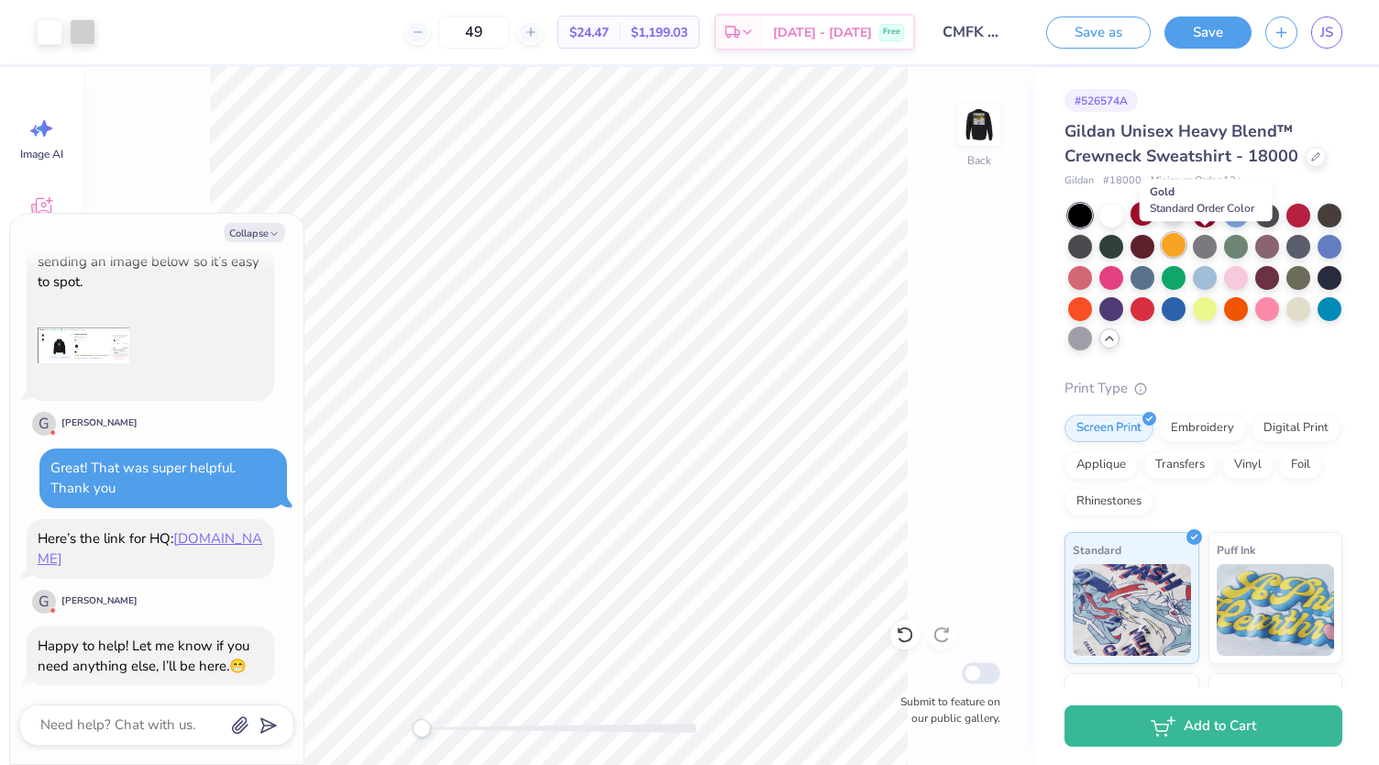
click at [1186, 249] on div at bounding box center [1174, 245] width 24 height 24
click at [1117, 338] on icon at bounding box center [1109, 338] width 15 height 15
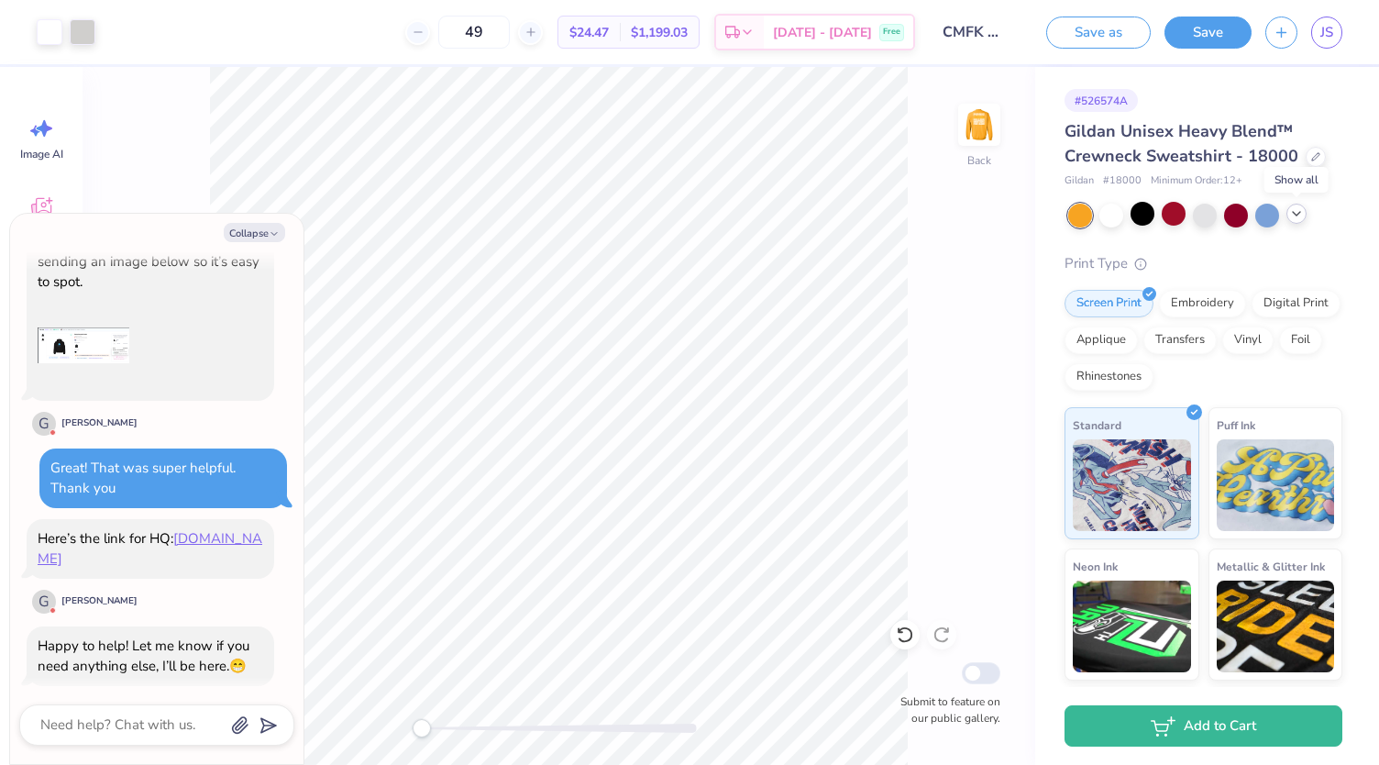
click at [1301, 216] on icon at bounding box center [1297, 213] width 15 height 15
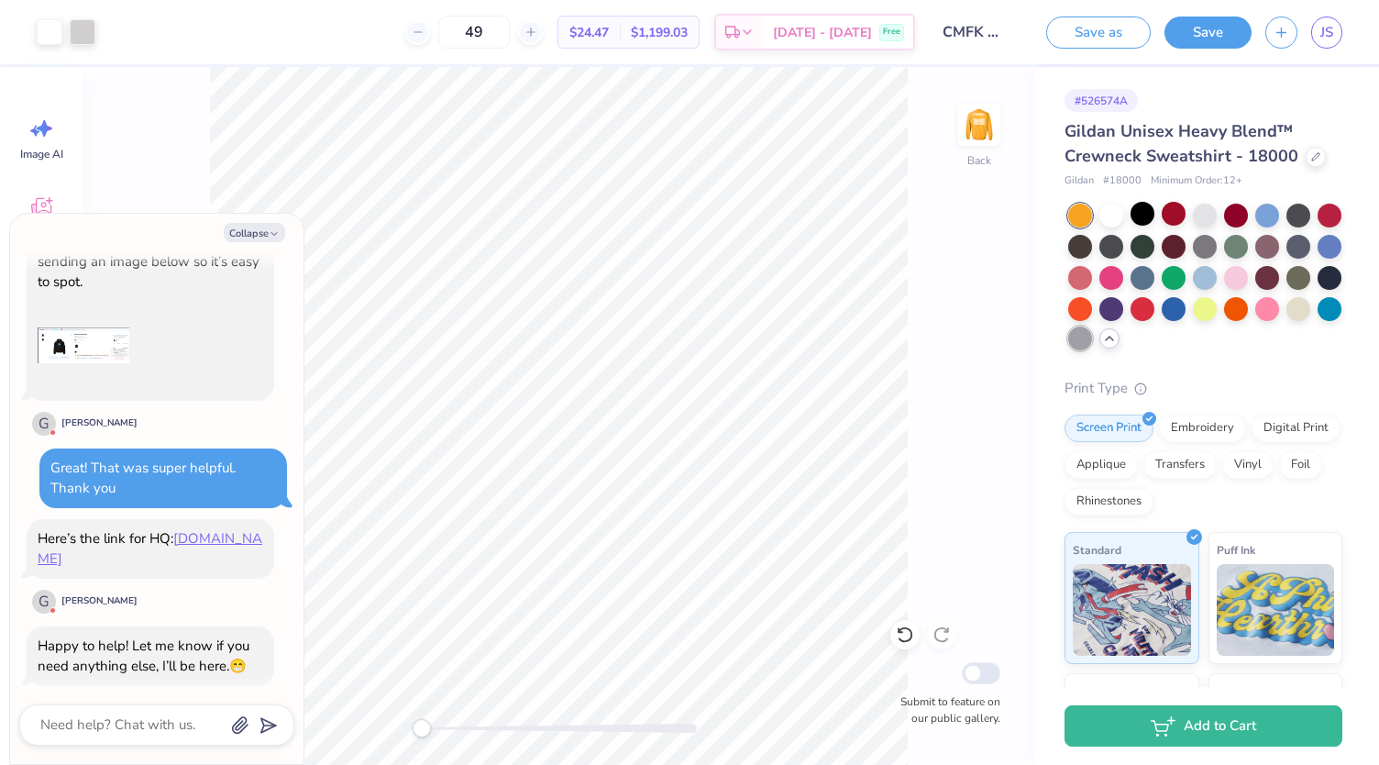
click at [1092, 334] on div at bounding box center [1081, 339] width 24 height 24
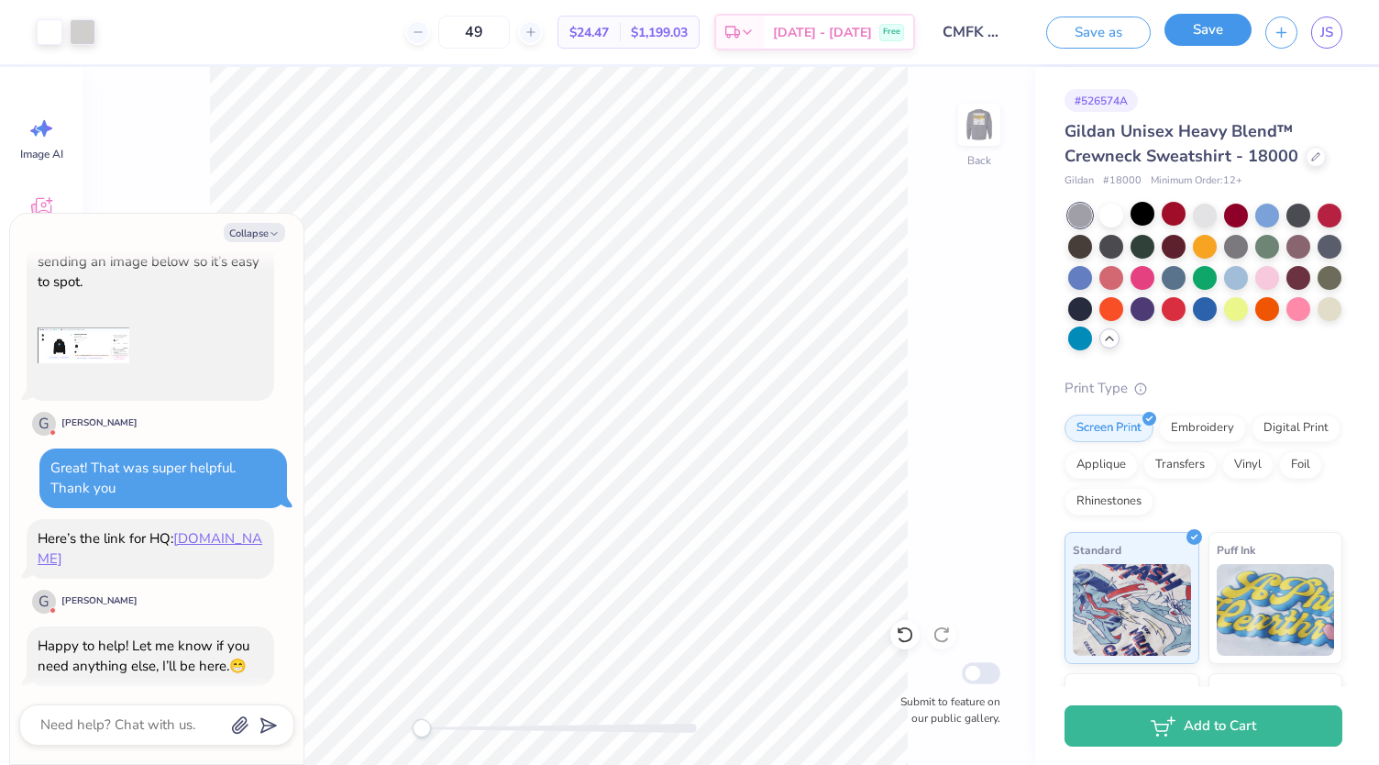
click at [1214, 16] on button "Save" at bounding box center [1208, 30] width 87 height 32
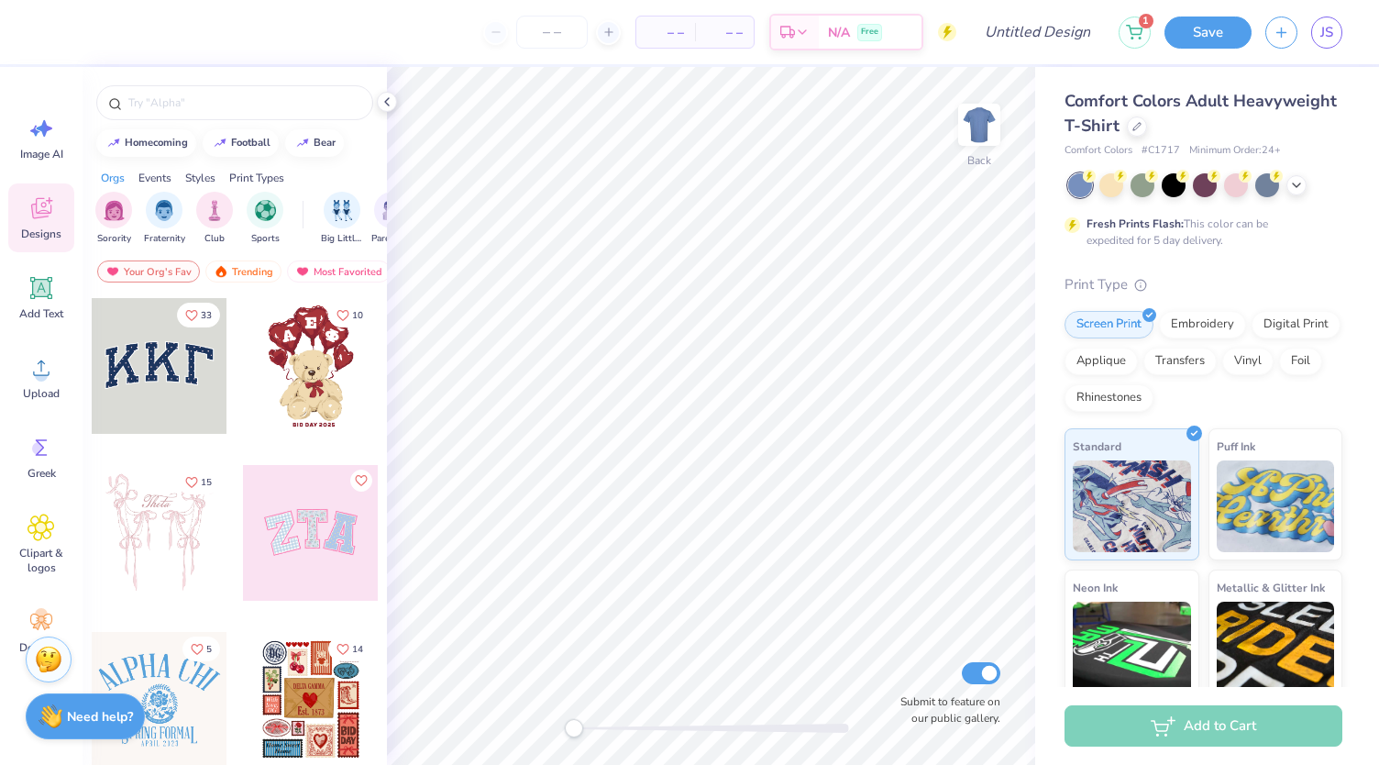
click at [1233, 129] on div "Comfort Colors Adult Heavyweight T-Shirt" at bounding box center [1204, 114] width 278 height 50
click at [1142, 122] on icon at bounding box center [1137, 124] width 9 height 9
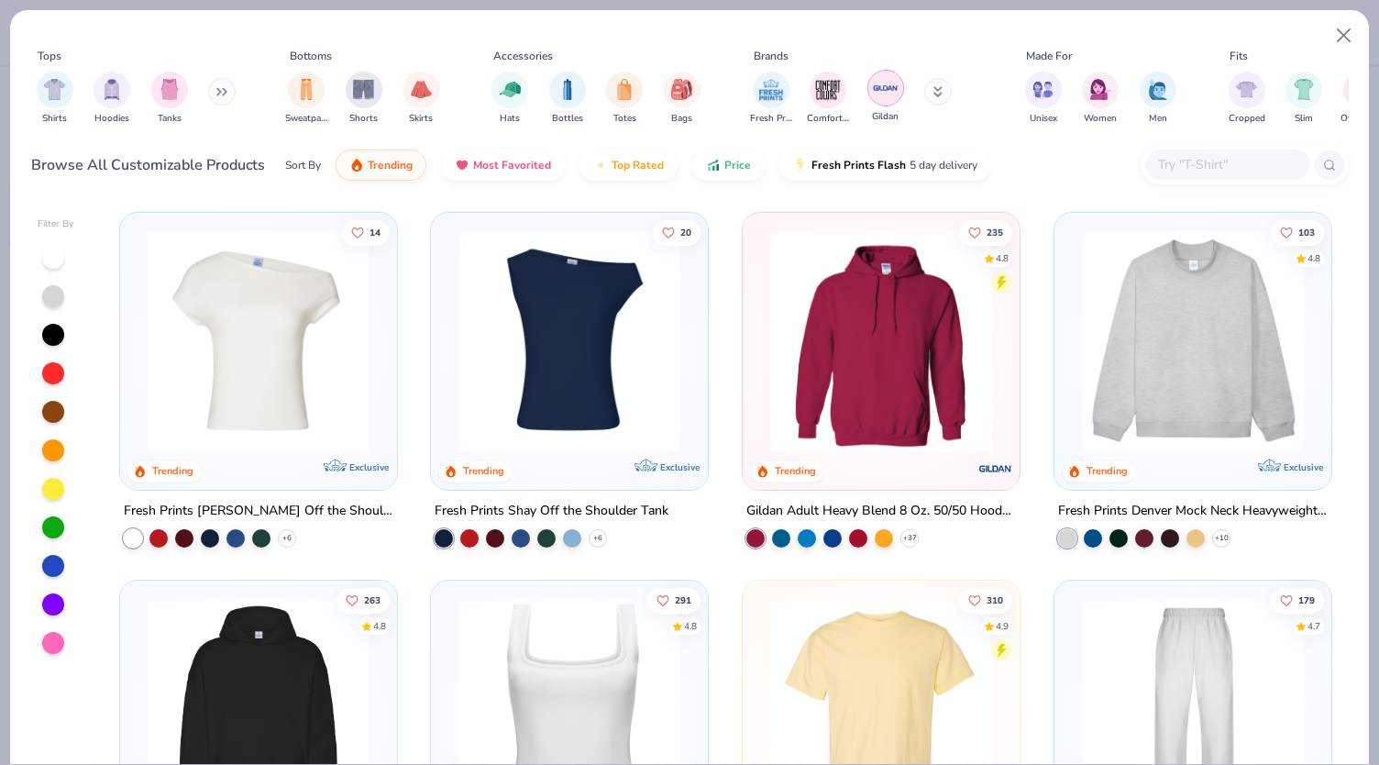
click at [877, 101] on img "filter for Gildan" at bounding box center [886, 88] width 28 height 28
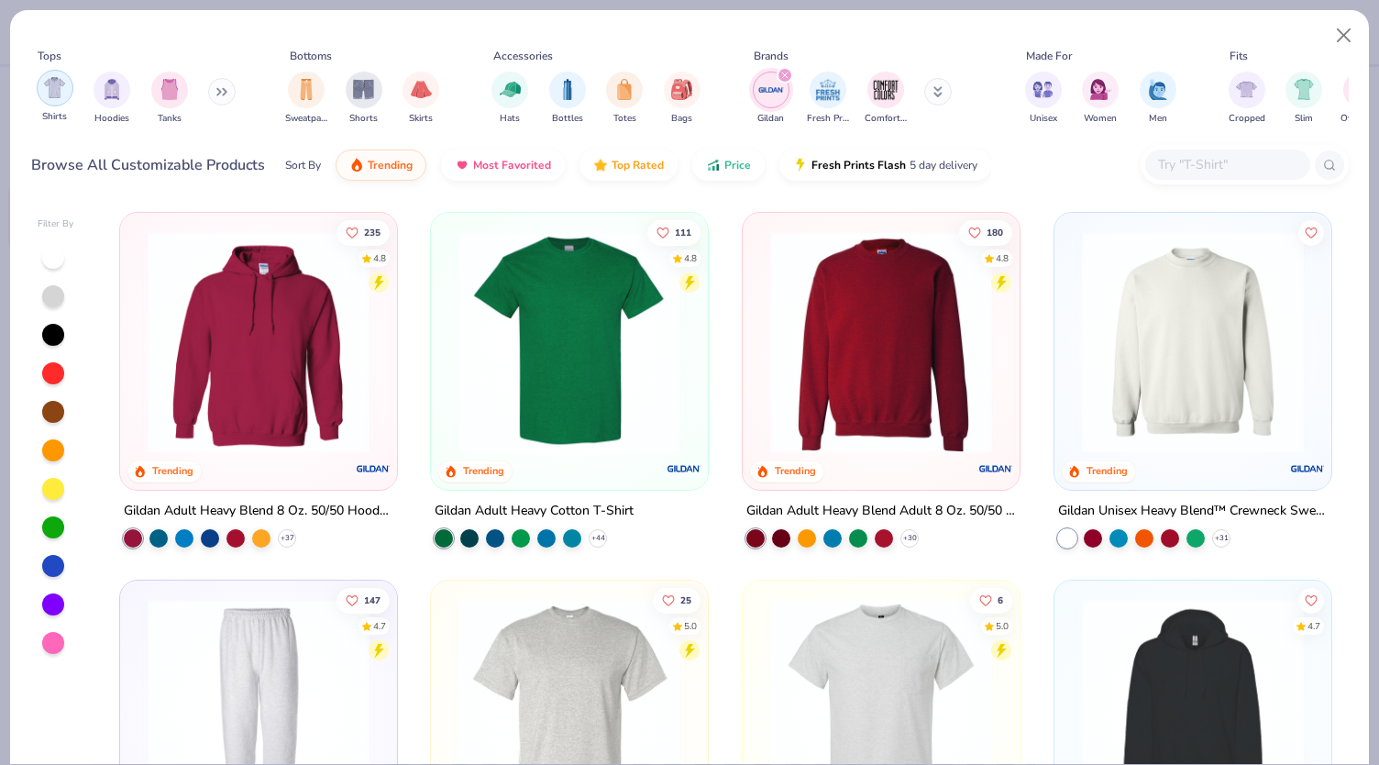
click at [44, 72] on div "filter for Shirts" at bounding box center [55, 88] width 37 height 37
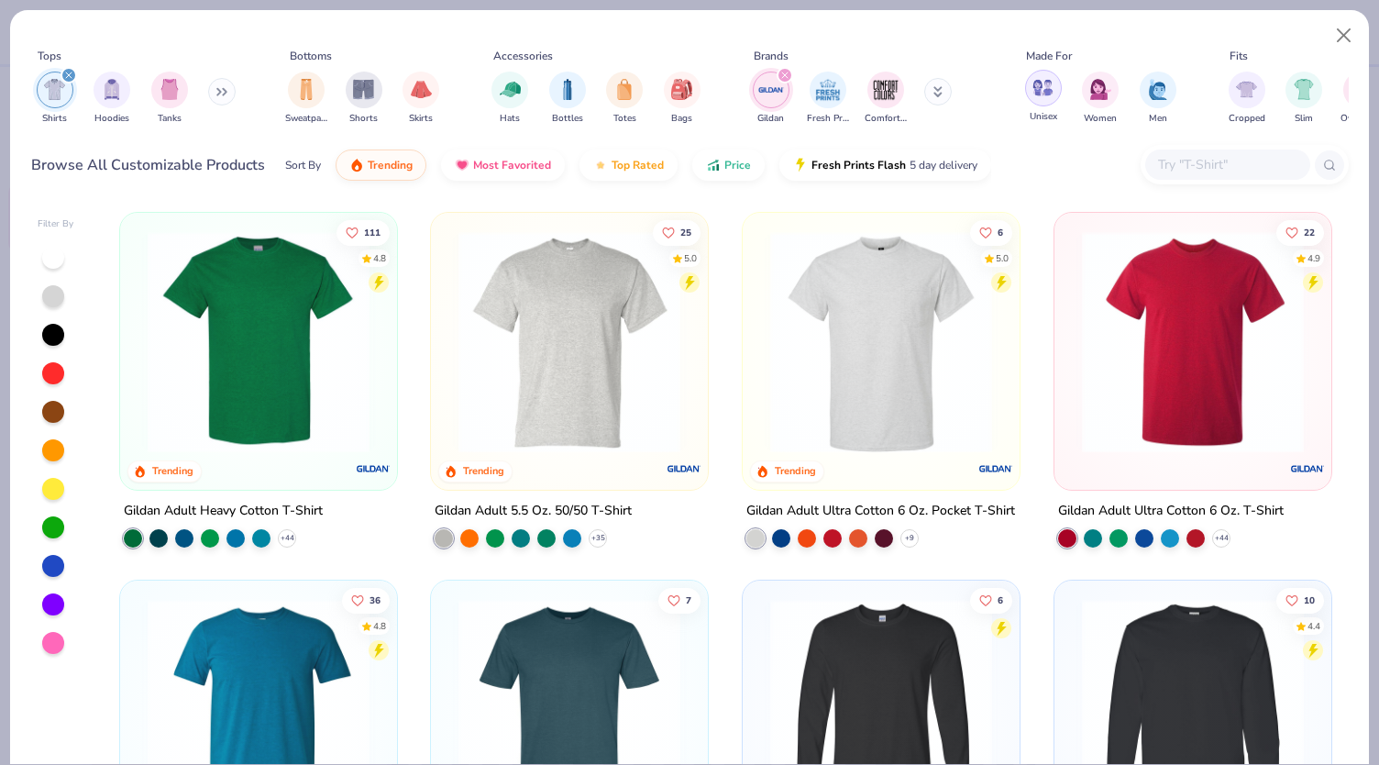
click at [1046, 90] on img "filter for Unisex" at bounding box center [1043, 87] width 21 height 21
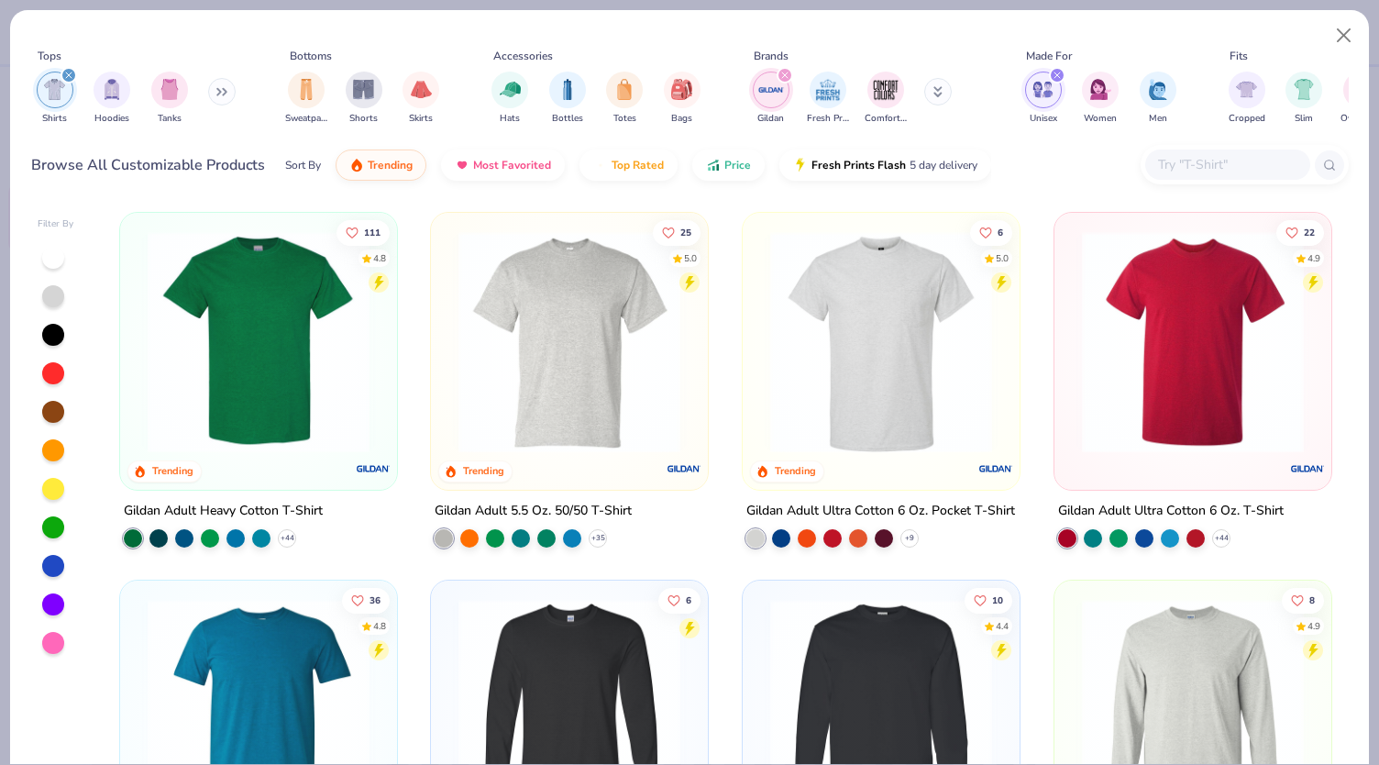
click at [1238, 415] on img at bounding box center [1193, 342] width 240 height 222
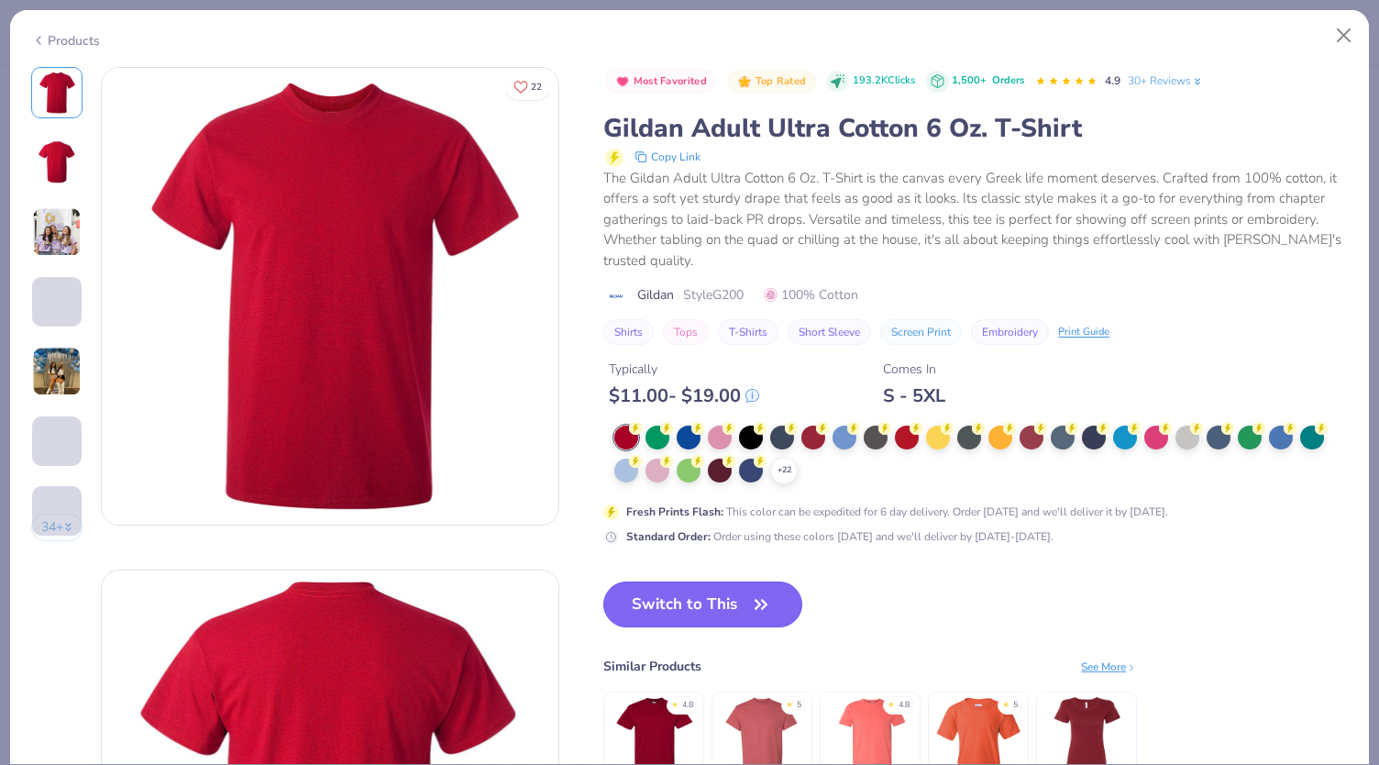
click at [748, 599] on span "button" at bounding box center [761, 605] width 26 height 26
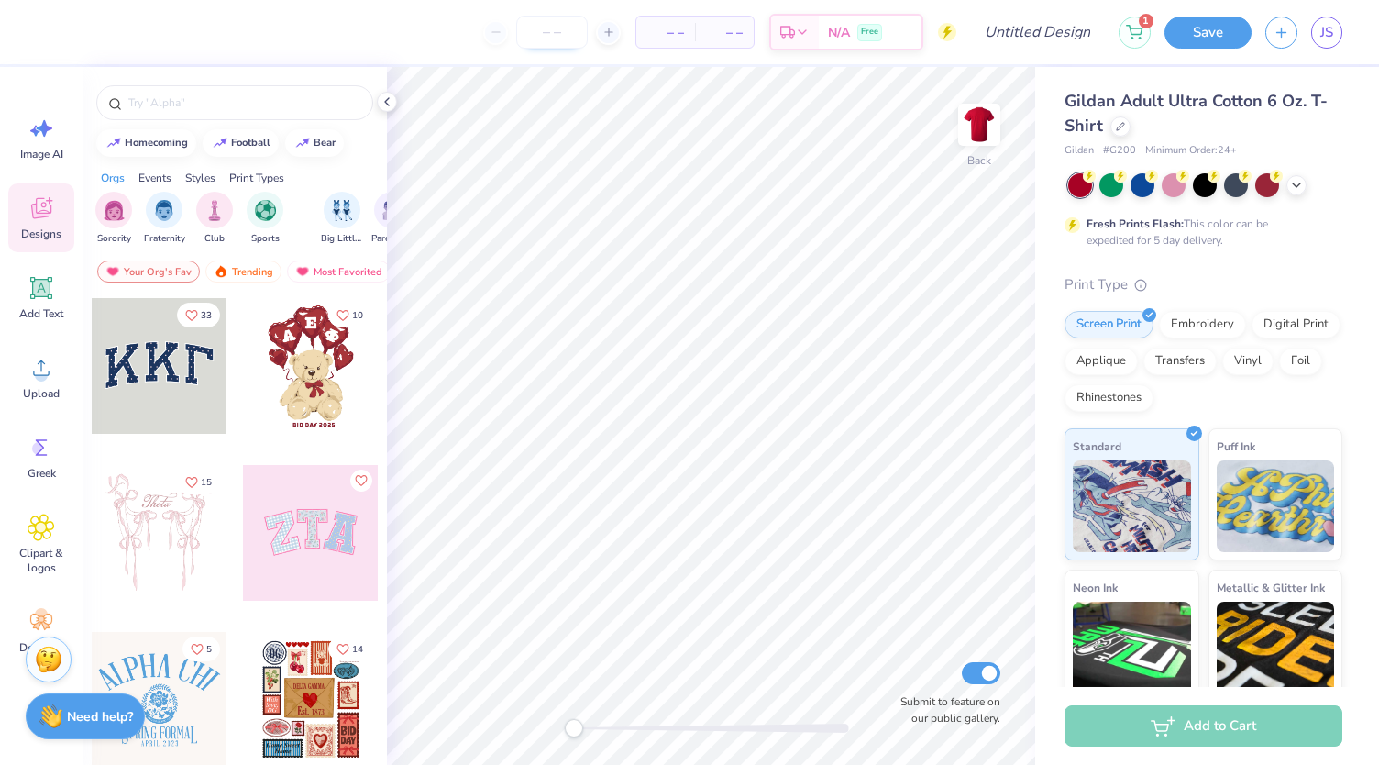
click at [547, 27] on input "number" at bounding box center [552, 32] width 72 height 33
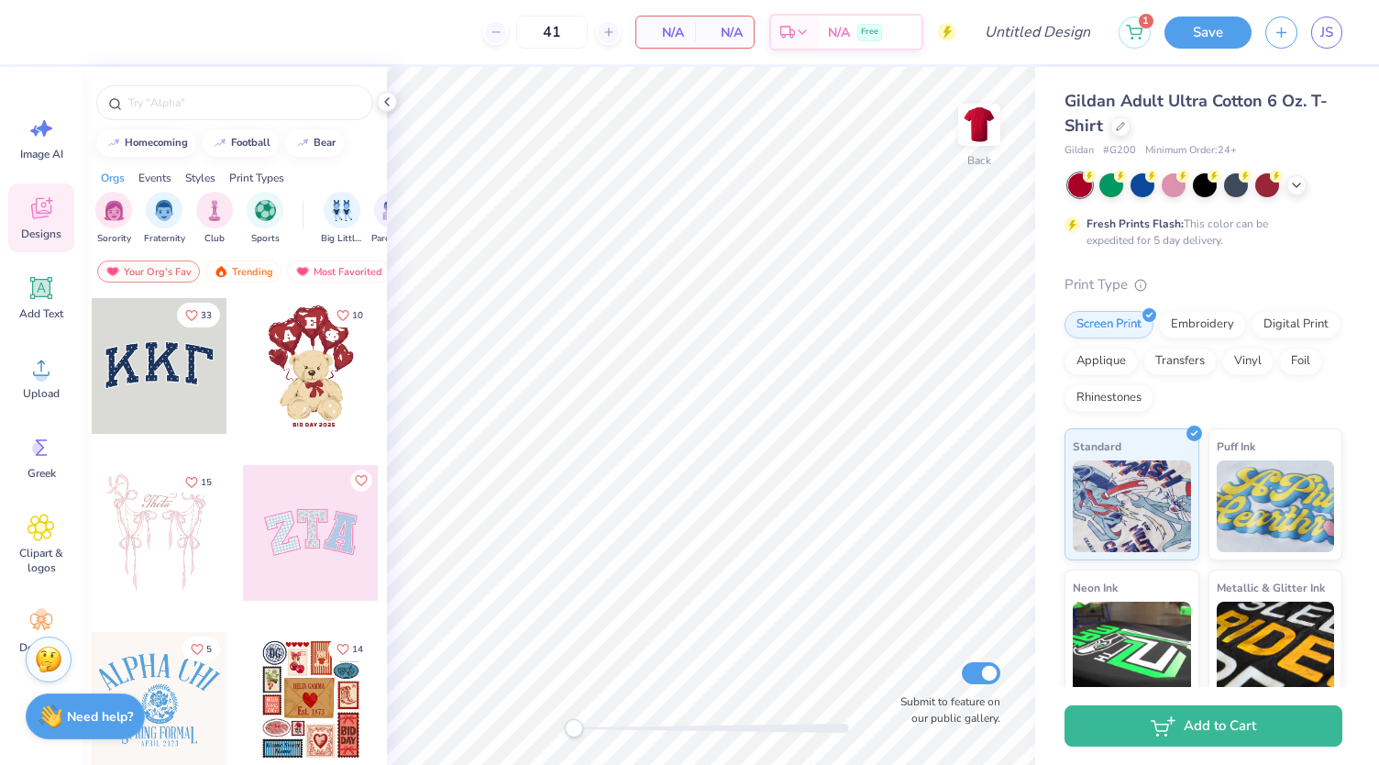
type input "41"
click at [457, 45] on div "41 N/A Per Item N/A Total Est. Delivery N/A Free" at bounding box center [503, 32] width 906 height 64
click at [1207, 184] on div at bounding box center [1205, 184] width 24 height 24
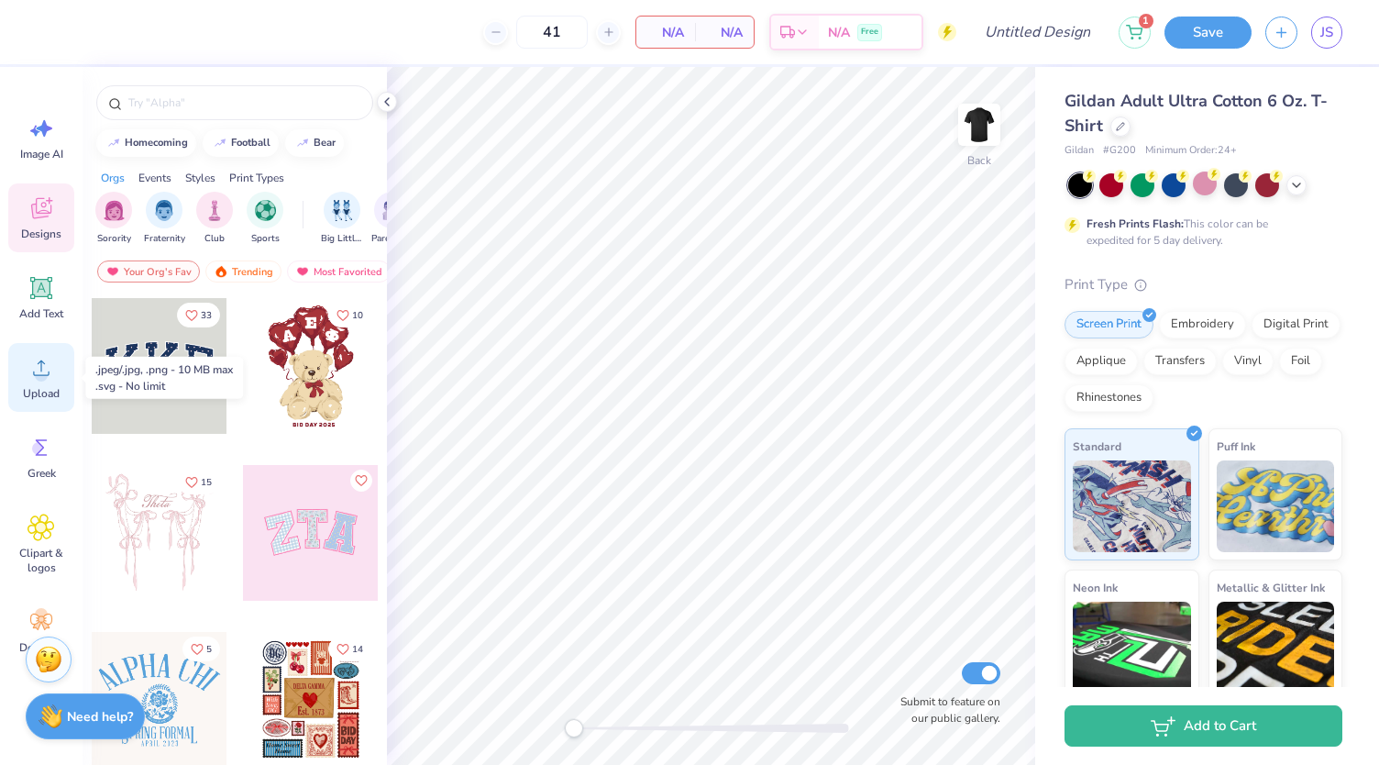
click at [39, 383] on div "Upload" at bounding box center [41, 377] width 66 height 69
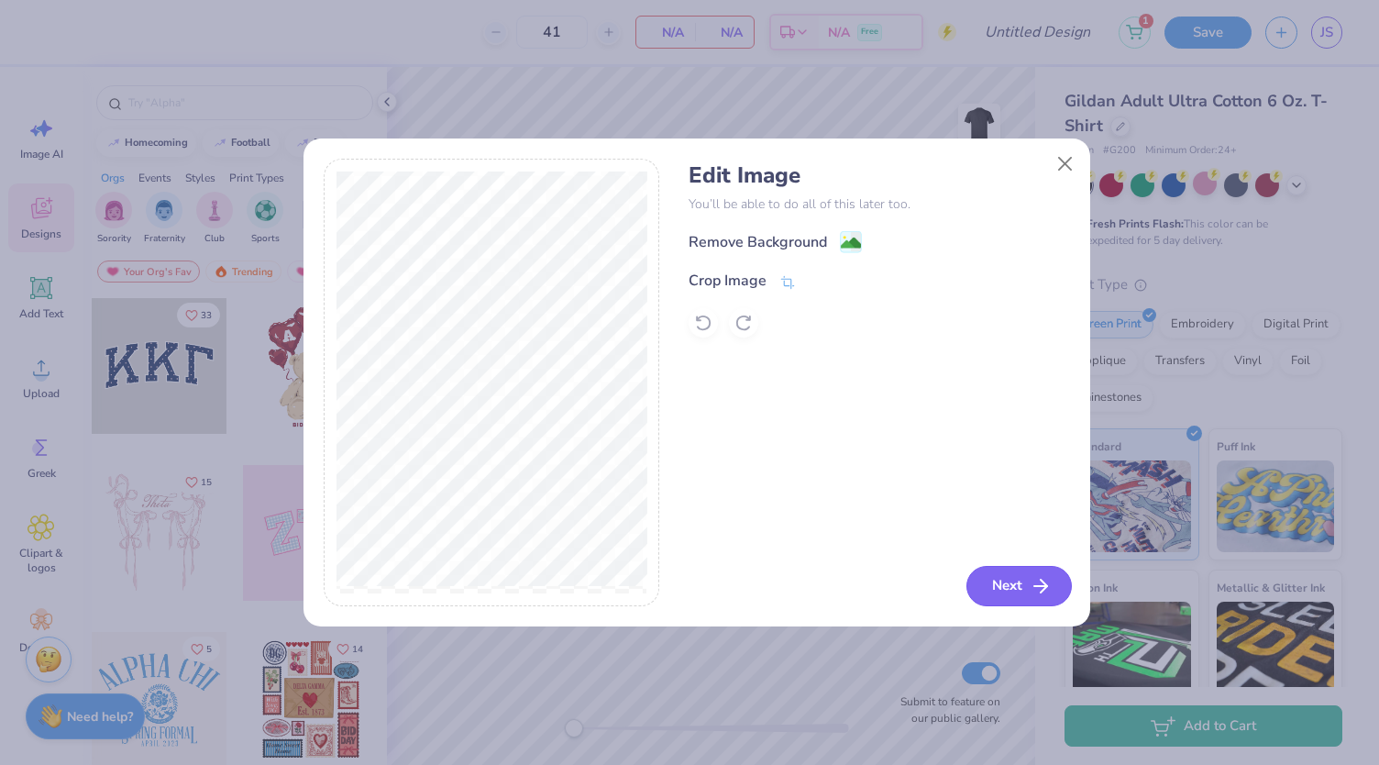
click at [1016, 577] on button "Next" at bounding box center [1019, 586] width 105 height 40
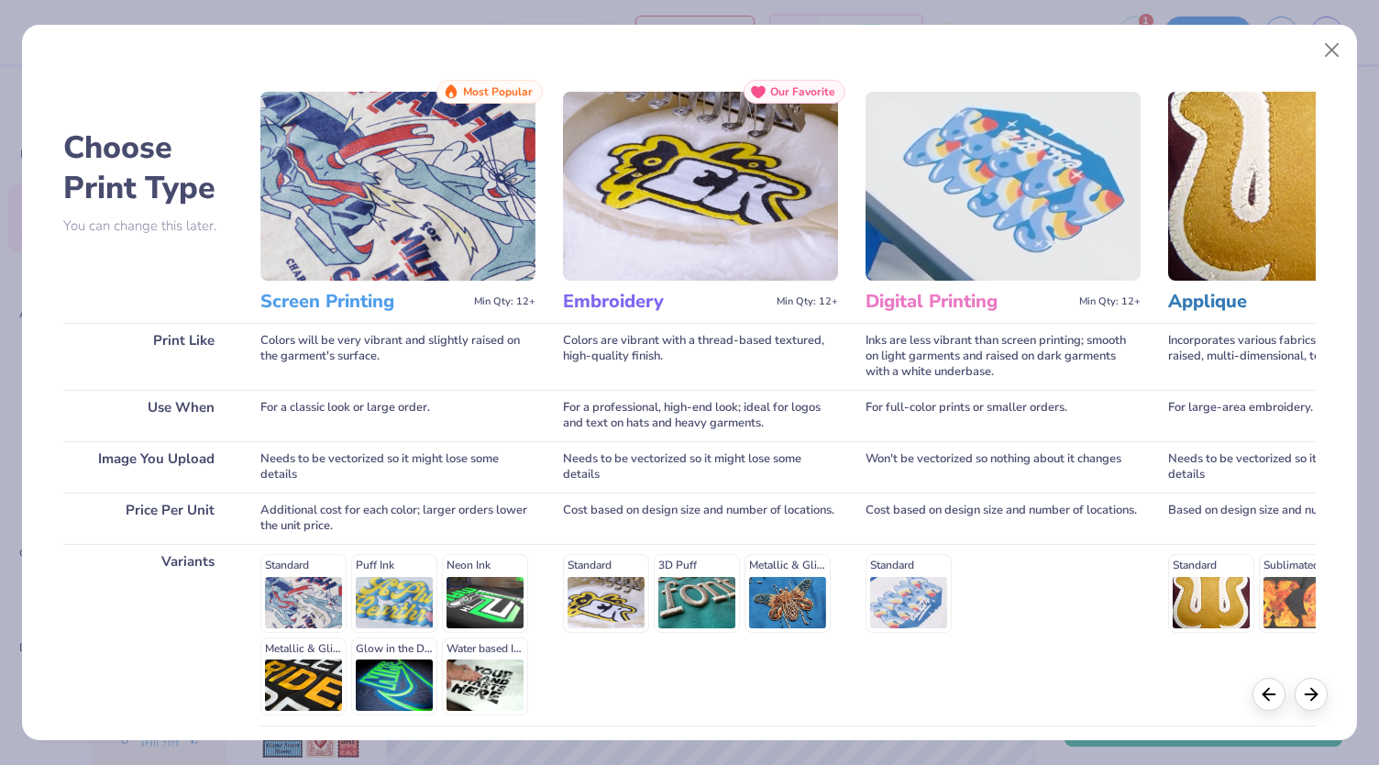
scroll to position [149, 0]
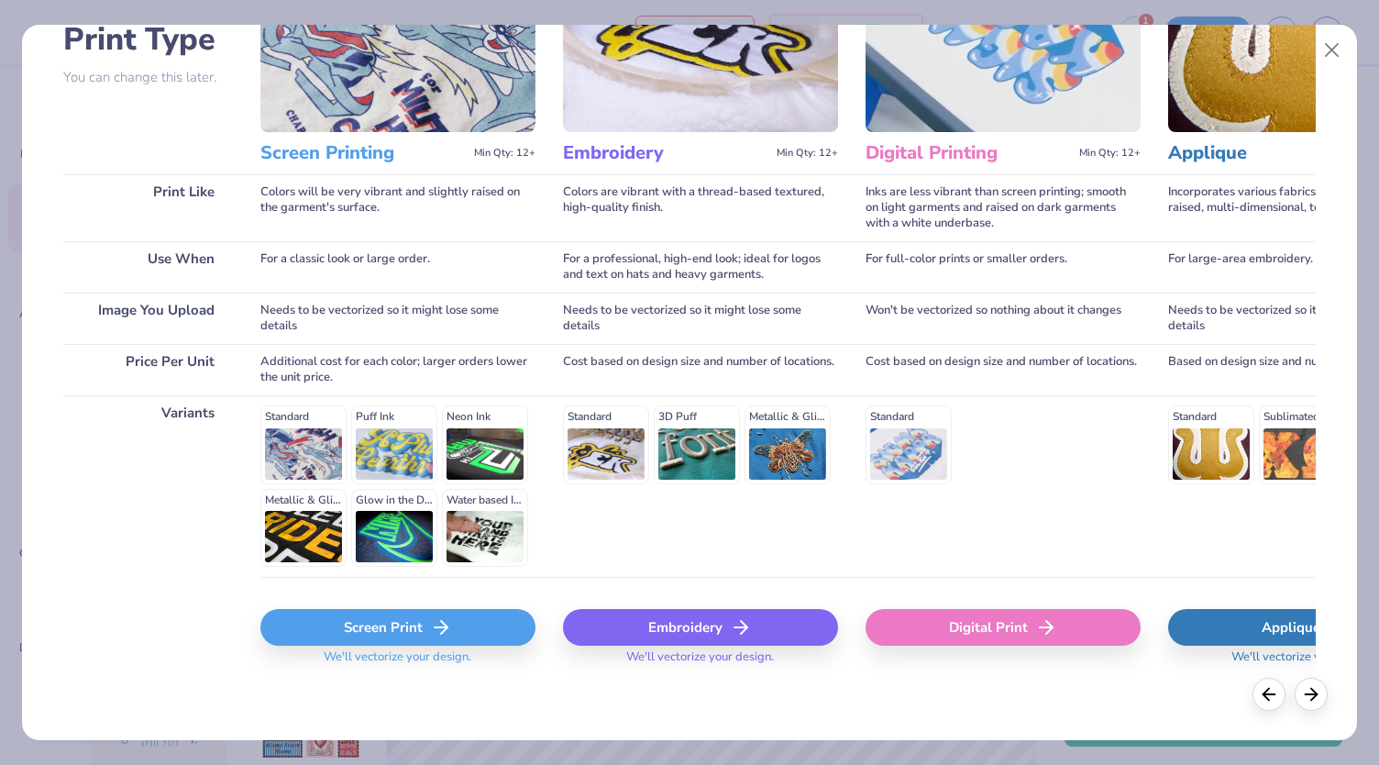
click at [430, 628] on icon at bounding box center [441, 627] width 22 height 22
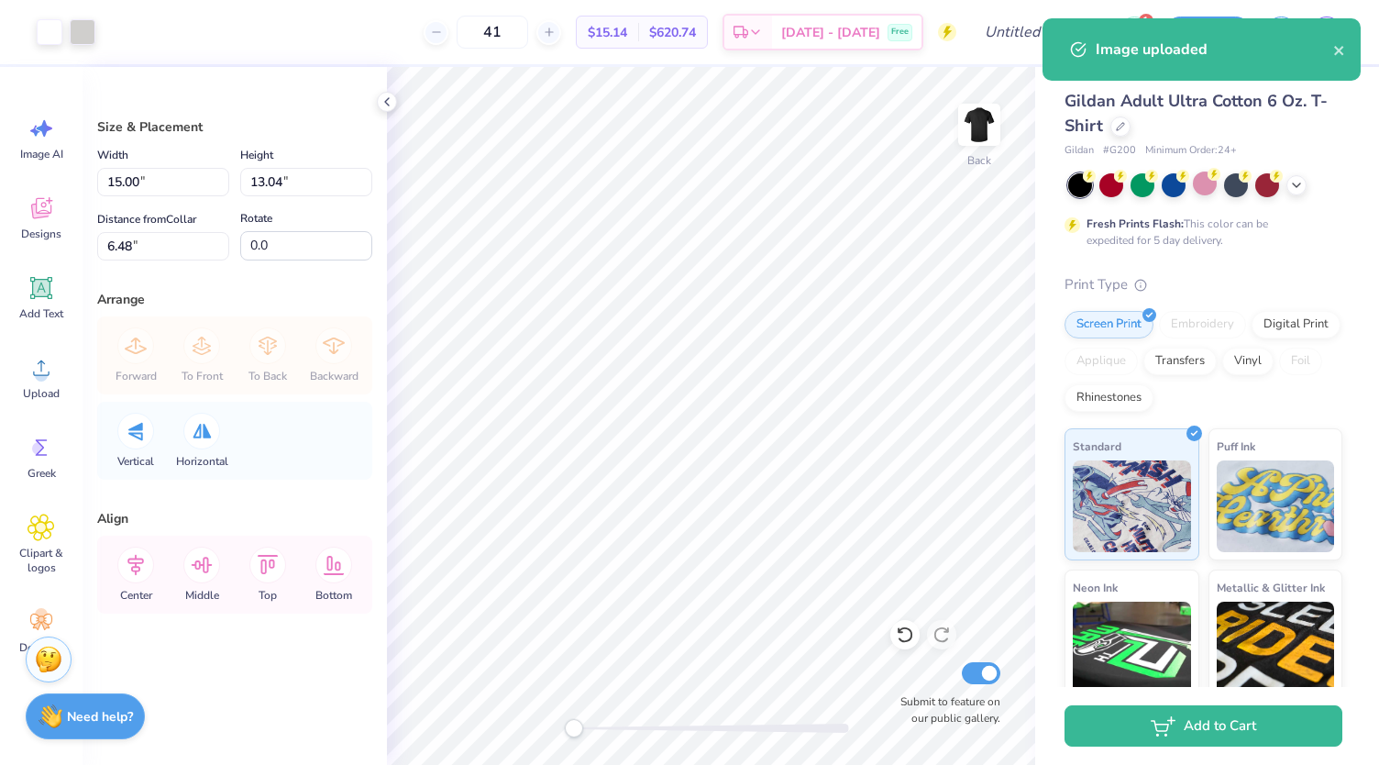
type input "2.63"
type input "2.29"
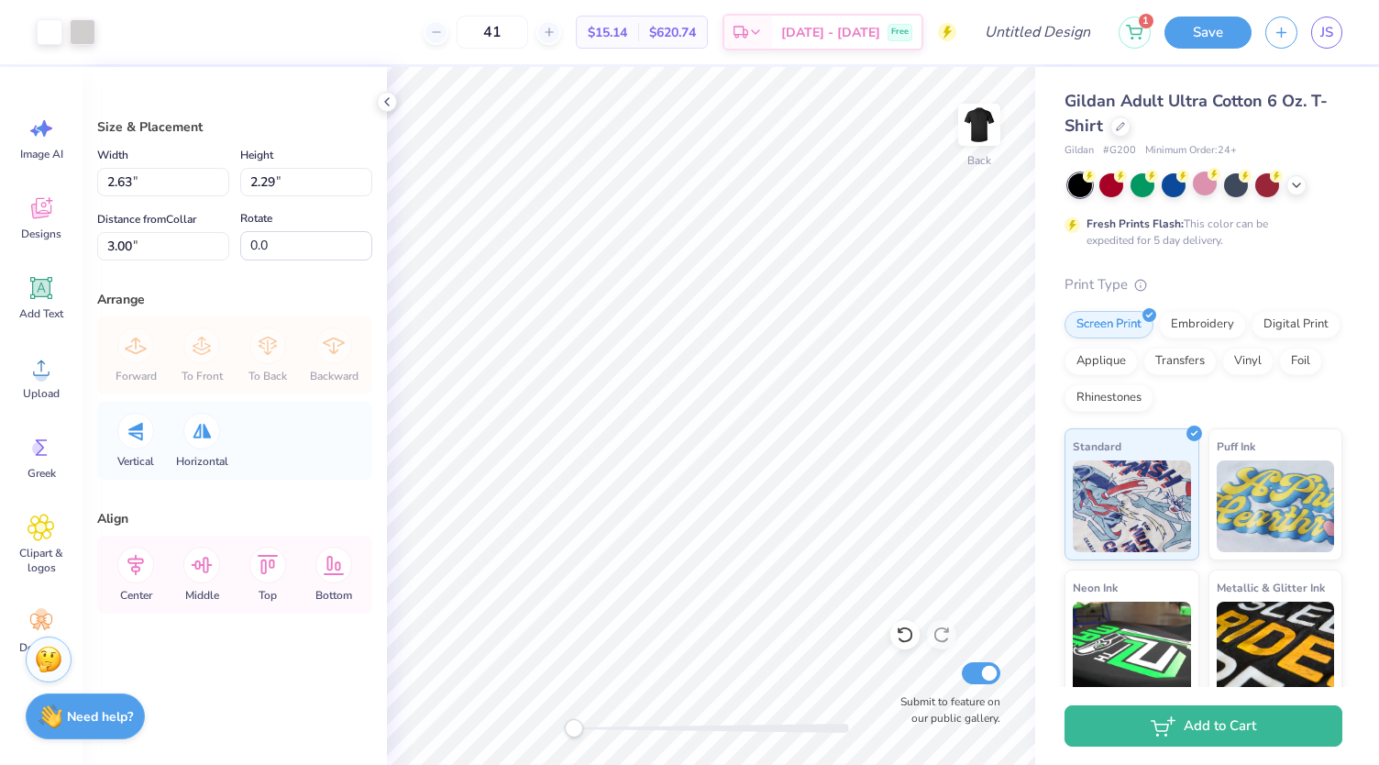
type input "1.81"
type input "1.57"
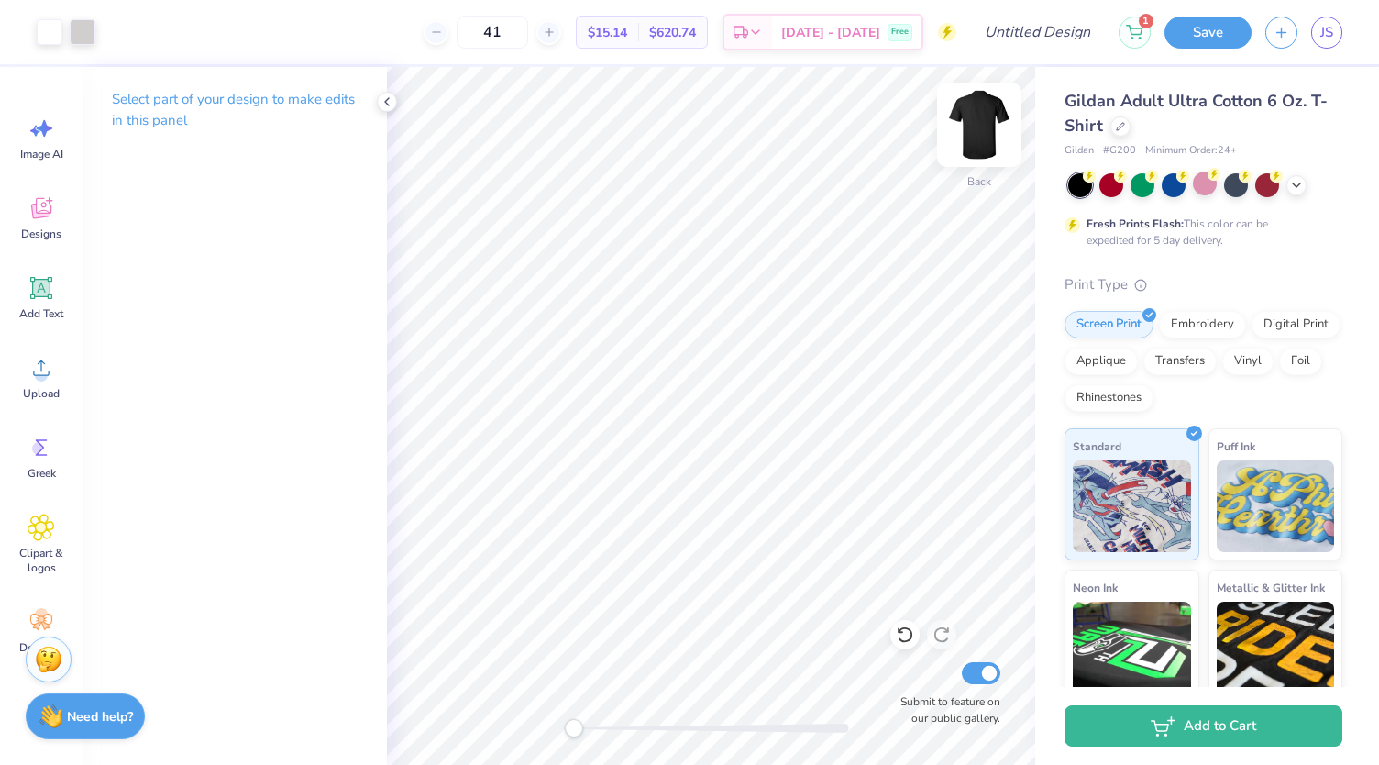
click at [969, 123] on img at bounding box center [979, 124] width 73 height 73
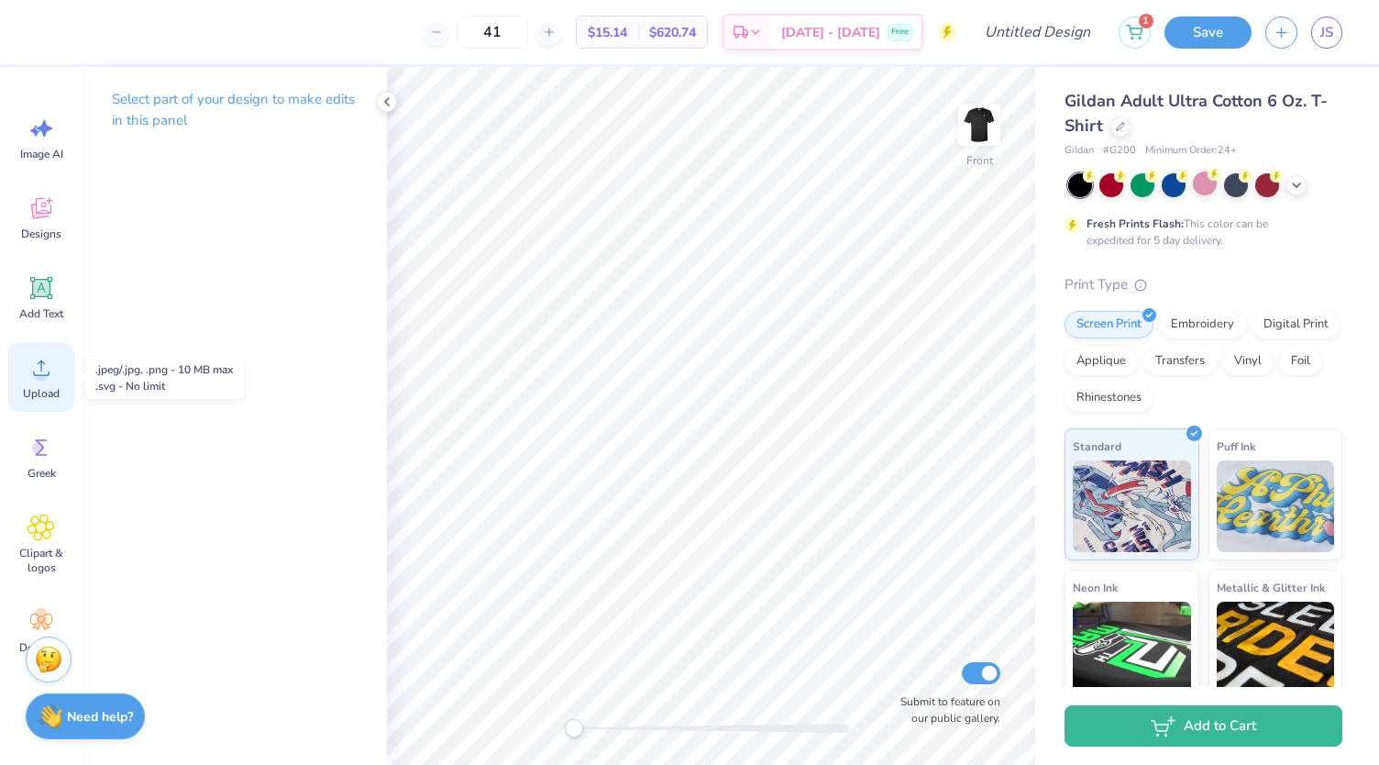
click at [32, 371] on icon at bounding box center [42, 368] width 28 height 28
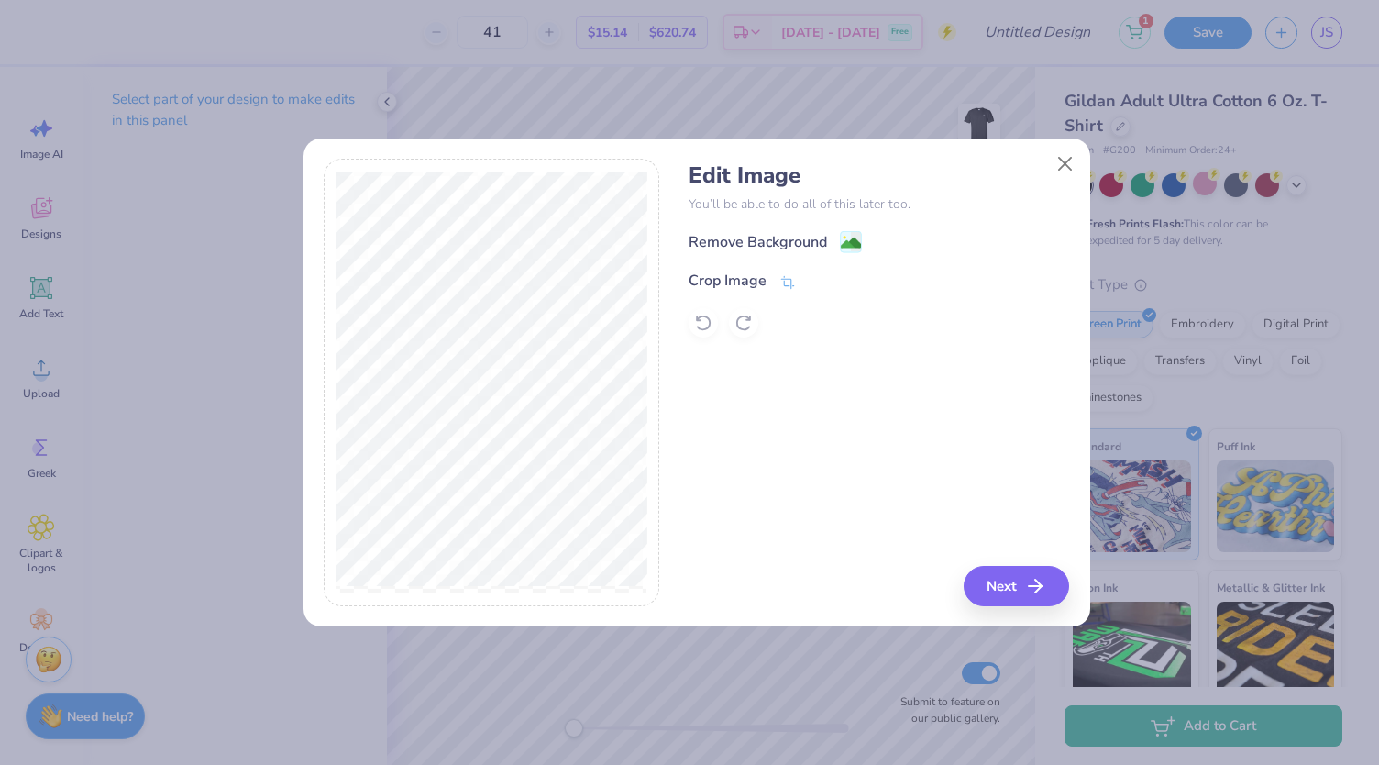
click at [1000, 565] on div "Edit Image You’ll be able to do all of this later too. Remove Background Crop I…" at bounding box center [879, 383] width 381 height 448
click at [1001, 572] on button "Next" at bounding box center [1019, 586] width 105 height 40
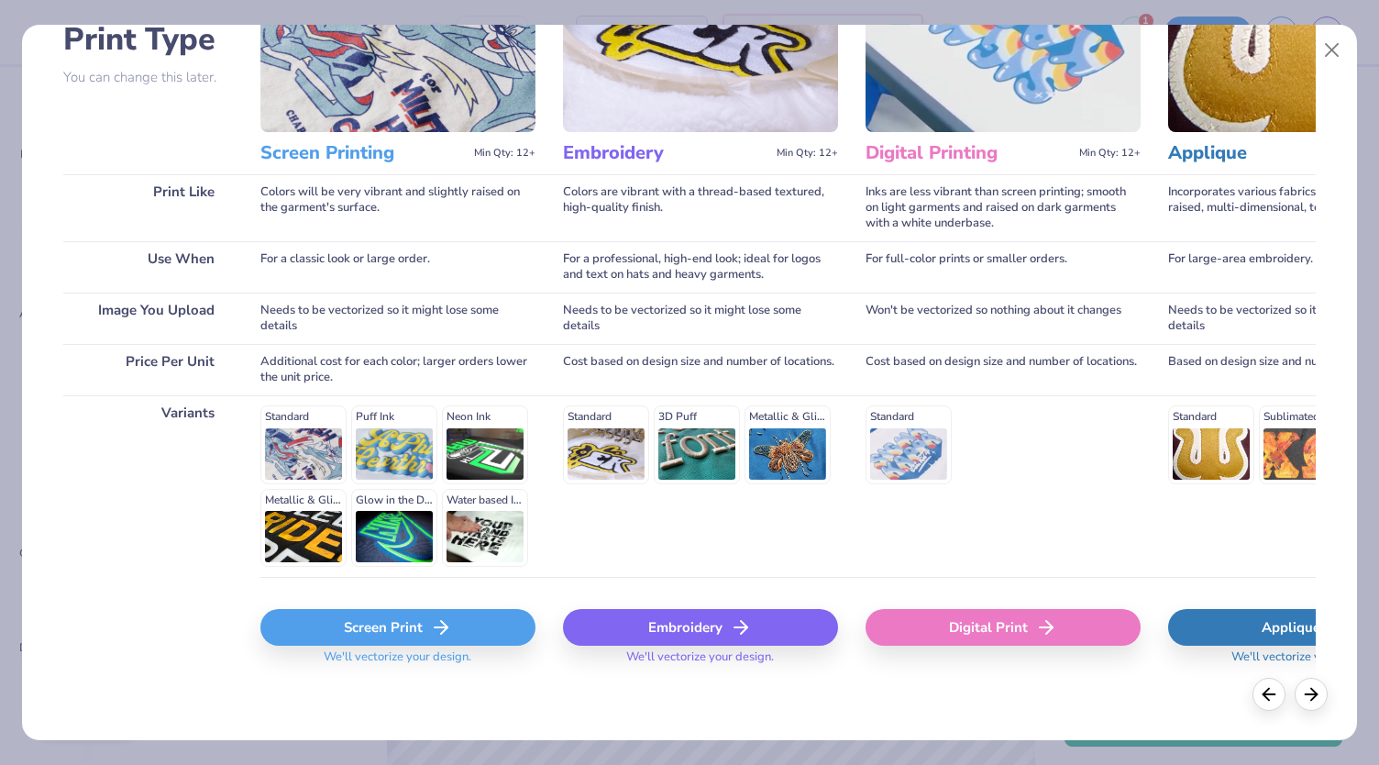
click at [397, 618] on div "Screen Print" at bounding box center [397, 627] width 275 height 37
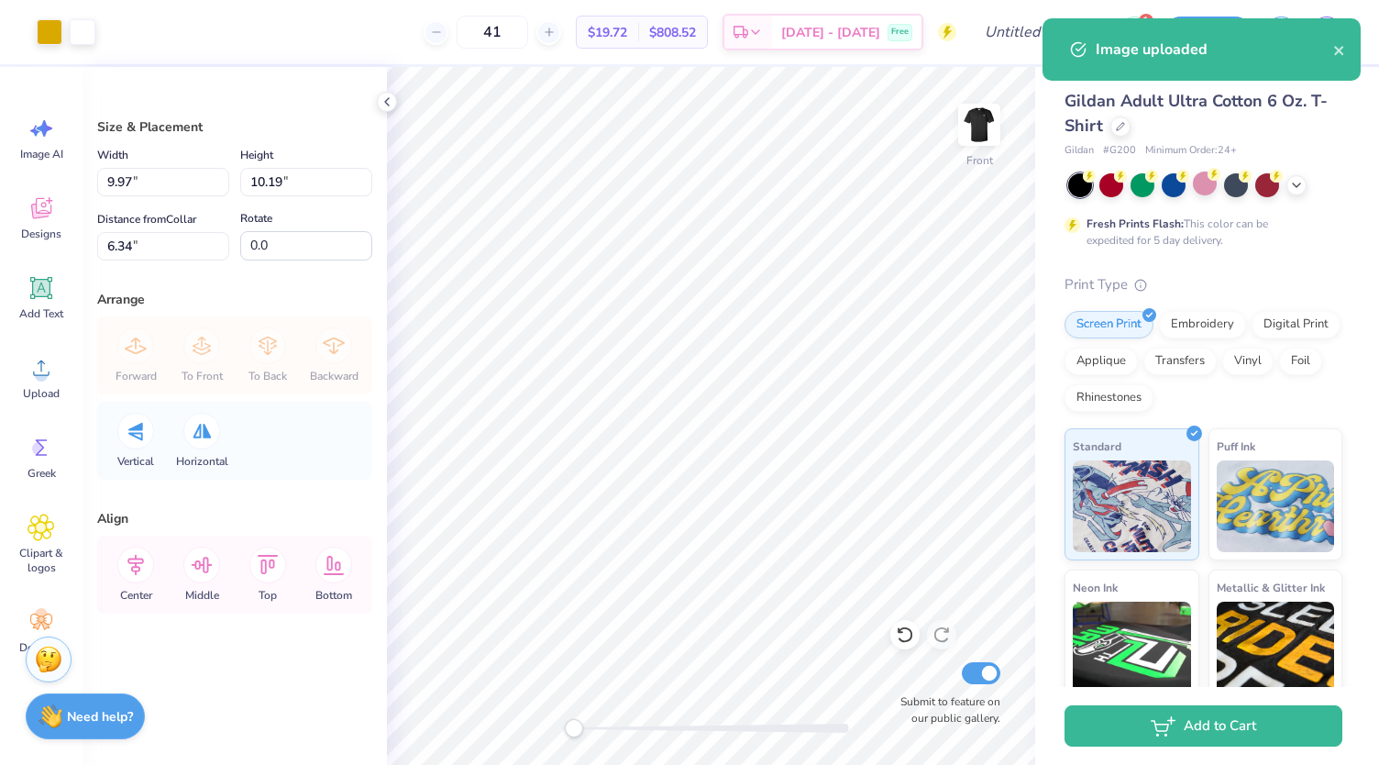
type input "9.97"
type input "10.19"
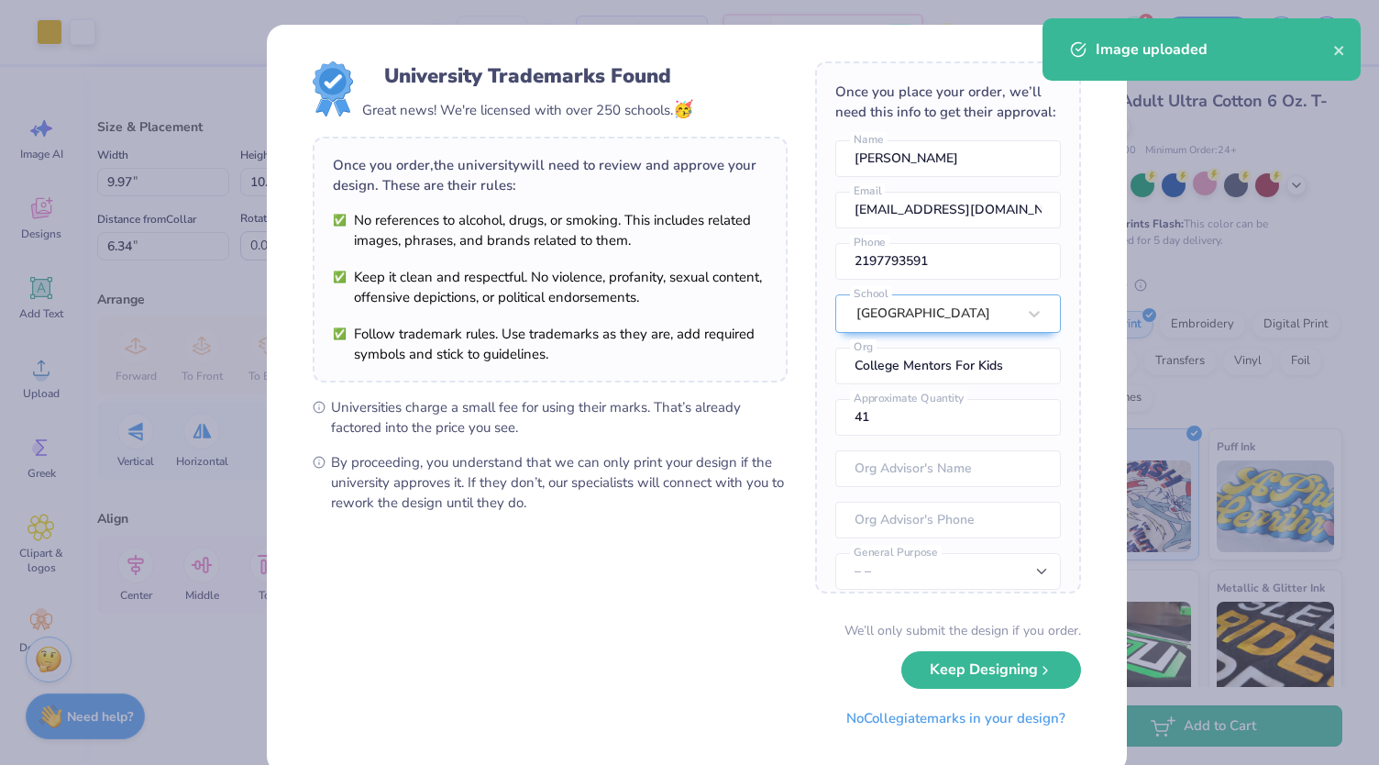
click at [765, 379] on body "Art colors 41 $19.72 Per Item $808.52 Total Est. Delivery [DATE] - [DATE] Free …" at bounding box center [689, 382] width 1379 height 765
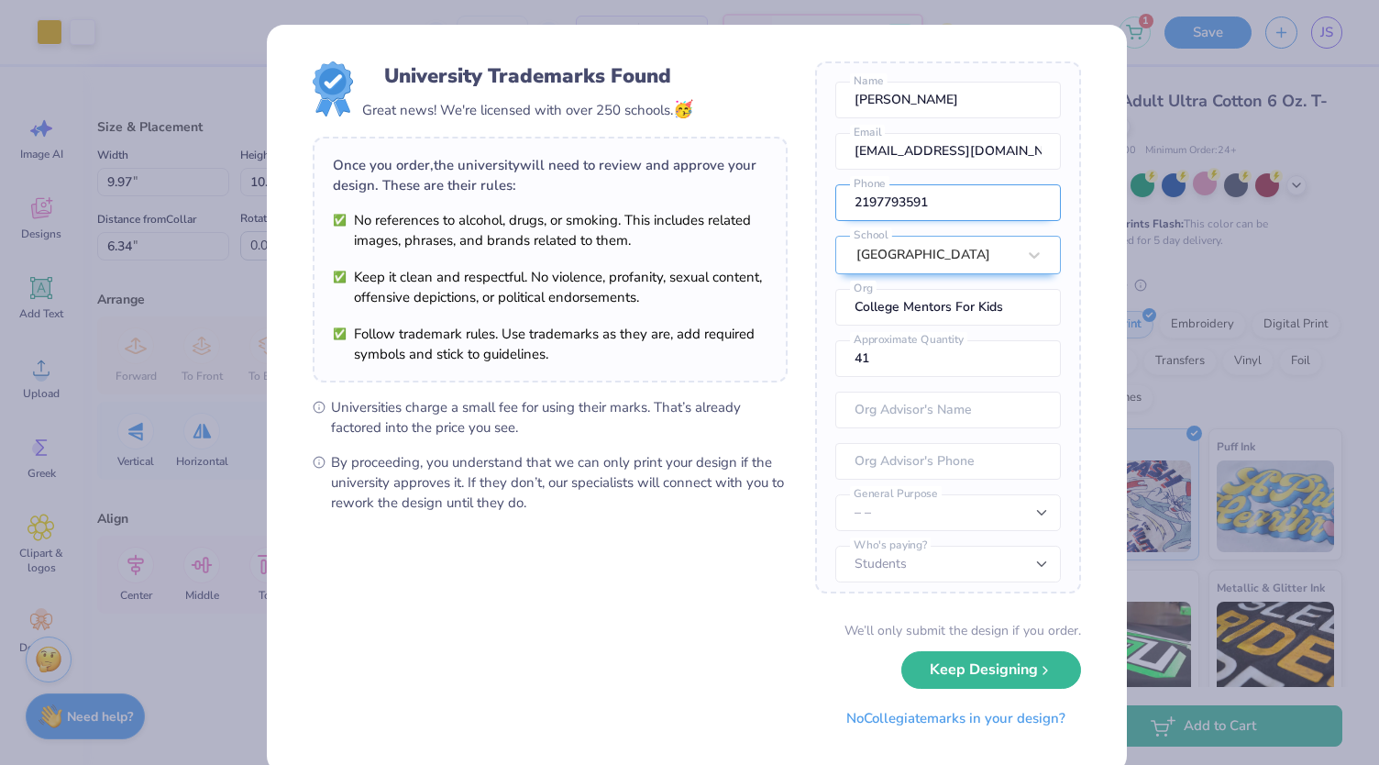
scroll to position [82, 0]
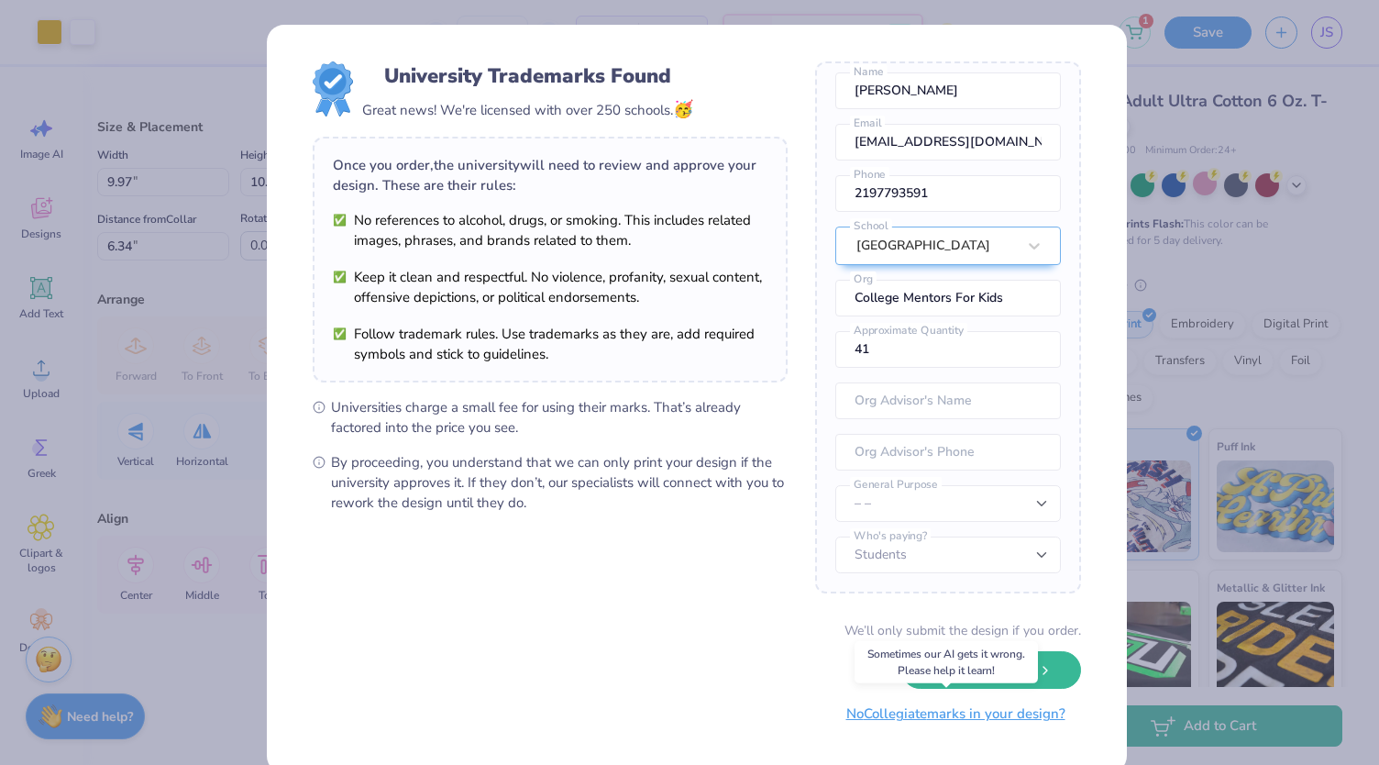
click at [893, 720] on button "No Collegiate marks in your design?" at bounding box center [956, 714] width 250 height 38
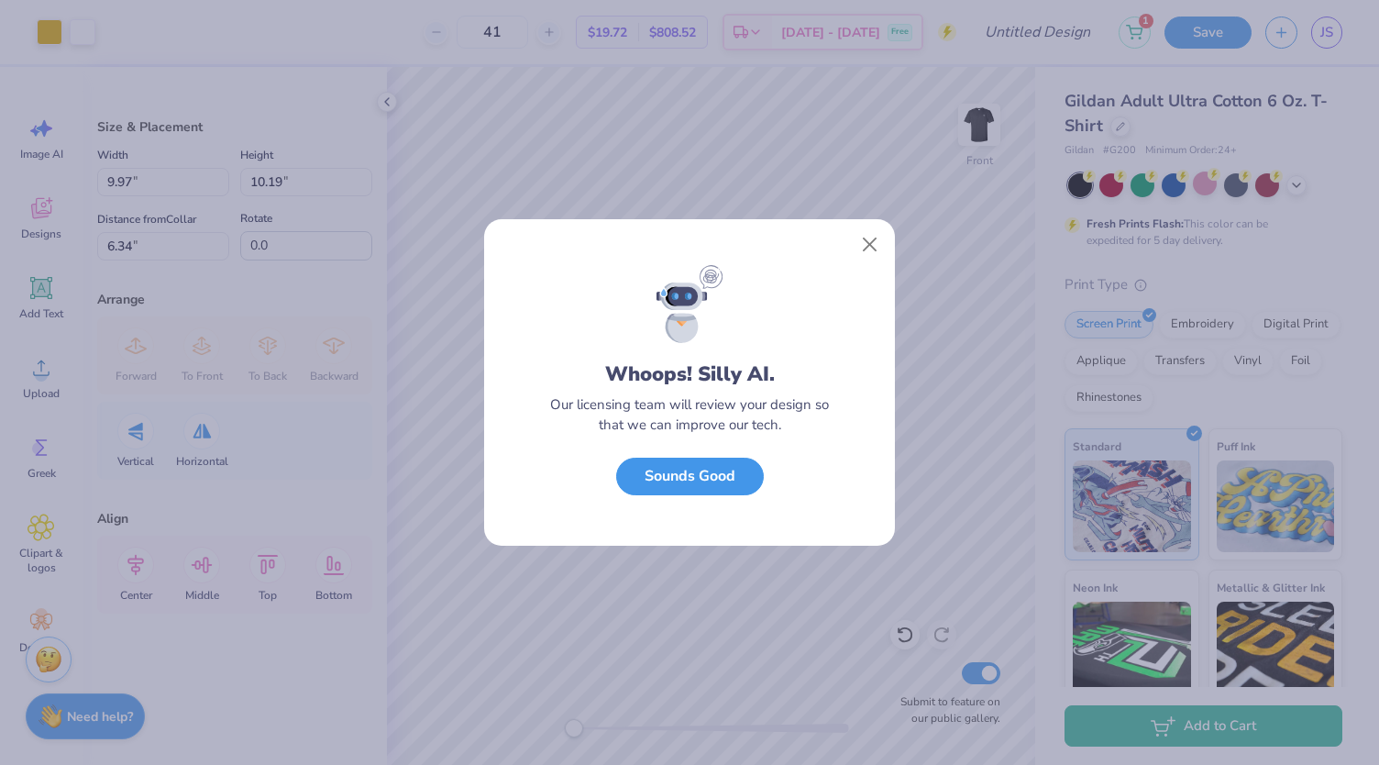
click at [726, 486] on button "Sounds Good" at bounding box center [690, 477] width 148 height 38
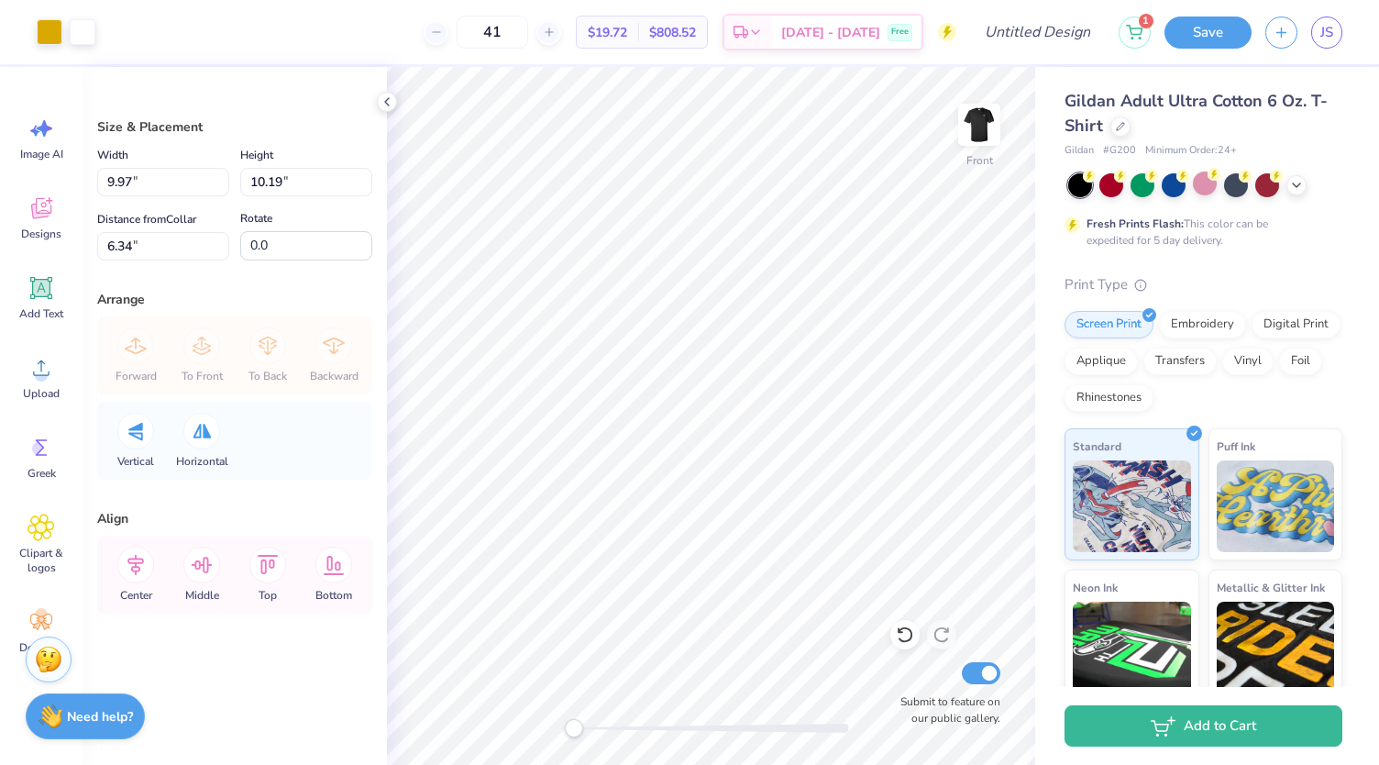
type input "9.81"
type input "10.03"
type input "3.46"
type input "10.03"
type input "10.25"
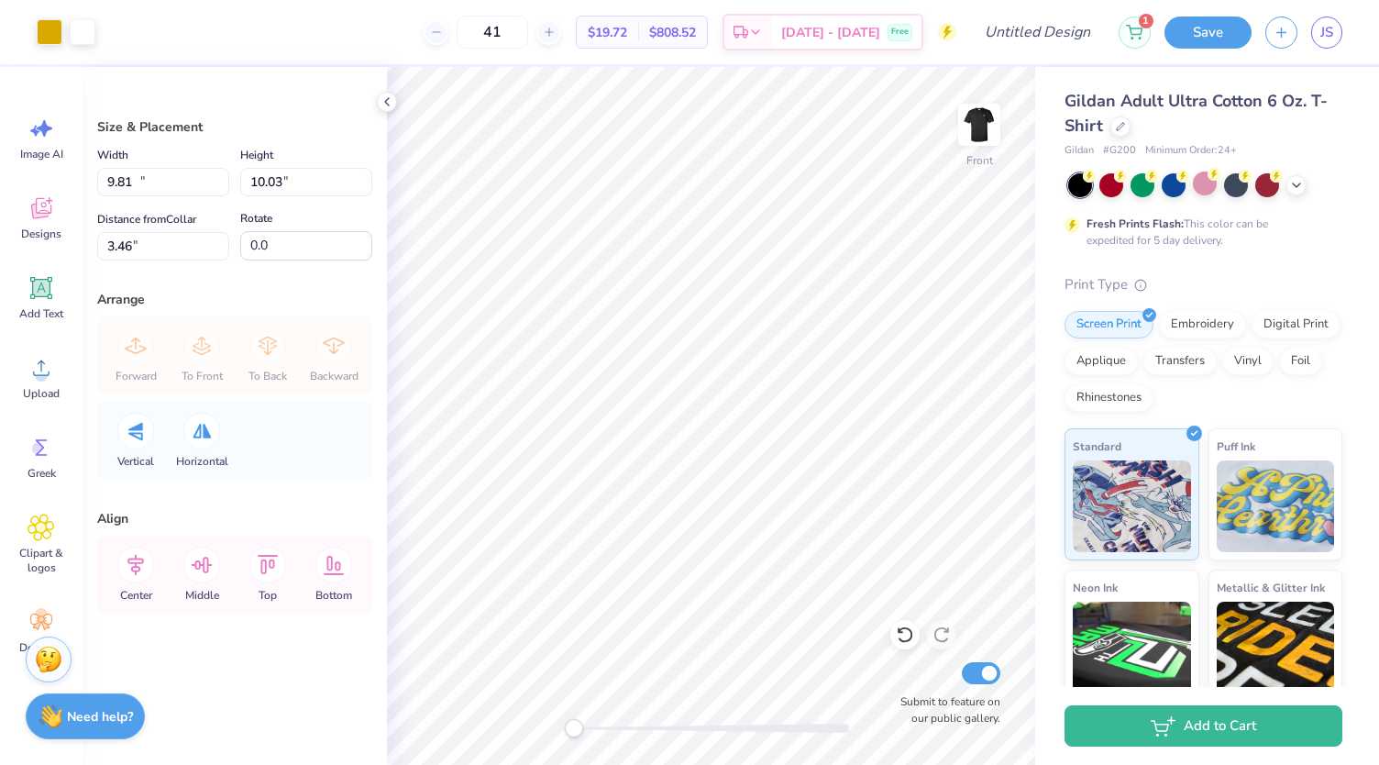
type input "3.00"
type input "9.50"
type input "9.71"
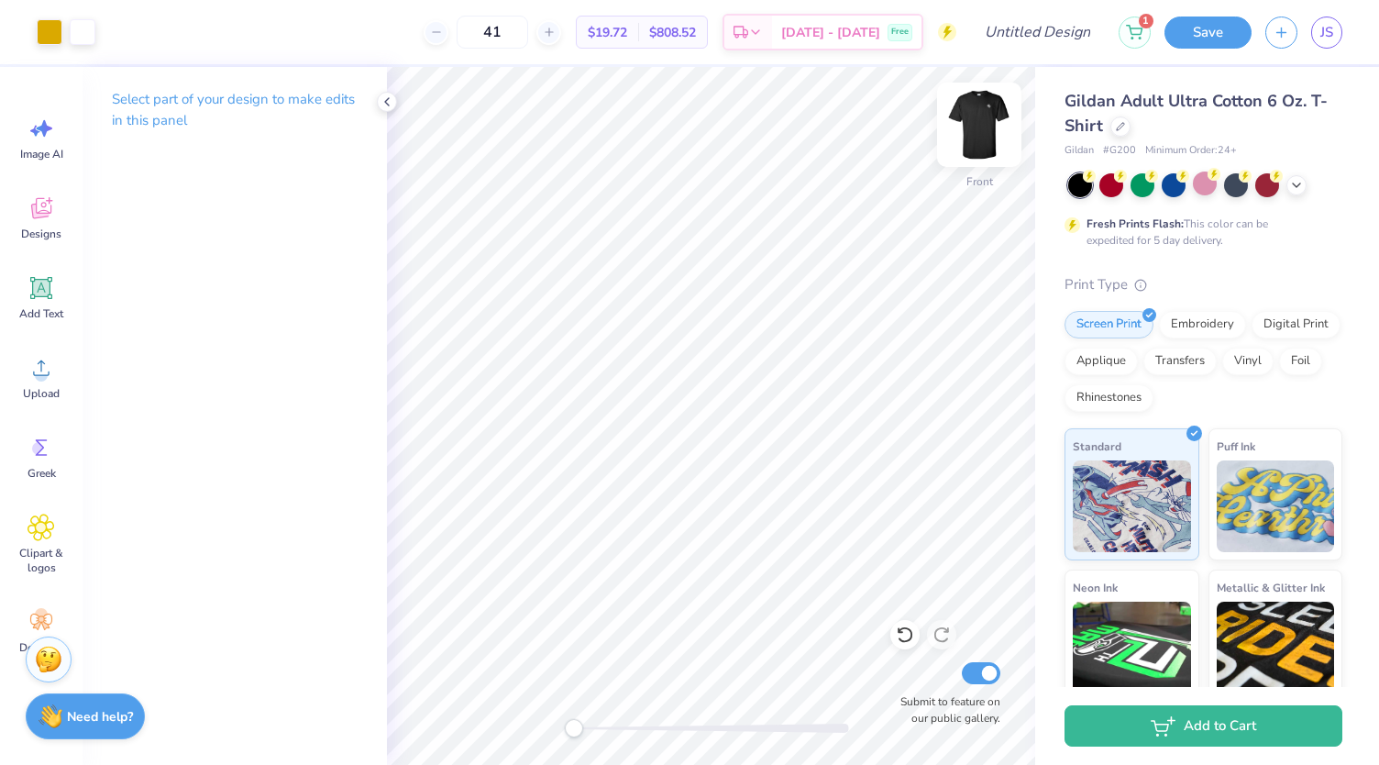
click at [991, 121] on img at bounding box center [979, 124] width 73 height 73
click at [987, 121] on img at bounding box center [979, 124] width 37 height 37
click at [986, 121] on img at bounding box center [979, 124] width 37 height 37
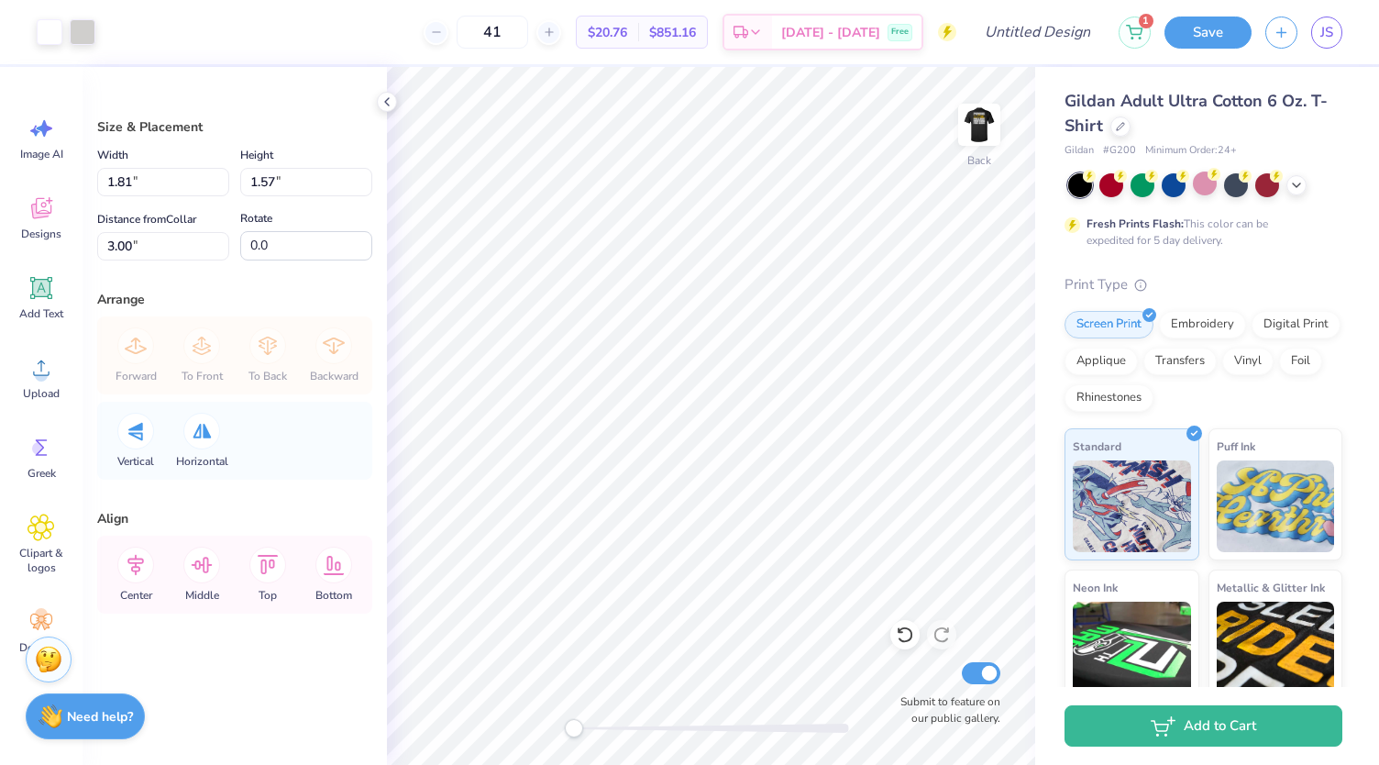
type input "1.67"
type input "1.46"
type input "1.75"
type input "1.52"
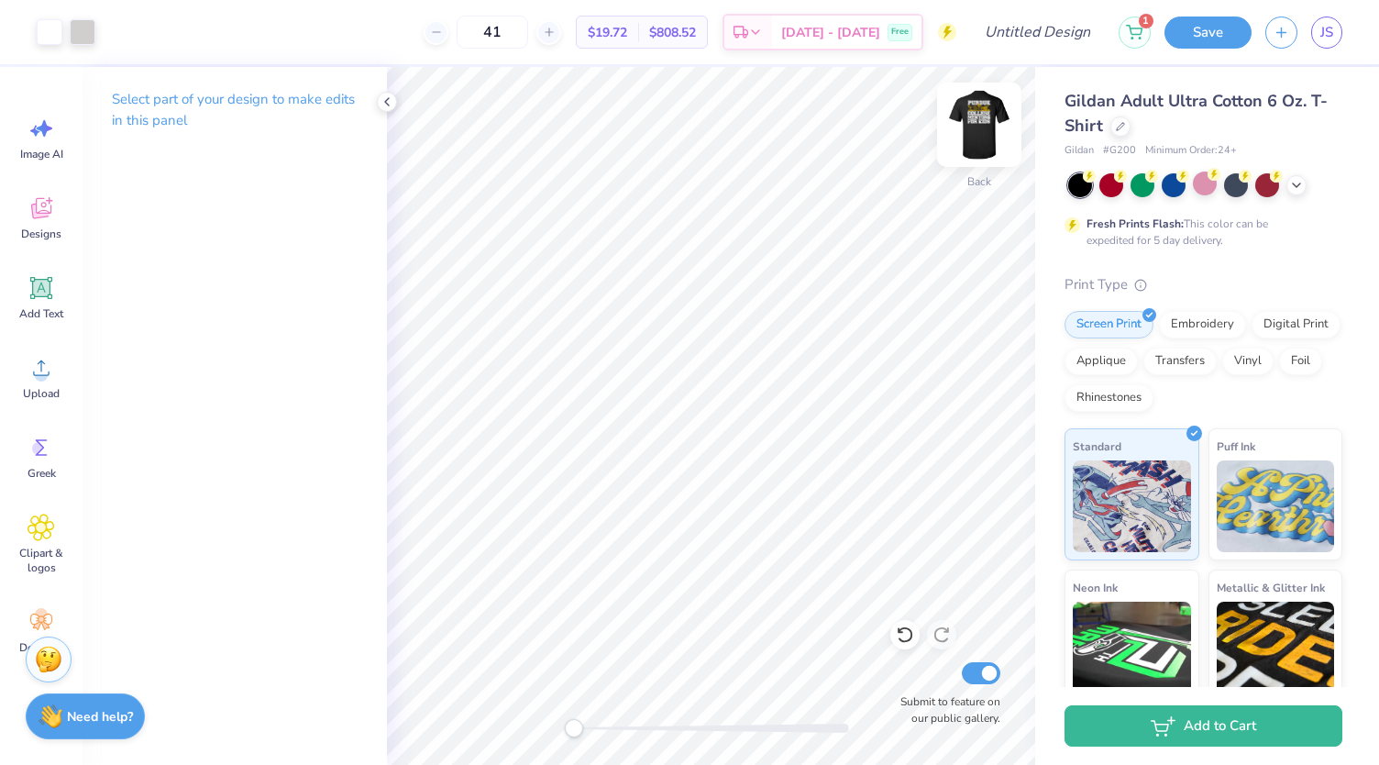
click at [966, 125] on img at bounding box center [979, 124] width 73 height 73
click at [966, 125] on img at bounding box center [979, 124] width 37 height 37
click at [972, 125] on img at bounding box center [979, 124] width 73 height 73
click at [972, 125] on img at bounding box center [979, 124] width 37 height 37
click at [959, 116] on img at bounding box center [979, 124] width 73 height 73
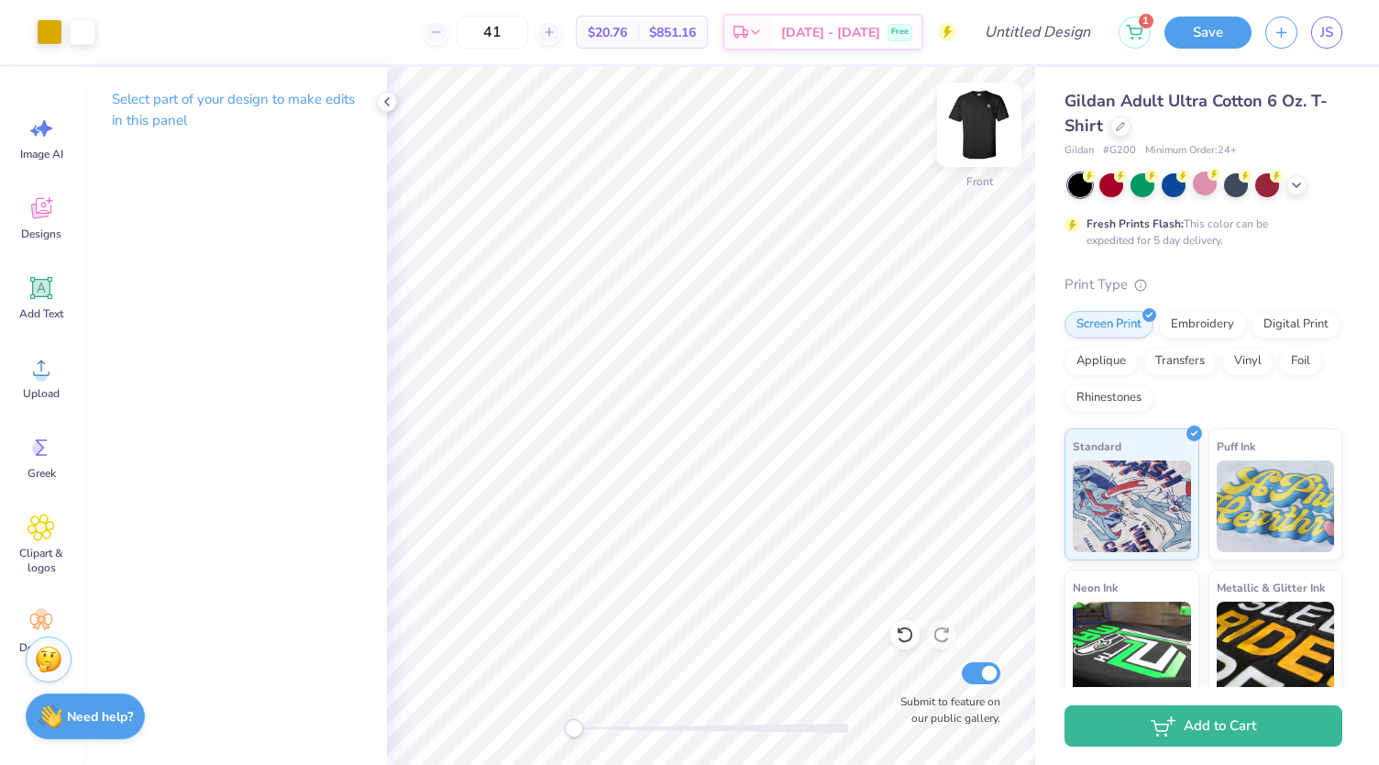
click at [967, 119] on img at bounding box center [979, 124] width 73 height 73
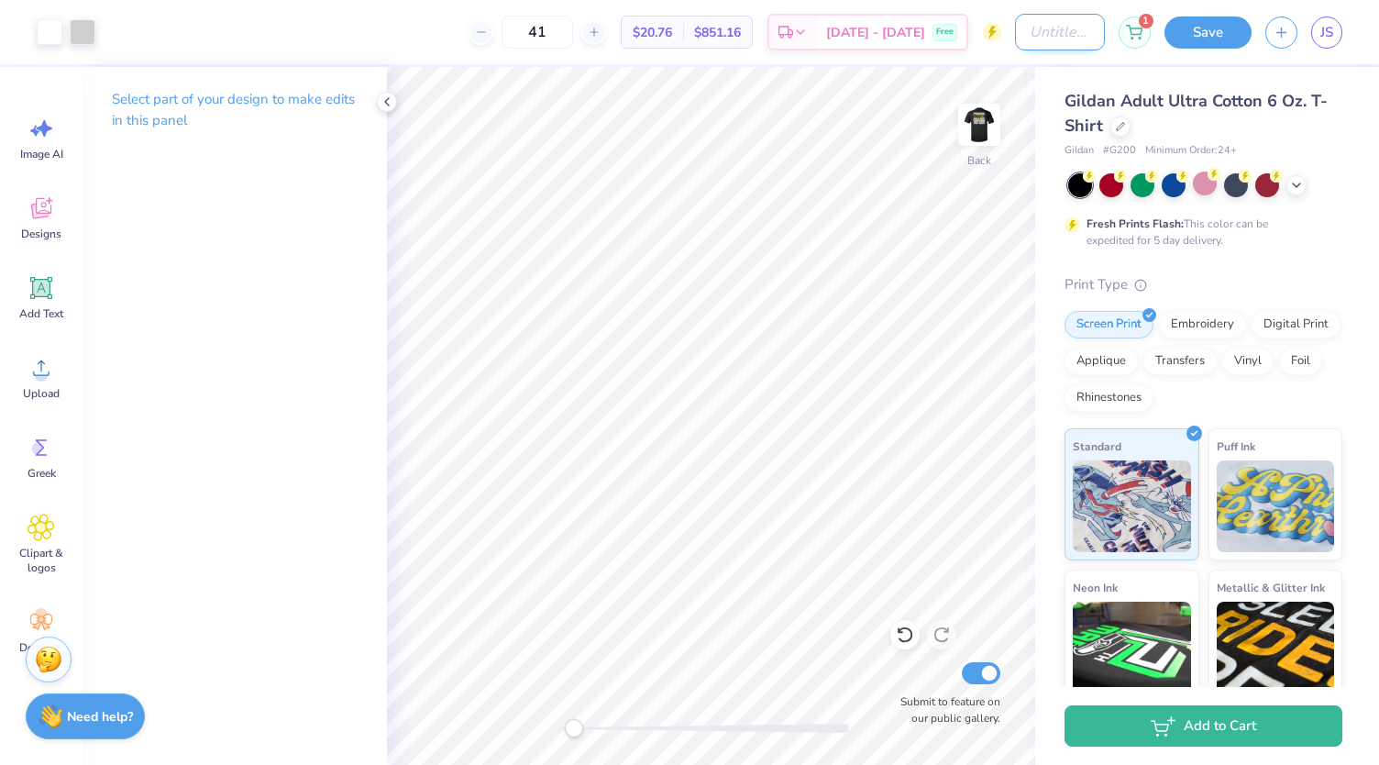
click at [1053, 47] on input "Design Title" at bounding box center [1060, 32] width 90 height 37
type input "CMFK Tshirt"
click at [990, 669] on input "Submit to feature on our public gallery." at bounding box center [981, 673] width 39 height 22
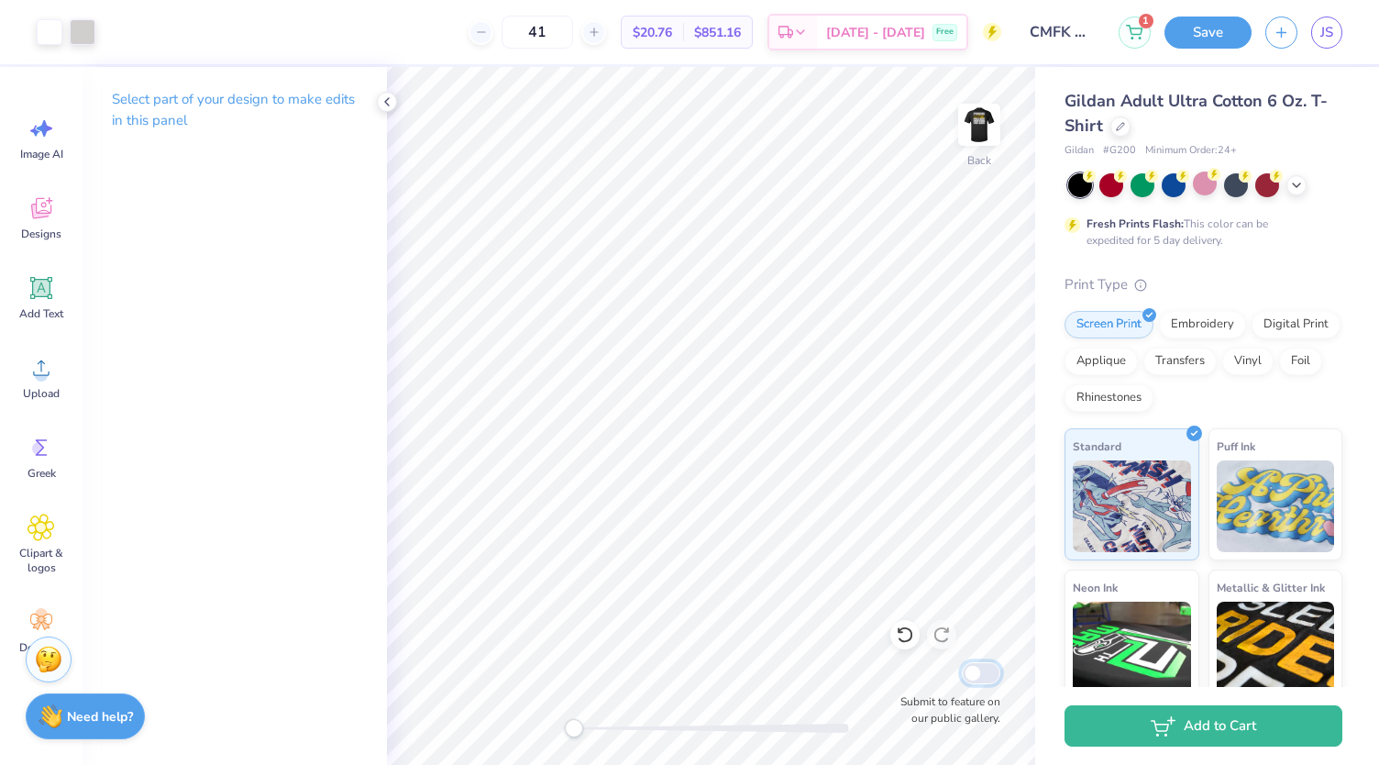
checkbox input "false"
click at [1231, 42] on button "Save" at bounding box center [1208, 30] width 87 height 32
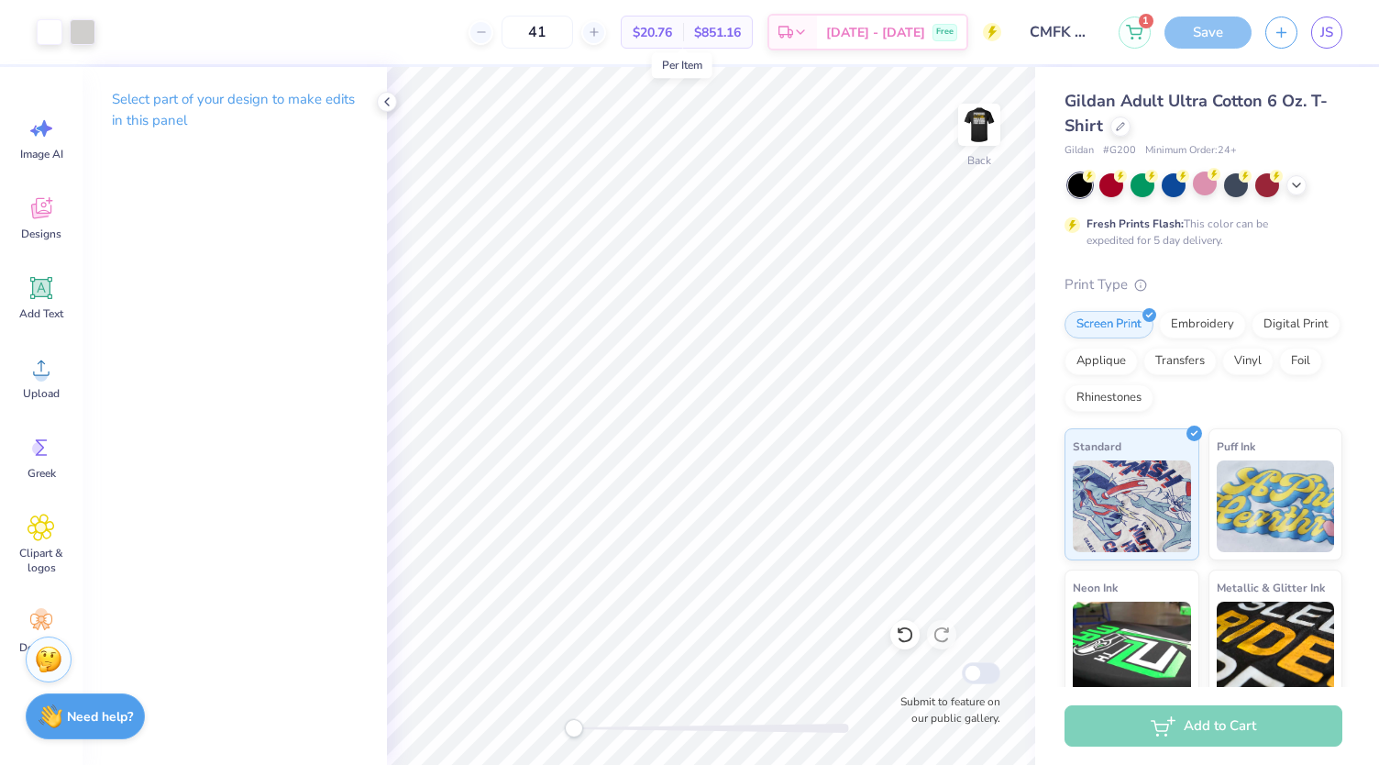
click at [672, 34] on span "$20.76" at bounding box center [652, 32] width 39 height 19
click at [969, 130] on img at bounding box center [979, 124] width 73 height 73
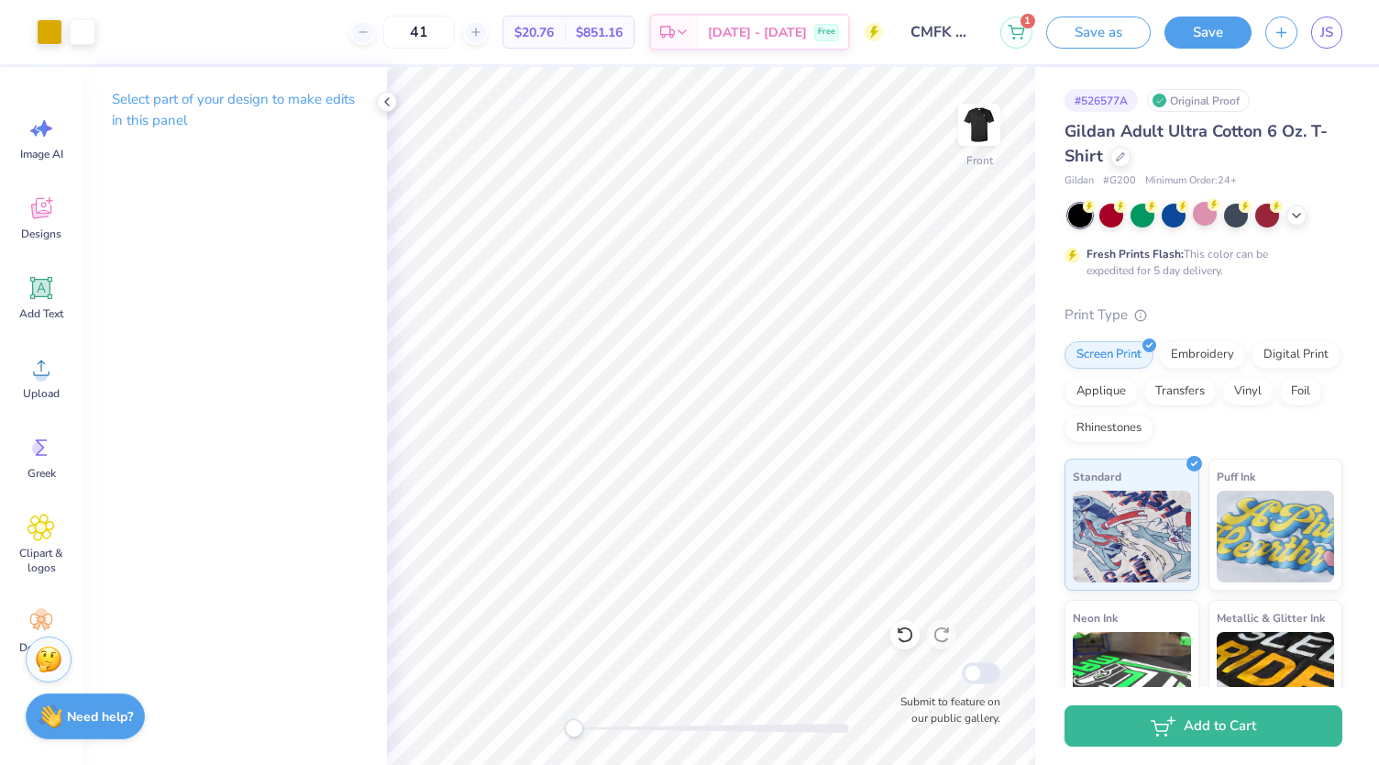
click at [554, 34] on span "$20.76" at bounding box center [534, 32] width 39 height 19
click at [970, 118] on img at bounding box center [979, 124] width 73 height 73
drag, startPoint x: 1022, startPoint y: 43, endPoint x: 1213, endPoint y: 28, distance: 191.3
click at [1212, 31] on div "1 Save as Save JS" at bounding box center [1190, 32] width 379 height 64
click at [1213, 28] on button "Save" at bounding box center [1208, 30] width 87 height 32
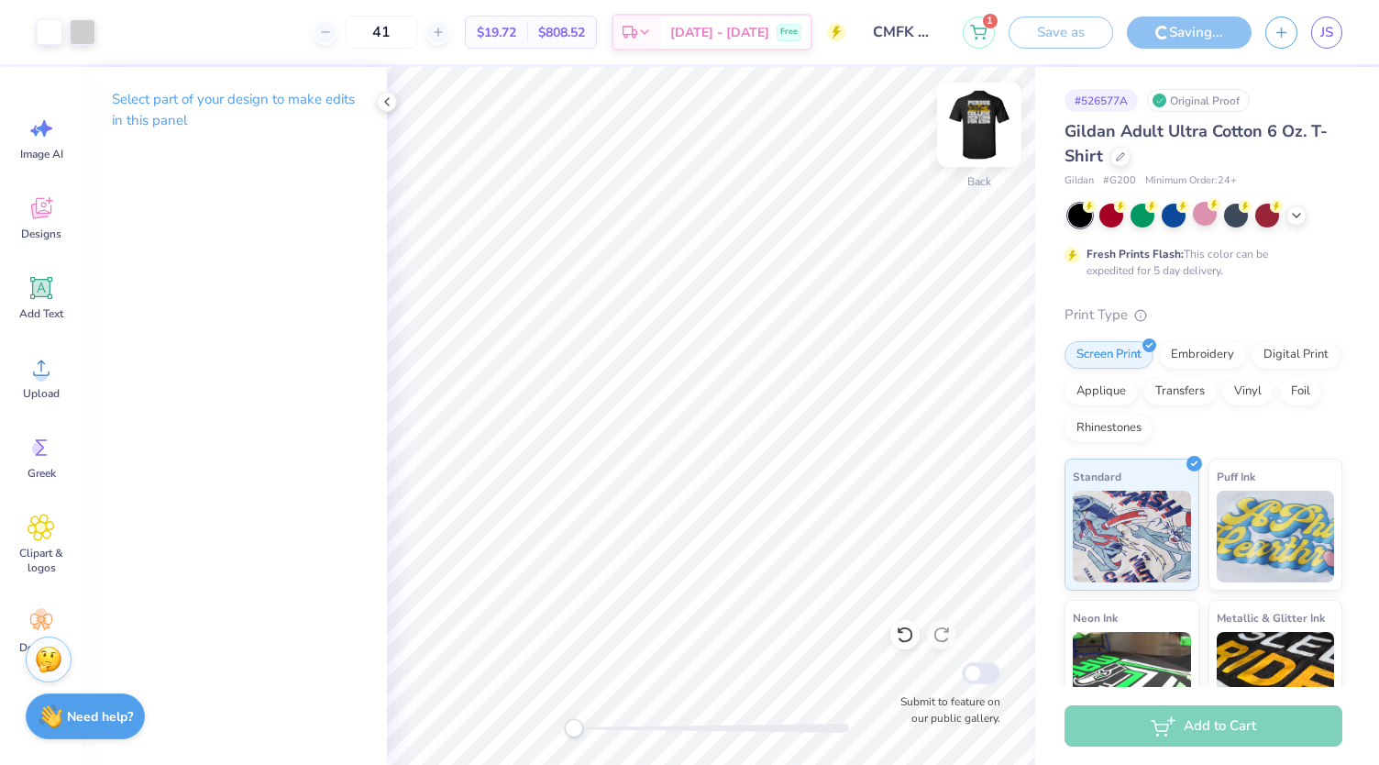
click at [989, 138] on img at bounding box center [979, 124] width 73 height 73
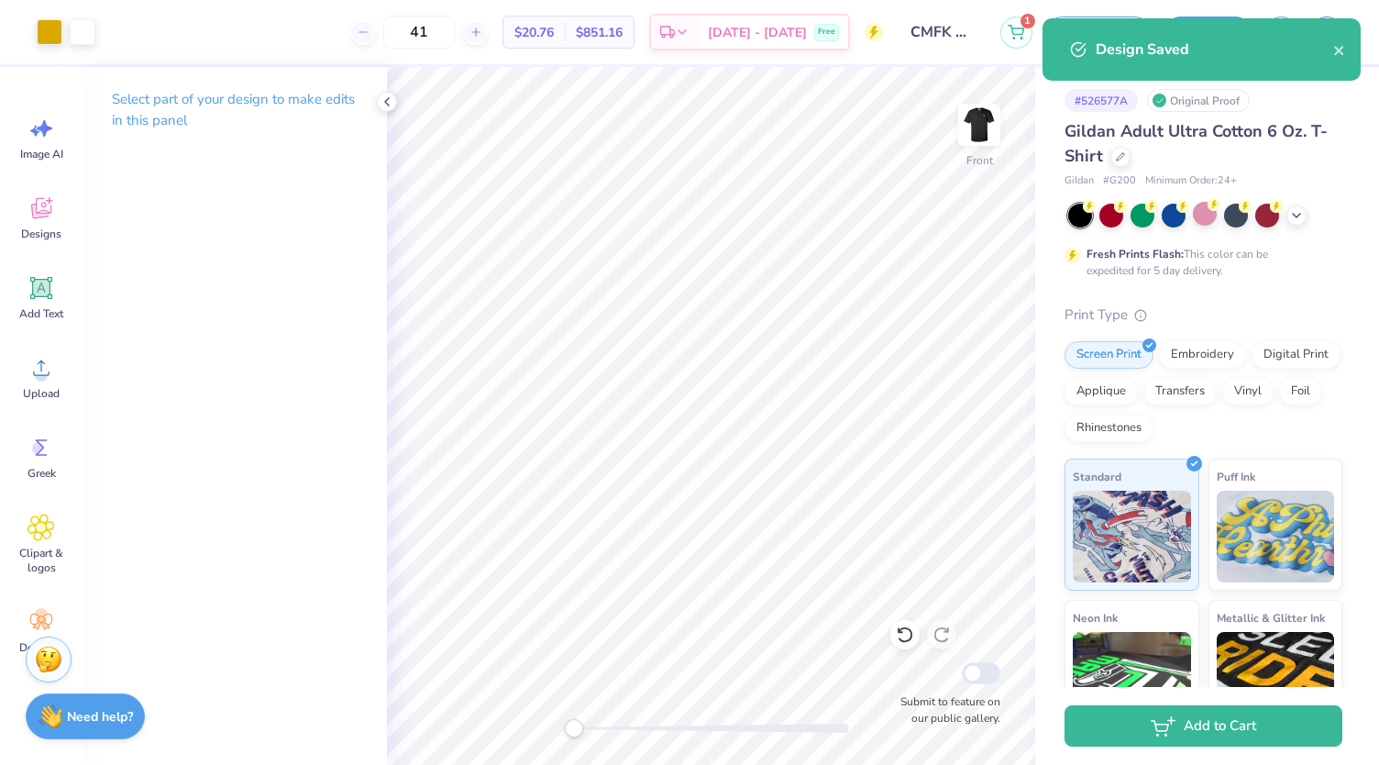
click at [989, 138] on img at bounding box center [979, 124] width 37 height 37
click at [992, 127] on img at bounding box center [979, 124] width 73 height 73
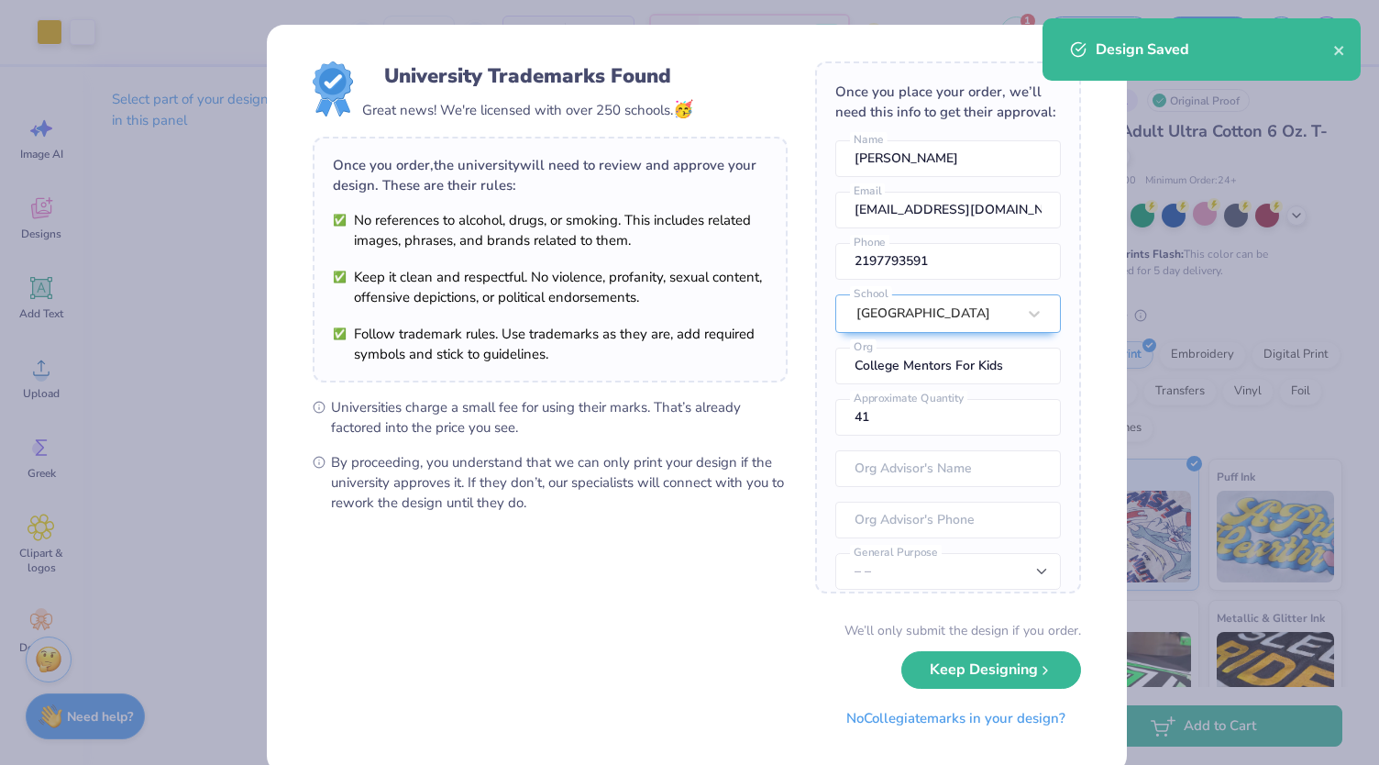
click at [992, 122] on div "Once you place your order, we’ll need this info to get their approval:" at bounding box center [949, 102] width 226 height 40
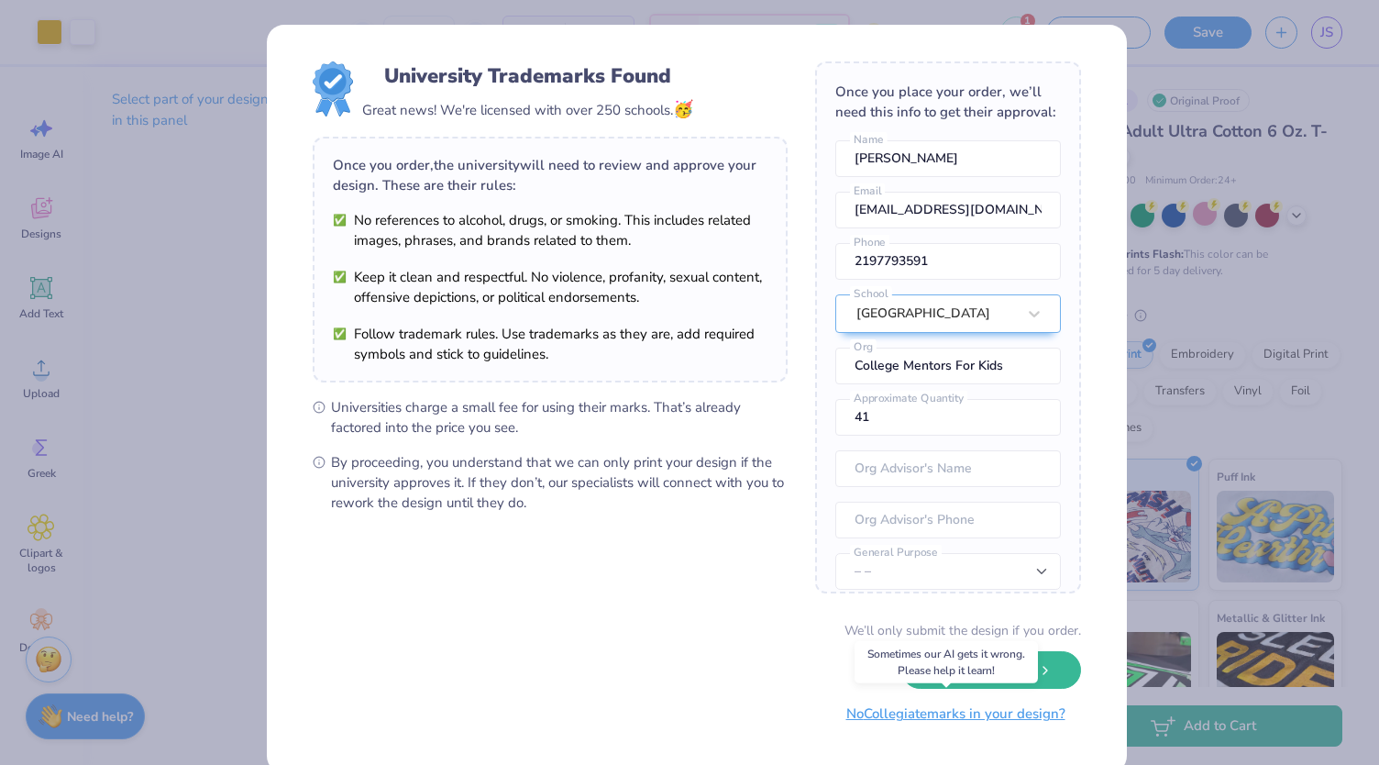
click at [938, 722] on button "No Collegiate marks in your design?" at bounding box center [956, 714] width 250 height 38
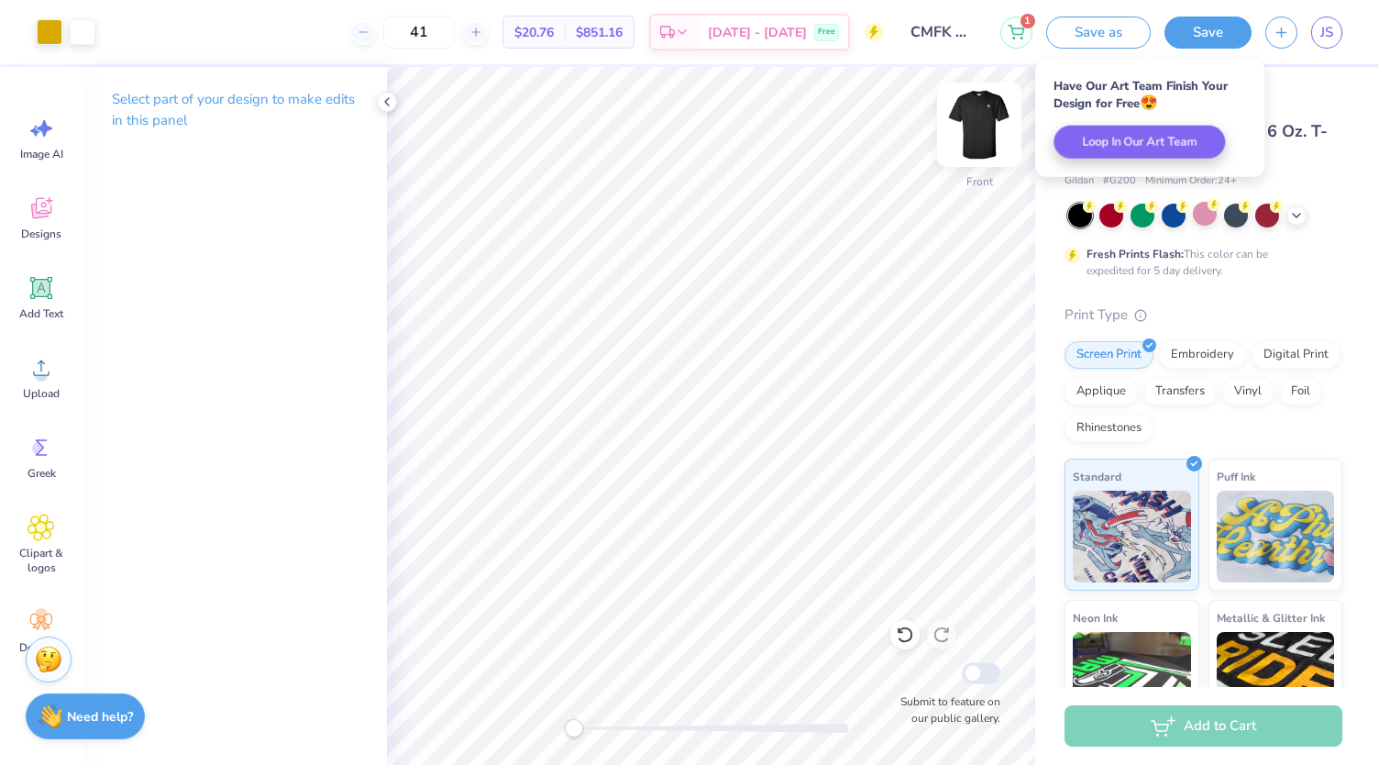
click at [978, 119] on img at bounding box center [979, 124] width 73 height 73
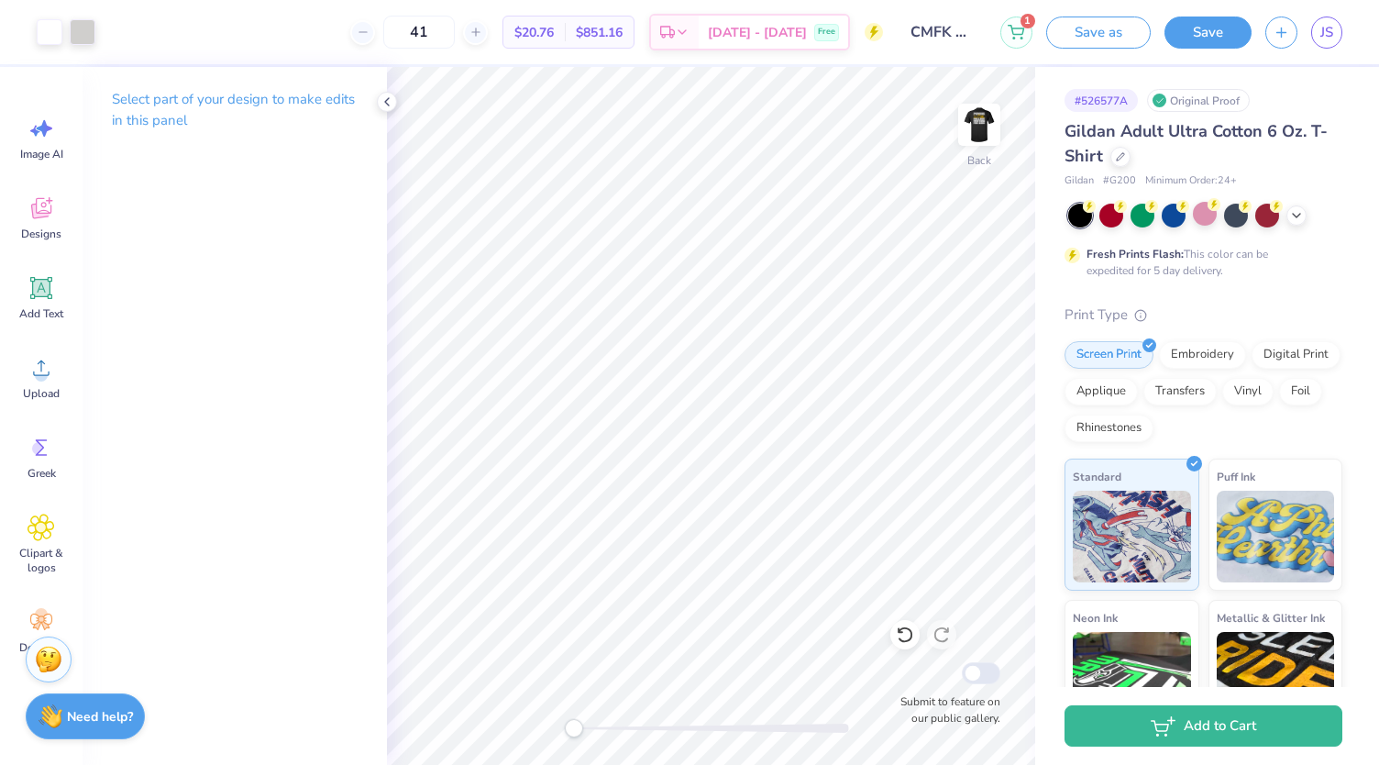
click at [978, 119] on img at bounding box center [979, 124] width 37 height 37
click at [1025, 31] on icon at bounding box center [1016, 29] width 17 height 15
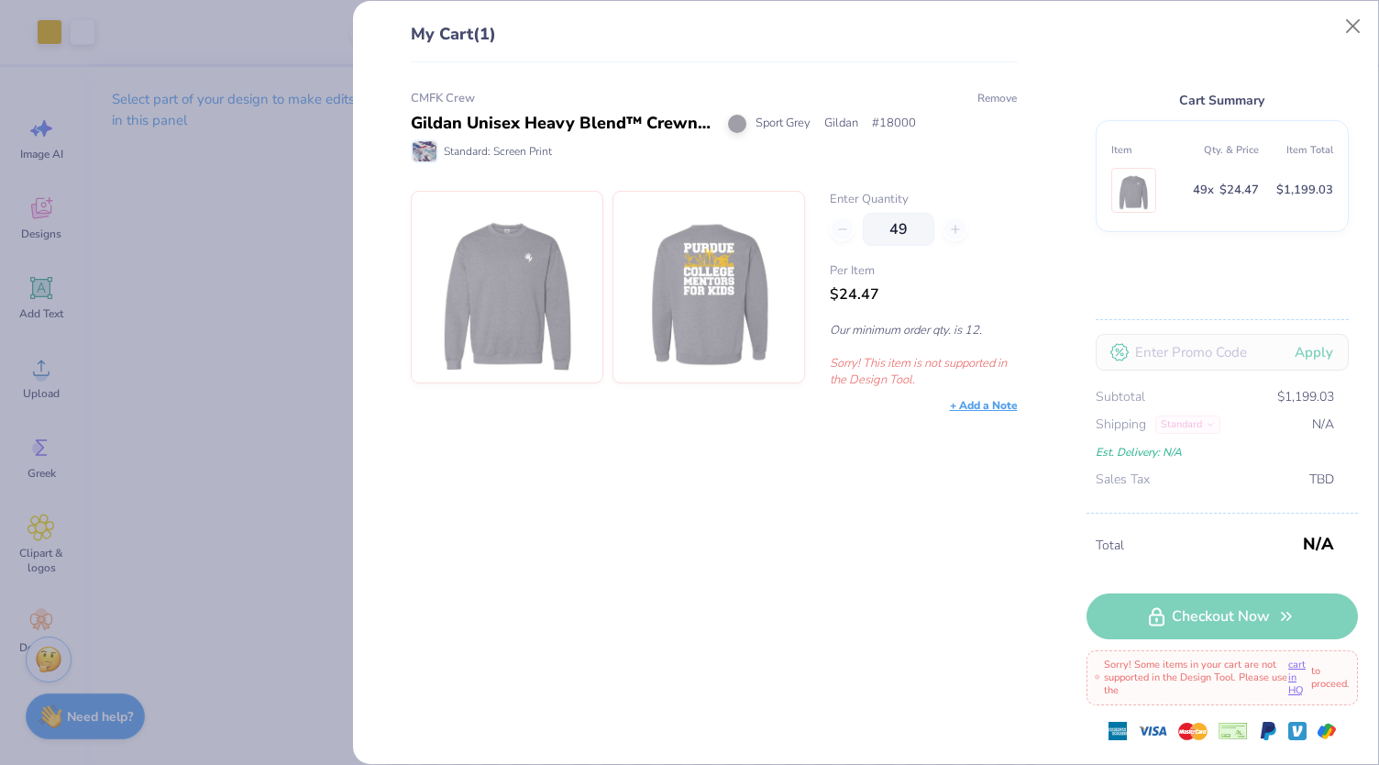
click at [981, 91] on button "Remove" at bounding box center [997, 98] width 41 height 17
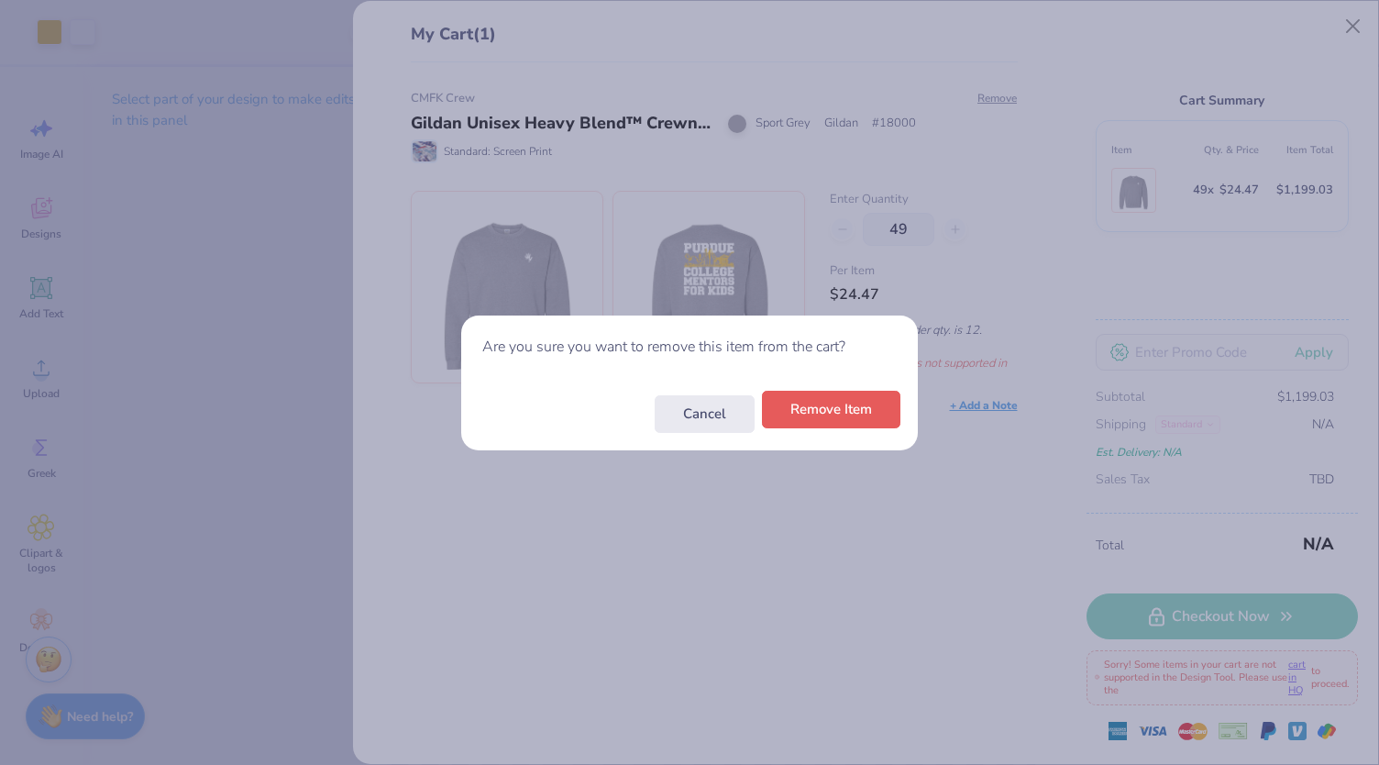
click at [843, 404] on button "Remove Item" at bounding box center [831, 410] width 138 height 38
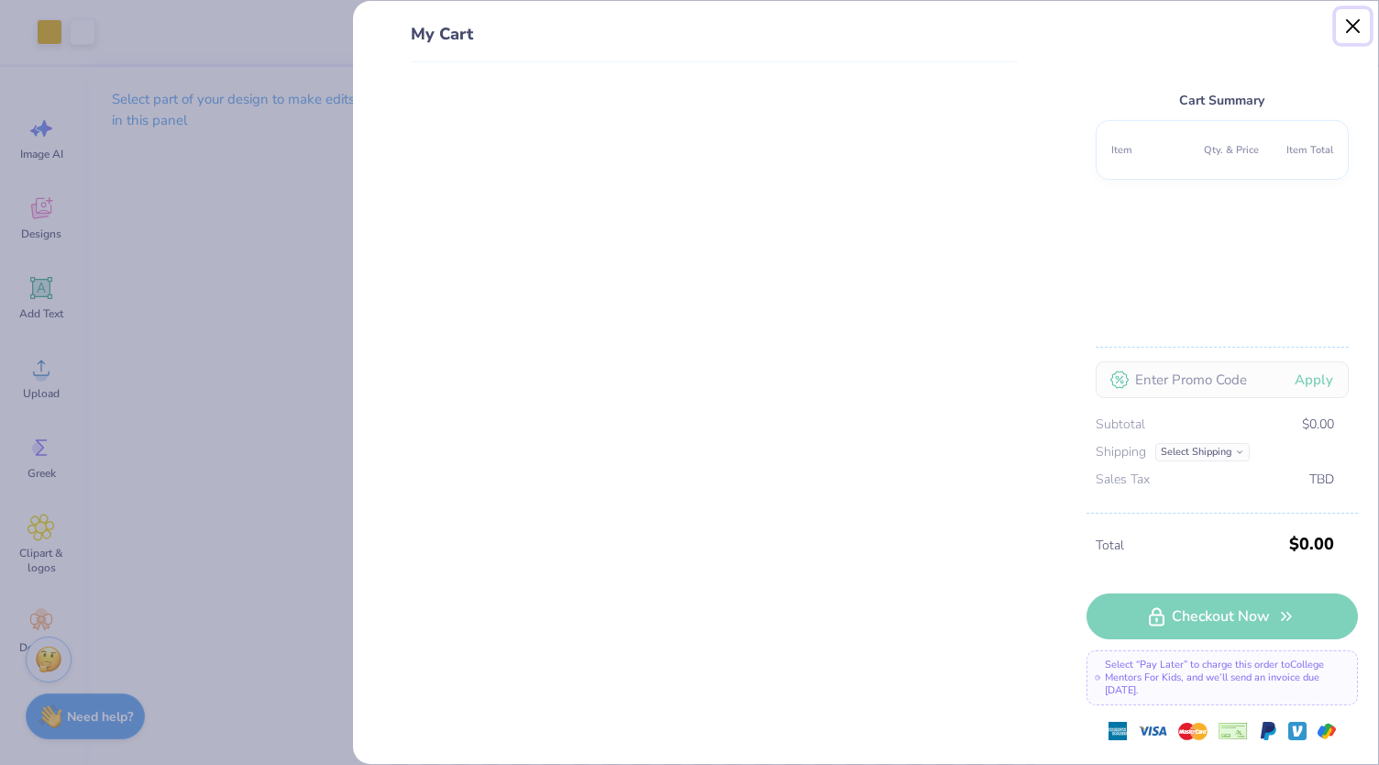
click at [1359, 18] on button "Close" at bounding box center [1353, 26] width 35 height 35
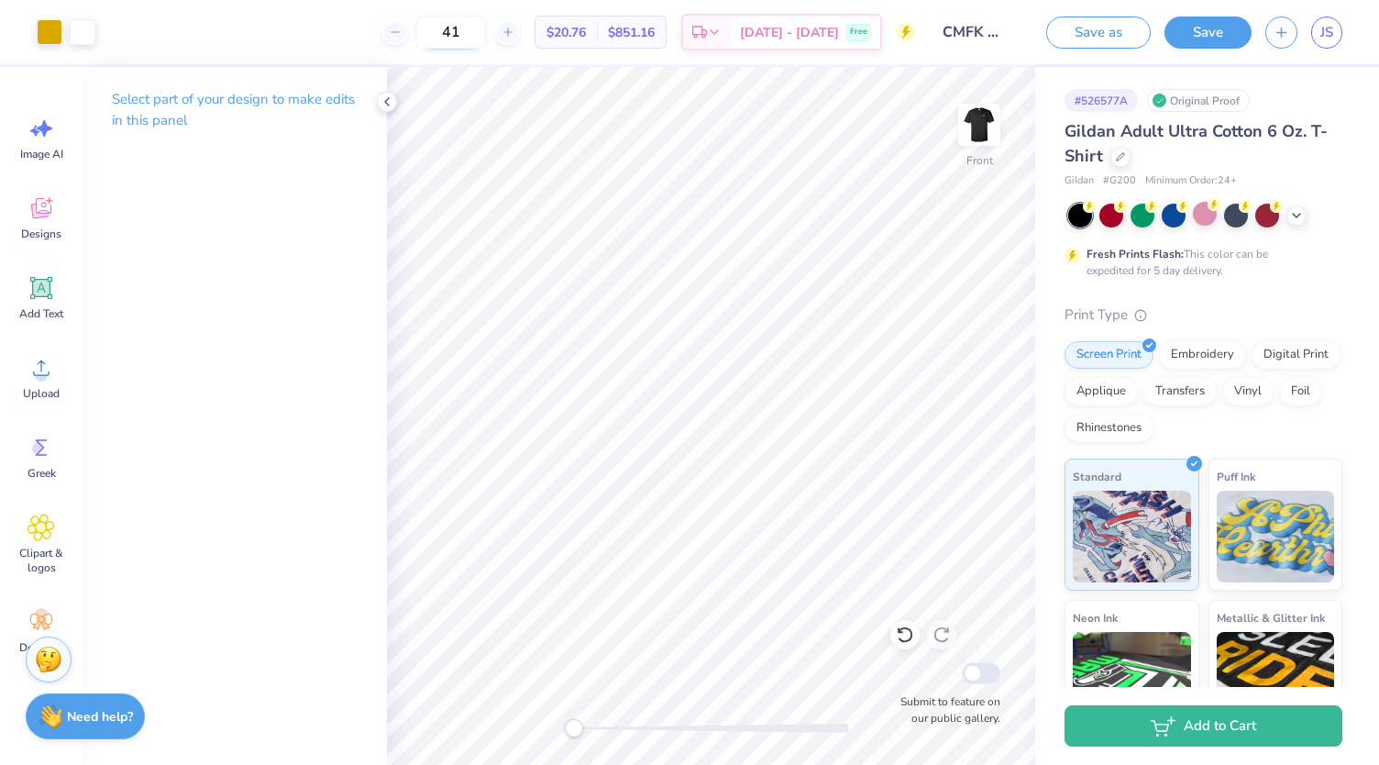
click at [479, 25] on input "41" at bounding box center [451, 32] width 72 height 33
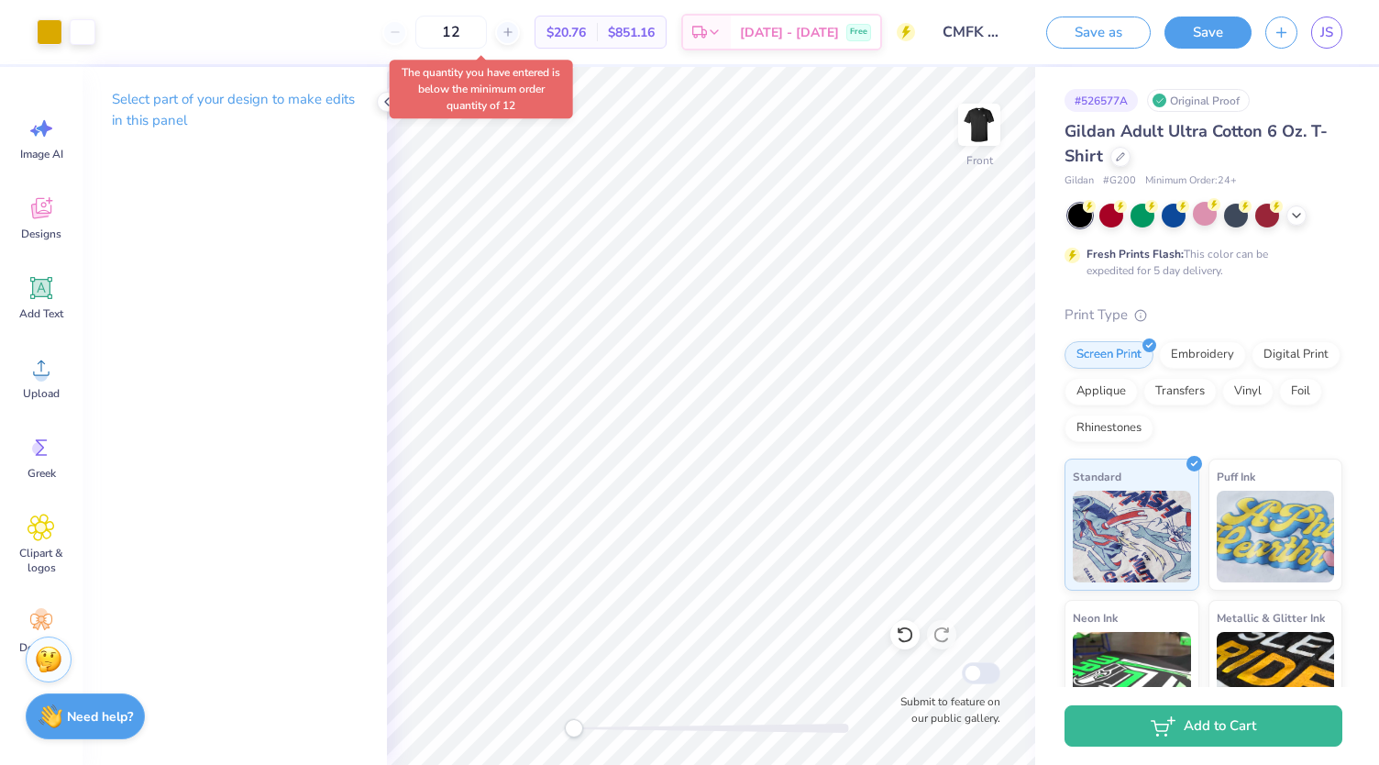
click at [350, 30] on div "12 $20.76 Per Item $851.16 Total Est. Delivery [DATE] - [DATE] Free" at bounding box center [512, 32] width 806 height 64
click at [487, 41] on input "12" at bounding box center [451, 32] width 72 height 33
drag, startPoint x: 492, startPoint y: 41, endPoint x: 468, endPoint y: 39, distance: 24.0
click at [468, 39] on input "12" at bounding box center [451, 32] width 72 height 33
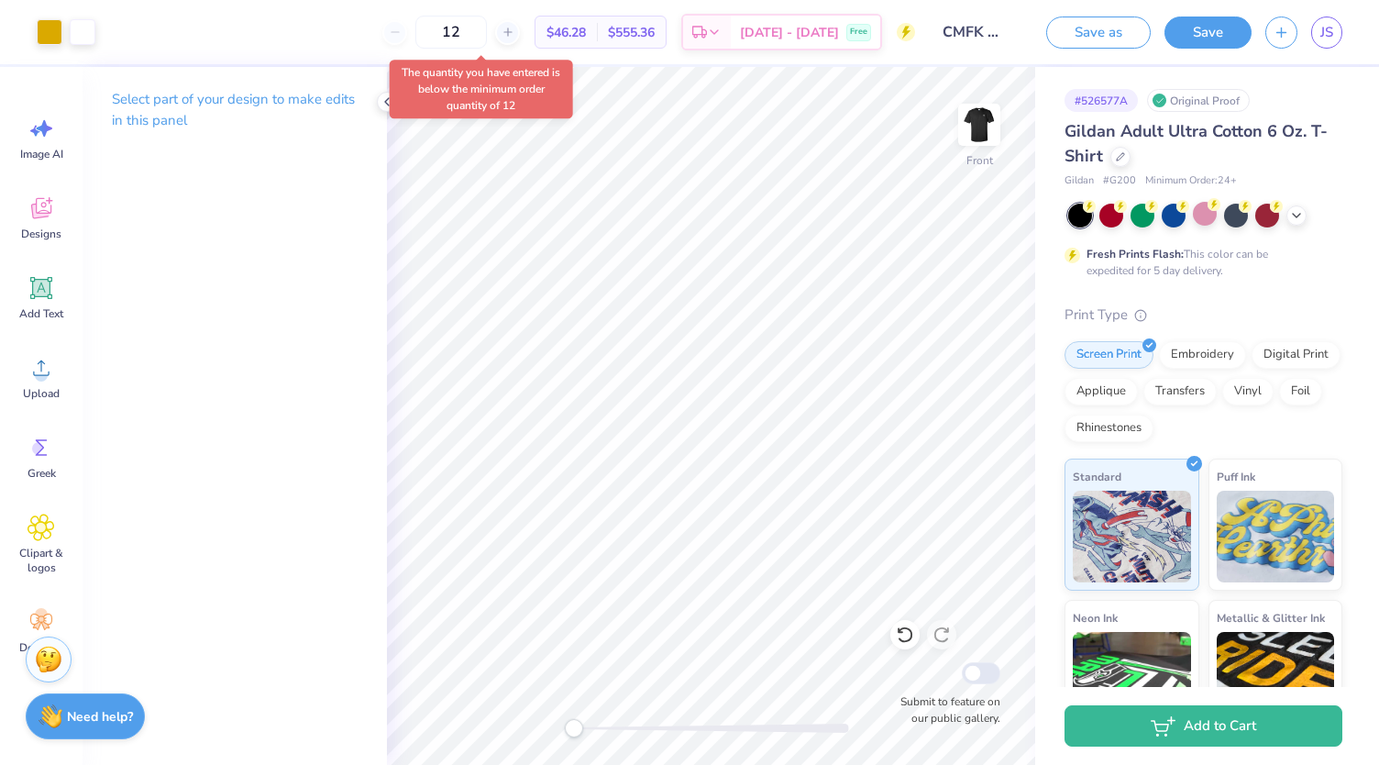
click at [354, 28] on div "12 $46.28 Per Item $555.36 Total Est. Delivery [DATE] - [DATE] Free" at bounding box center [512, 32] width 806 height 64
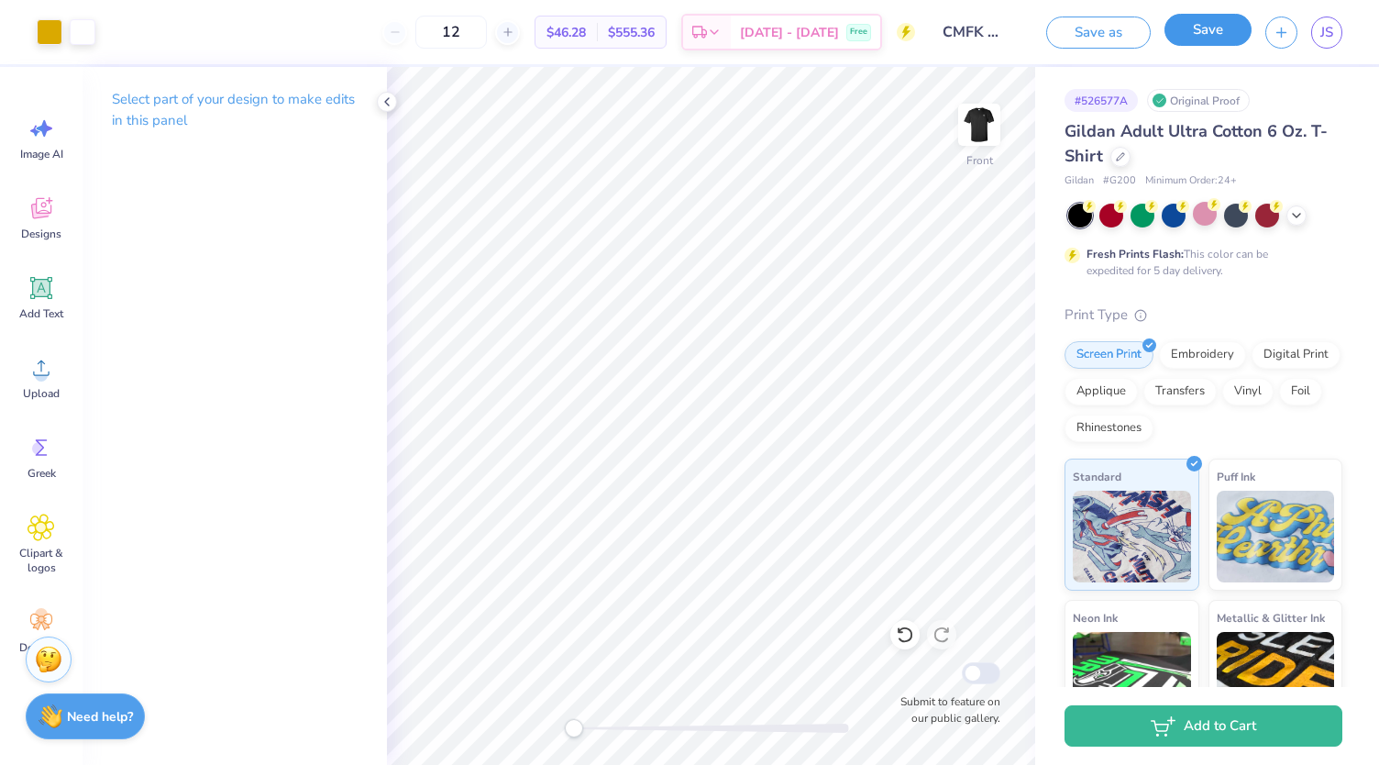
click at [1194, 29] on button "Save" at bounding box center [1208, 30] width 87 height 32
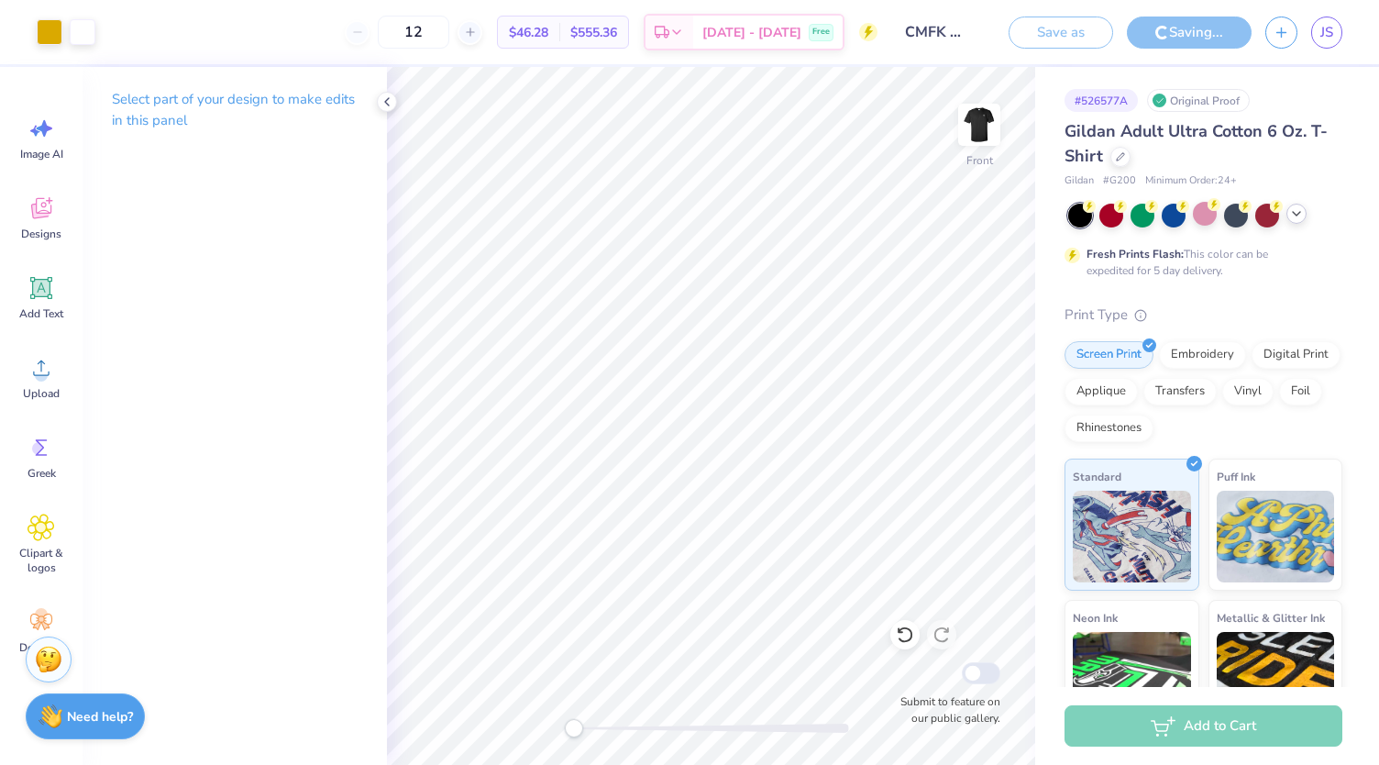
click at [1298, 217] on icon at bounding box center [1297, 213] width 15 height 15
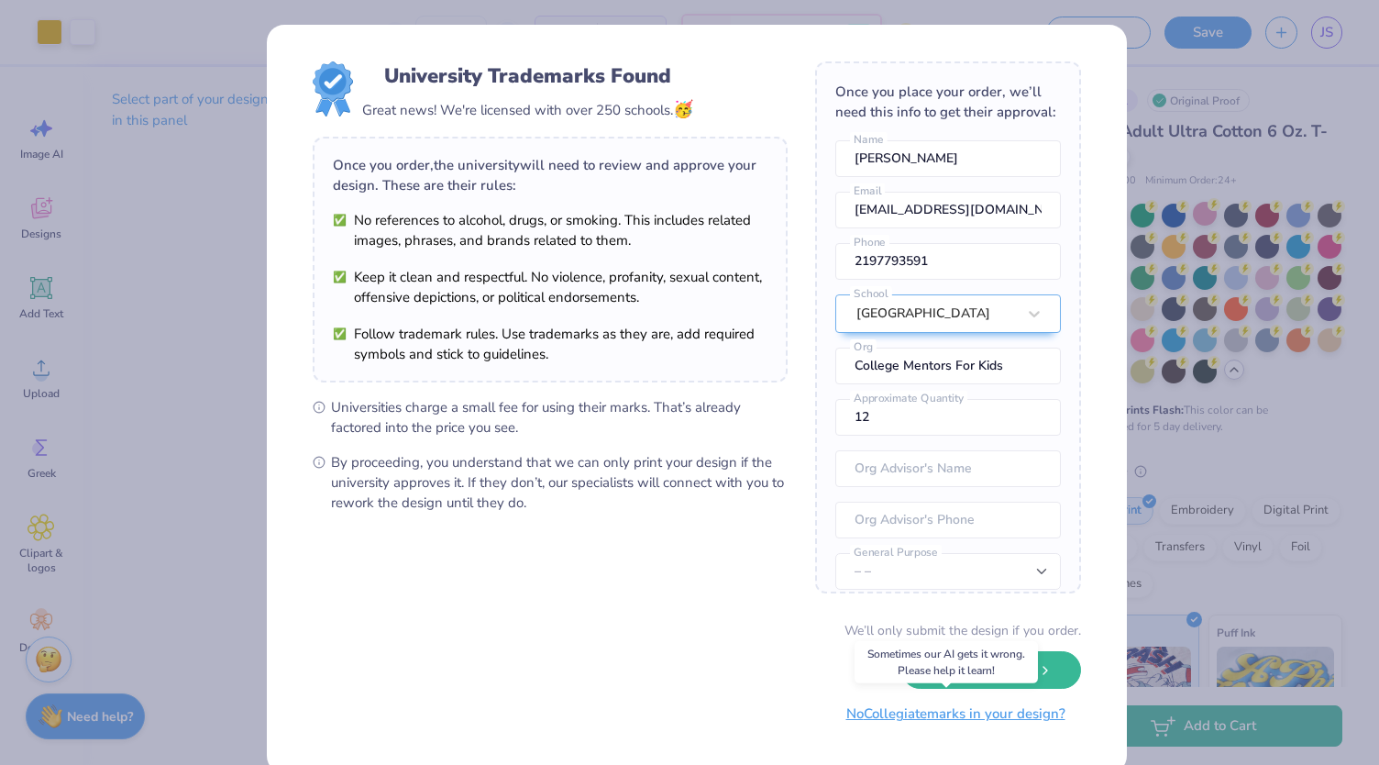
click at [916, 724] on button "No Collegiate marks in your design?" at bounding box center [956, 714] width 250 height 38
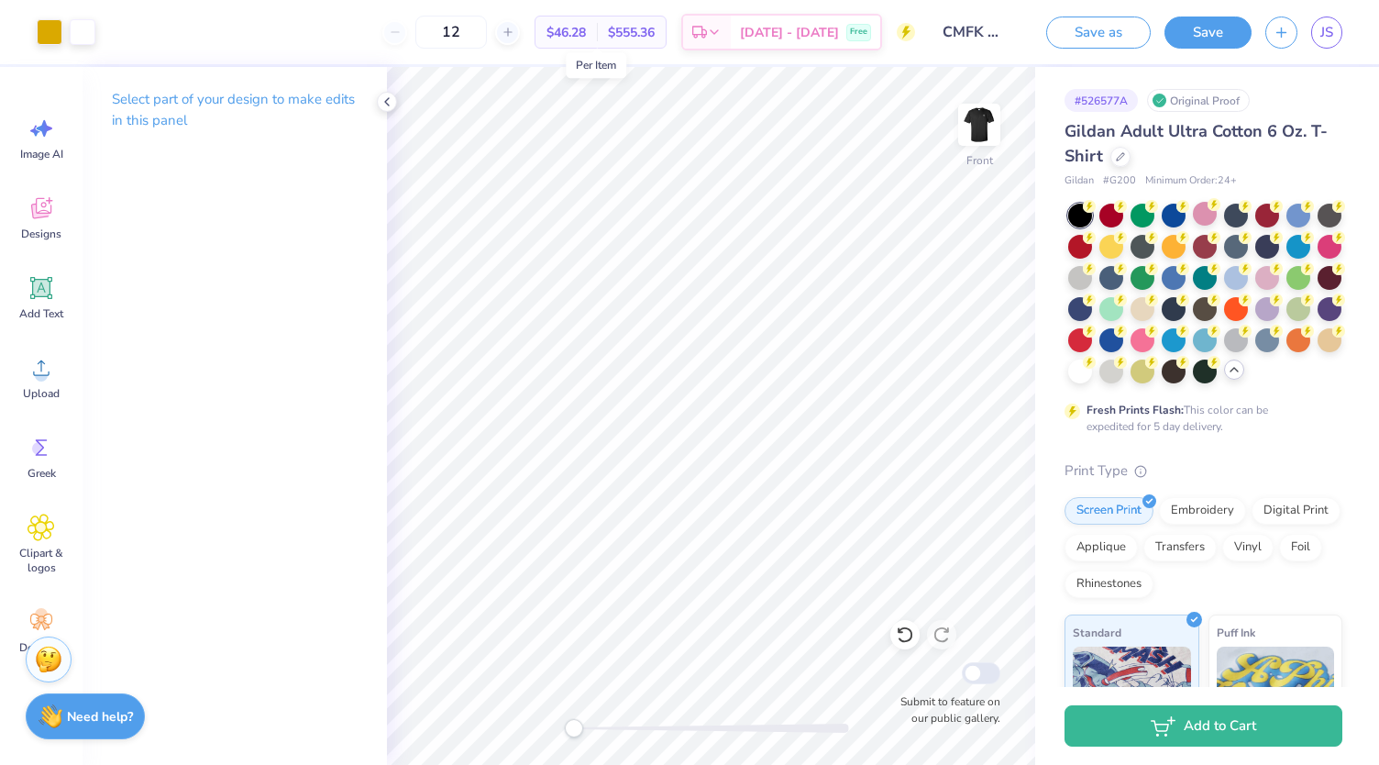
click at [586, 34] on span "$46.28" at bounding box center [566, 32] width 39 height 19
drag, startPoint x: 486, startPoint y: 26, endPoint x: 468, endPoint y: 33, distance: 19.8
click at [468, 33] on input "12" at bounding box center [451, 32] width 72 height 33
type input "24"
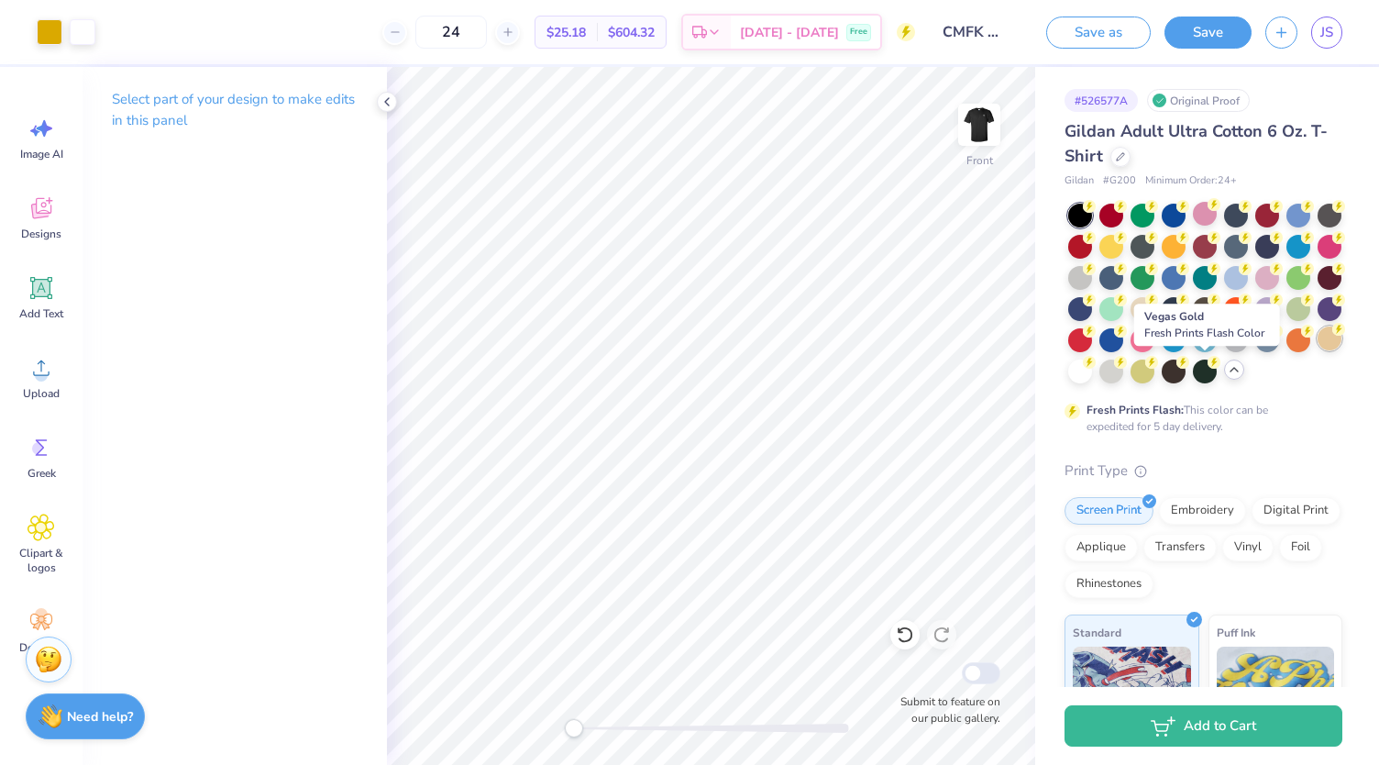
click at [1318, 350] on div at bounding box center [1330, 339] width 24 height 24
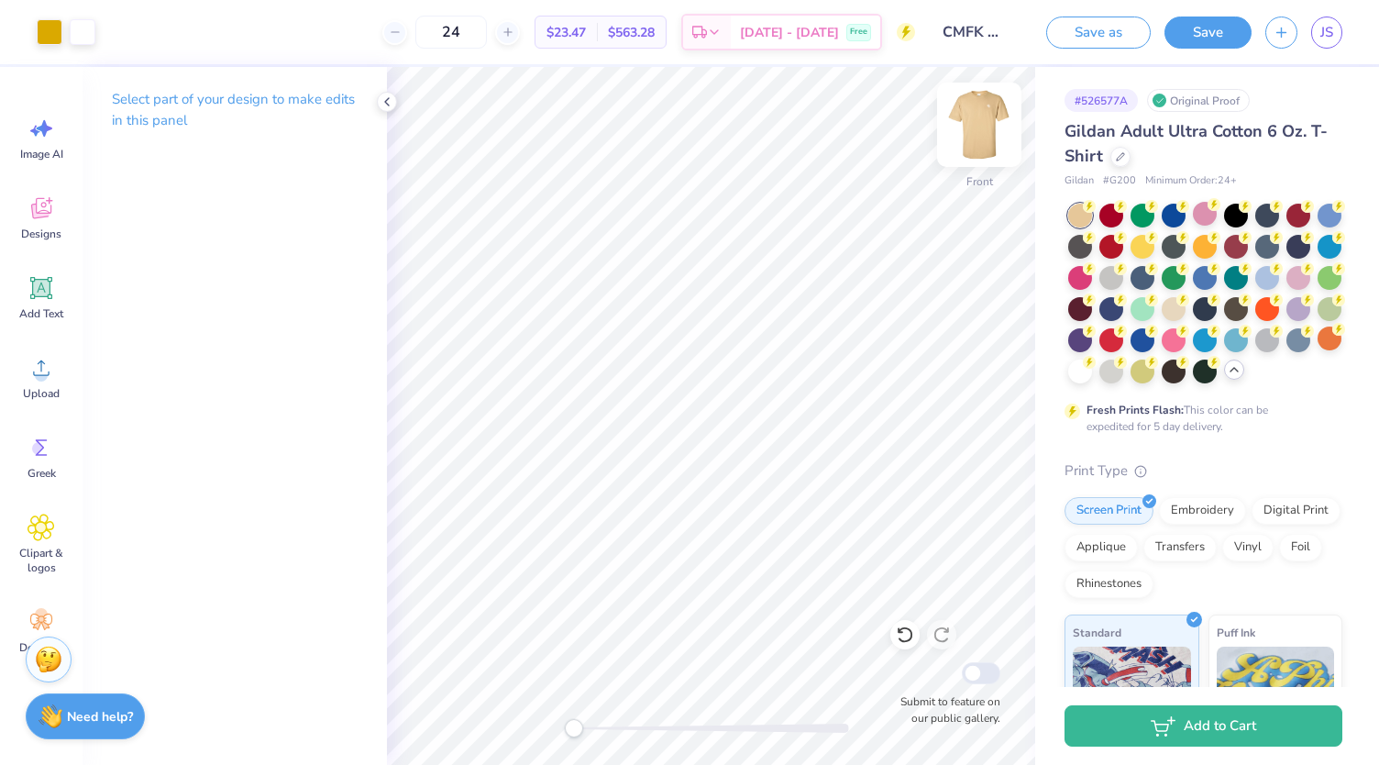
click at [991, 148] on img at bounding box center [979, 124] width 73 height 73
click at [991, 143] on img at bounding box center [979, 124] width 37 height 37
click at [46, 41] on div at bounding box center [50, 30] width 26 height 26
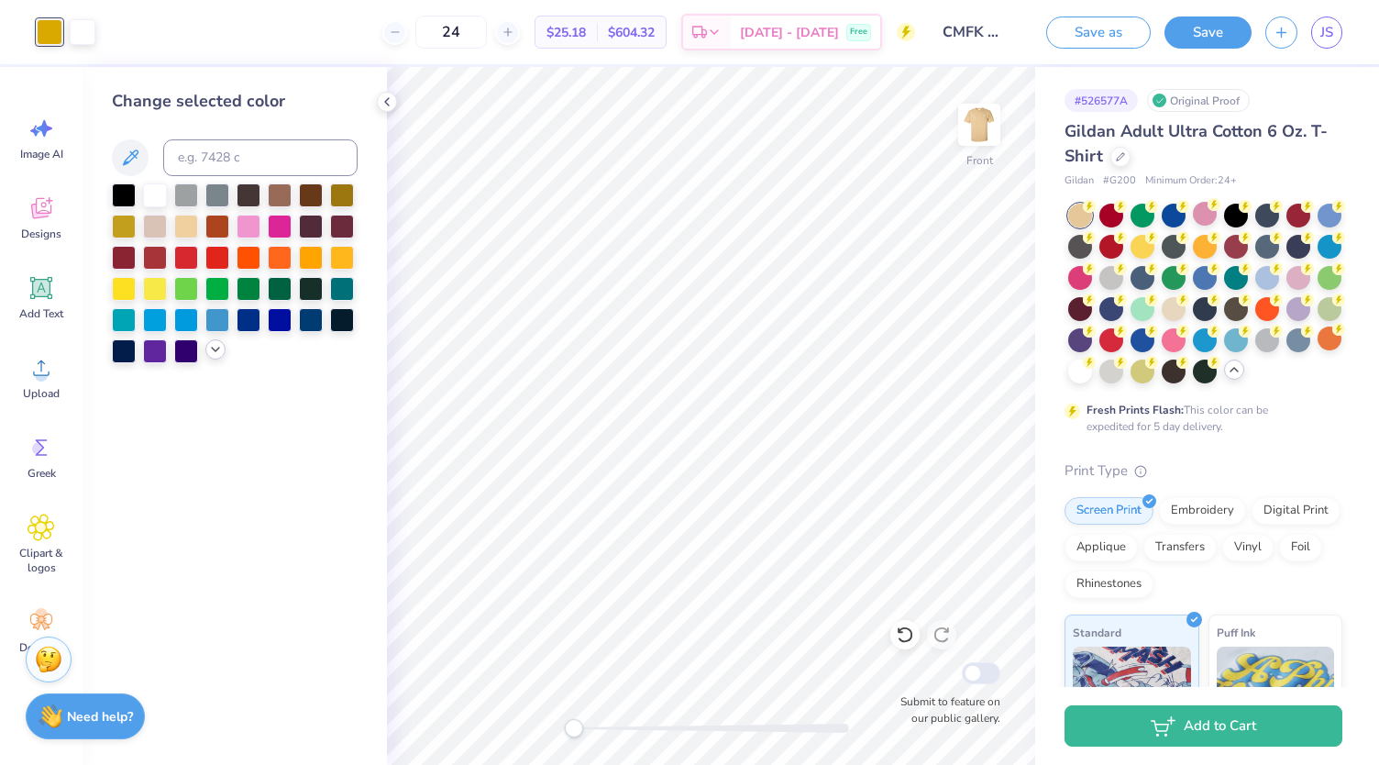
click at [218, 350] on icon at bounding box center [215, 349] width 15 height 15
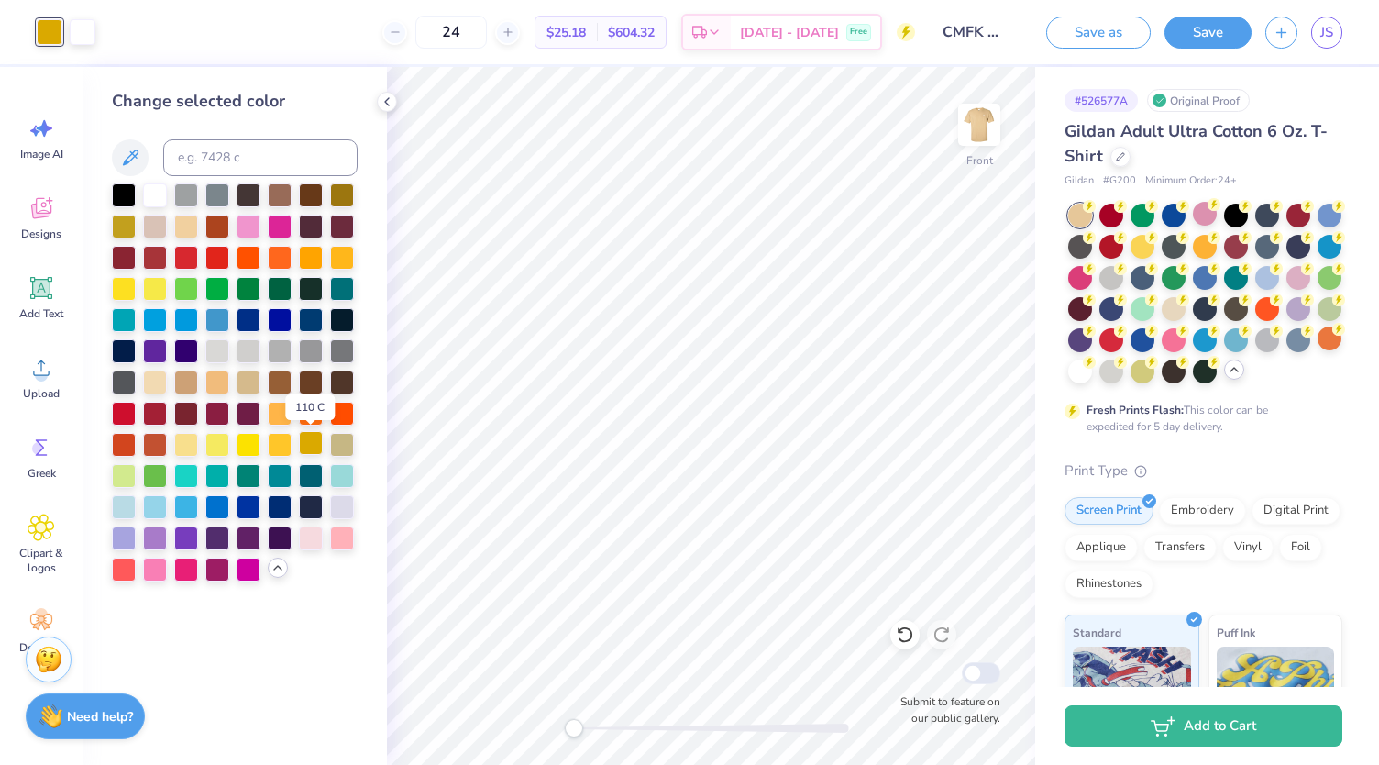
click at [306, 439] on div at bounding box center [311, 443] width 24 height 24
click at [1124, 375] on div at bounding box center [1112, 370] width 24 height 24
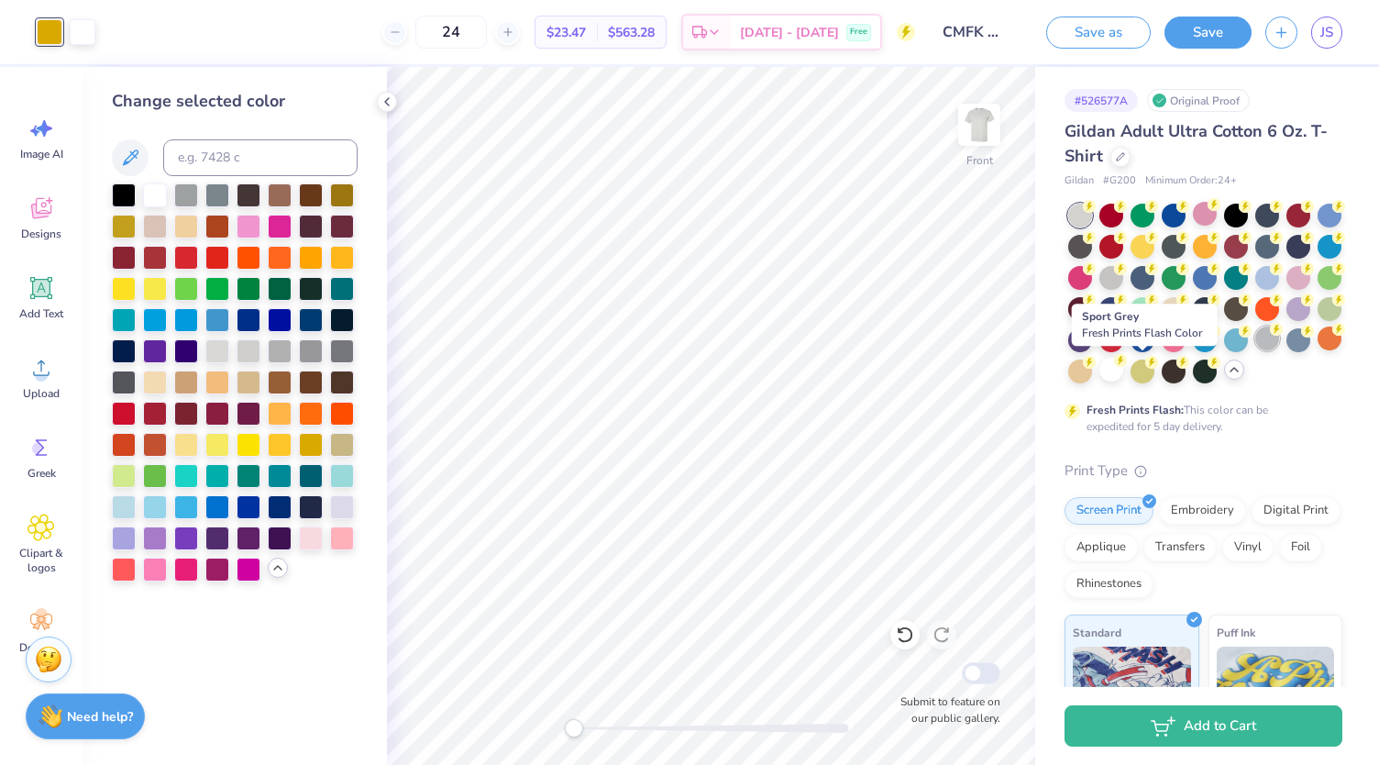
click at [1256, 350] on div at bounding box center [1268, 339] width 24 height 24
click at [1124, 276] on div at bounding box center [1112, 276] width 24 height 24
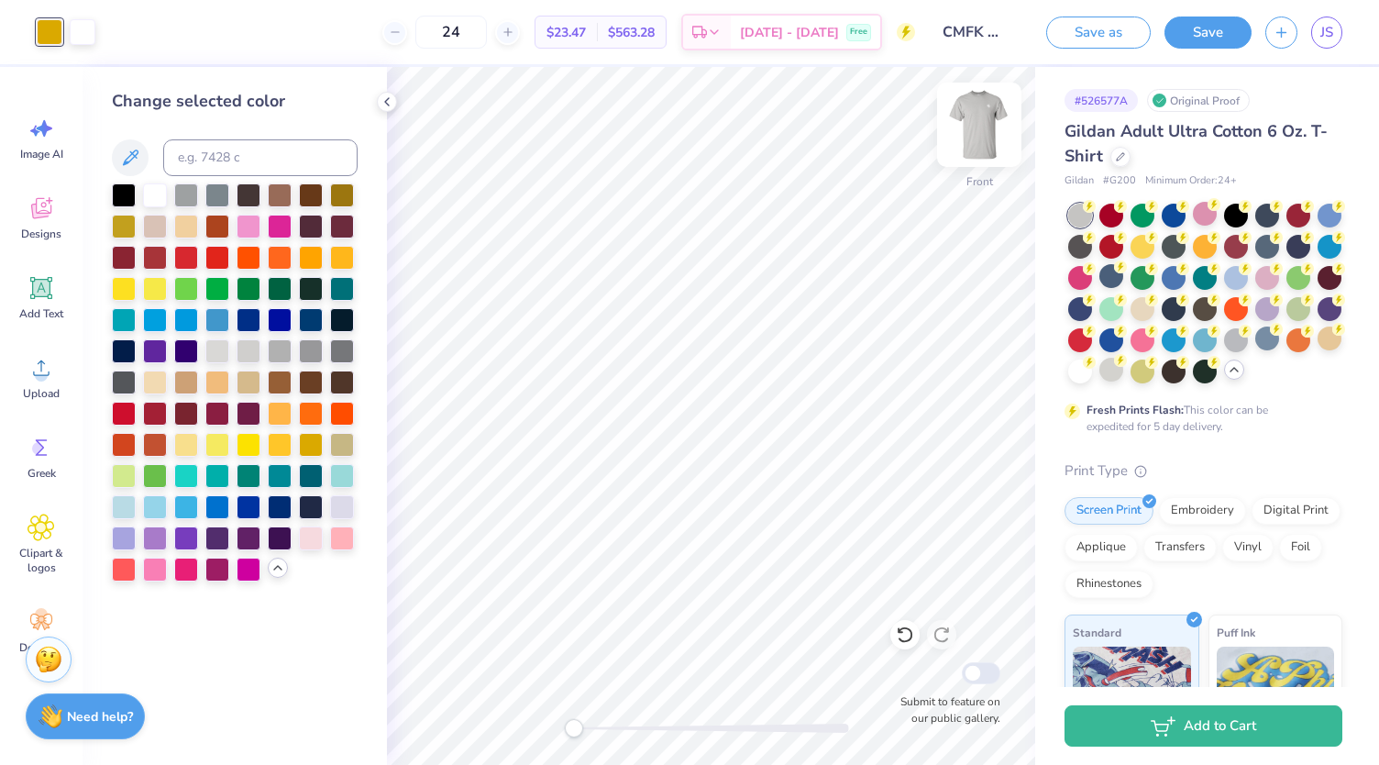
click at [981, 127] on img at bounding box center [979, 124] width 73 height 73
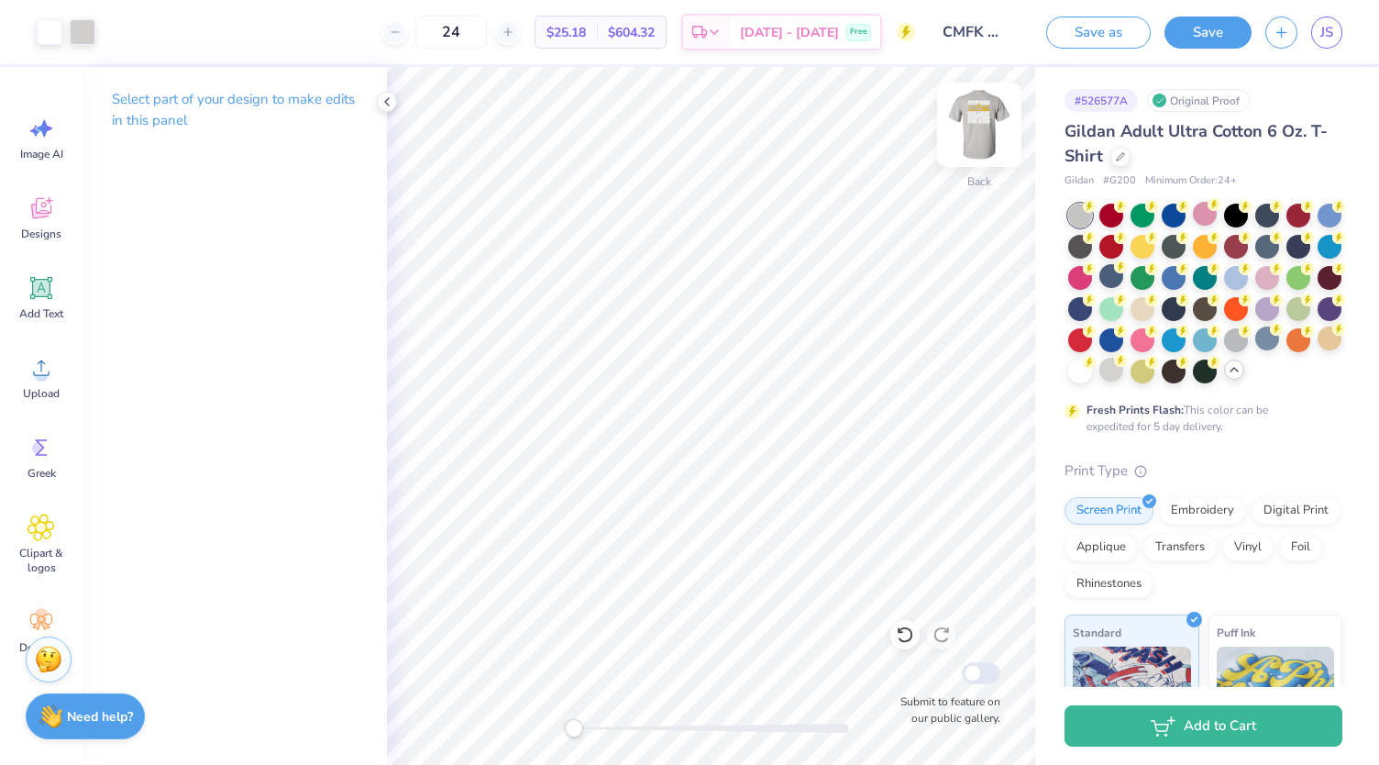
click at [975, 129] on img at bounding box center [979, 124] width 73 height 73
click at [1331, 29] on span "JS" at bounding box center [1327, 32] width 13 height 21
click at [1333, 20] on link "JS" at bounding box center [1327, 33] width 31 height 32
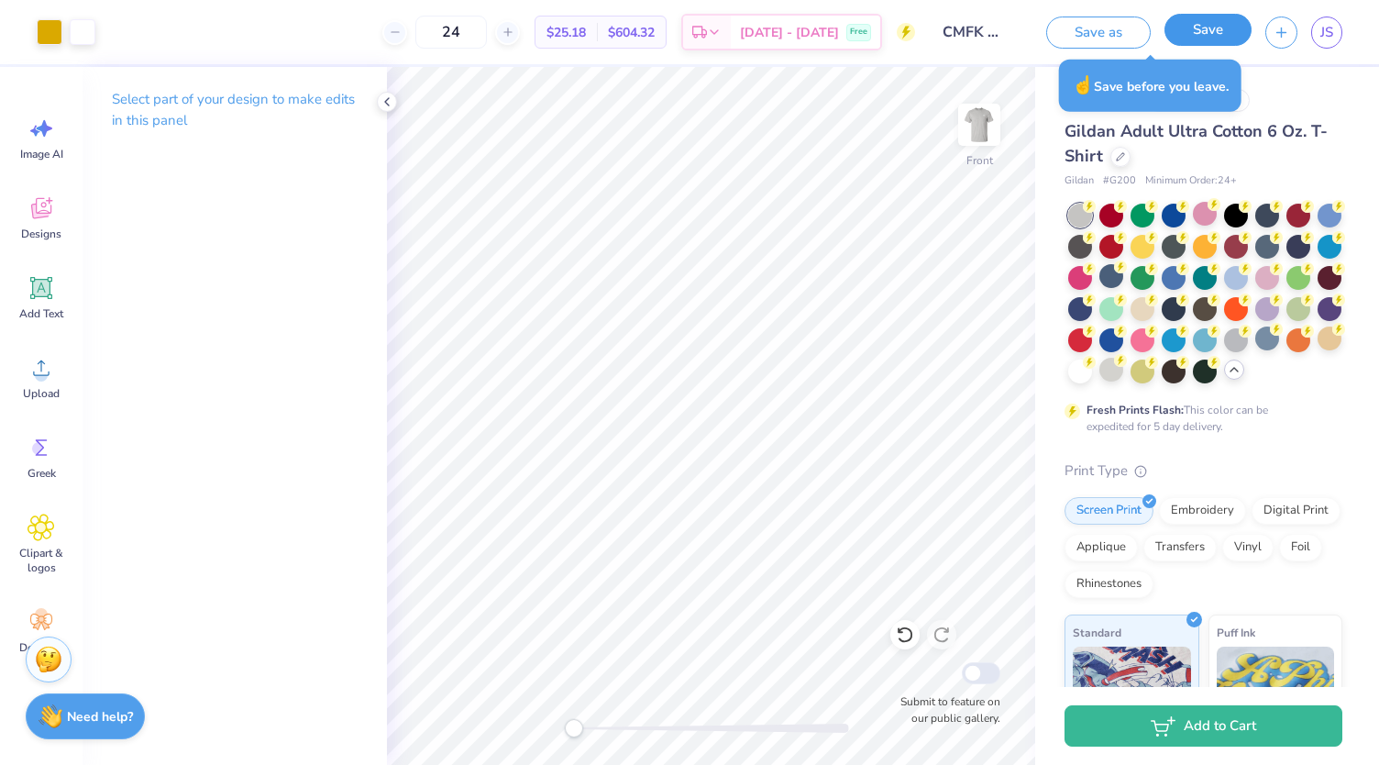
click at [1211, 32] on button "Save" at bounding box center [1208, 30] width 87 height 32
